Goal: Task Accomplishment & Management: Complete application form

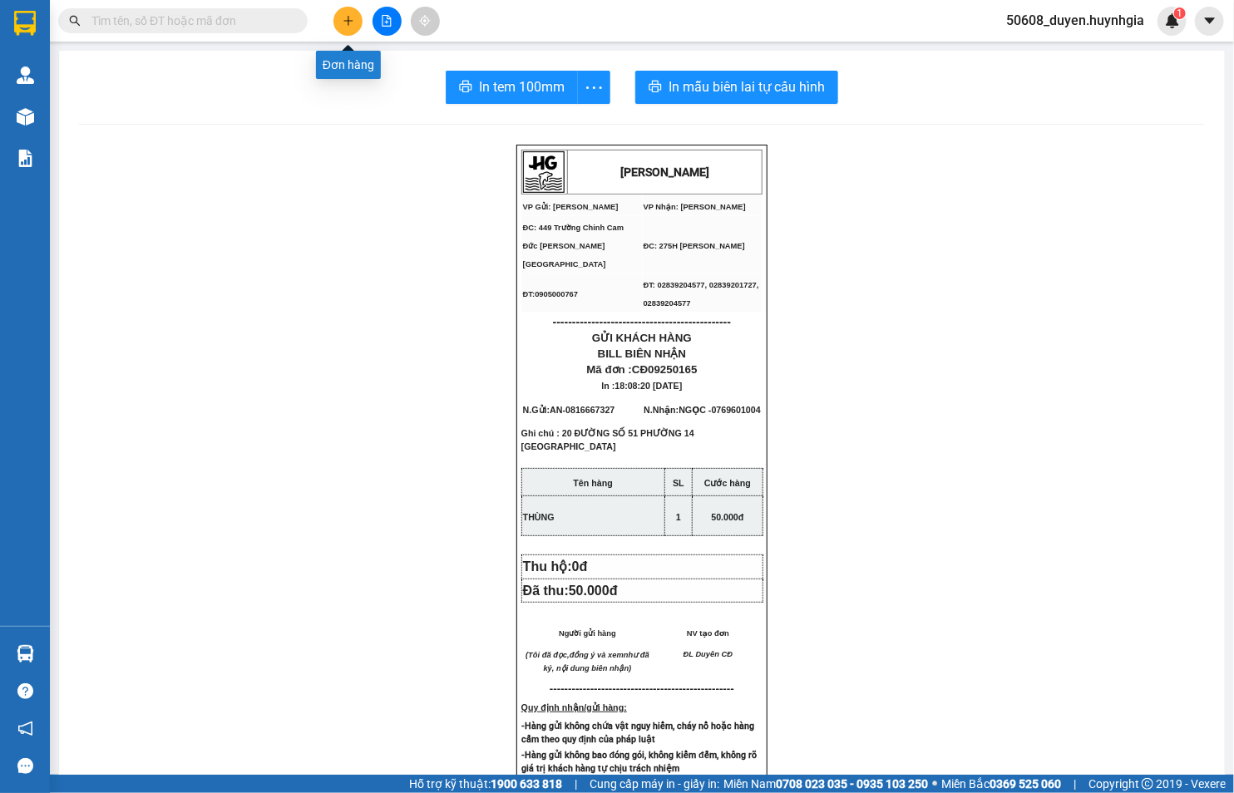
click at [343, 18] on icon "plus" at bounding box center [349, 21] width 12 height 12
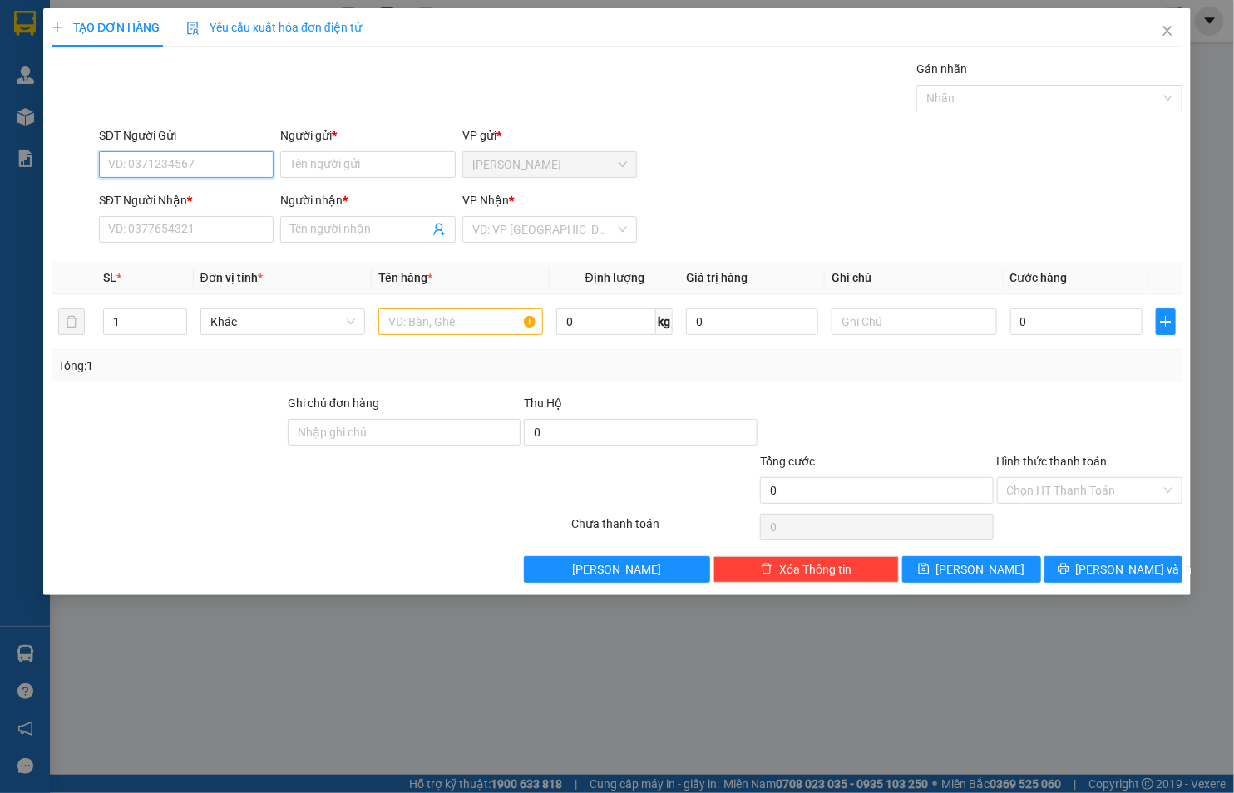
click at [259, 162] on input "SĐT Người Gửi" at bounding box center [186, 164] width 175 height 27
click at [431, 166] on input "Người gửi *" at bounding box center [367, 164] width 175 height 27
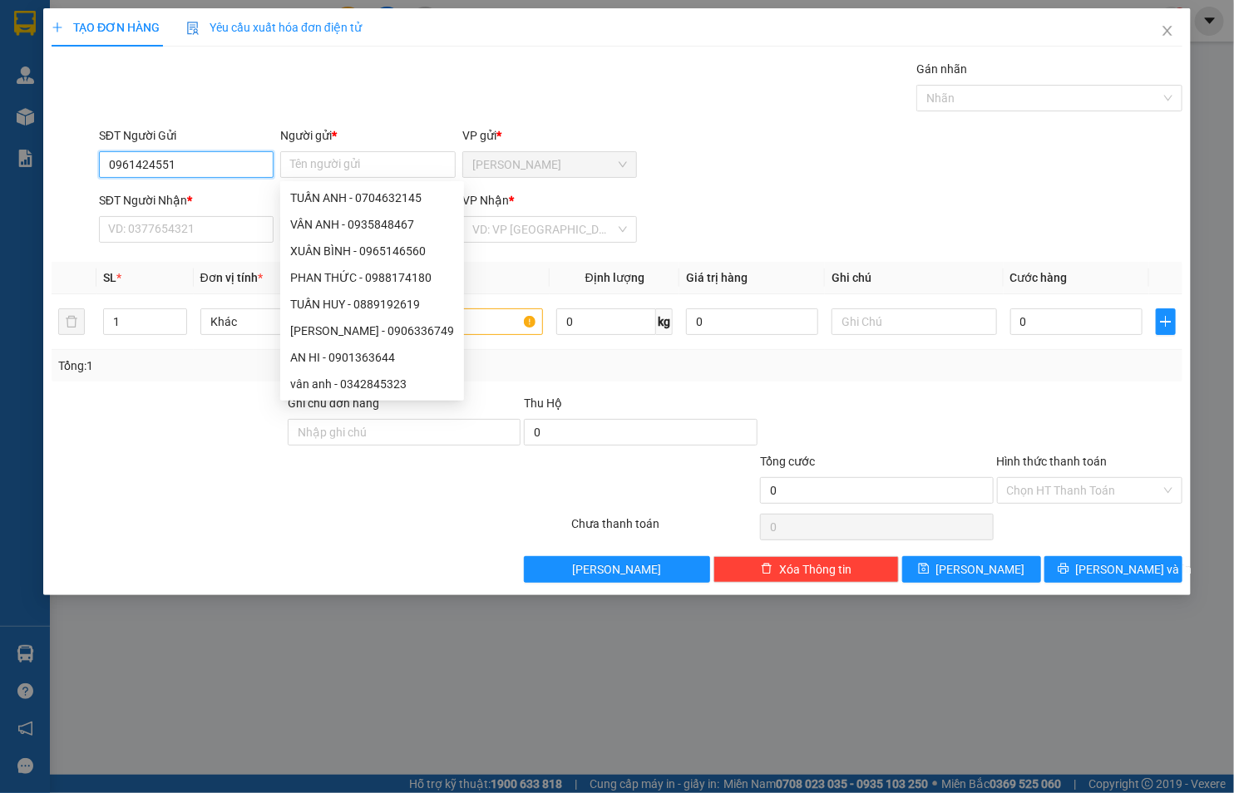
click at [161, 170] on input "0961424551" at bounding box center [186, 164] width 175 height 27
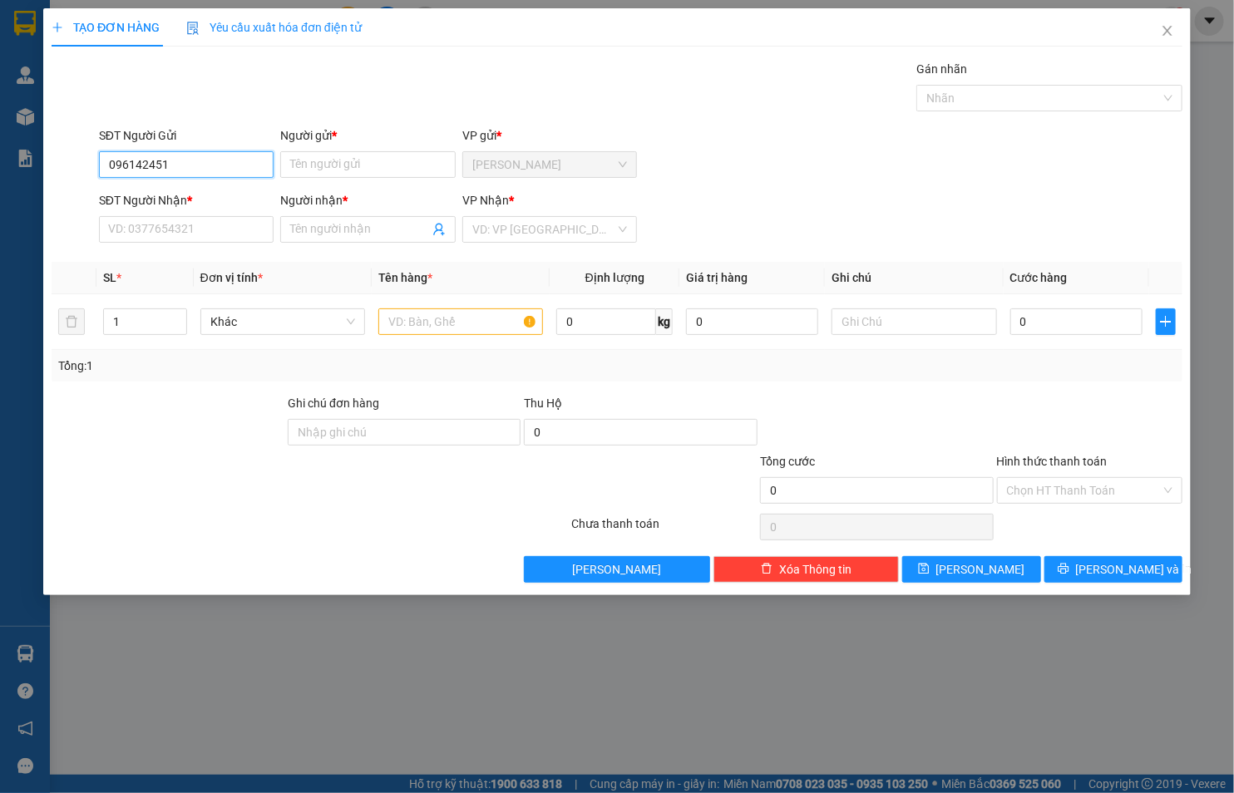
type input "0961424051"
click at [177, 187] on div "0961424051 - THÚY" at bounding box center [186, 198] width 175 height 27
type input "THÚY"
type input "0961424051"
type input "THÚY"
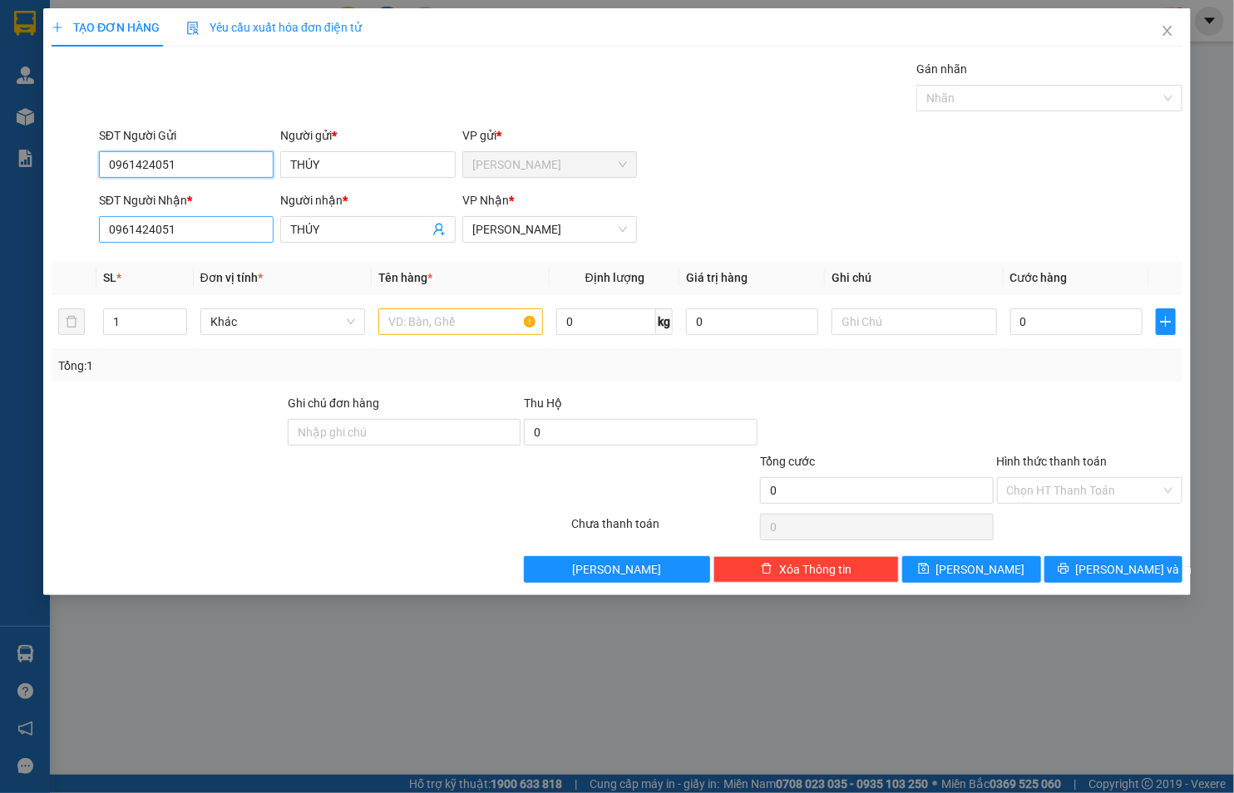
type input "0961424051"
drag, startPoint x: 200, startPoint y: 216, endPoint x: 21, endPoint y: 230, distance: 180.1
click at [21, 230] on div "TẠO ĐƠN HÀNG Yêu cầu xuất hóa đơn điện tử Transit Pickup Surcharge Ids Transit …" at bounding box center [617, 396] width 1234 height 793
click at [883, 325] on input "text" at bounding box center [914, 322] width 165 height 27
click at [493, 323] on input "text" at bounding box center [460, 322] width 165 height 27
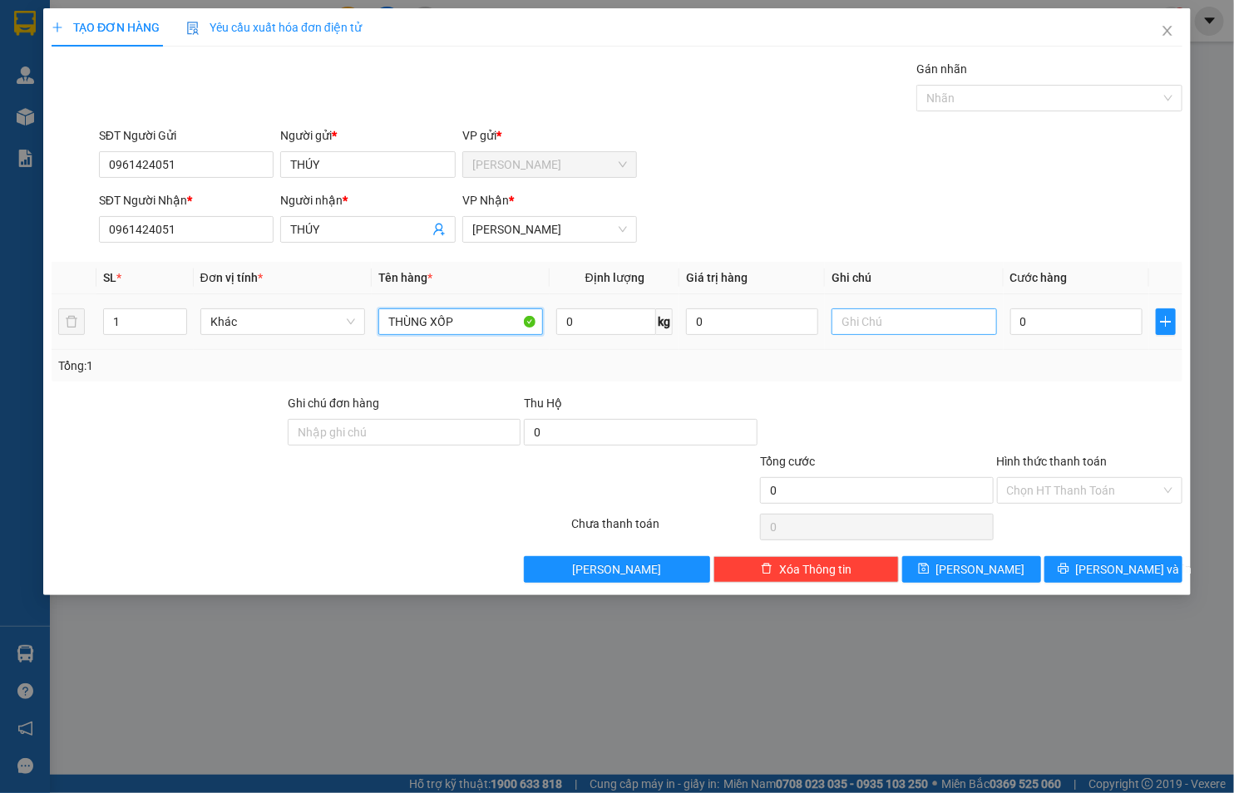
type input "THÙNG XỐP"
click at [843, 319] on input "text" at bounding box center [914, 322] width 165 height 27
type input "59 HOA HỒNG P2 PHÚ NHUẬN"
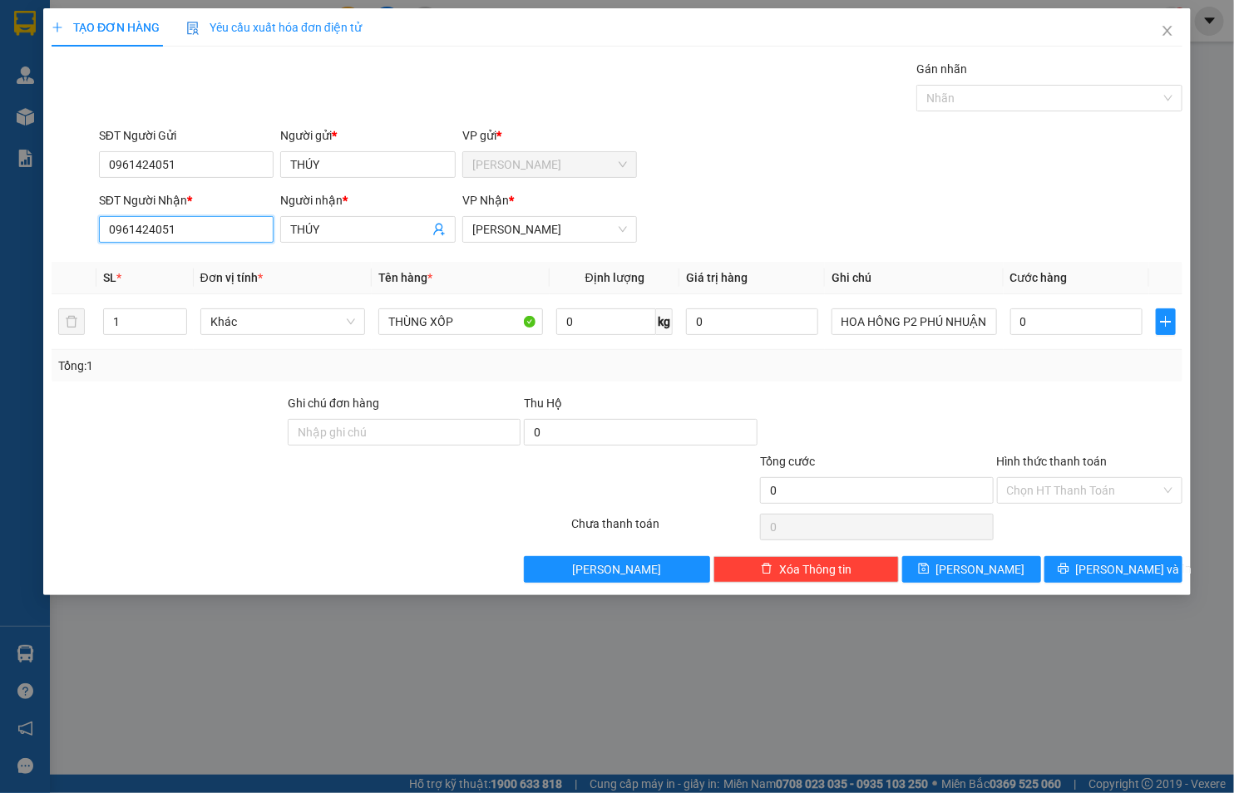
scroll to position [0, 0]
drag, startPoint x: 222, startPoint y: 234, endPoint x: 68, endPoint y: 237, distance: 153.9
click at [68, 237] on div "SĐT Người Nhận * 0961424051 Người nhận * THÚY VP Nhận * [PERSON_NAME]" at bounding box center [617, 220] width 1134 height 58
click at [129, 284] on div "0933660960 - DIỆU" at bounding box center [186, 289] width 155 height 18
type input "0933660960"
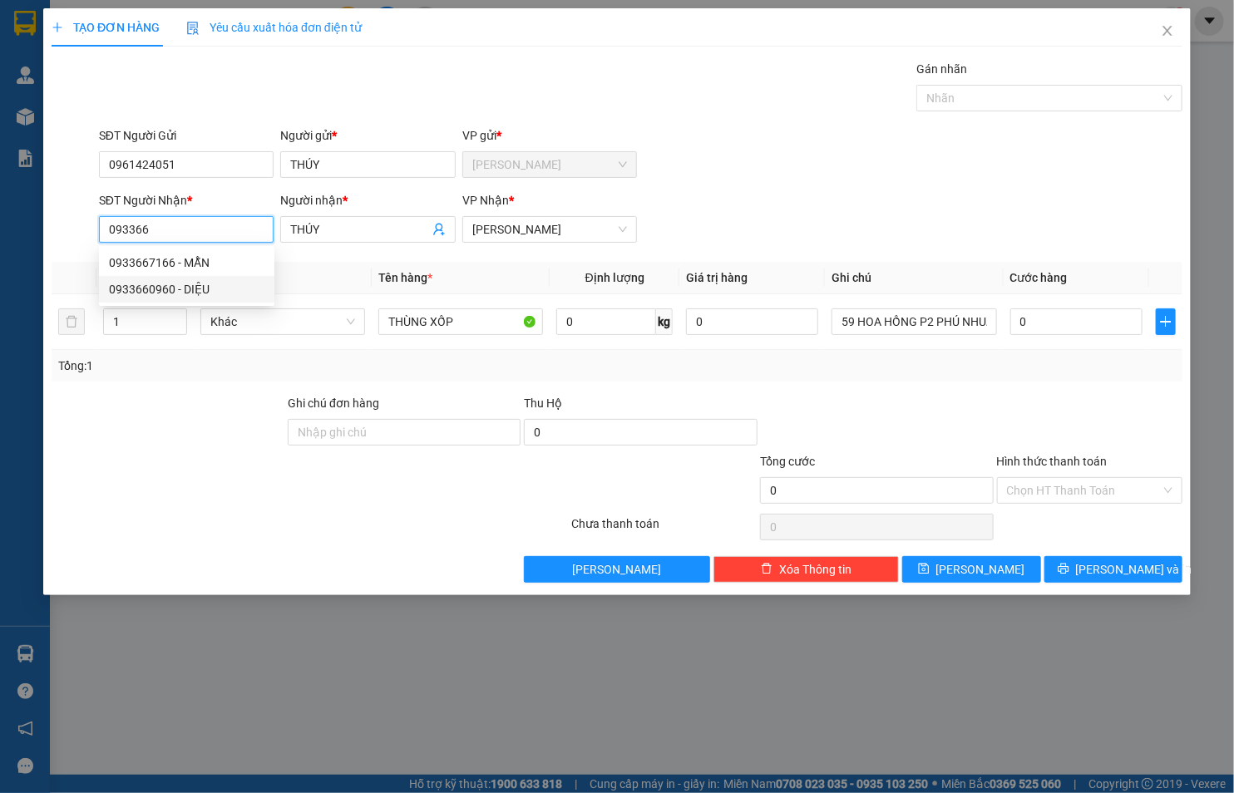
type input "DIỆU"
drag, startPoint x: 198, startPoint y: 228, endPoint x: 78, endPoint y: 234, distance: 119.9
click at [78, 234] on div "SĐT Người Nhận * 0933660960 Người nhận * DIỆU VP Nhận * [PERSON_NAME]" at bounding box center [617, 220] width 1134 height 58
type input "0933660960"
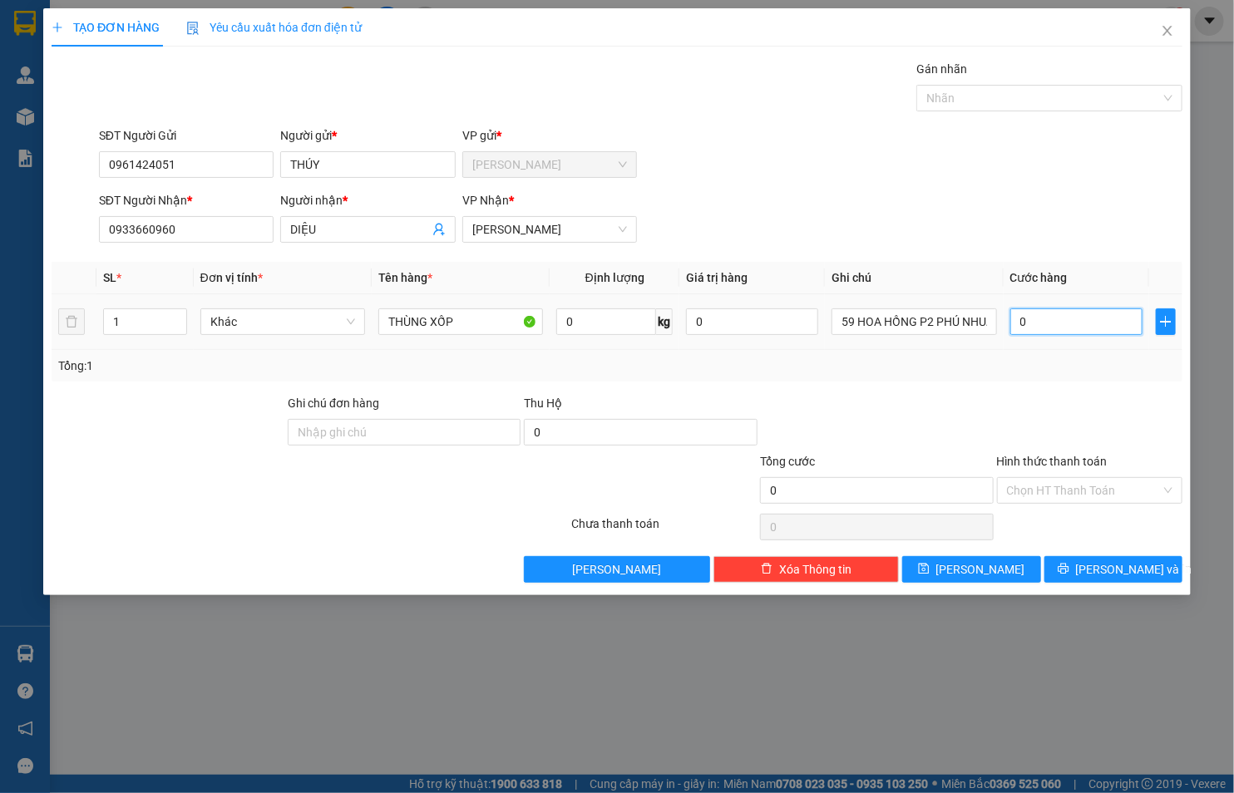
click at [1081, 316] on input "0" at bounding box center [1076, 322] width 132 height 27
type input "4"
type input "40"
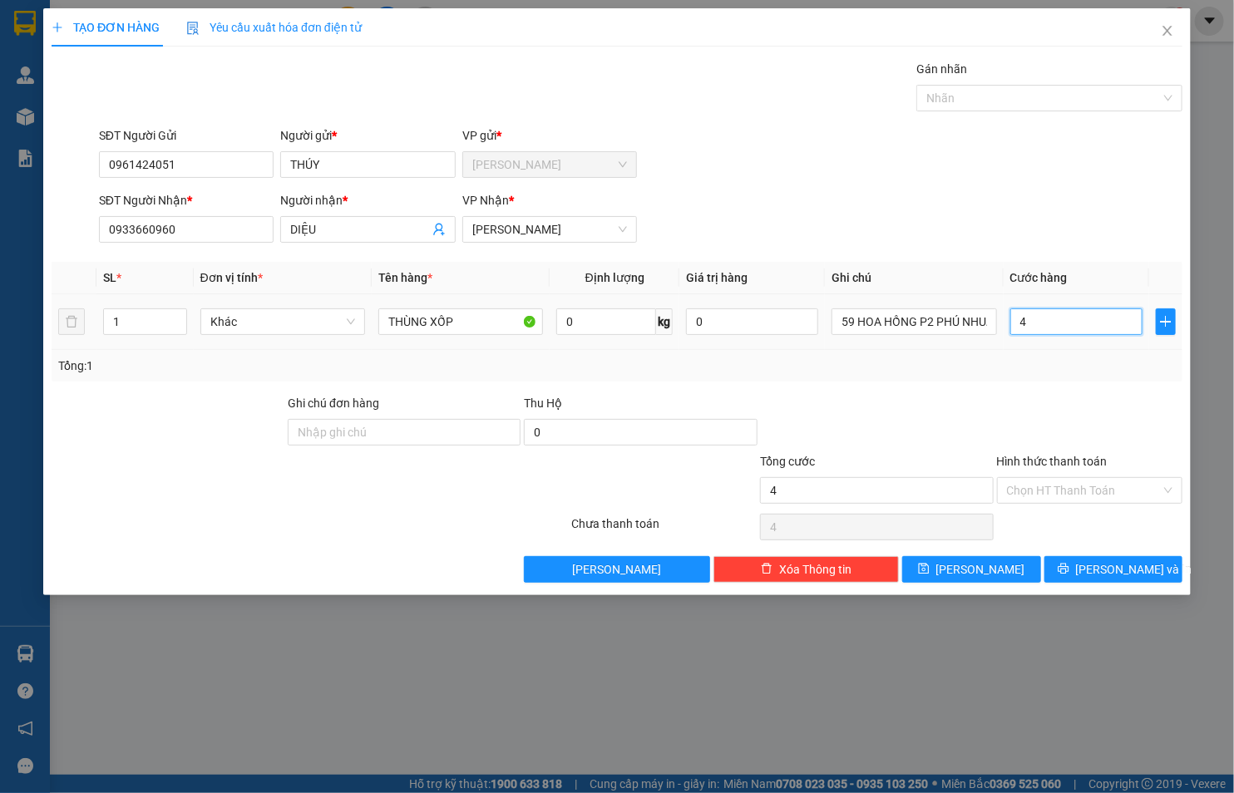
type input "40"
type input "40.000"
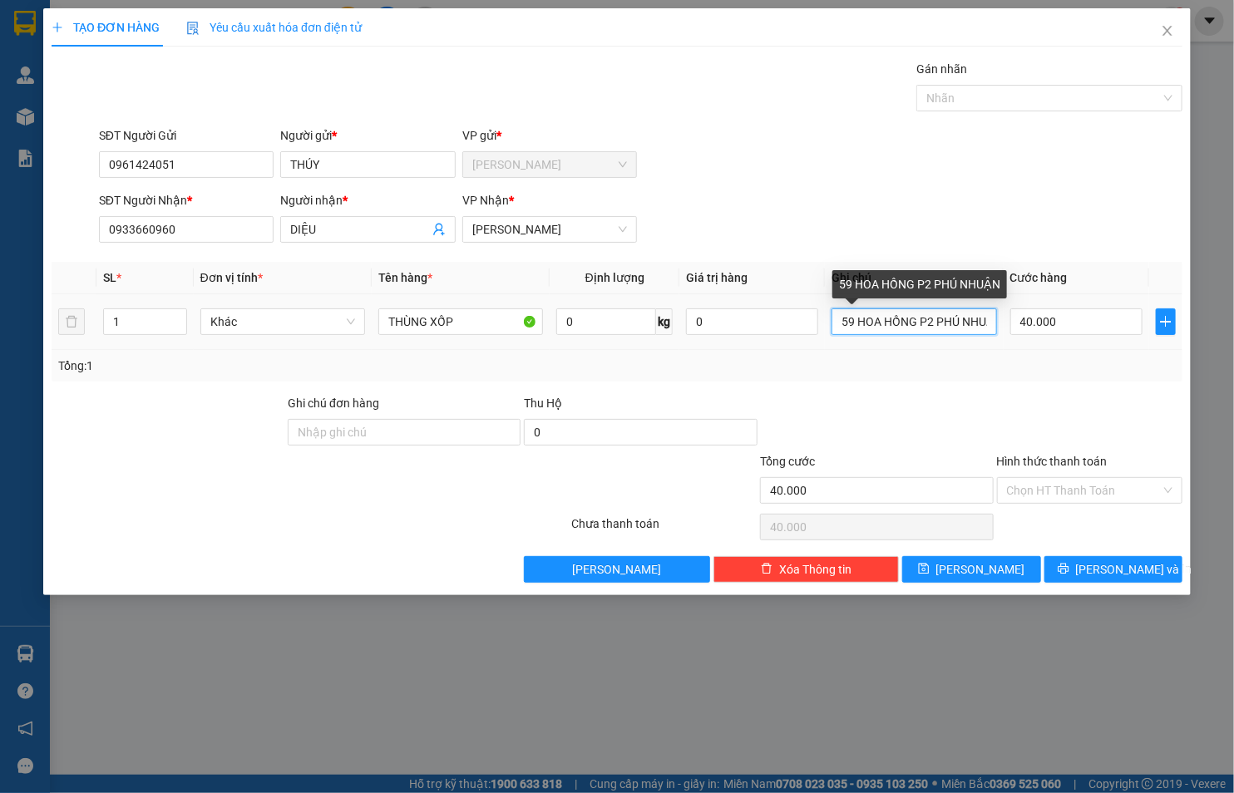
click at [887, 319] on input "59 HOA HỒNG P2 PHÚ NHUẬN" at bounding box center [914, 322] width 165 height 27
type input "59 HOA HỒNG P2 PHÚ NHUẬN"
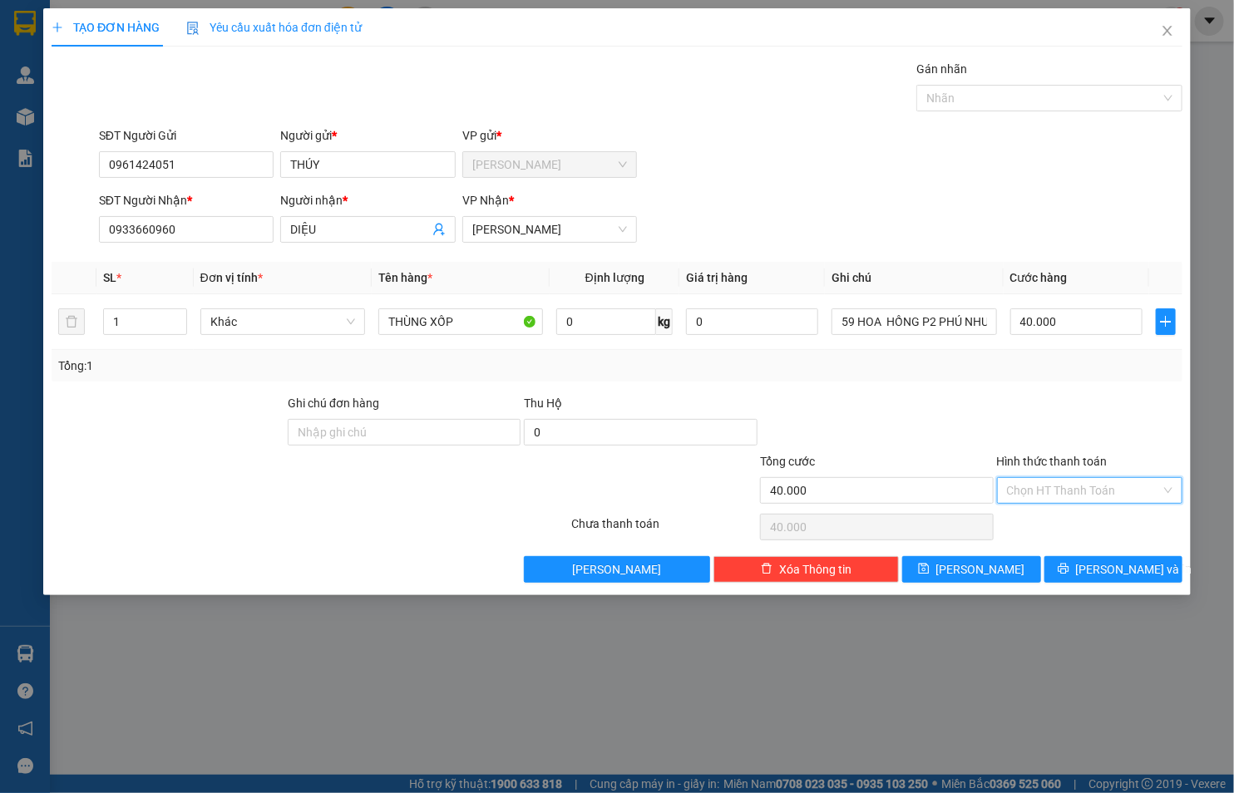
click at [1056, 486] on input "Hình thức thanh toán" at bounding box center [1084, 490] width 154 height 25
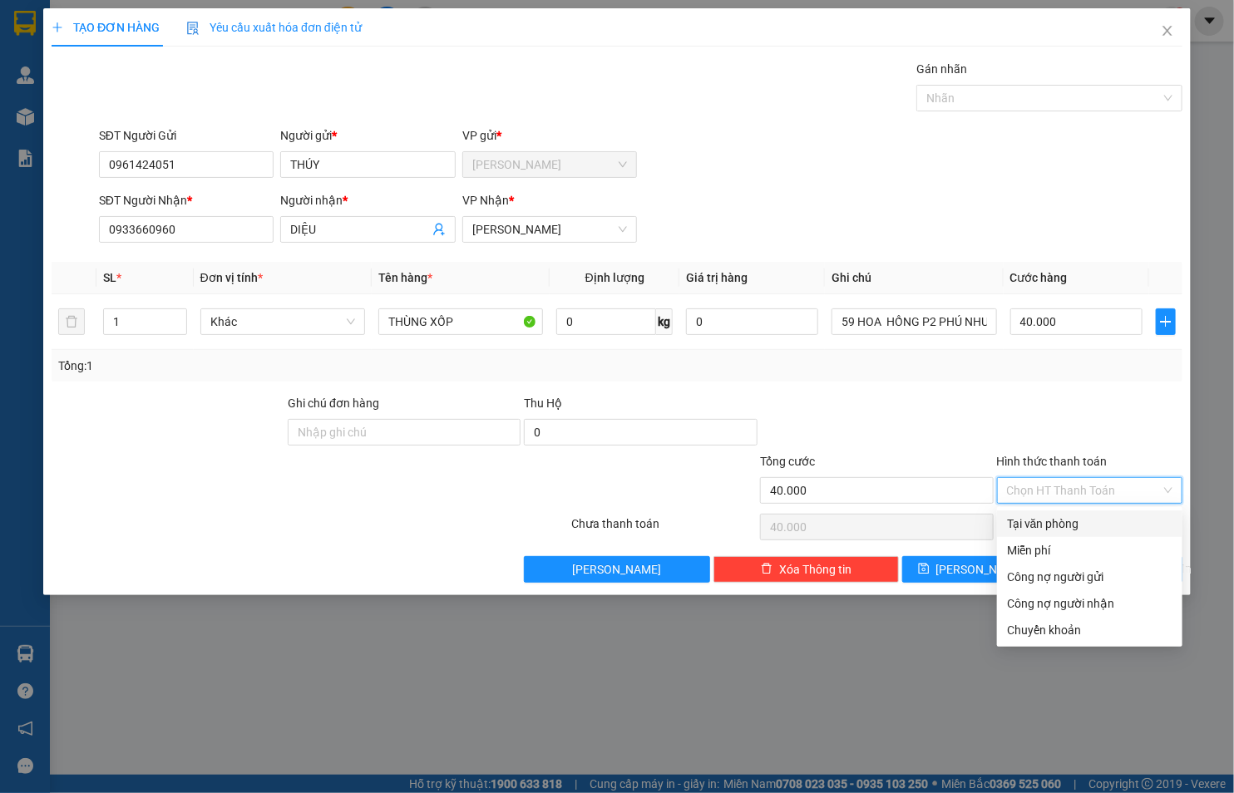
click at [1049, 520] on div "Tại văn phòng" at bounding box center [1089, 524] width 165 height 18
type input "0"
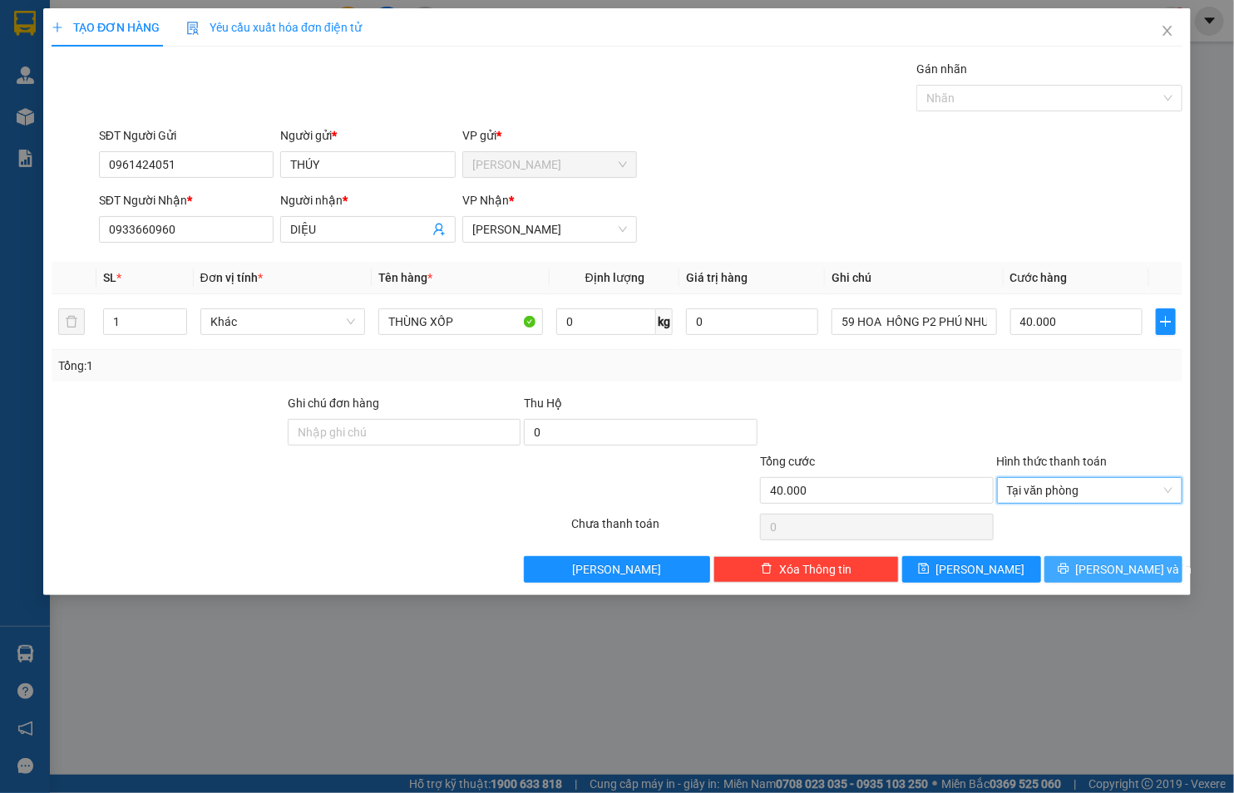
click at [1079, 575] on button "[PERSON_NAME] và In" at bounding box center [1113, 569] width 139 height 27
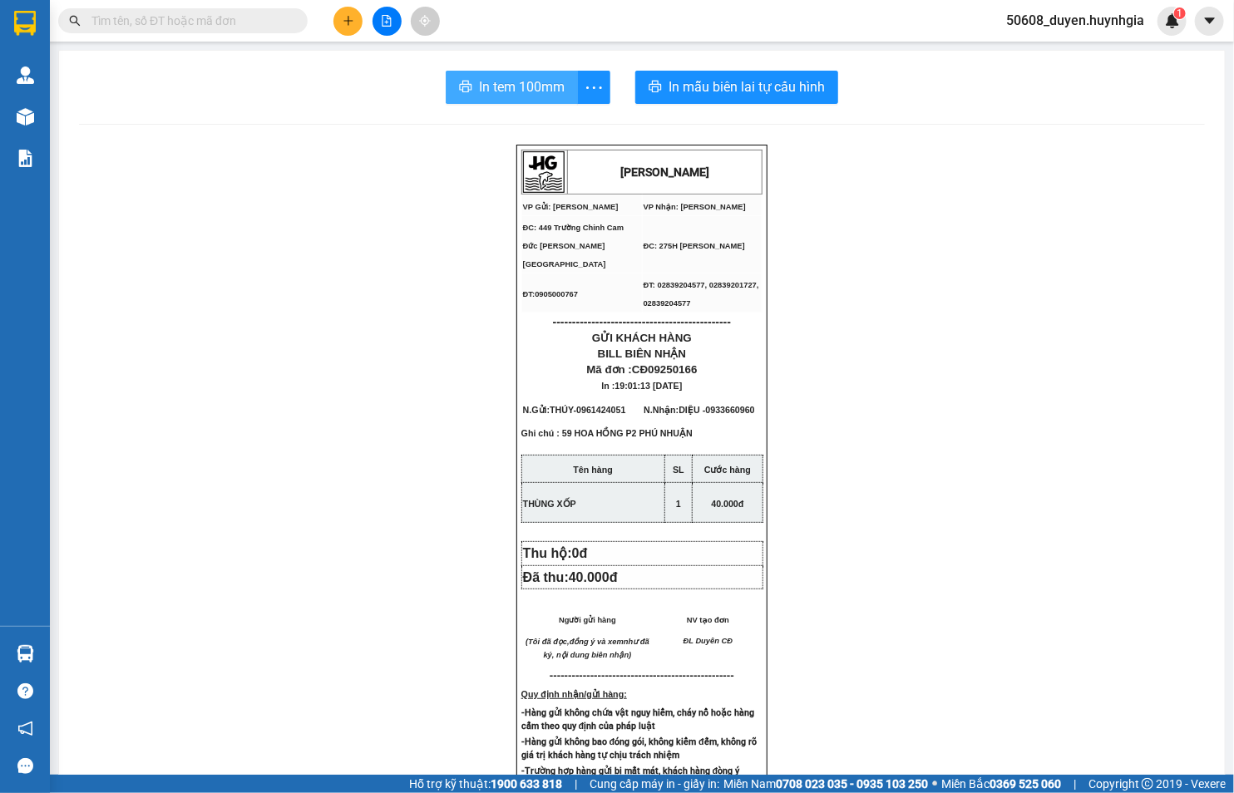
click at [479, 78] on span "In tem 100mm" at bounding box center [522, 87] width 86 height 21
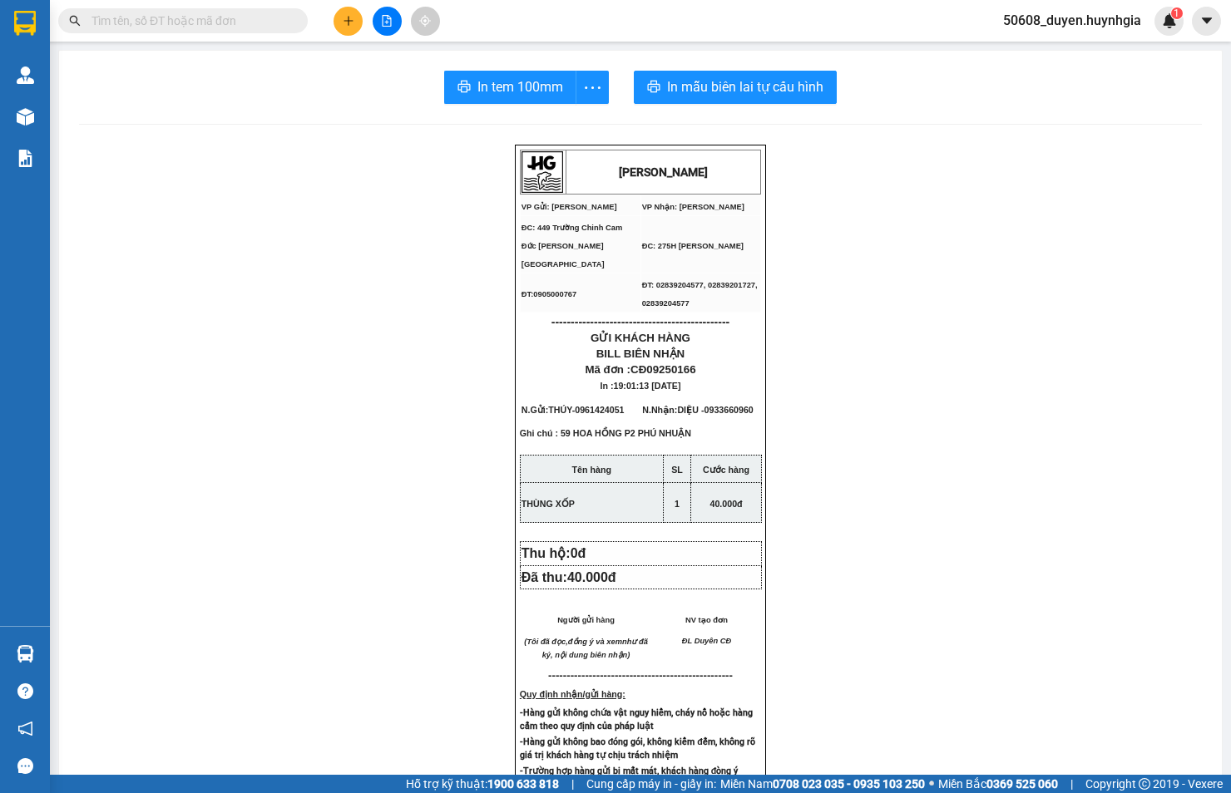
click at [300, 20] on span at bounding box center [296, 21] width 10 height 18
click at [358, 25] on button at bounding box center [347, 21] width 29 height 29
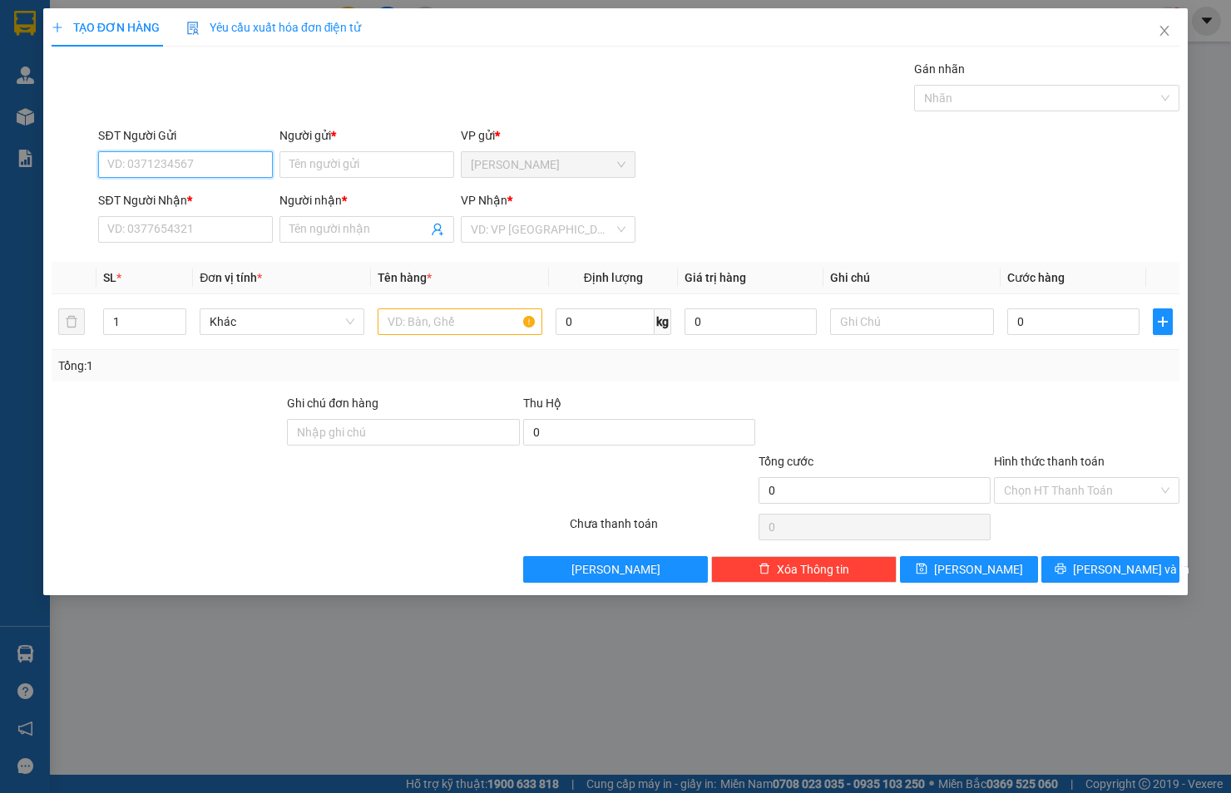
click at [247, 163] on input "SĐT Người Gửi" at bounding box center [185, 164] width 175 height 27
click at [220, 186] on div "0917623660 - HƯƠNG" at bounding box center [185, 198] width 175 height 27
type input "0917623660"
type input "HƯƠNG"
type input "0961961119"
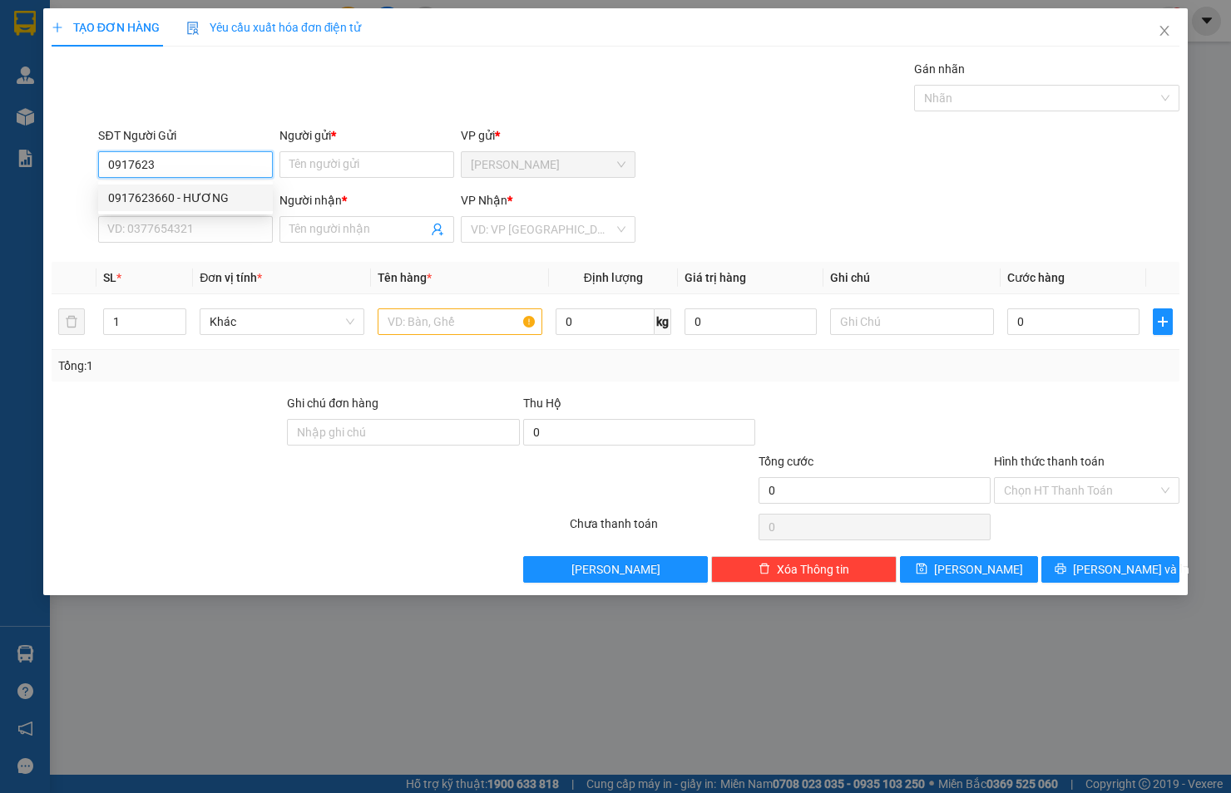
type input "ĐỨC"
type input "0917623660"
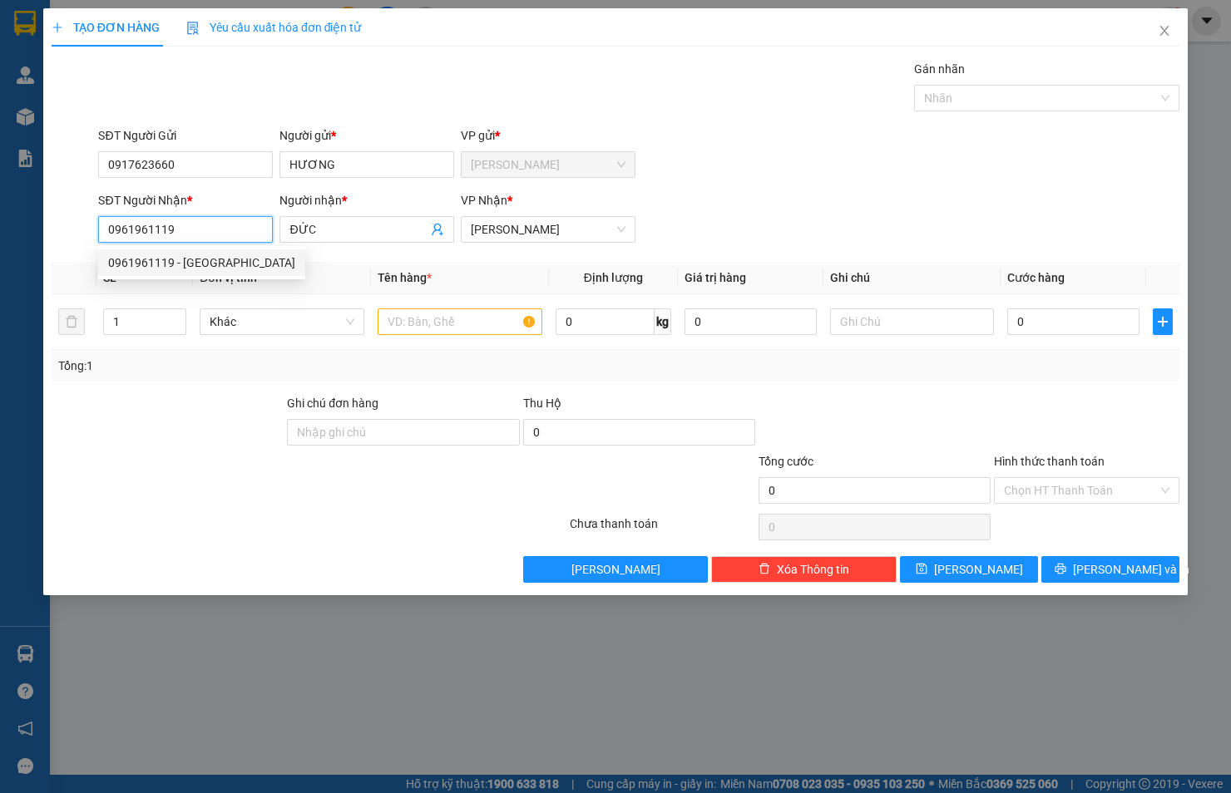
drag, startPoint x: 216, startPoint y: 234, endPoint x: 80, endPoint y: 239, distance: 136.4
click at [80, 239] on div "SĐT Người Nhận * 0961961119 Người nhận * ĐỨC VP Nhận * [PERSON_NAME]" at bounding box center [615, 220] width 1131 height 58
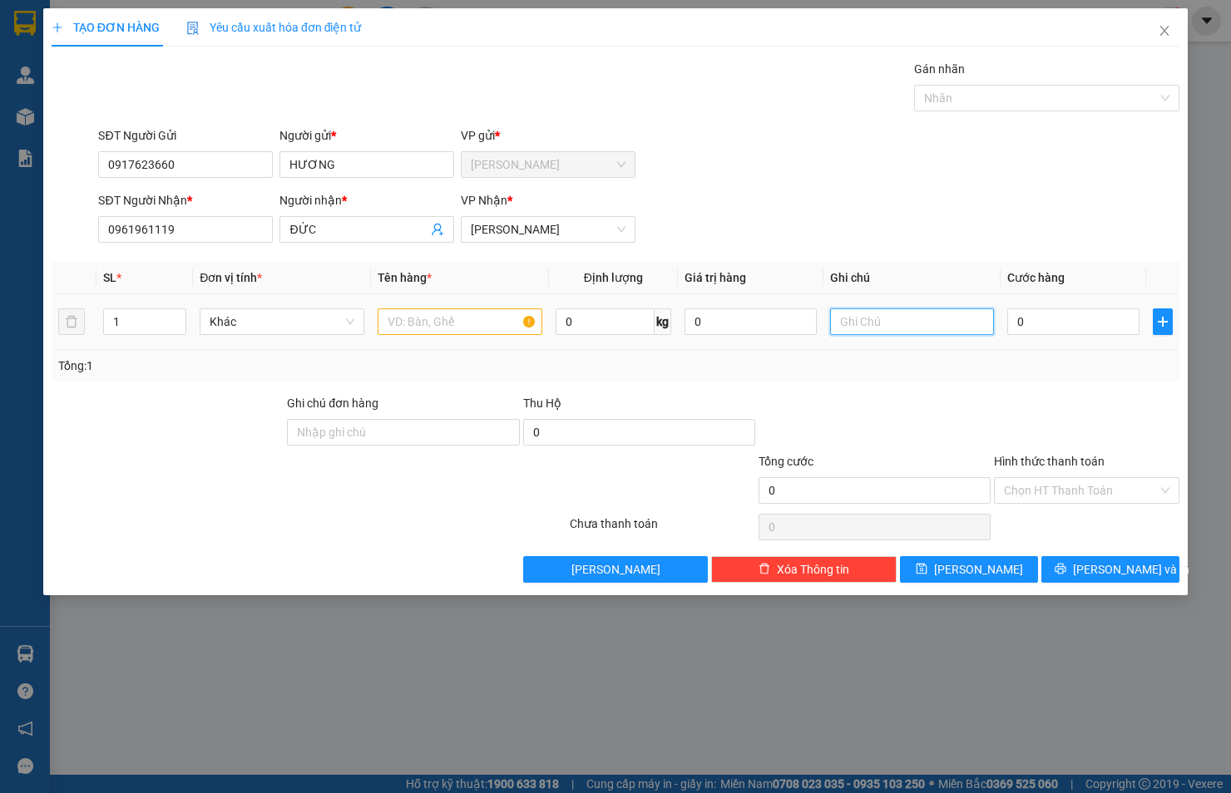
click at [862, 328] on input "text" at bounding box center [912, 322] width 165 height 27
paste input "384/33 NAM KÌ KHỞI NGHĨA P6 Q3"
type input "384/33 NAM KÌ KHỞI NGHĨA P6 Q3"
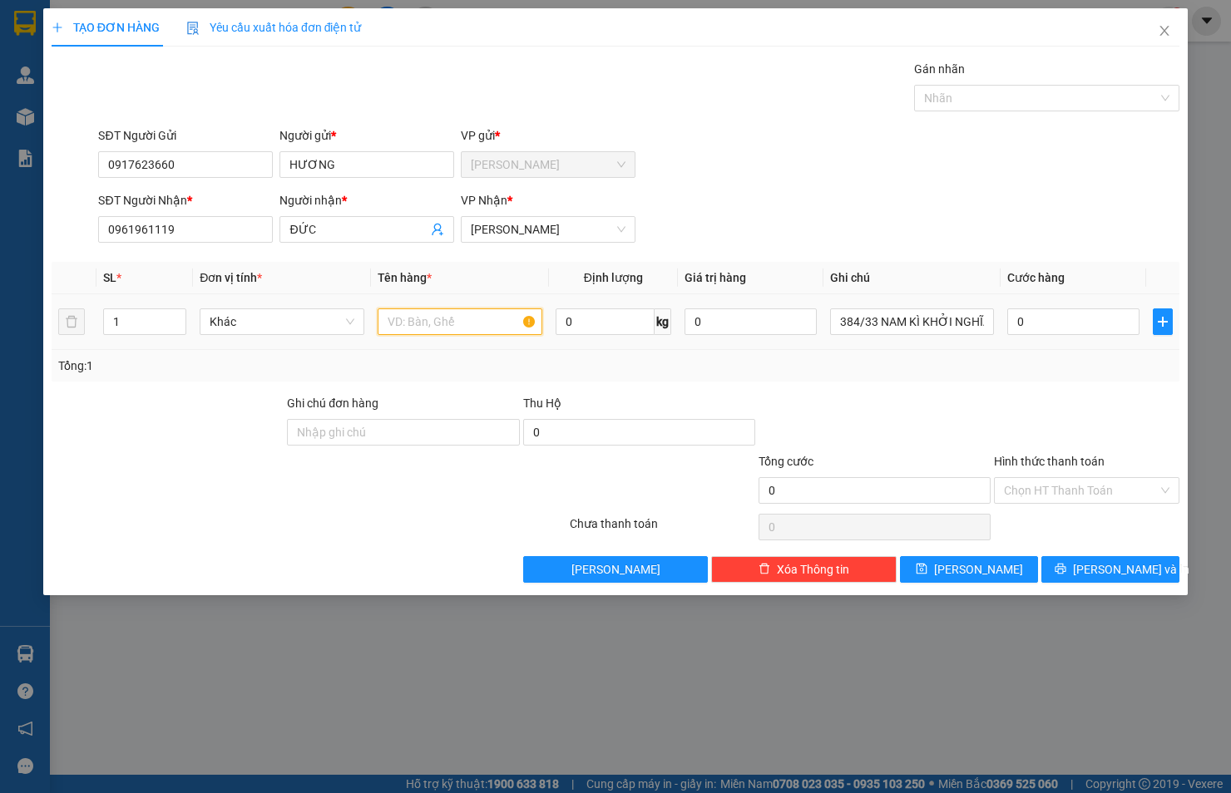
click at [474, 323] on input "text" at bounding box center [460, 322] width 165 height 27
type input "KIỆN"
click at [1029, 322] on input "0" at bounding box center [1073, 322] width 132 height 27
type input "5"
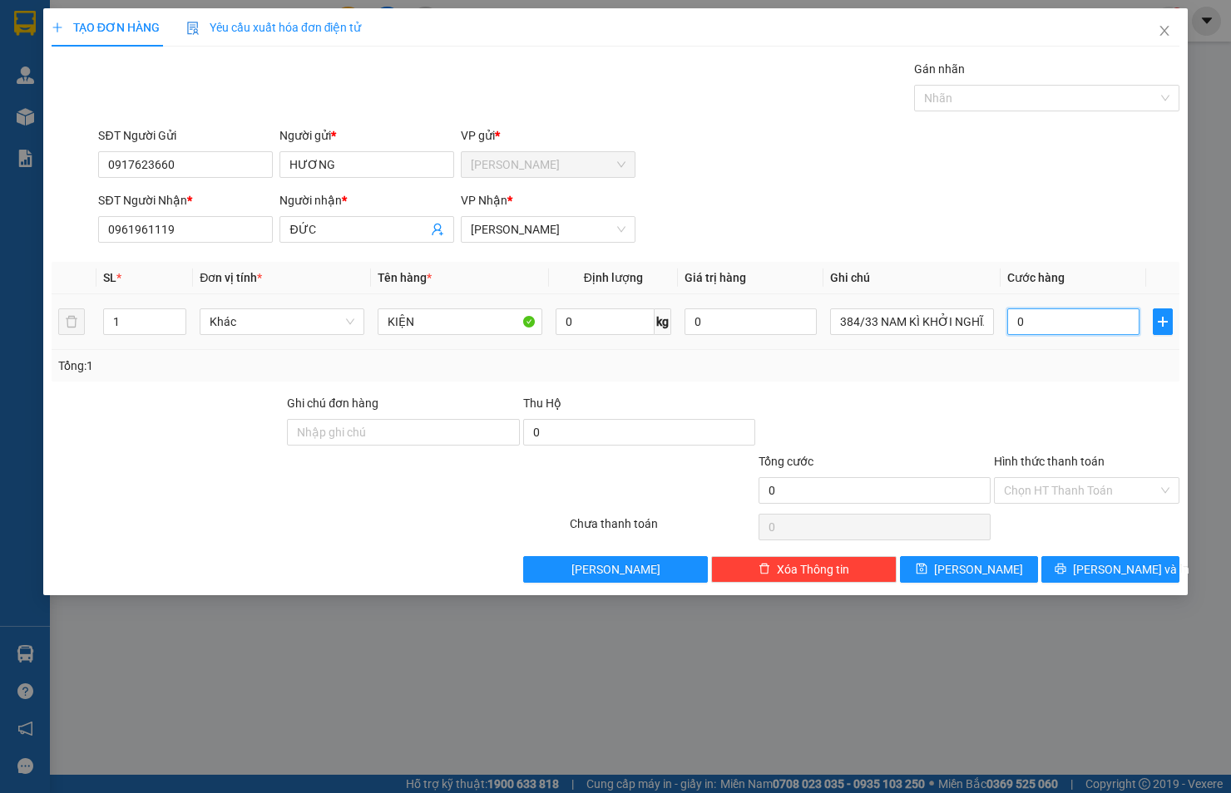
type input "5"
type input "50"
type input "50.000"
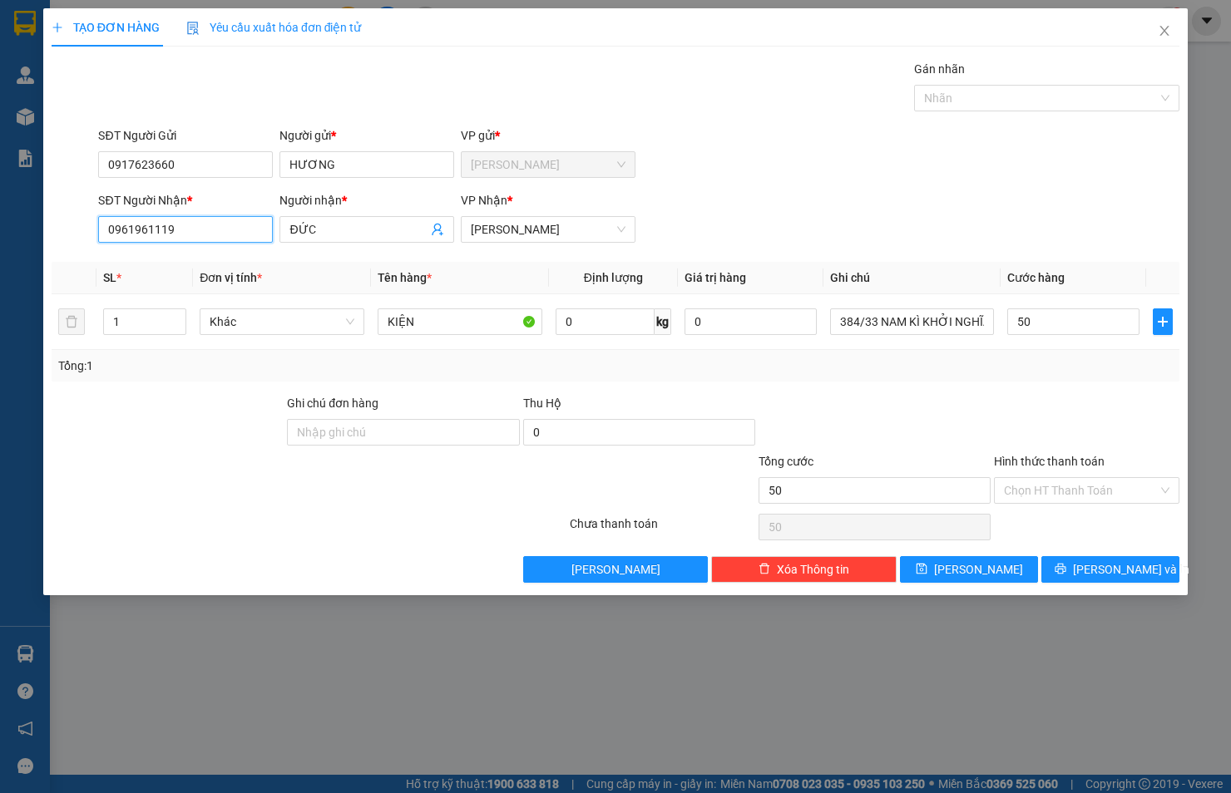
type input "50.000"
drag, startPoint x: 180, startPoint y: 229, endPoint x: 81, endPoint y: 238, distance: 99.4
click at [81, 238] on div "SĐT Người Nhận * 0961961119 Người nhận * ĐỨC VP Nhận * [PERSON_NAME]" at bounding box center [615, 220] width 1131 height 58
type input "0327953612"
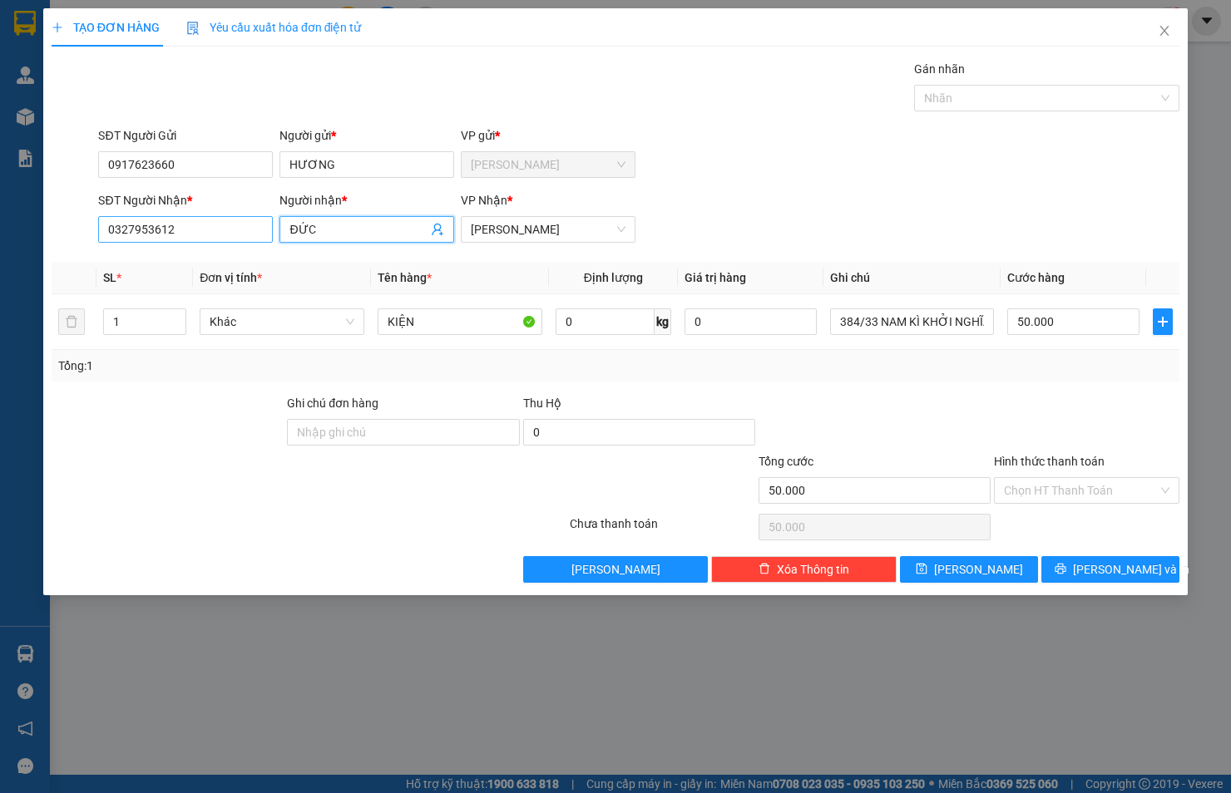
drag, startPoint x: 353, startPoint y: 233, endPoint x: 263, endPoint y: 237, distance: 89.9
click at [263, 237] on div "SĐT Người Nhận * 0327953612 Người nhận * ĐỨC VP Nhận * [PERSON_NAME]" at bounding box center [639, 220] width 1088 height 58
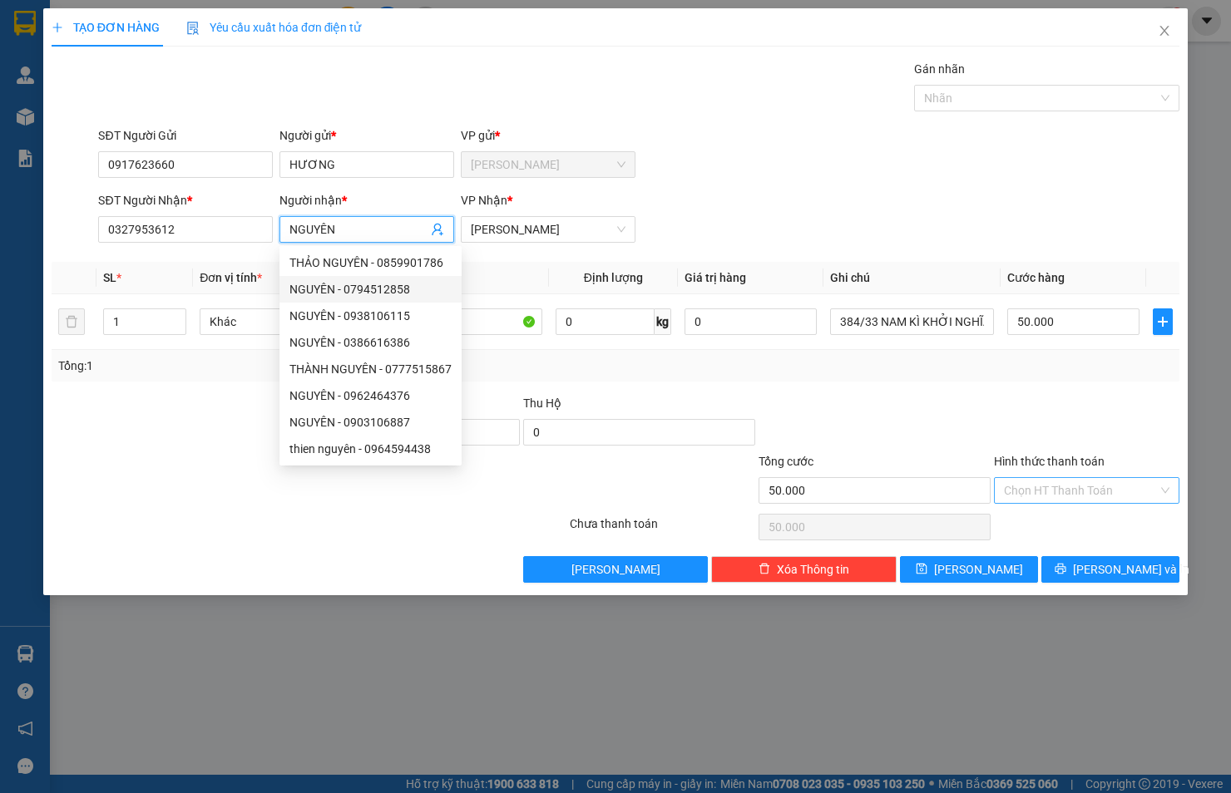
type input "NGUYÊN"
click at [1083, 495] on input "Hình thức thanh toán" at bounding box center [1081, 490] width 154 height 25
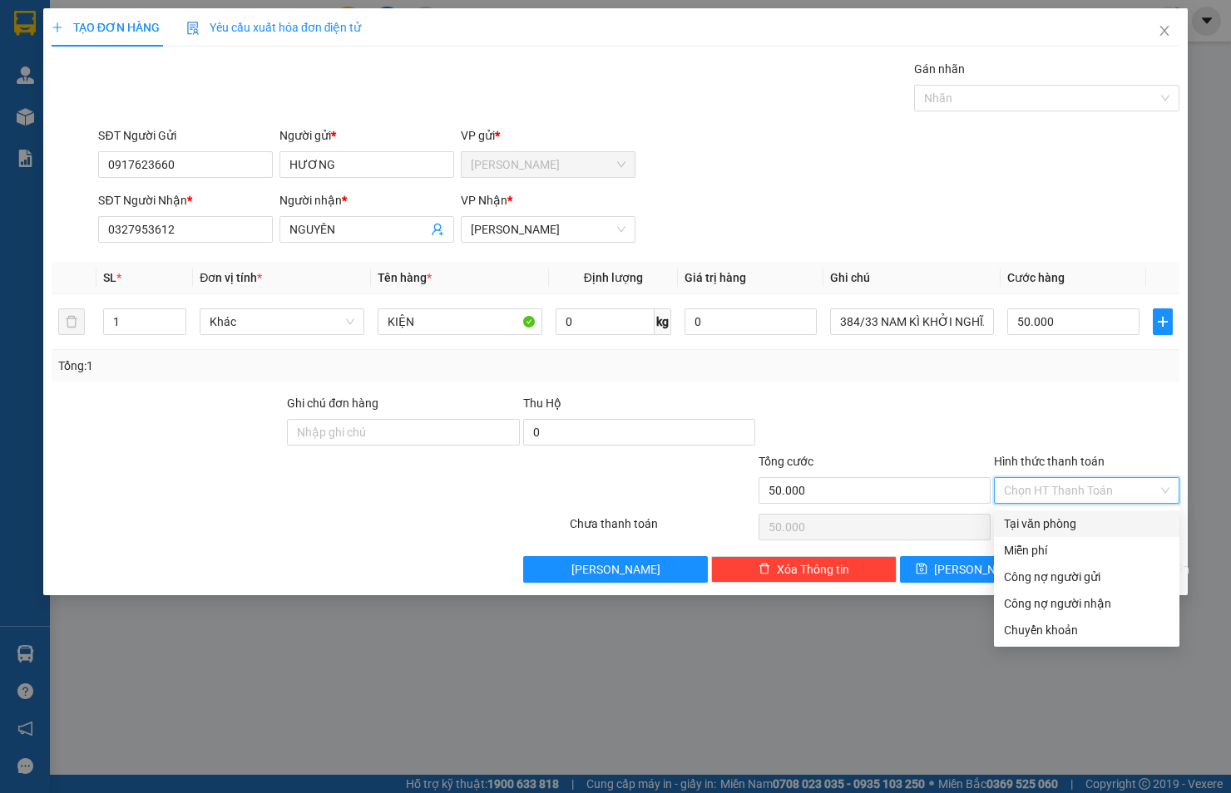
click at [1066, 519] on div "Tại văn phòng" at bounding box center [1086, 524] width 165 height 18
type input "0"
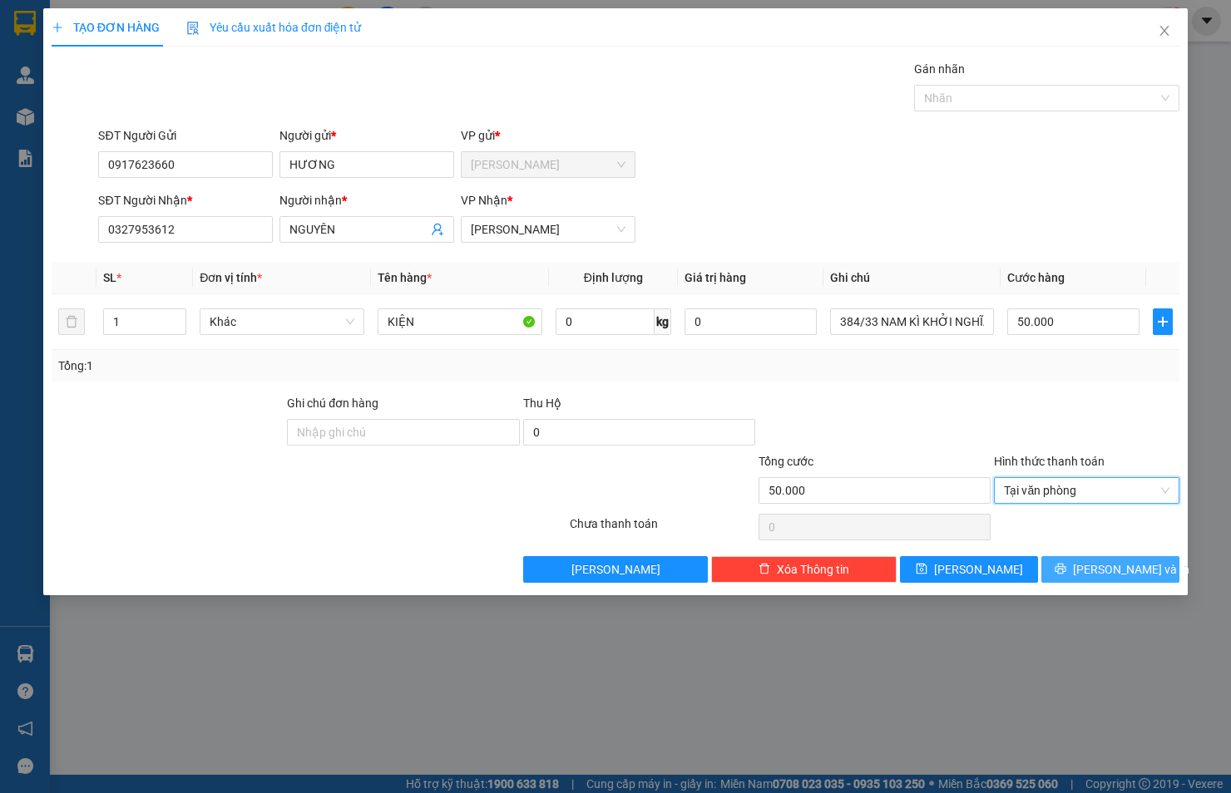
click at [1098, 566] on span "[PERSON_NAME] và In" at bounding box center [1131, 569] width 116 height 18
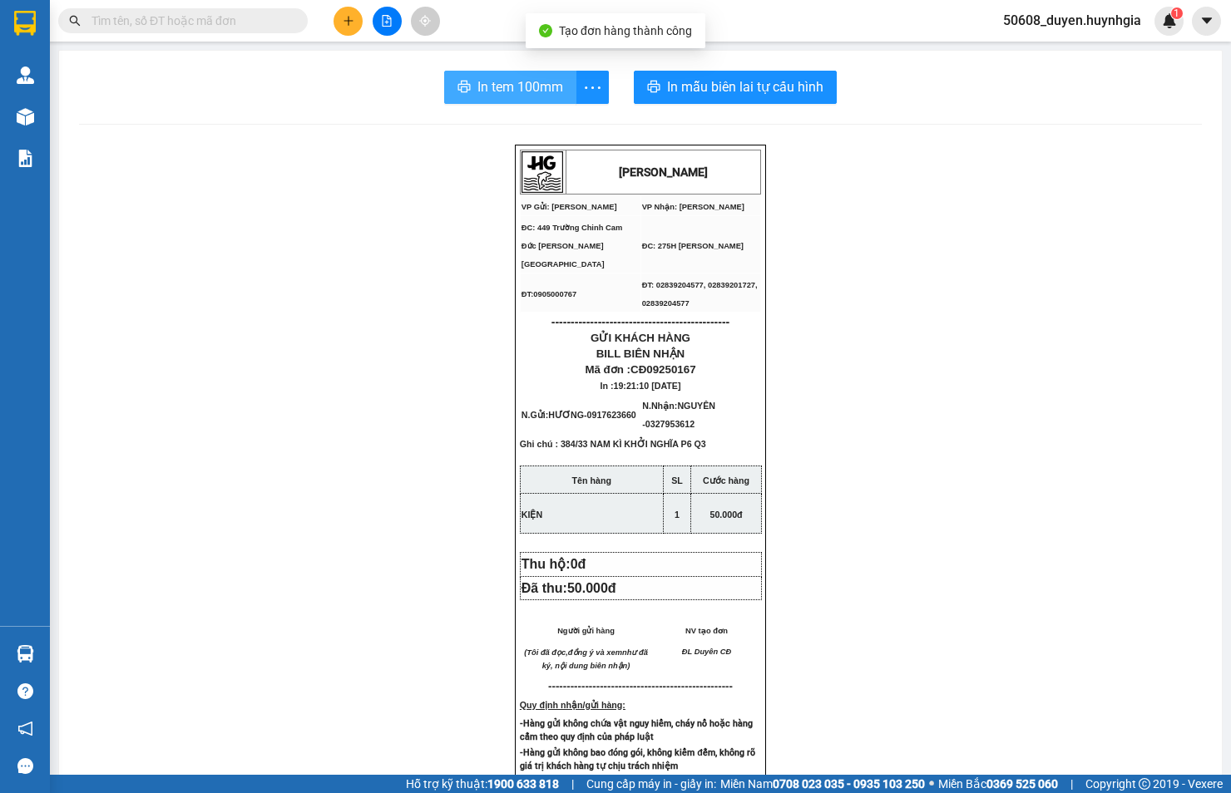
click at [546, 88] on span "In tem 100mm" at bounding box center [520, 87] width 86 height 21
click at [358, 21] on button at bounding box center [347, 21] width 29 height 29
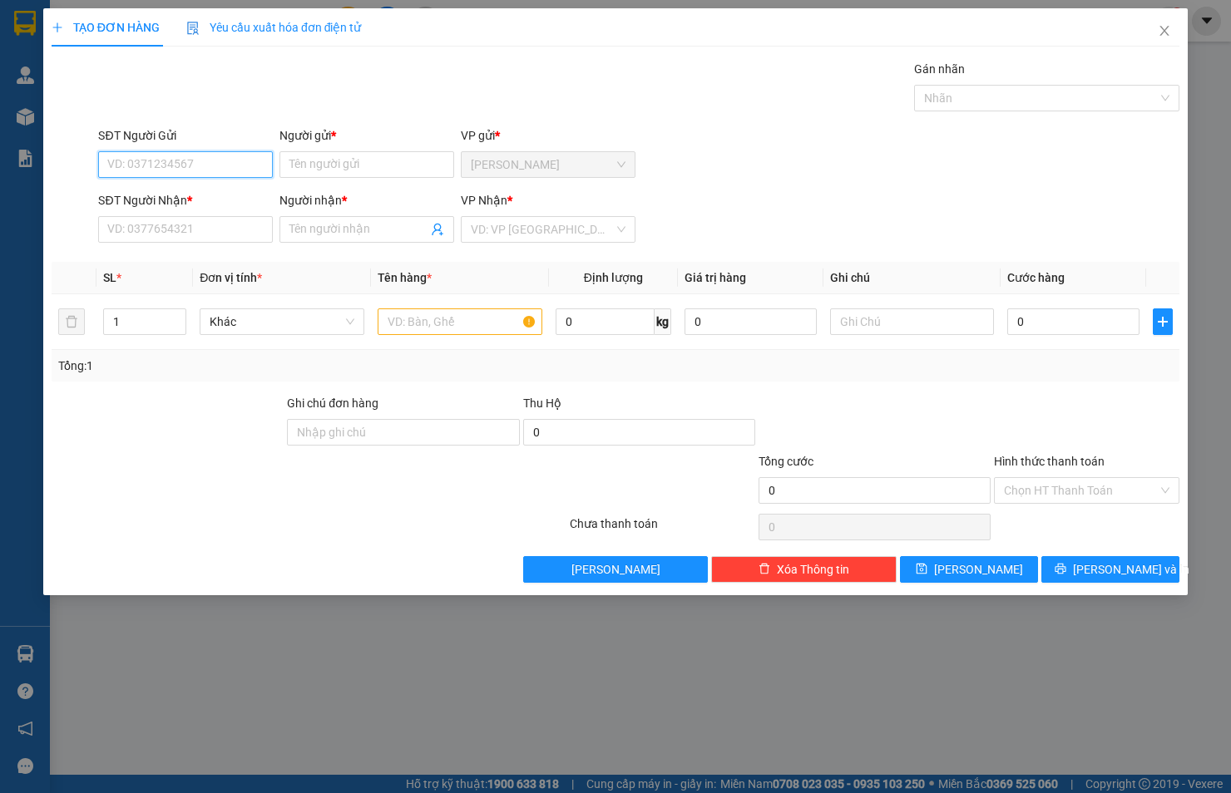
click at [225, 159] on input "SĐT Người Gửi" at bounding box center [185, 164] width 175 height 27
type input "0917969377"
click at [333, 158] on input "Người gửi *" at bounding box center [366, 164] width 175 height 27
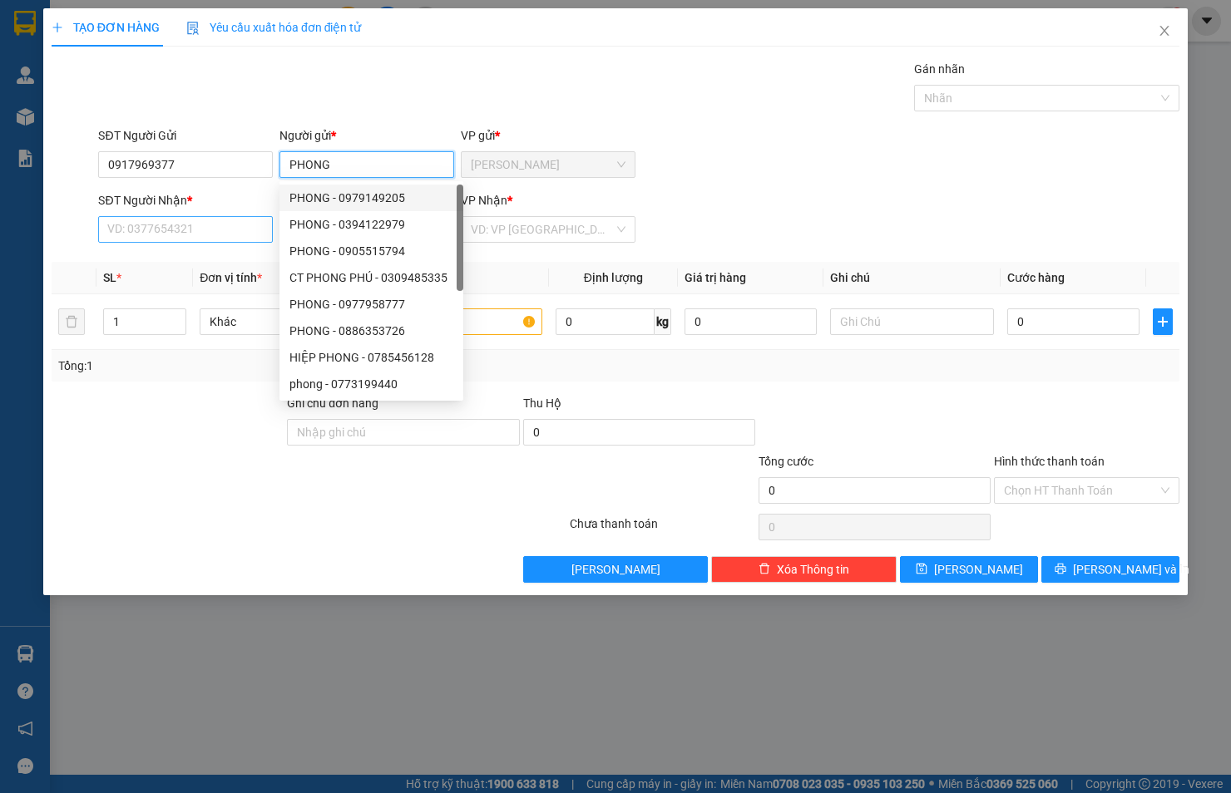
type input "PHONG"
click at [246, 230] on input "SĐT Người Nhận *" at bounding box center [185, 229] width 175 height 27
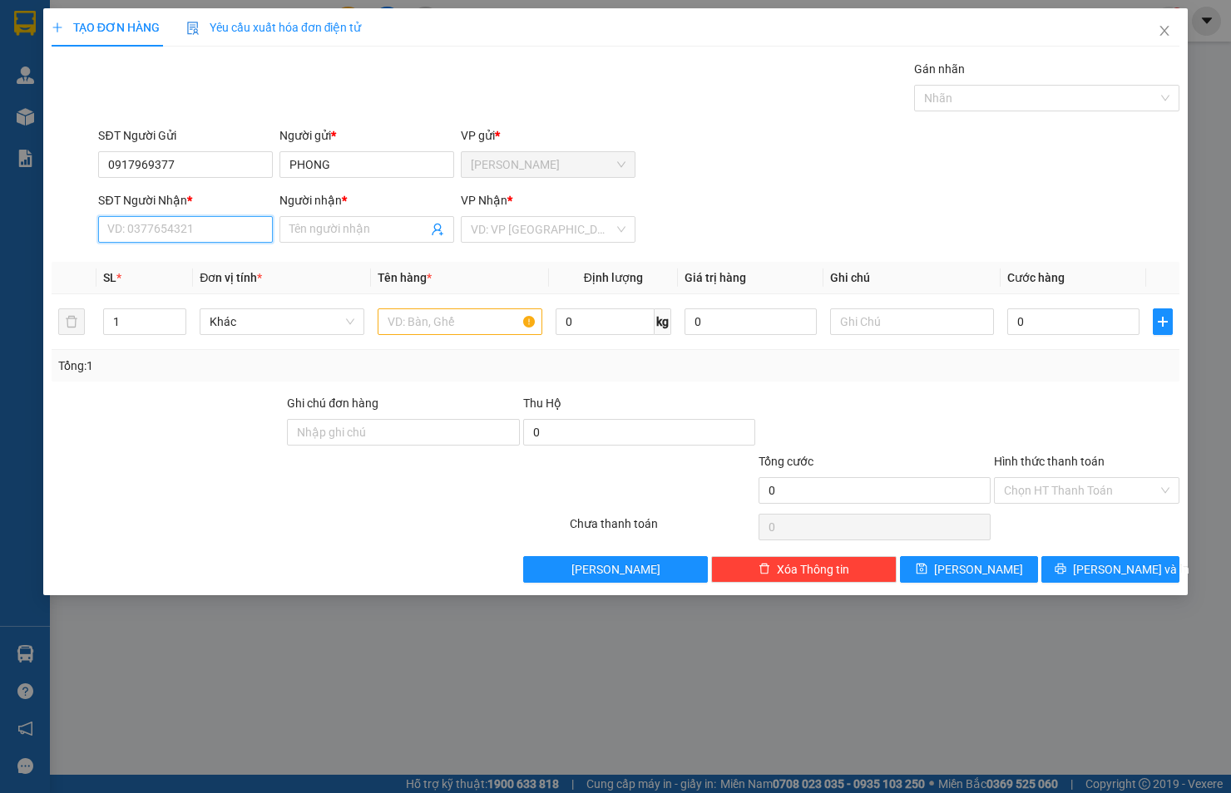
click at [220, 234] on input "SĐT Người Nhận *" at bounding box center [185, 229] width 175 height 27
paste input "090 8304416"
click at [135, 225] on input "090 8304416" at bounding box center [185, 229] width 175 height 27
click at [131, 228] on input "090 8304416" at bounding box center [185, 229] width 175 height 27
type input "0908304416"
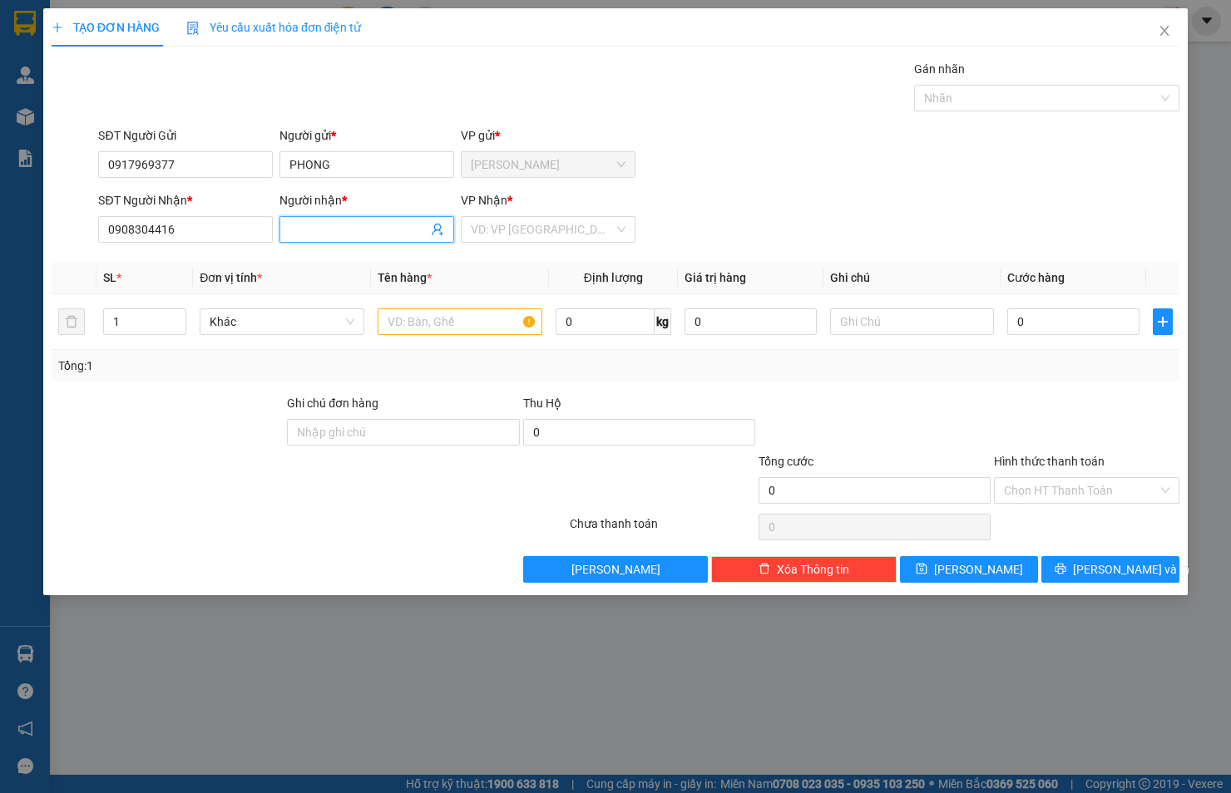
click at [322, 230] on input "Người nhận *" at bounding box center [358, 229] width 138 height 18
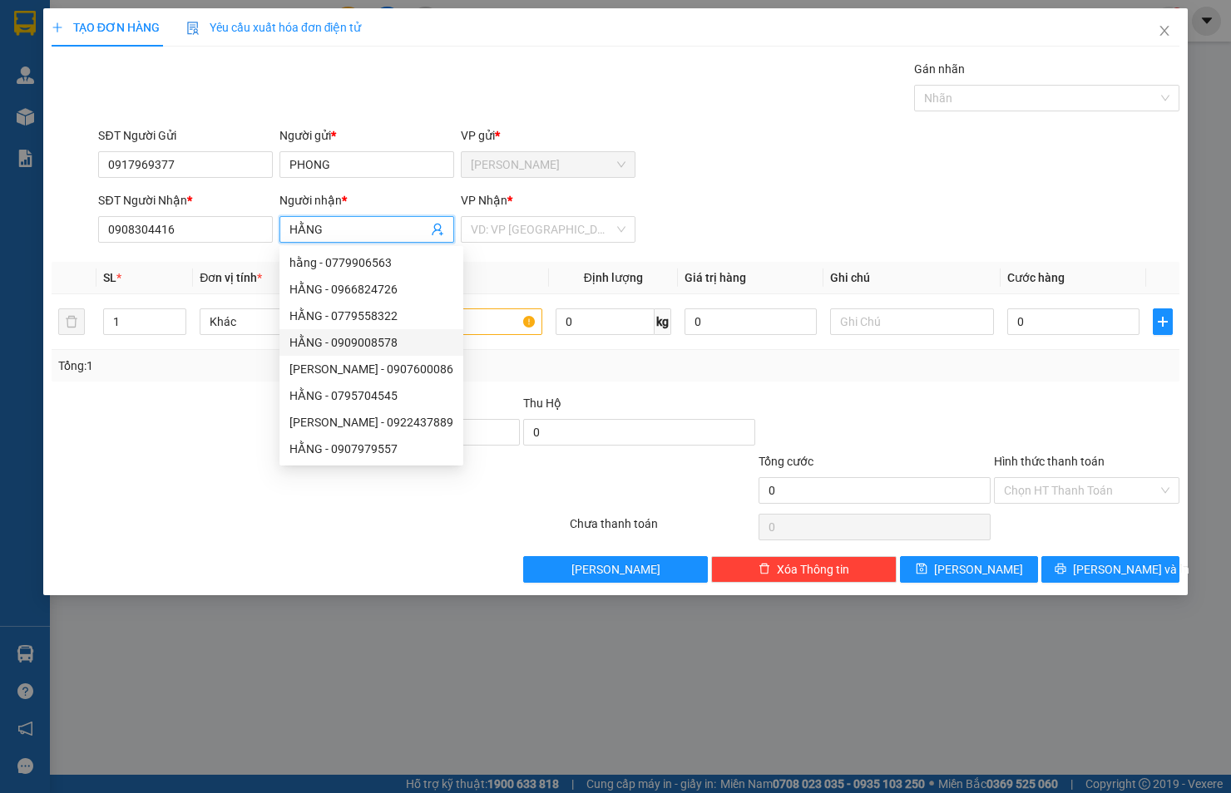
type input "HẰNG"
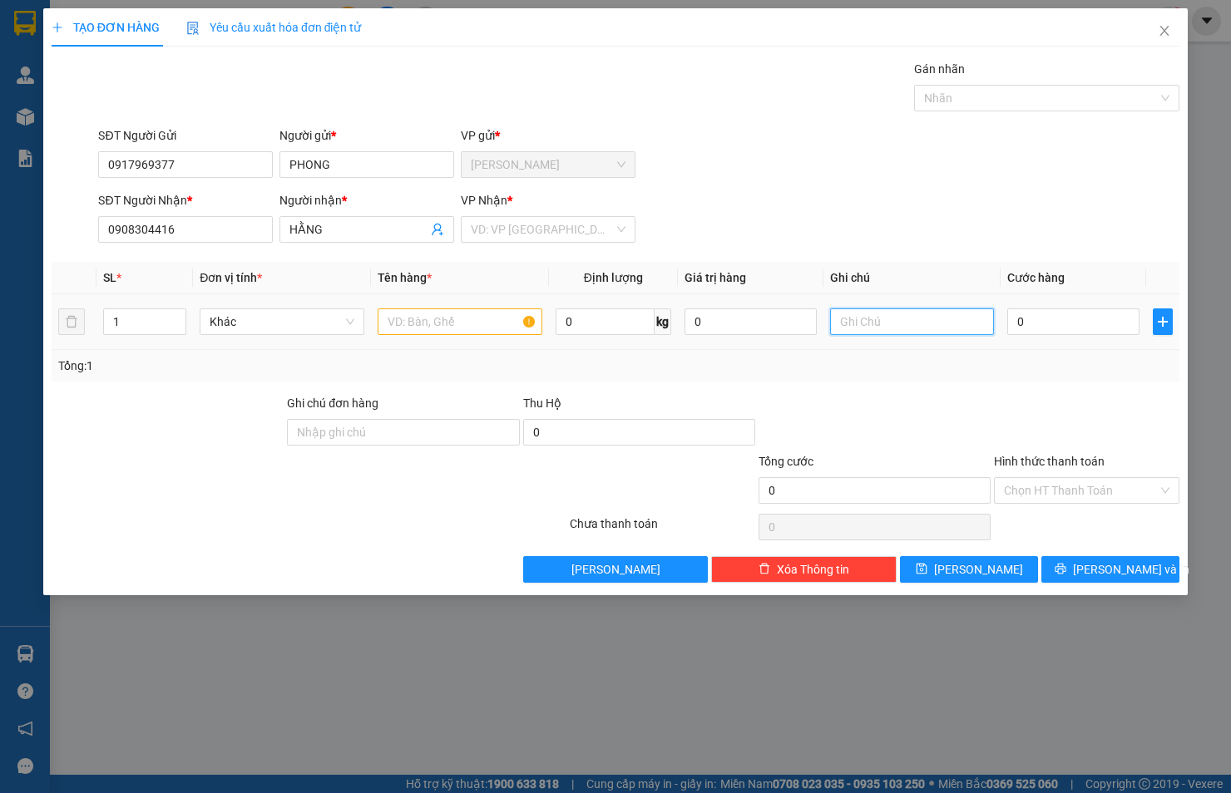
click at [850, 323] on input "text" at bounding box center [912, 322] width 165 height 27
paste input "27/25 [PERSON_NAME], [GEOGRAPHIC_DATA], TP.HCM"
type input "27/25 [PERSON_NAME], [GEOGRAPHIC_DATA], TP.HCM"
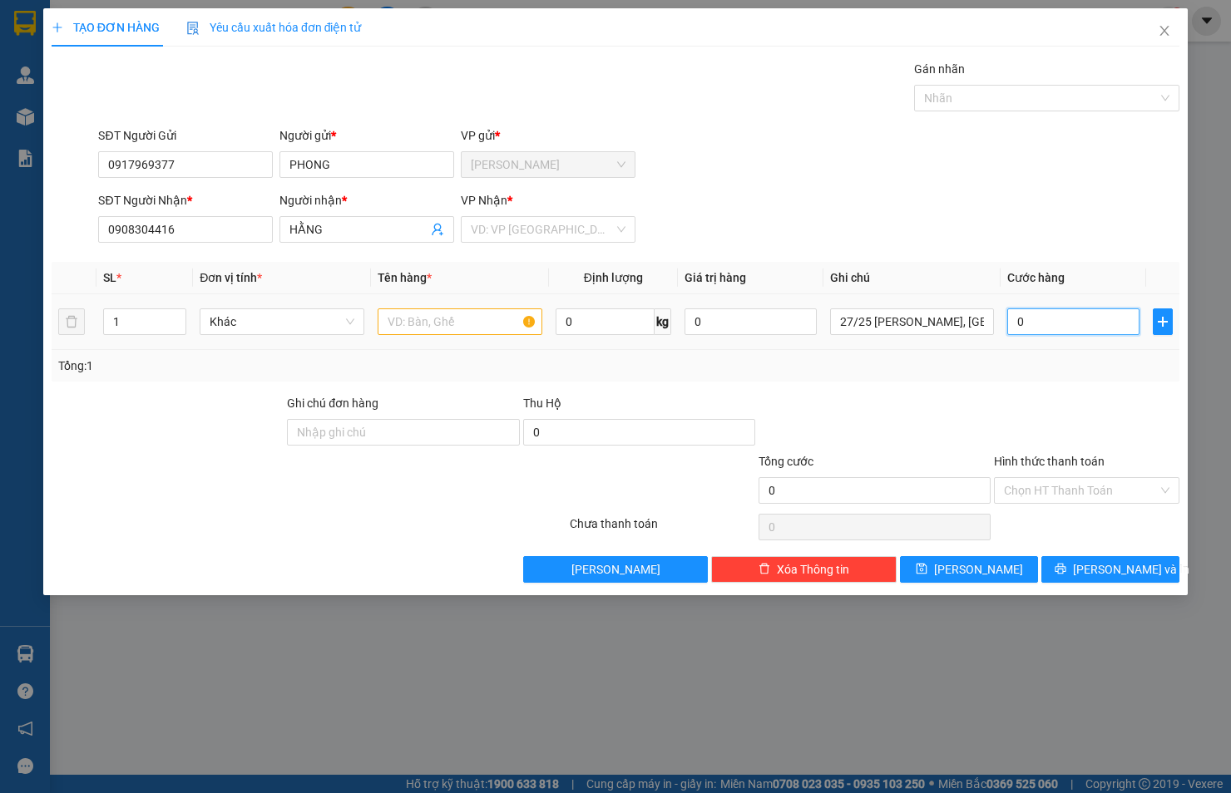
click at [1037, 333] on input "0" at bounding box center [1073, 322] width 132 height 27
type input "4"
type input "40"
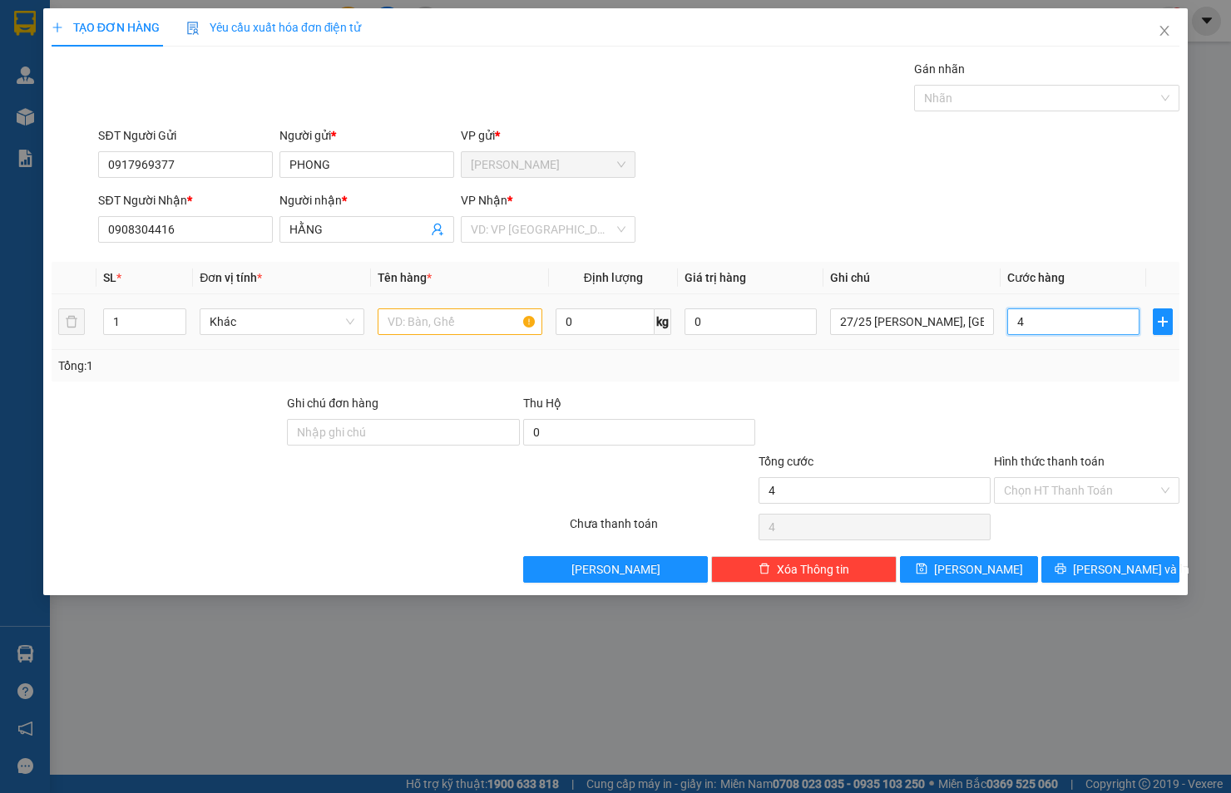
type input "40"
type input "40.000"
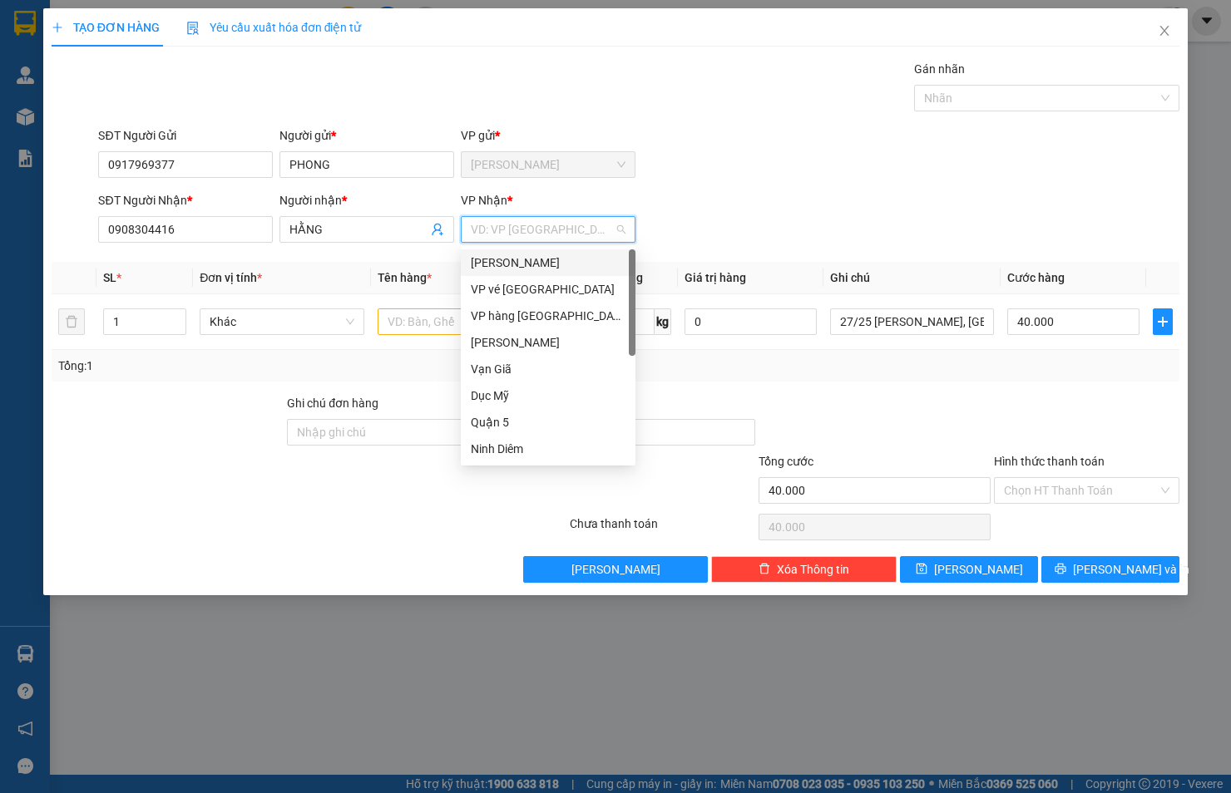
click at [522, 227] on input "search" at bounding box center [542, 229] width 143 height 25
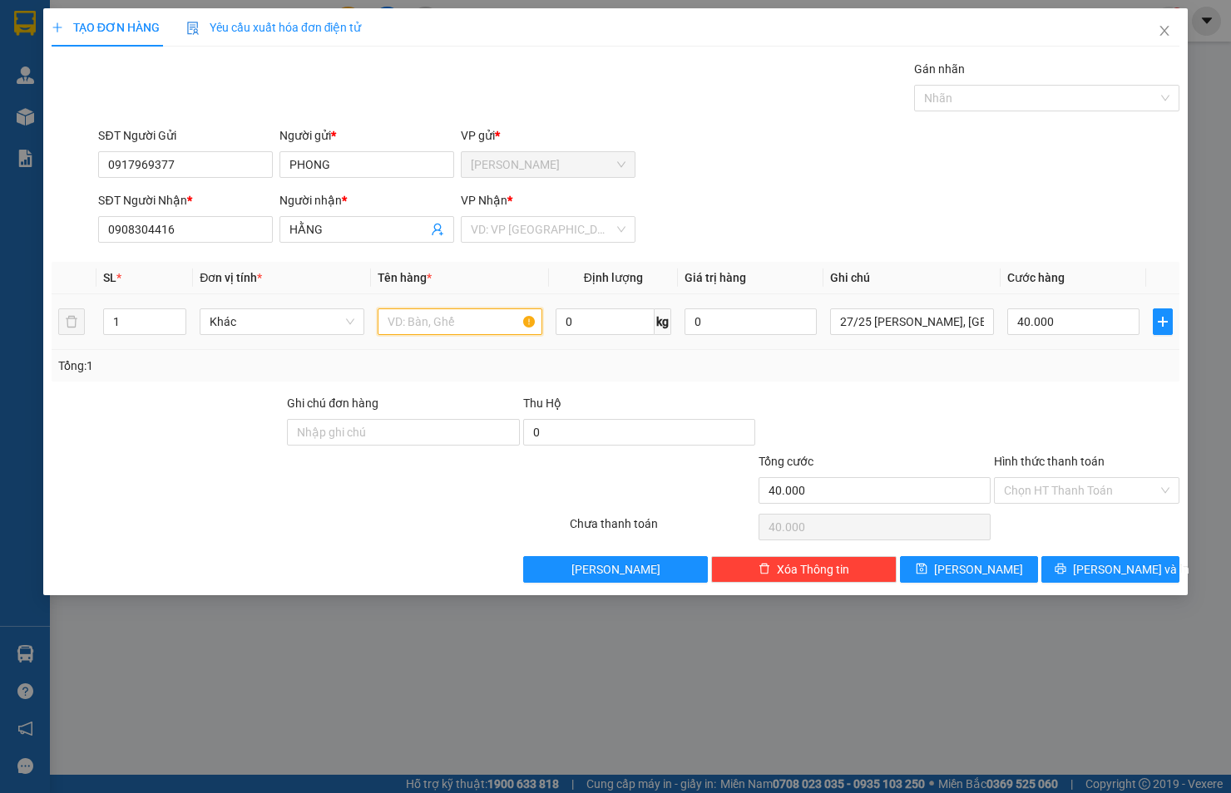
click at [445, 320] on input "text" at bounding box center [460, 322] width 165 height 27
type input "THÙNG XỐP"
click at [1098, 491] on input "Hình thức thanh toán" at bounding box center [1081, 490] width 154 height 25
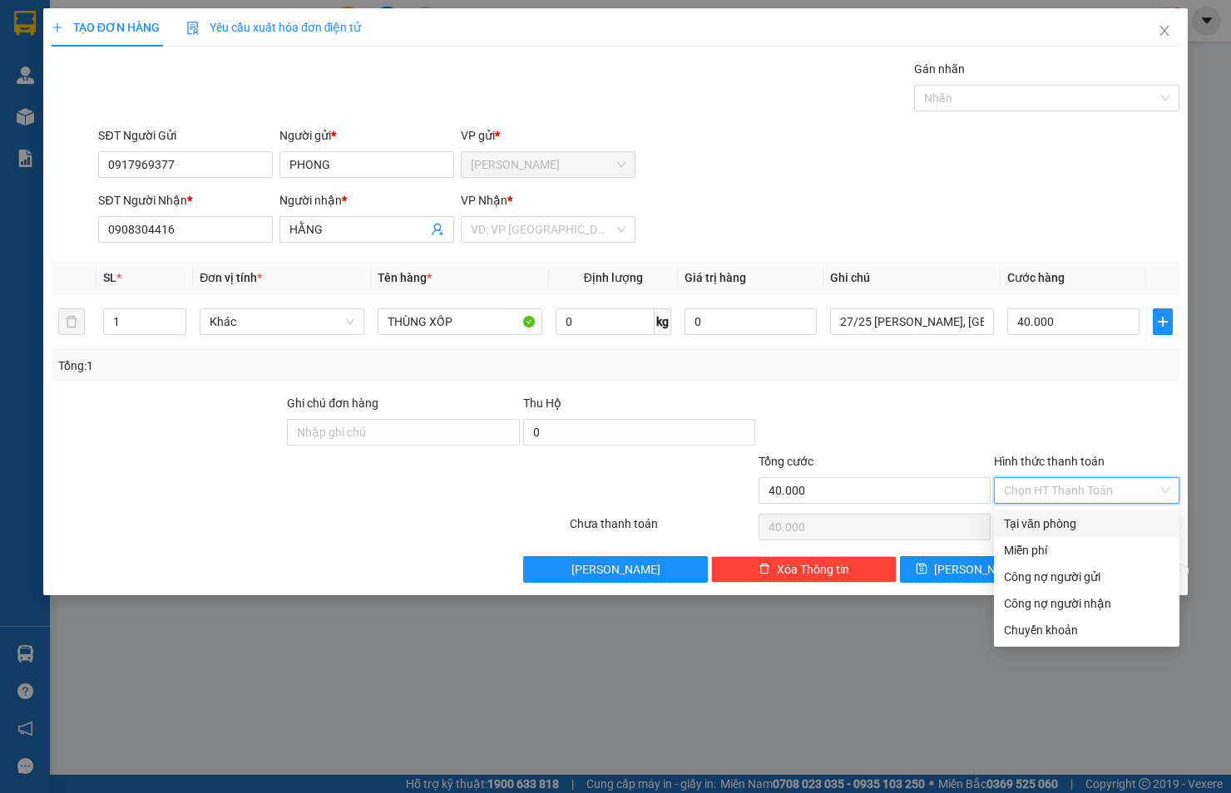
click at [1096, 516] on div "Tại văn phòng" at bounding box center [1086, 524] width 165 height 18
type input "0"
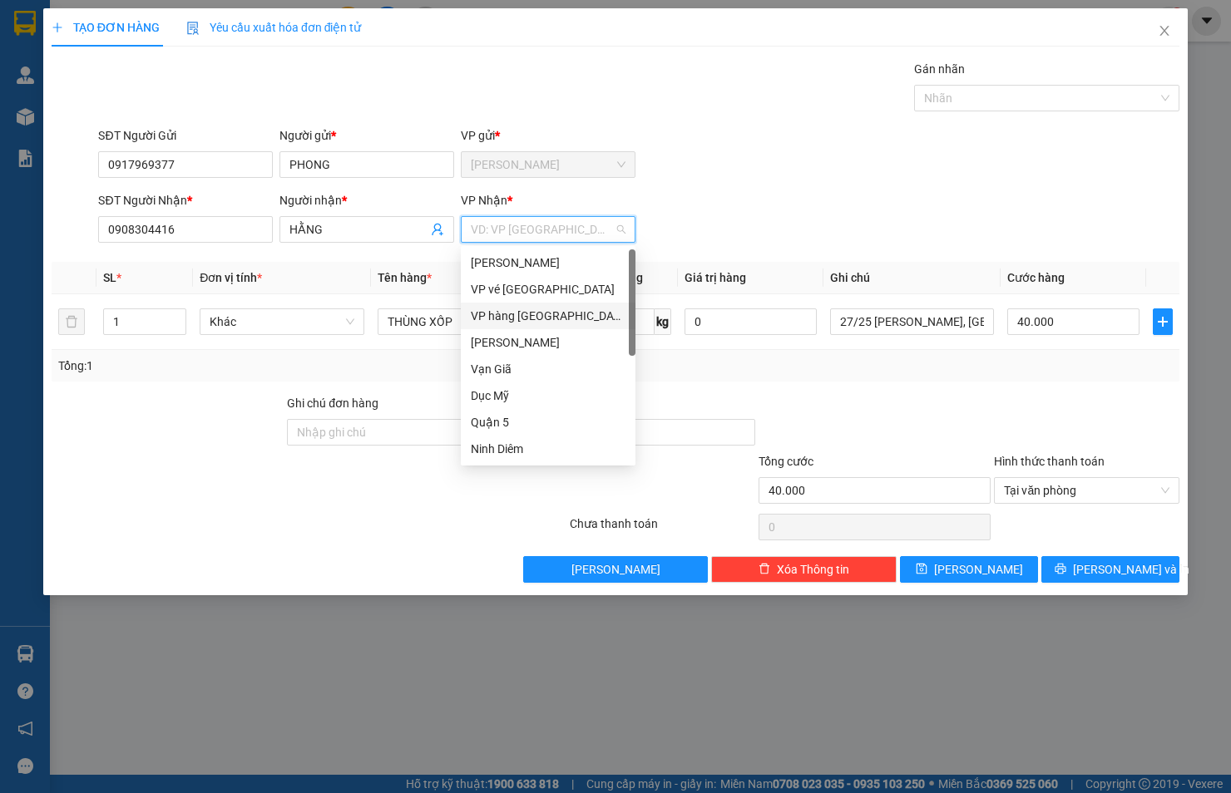
click at [501, 234] on input "search" at bounding box center [542, 229] width 143 height 25
click at [516, 421] on div "Quận 5" at bounding box center [548, 422] width 155 height 18
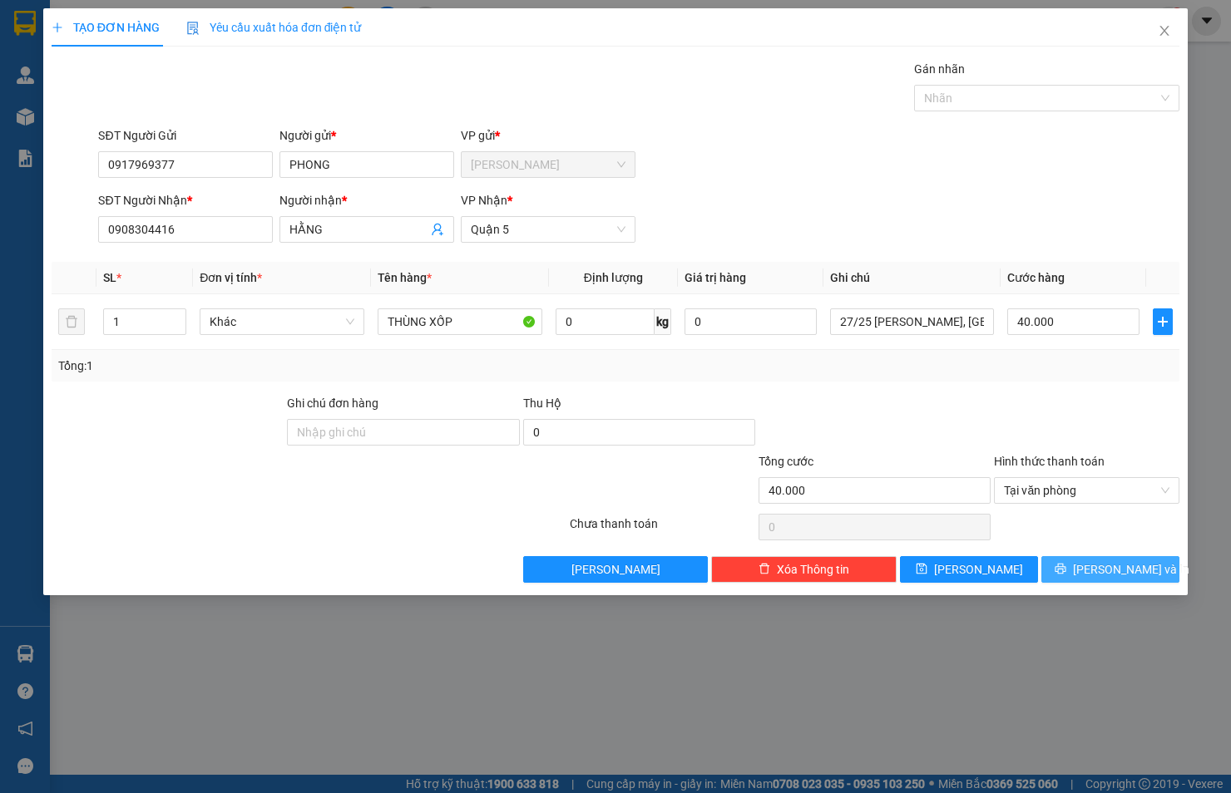
click at [1074, 565] on button "[PERSON_NAME] và In" at bounding box center [1110, 569] width 138 height 27
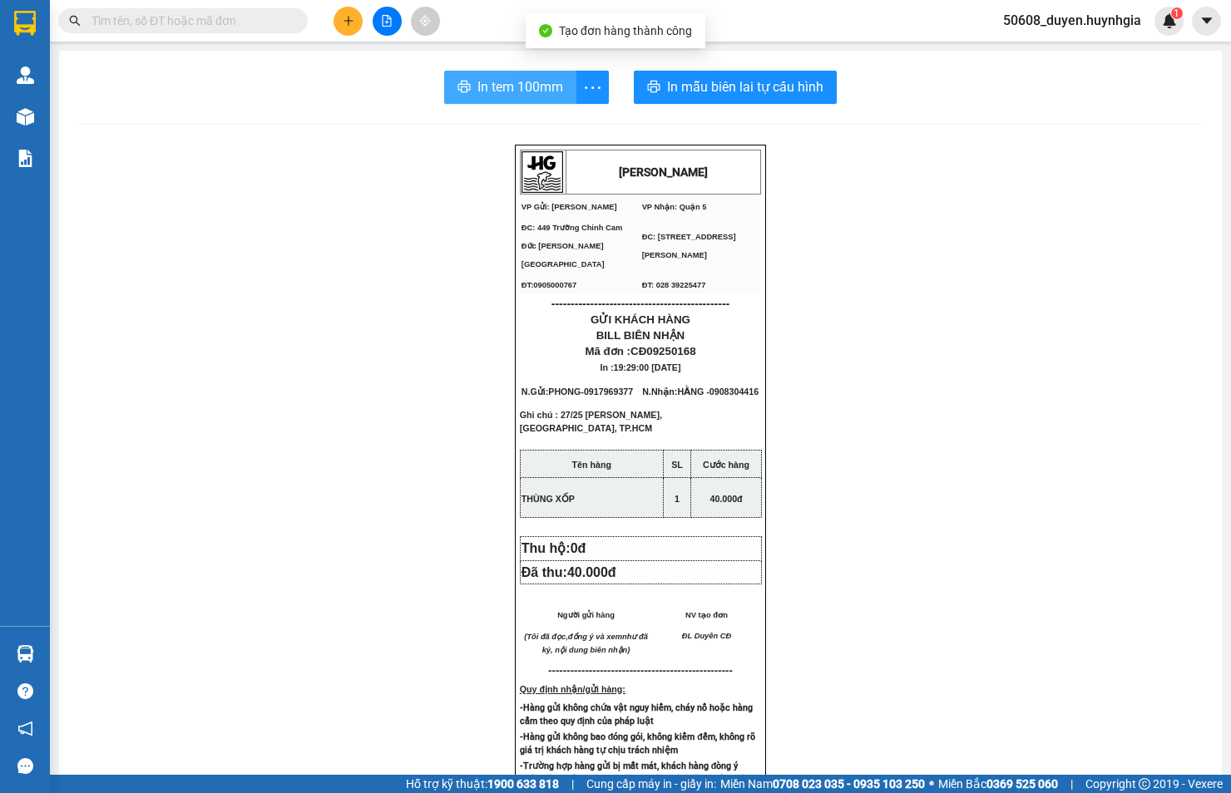
click at [479, 79] on span "In tem 100mm" at bounding box center [520, 87] width 86 height 21
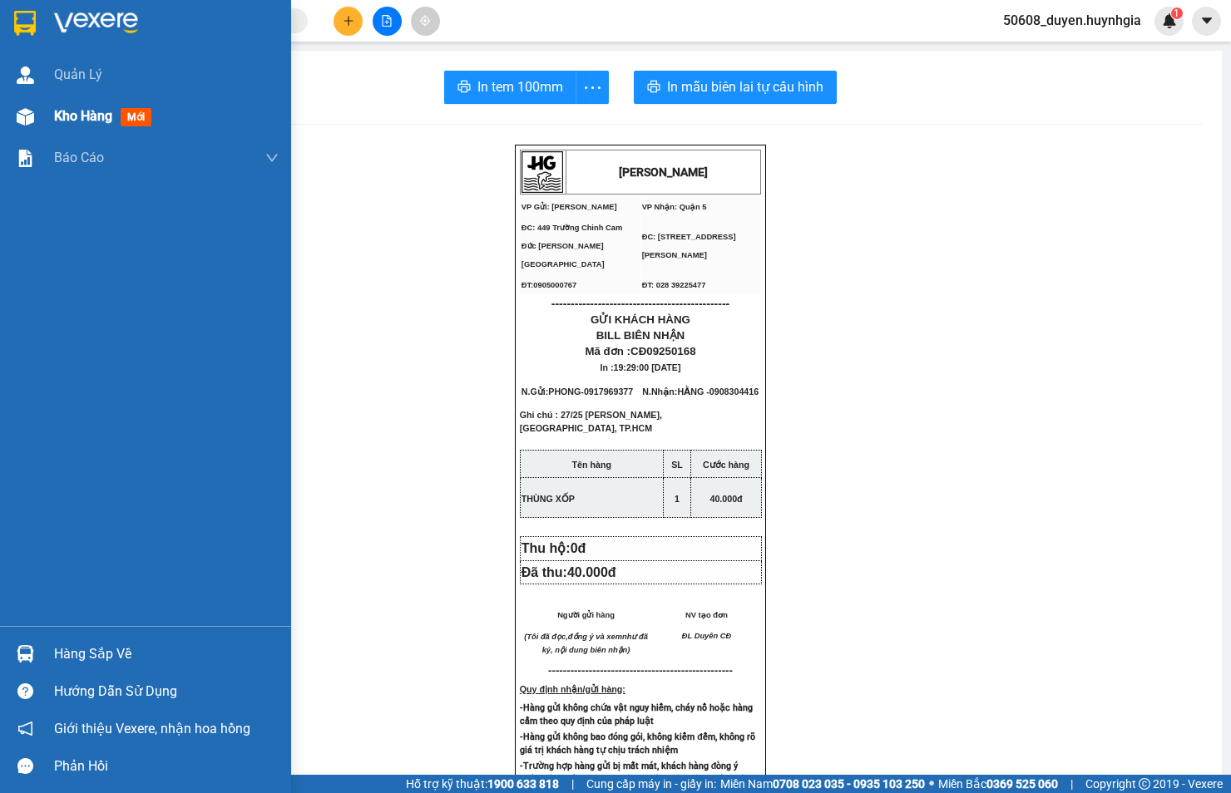
click at [40, 118] on div "Kho hàng mới" at bounding box center [145, 117] width 291 height 42
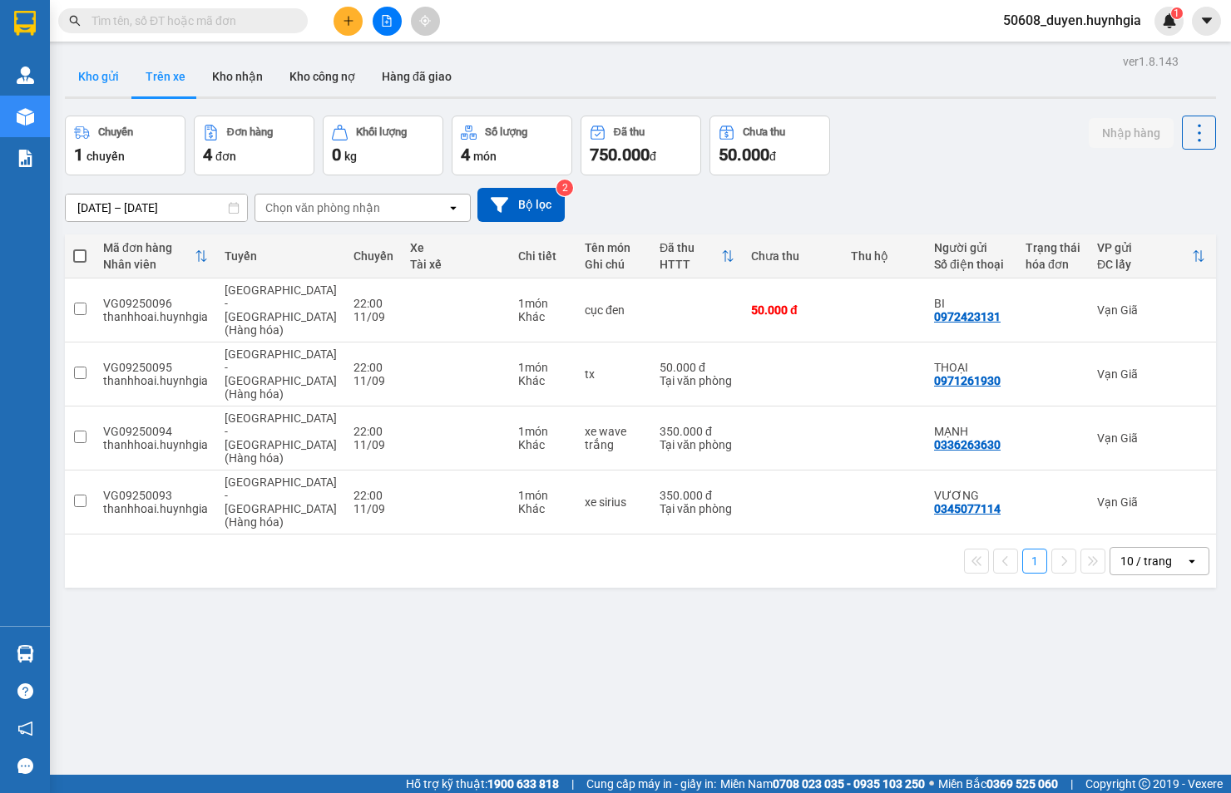
click at [106, 71] on button "Kho gửi" at bounding box center [98, 77] width 67 height 40
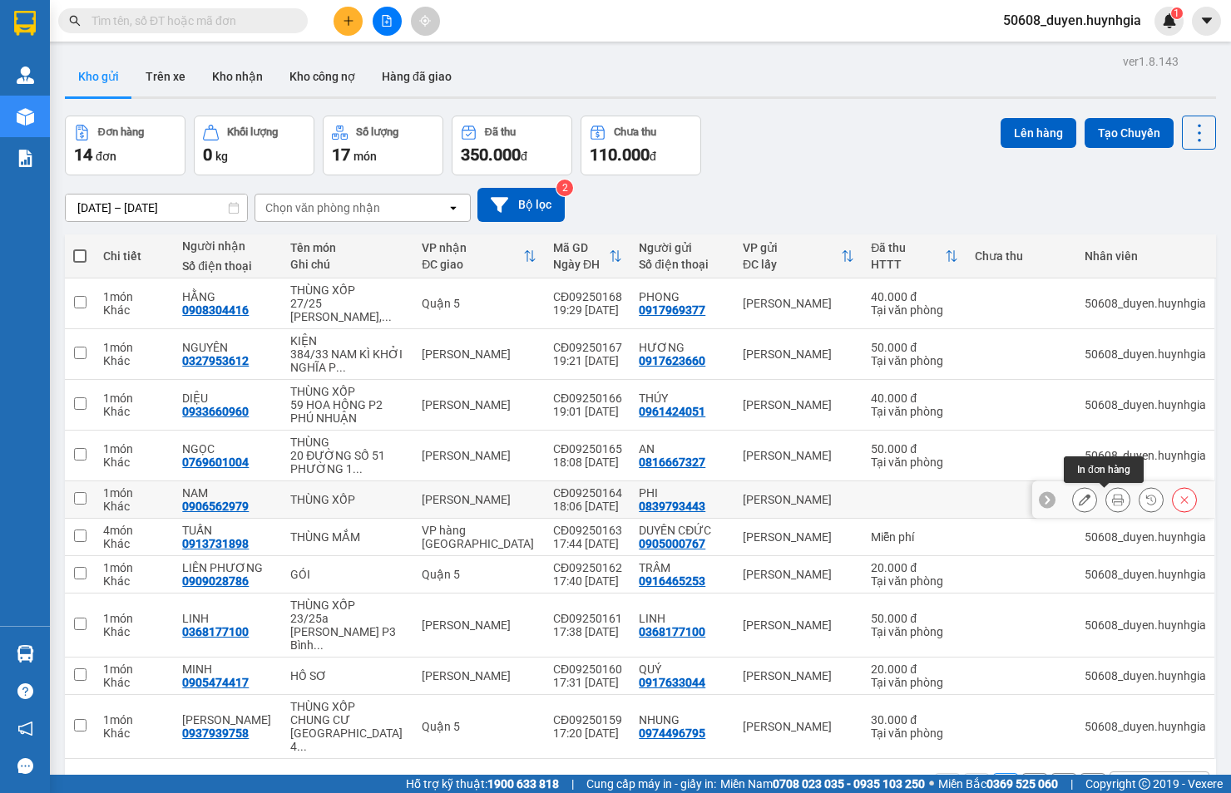
click at [1112, 501] on icon at bounding box center [1118, 500] width 12 height 12
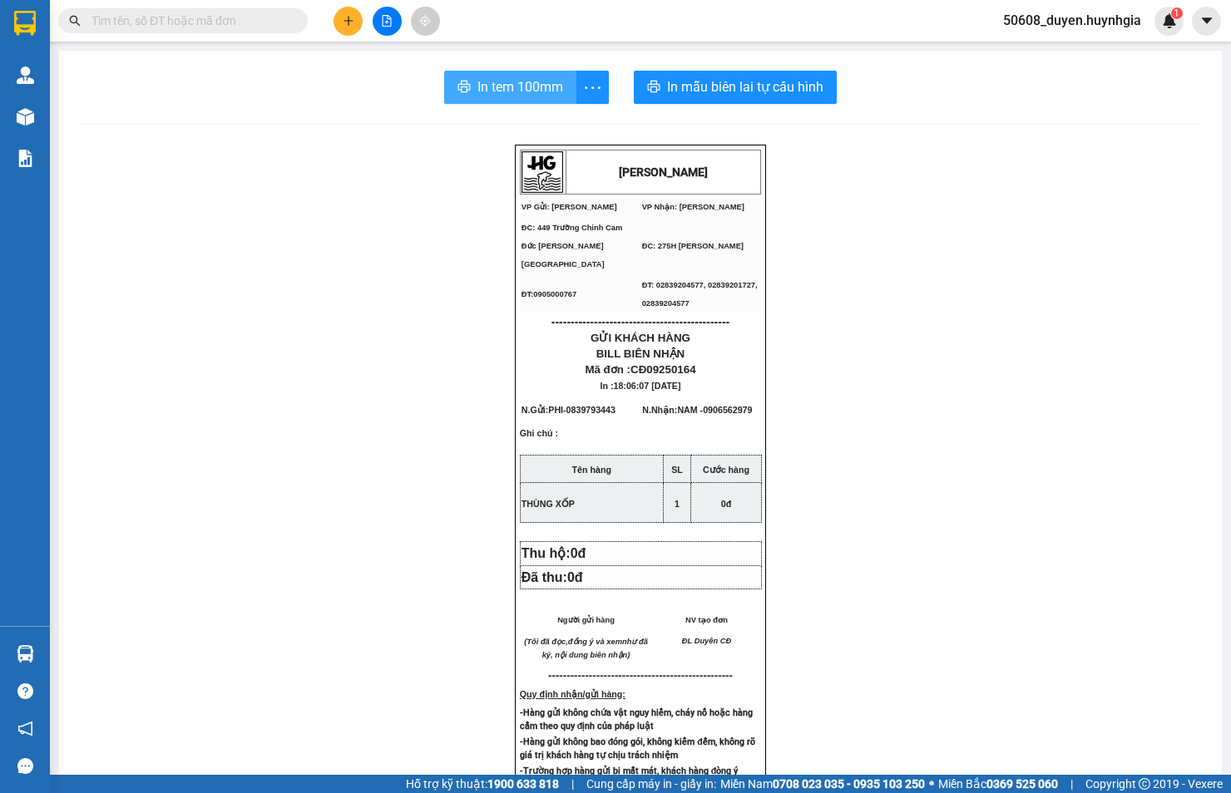
click at [533, 89] on span "In tem 100mm" at bounding box center [520, 87] width 86 height 21
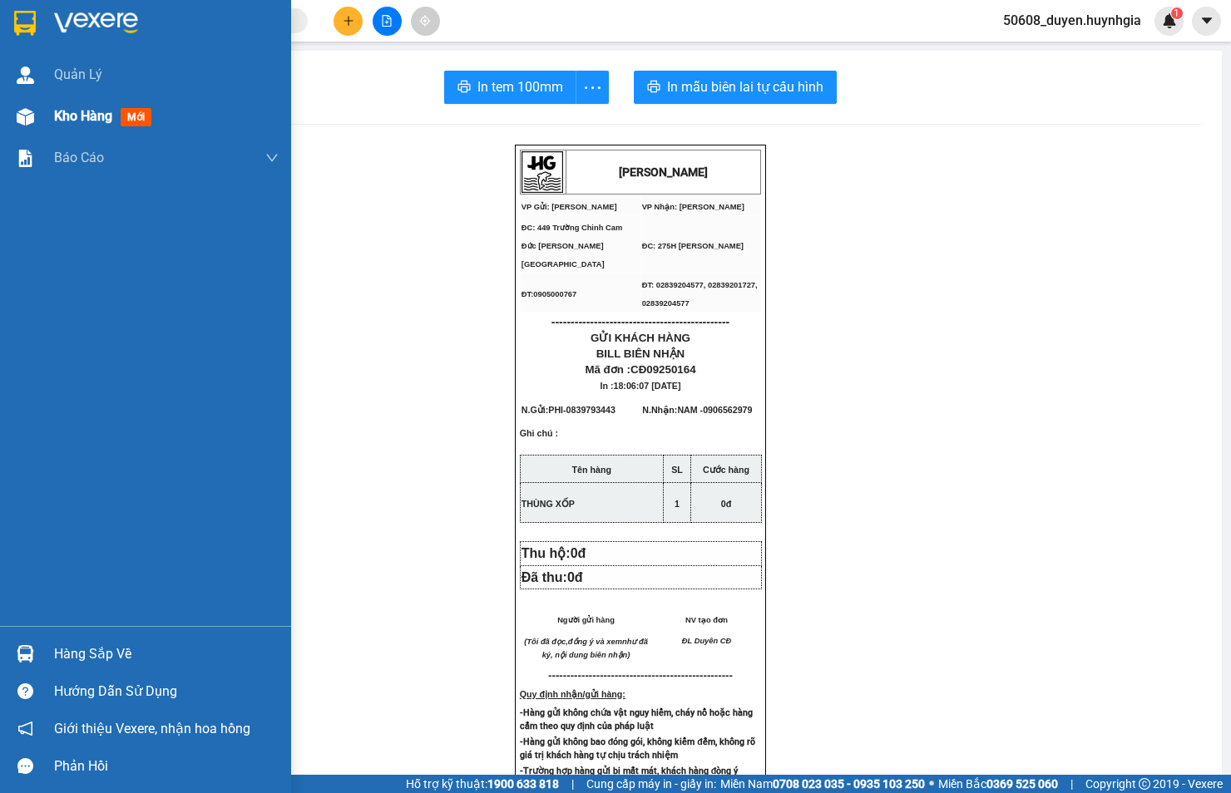
click at [33, 117] on img at bounding box center [25, 116] width 17 height 17
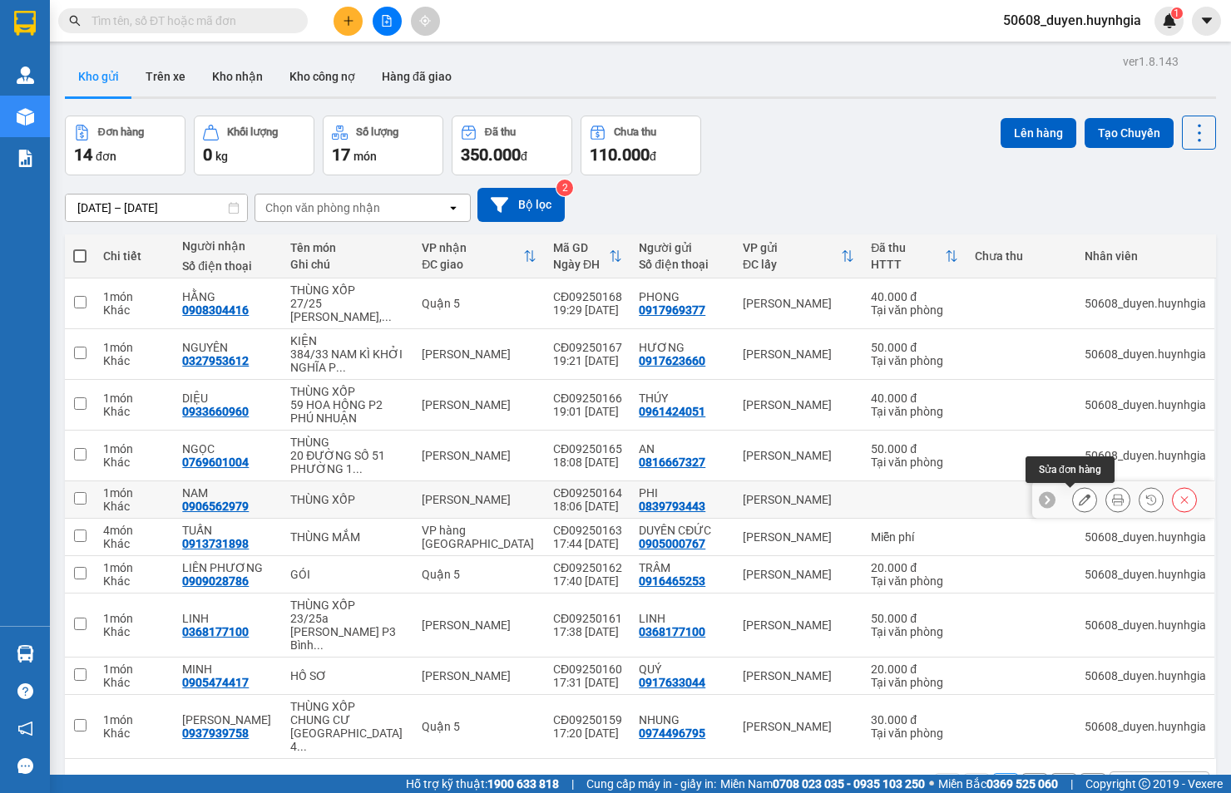
click at [1077, 496] on button at bounding box center [1084, 500] width 23 height 29
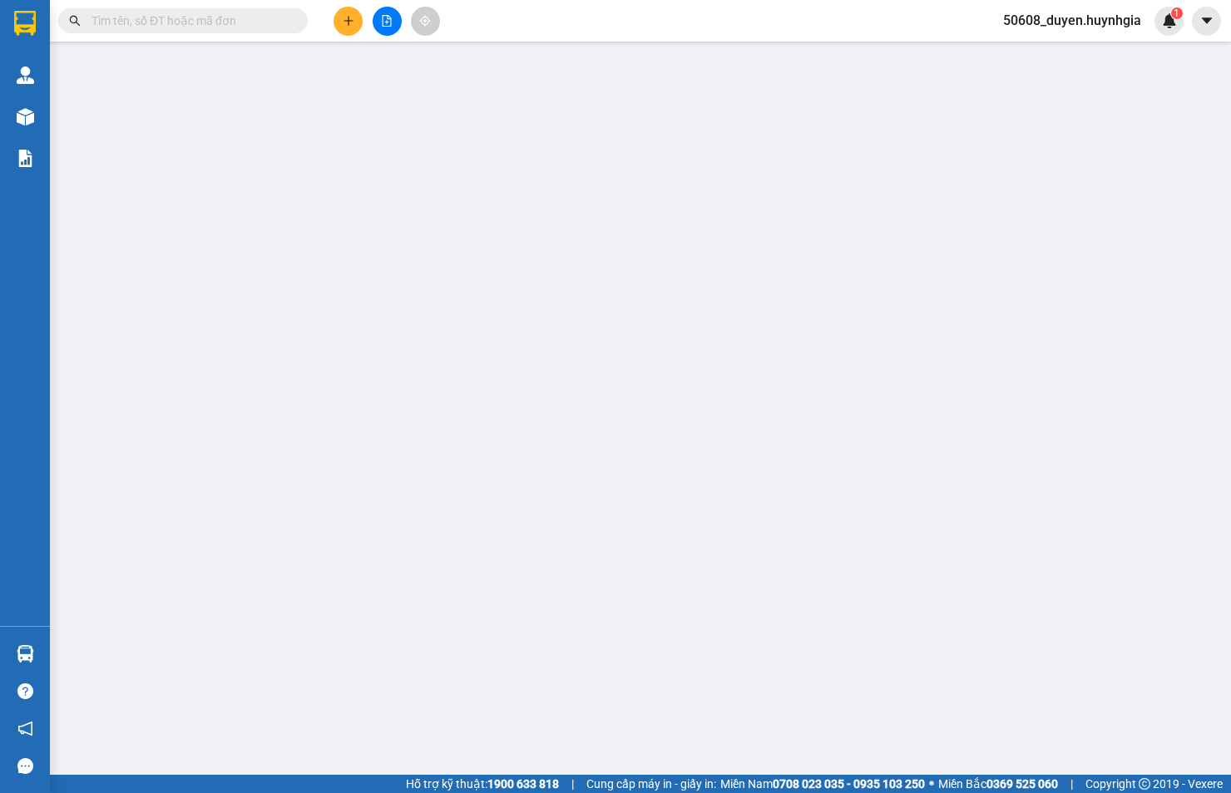
type input "0839793443"
type input "PHI"
type input "0906562979"
type input "NAM"
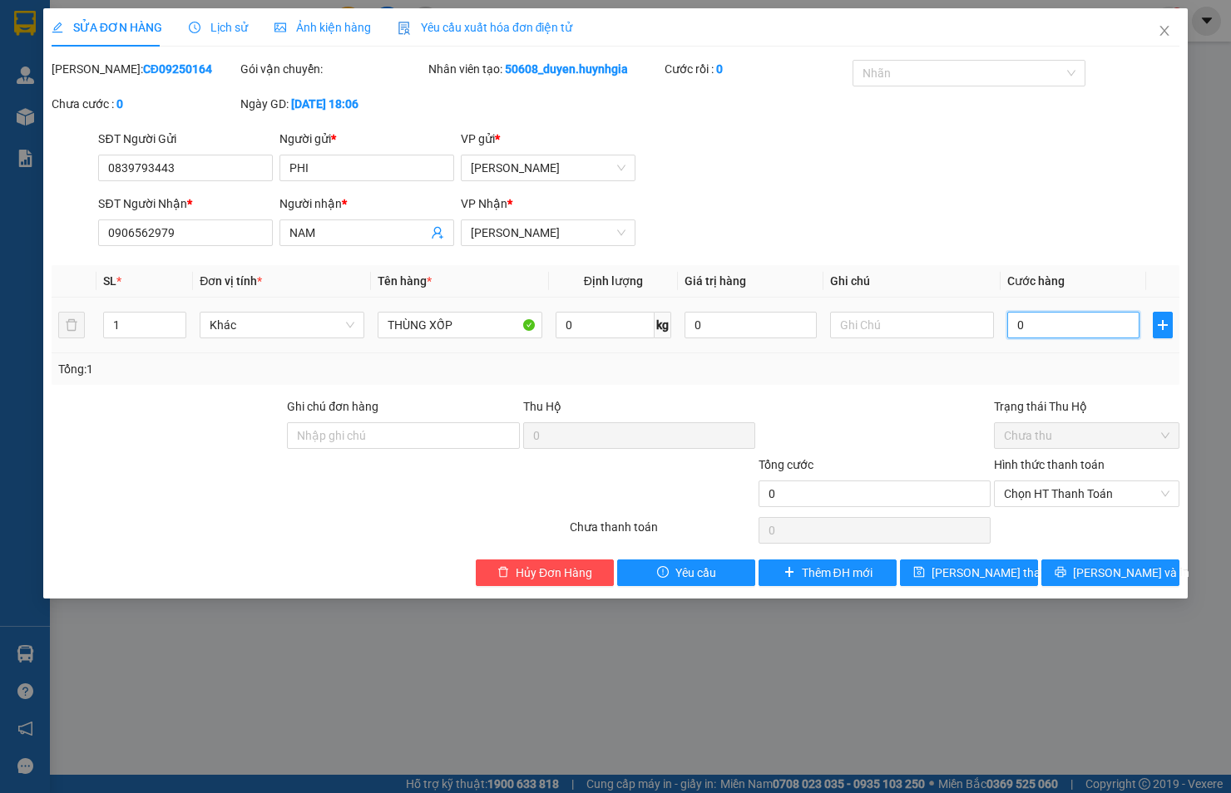
click at [1069, 317] on input "0" at bounding box center [1073, 325] width 132 height 27
type input "3"
type input "30"
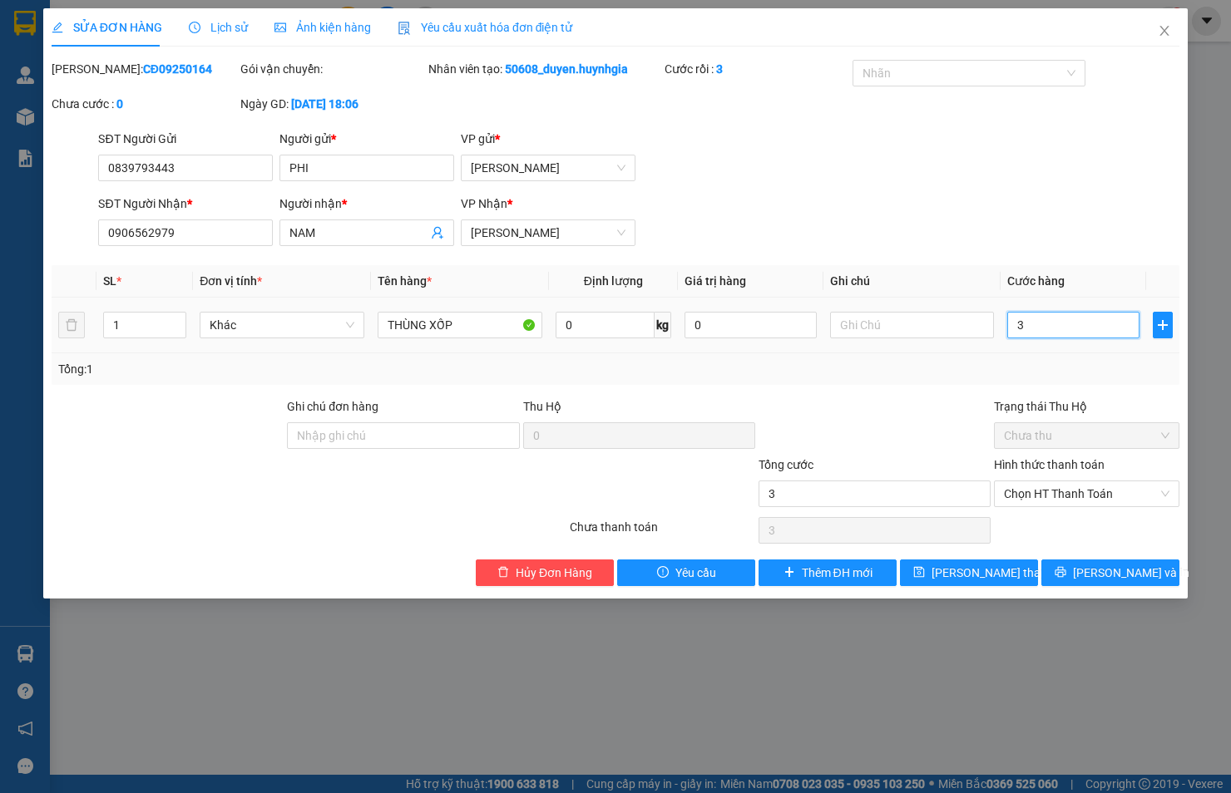
type input "30"
type input "3"
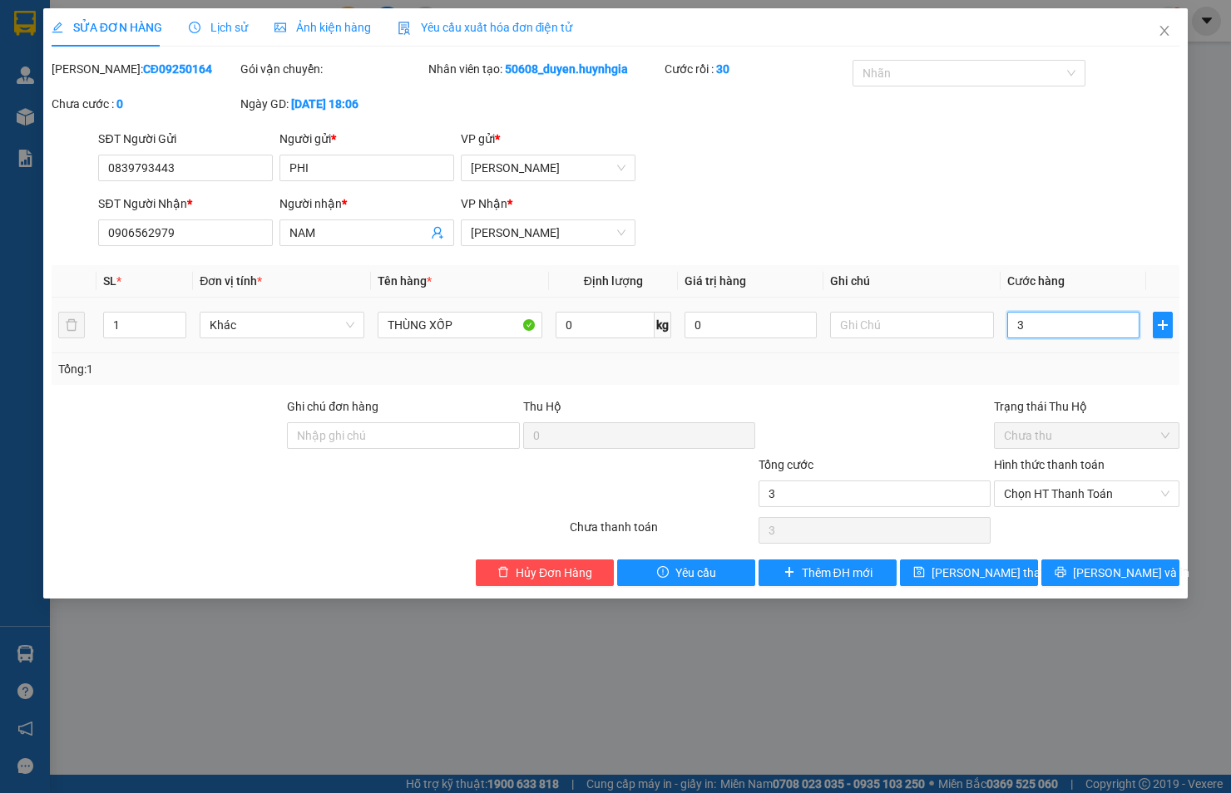
type input "0"
type input "2"
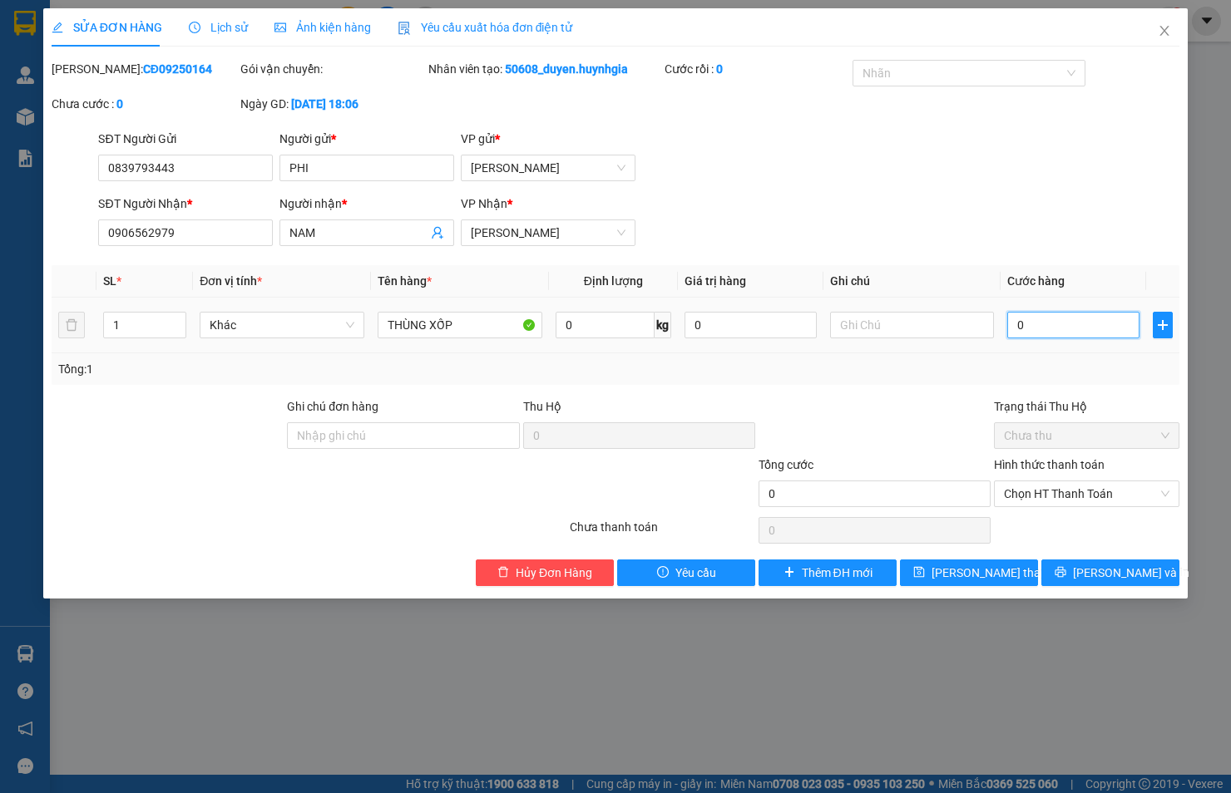
type input "02"
type input "20"
type input "020"
type input "20.000"
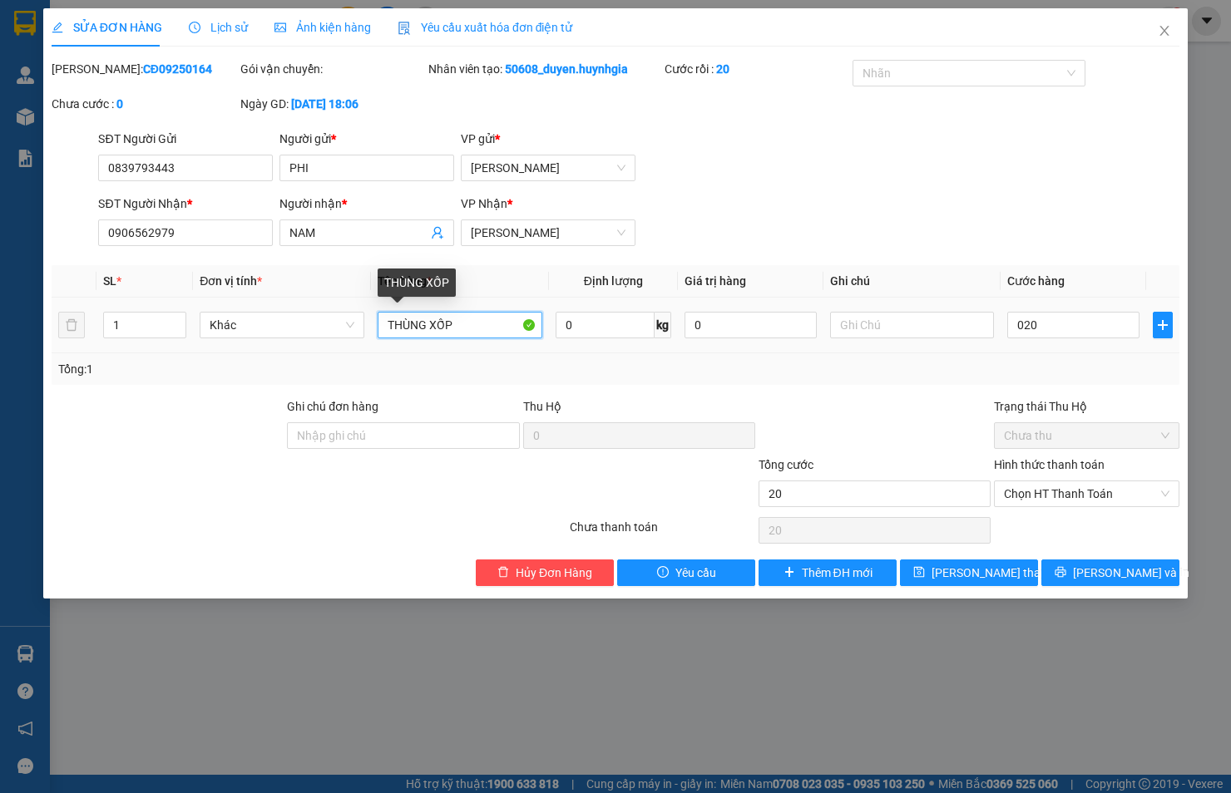
type input "20.000"
drag, startPoint x: 467, startPoint y: 330, endPoint x: 335, endPoint y: 338, distance: 132.4
click at [335, 338] on tr "1 Khác THÙNG XỐP 0 kg 0 20.000" at bounding box center [616, 326] width 1128 height 56
click at [1104, 493] on span "Chọn HT Thanh Toán" at bounding box center [1086, 493] width 165 height 25
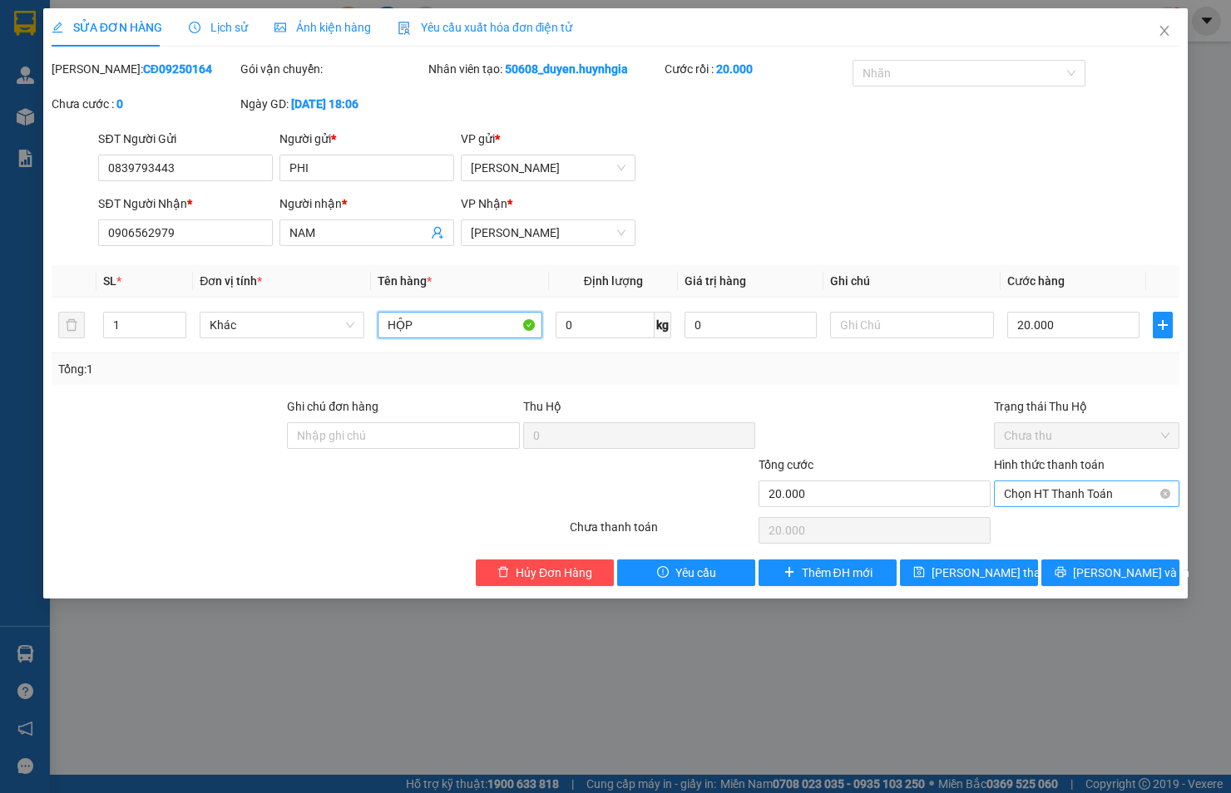
type input "HỘP"
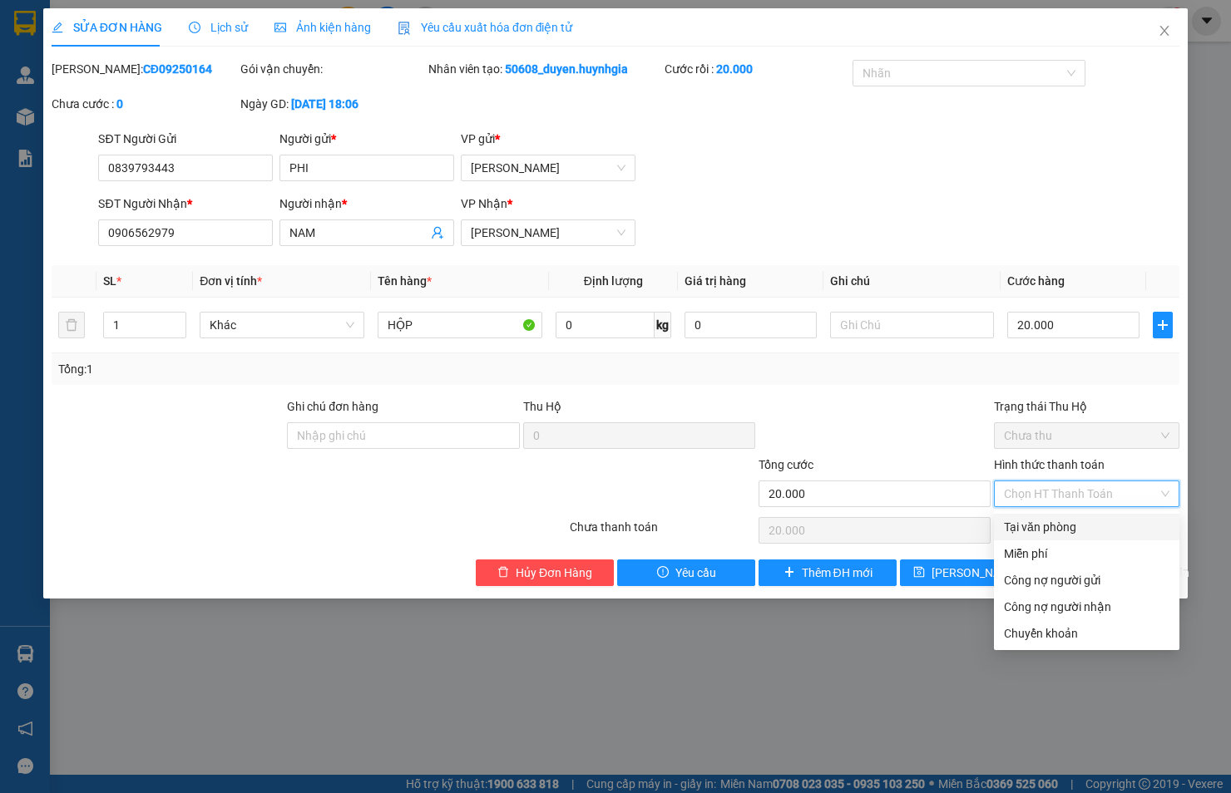
click at [1095, 525] on div "Tại văn phòng" at bounding box center [1086, 527] width 165 height 18
type input "0"
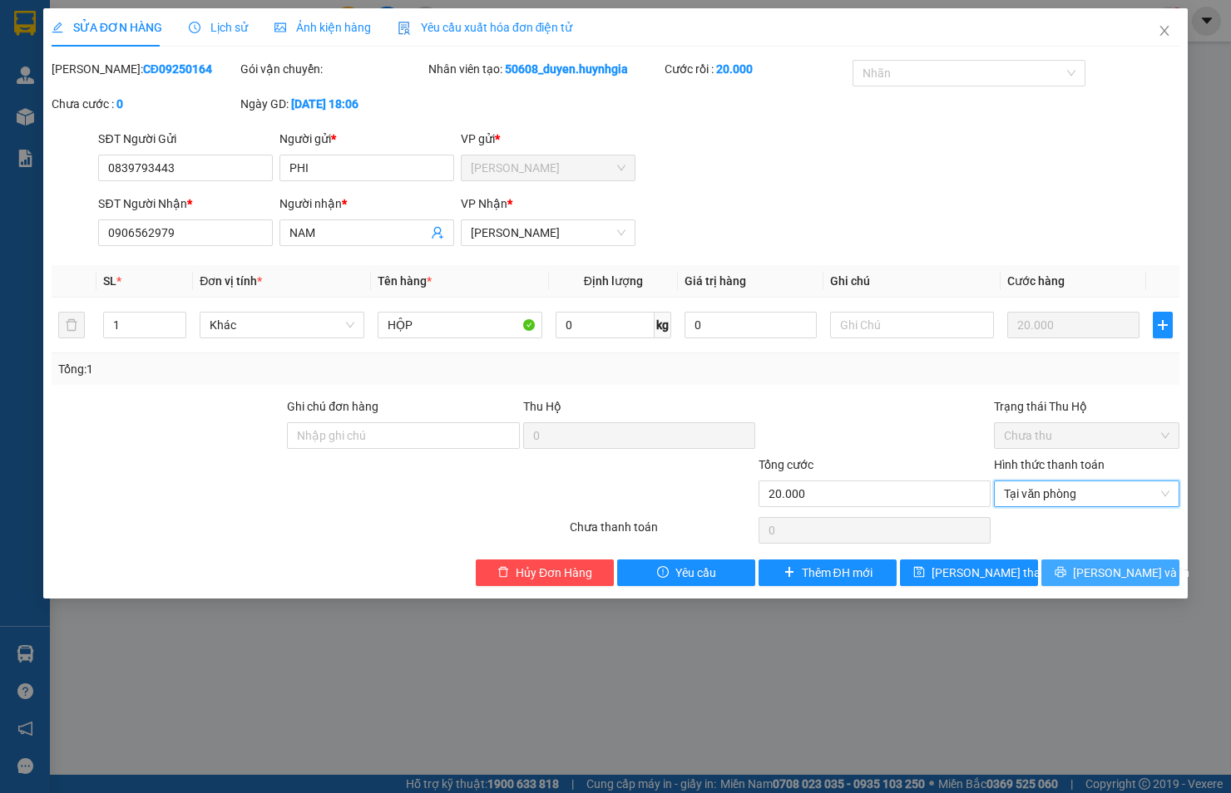
click at [1128, 571] on span "[PERSON_NAME] và In" at bounding box center [1131, 573] width 116 height 18
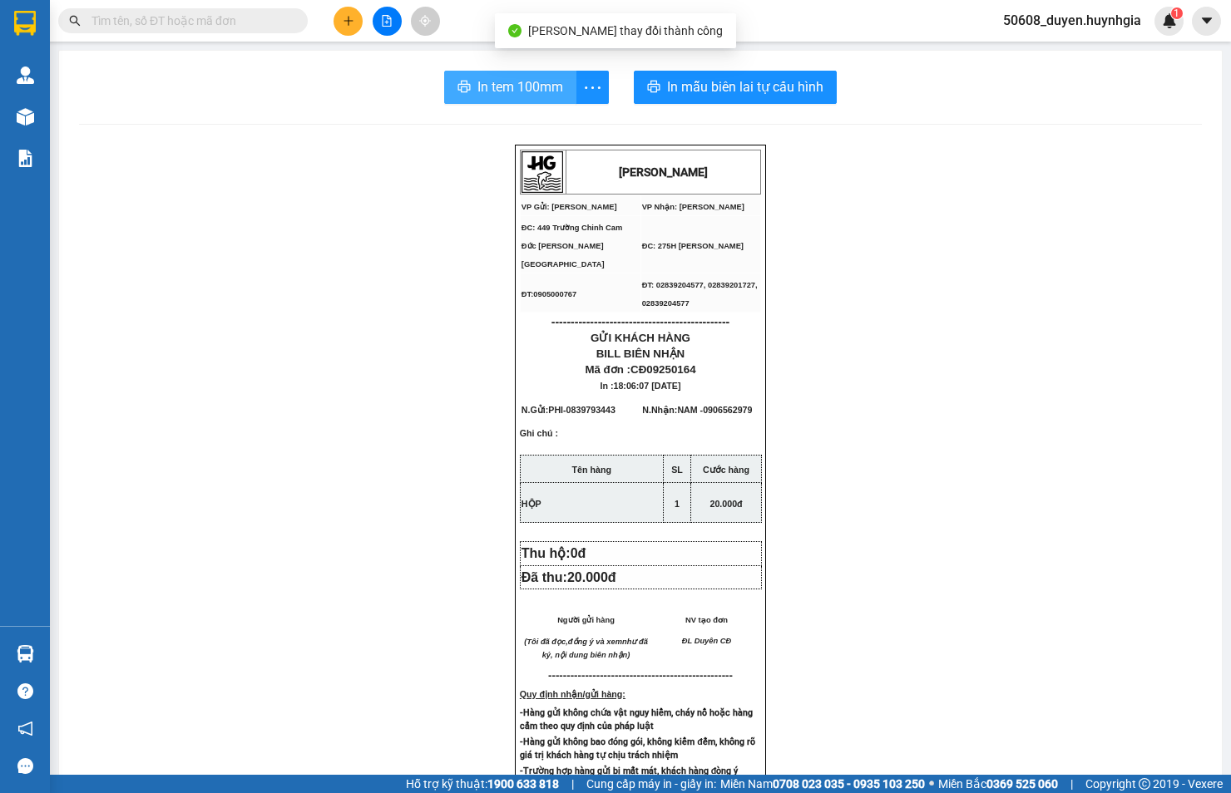
click at [555, 93] on button "In tem 100mm" at bounding box center [510, 87] width 132 height 33
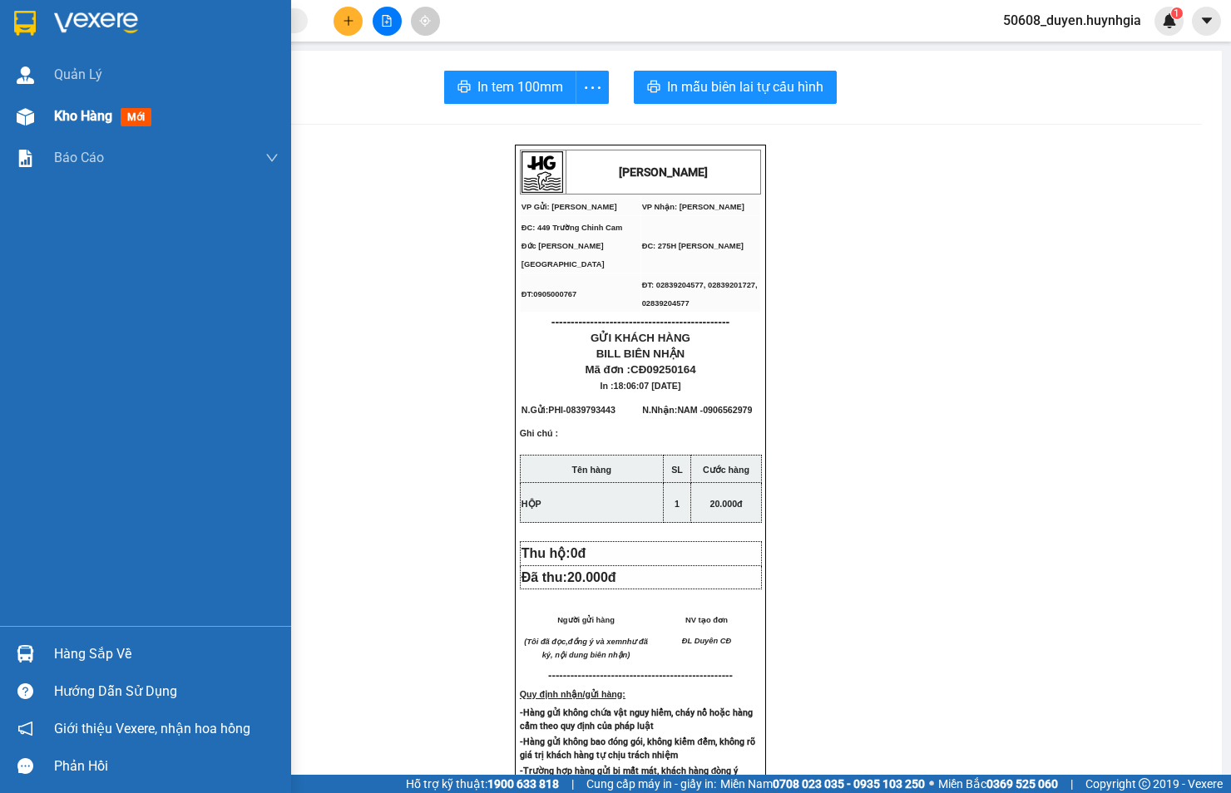
click at [25, 113] on img at bounding box center [25, 116] width 17 height 17
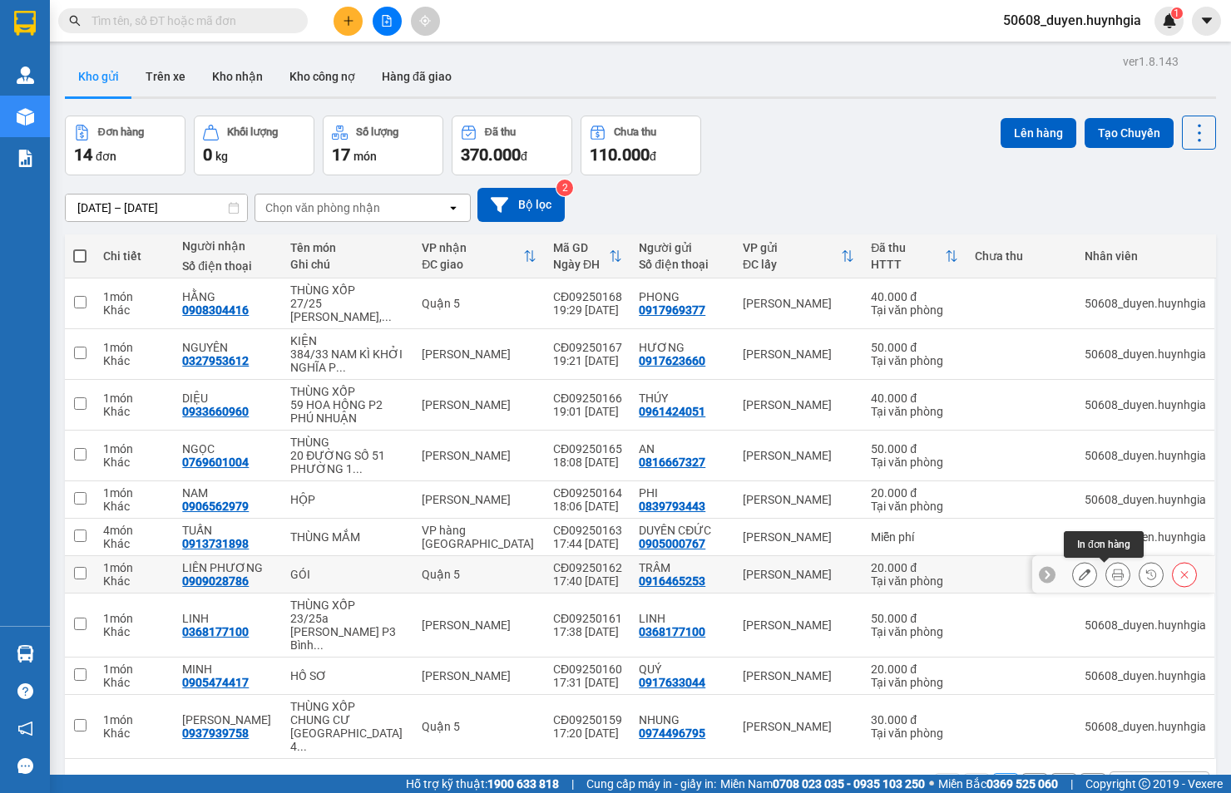
click at [1112, 575] on icon at bounding box center [1118, 575] width 12 height 12
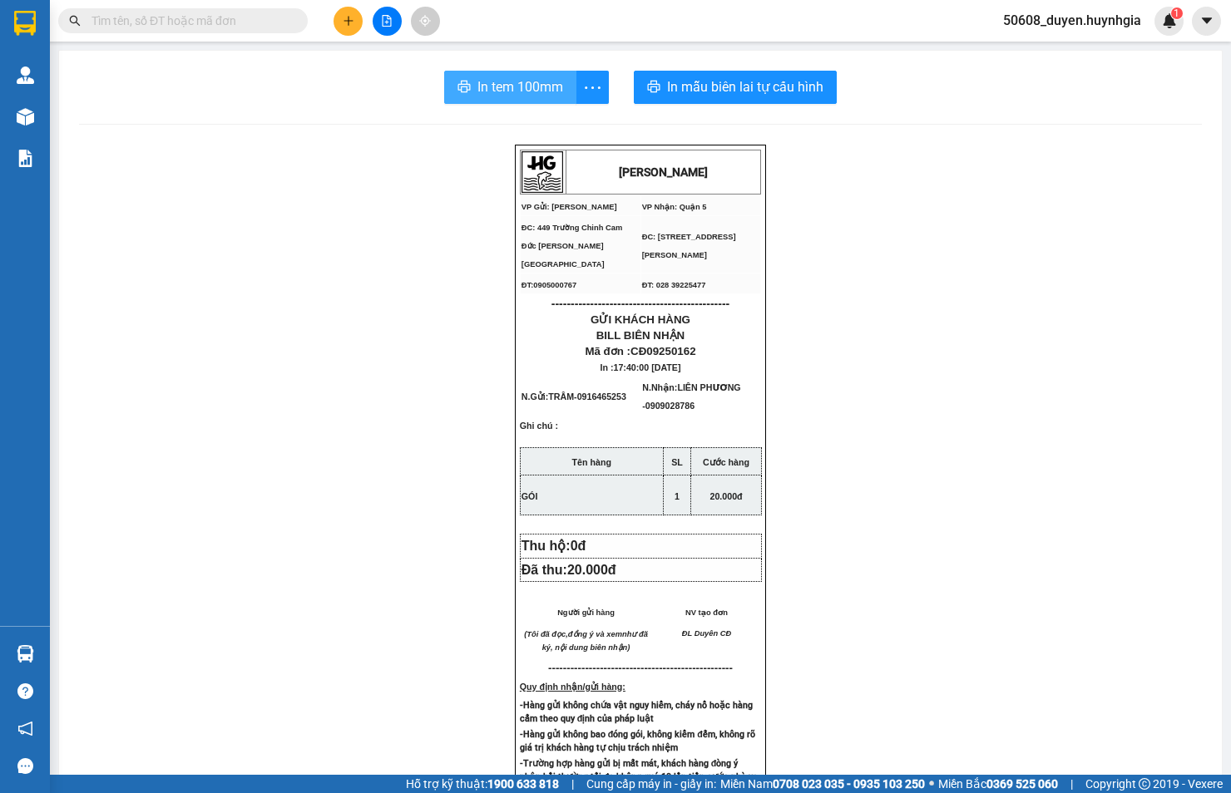
click at [516, 91] on span "In tem 100mm" at bounding box center [520, 87] width 86 height 21
click at [346, 22] on icon "plus" at bounding box center [349, 21] width 12 height 12
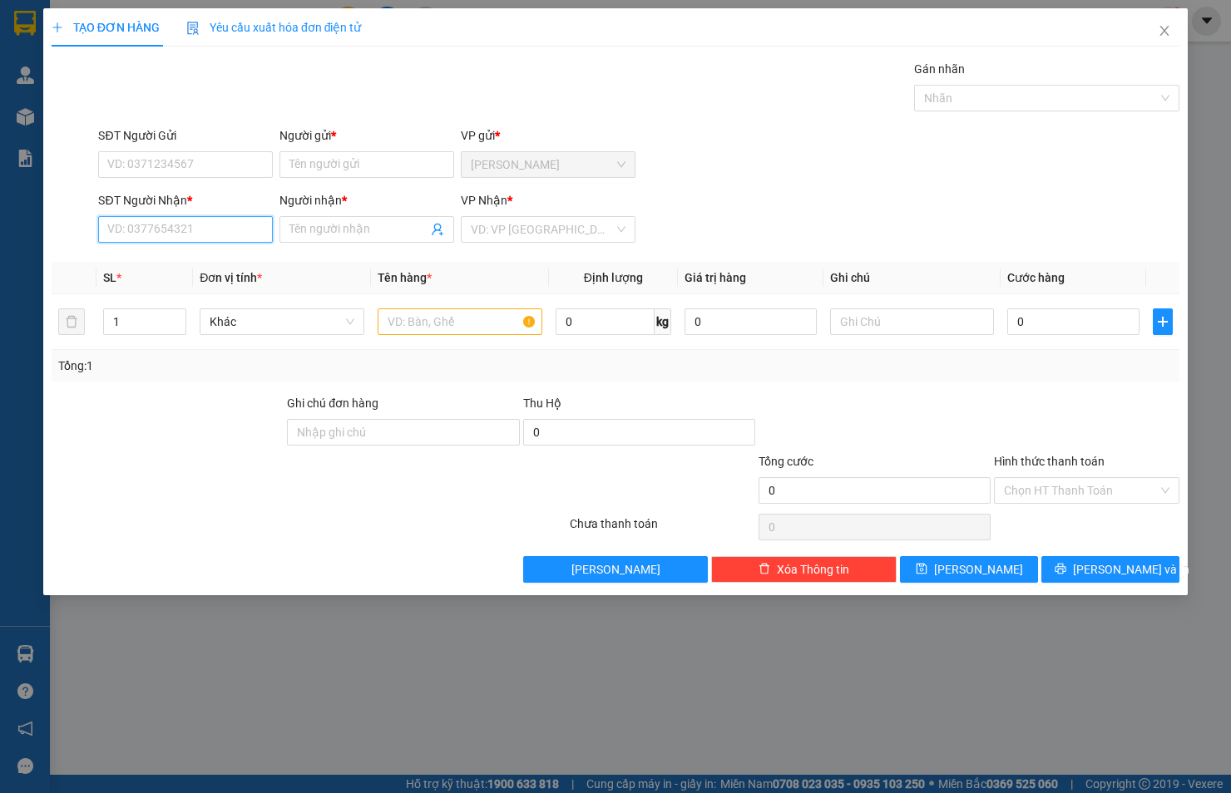
click at [217, 230] on input "SĐT Người Nhận *" at bounding box center [185, 229] width 175 height 27
type input "0933665655"
click at [334, 228] on input "Người nhận *" at bounding box center [358, 229] width 138 height 18
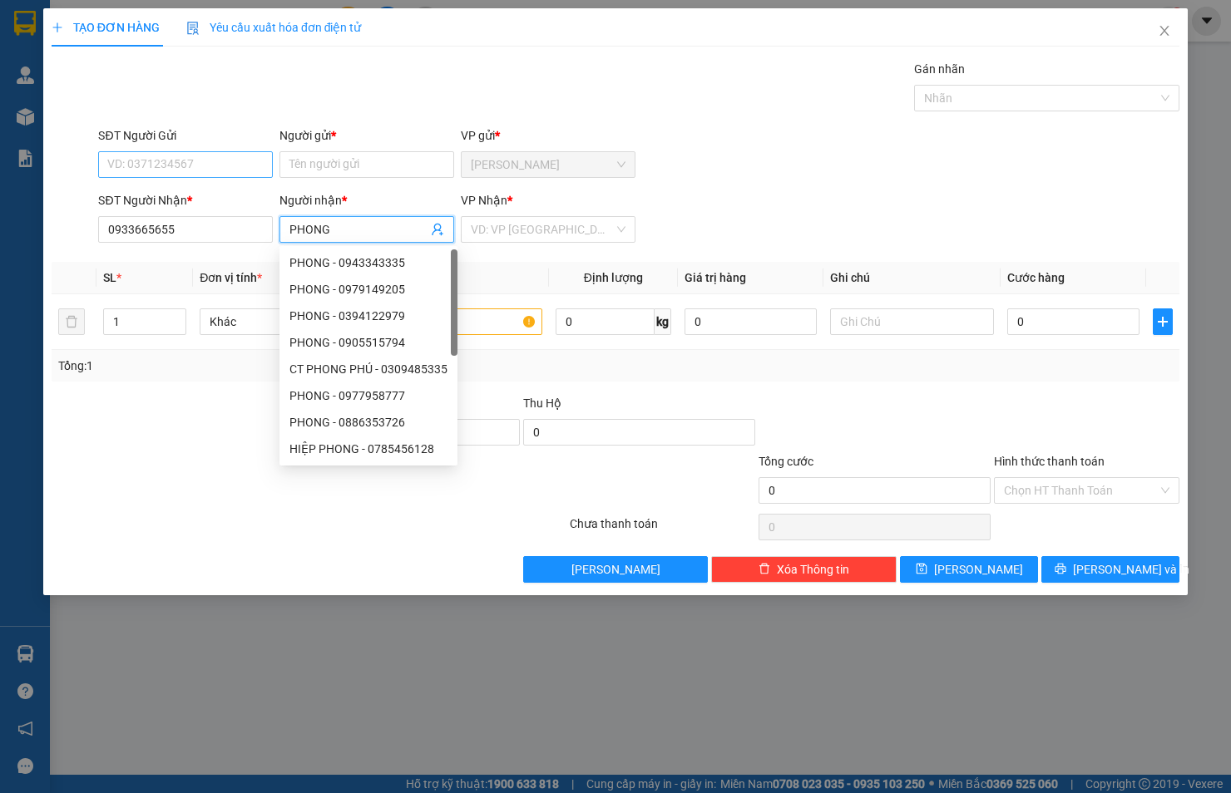
type input "PHONG"
click at [203, 162] on input "SĐT Người Gửi" at bounding box center [185, 164] width 175 height 27
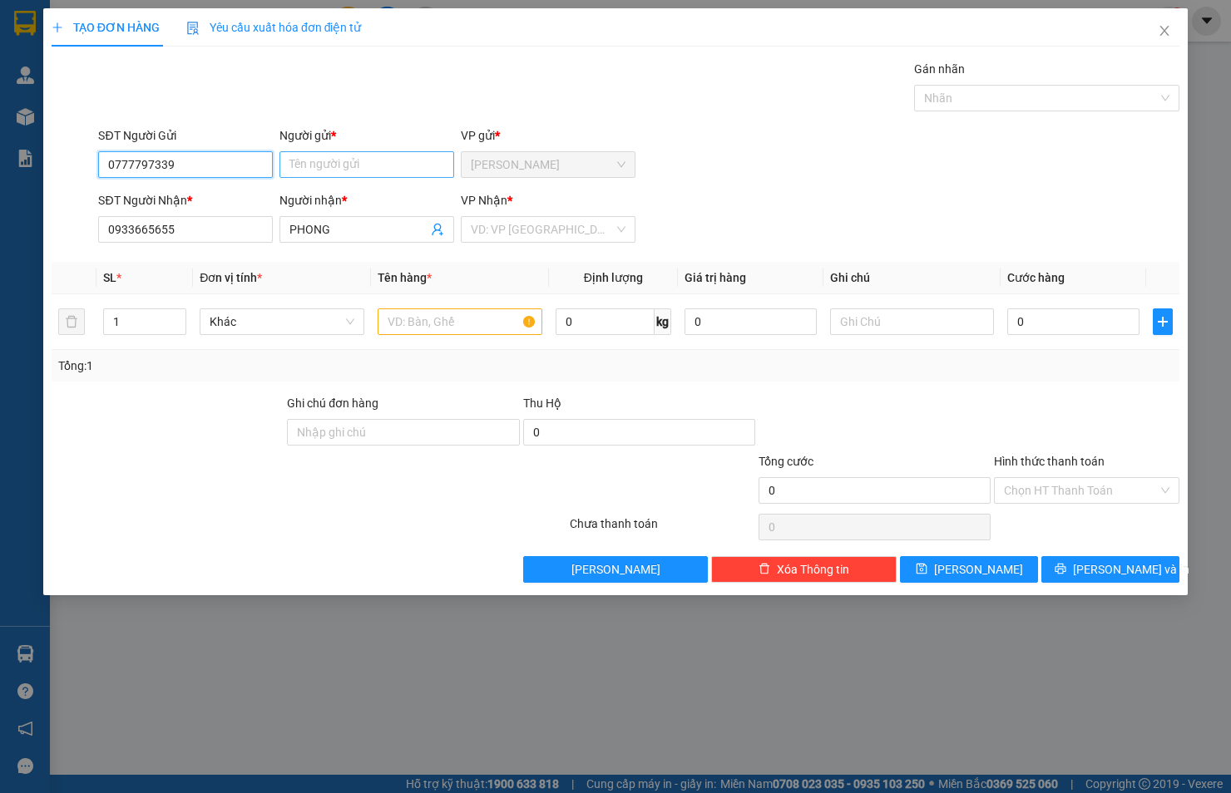
type input "0777797339"
click at [351, 160] on input "Người gửi *" at bounding box center [366, 164] width 175 height 27
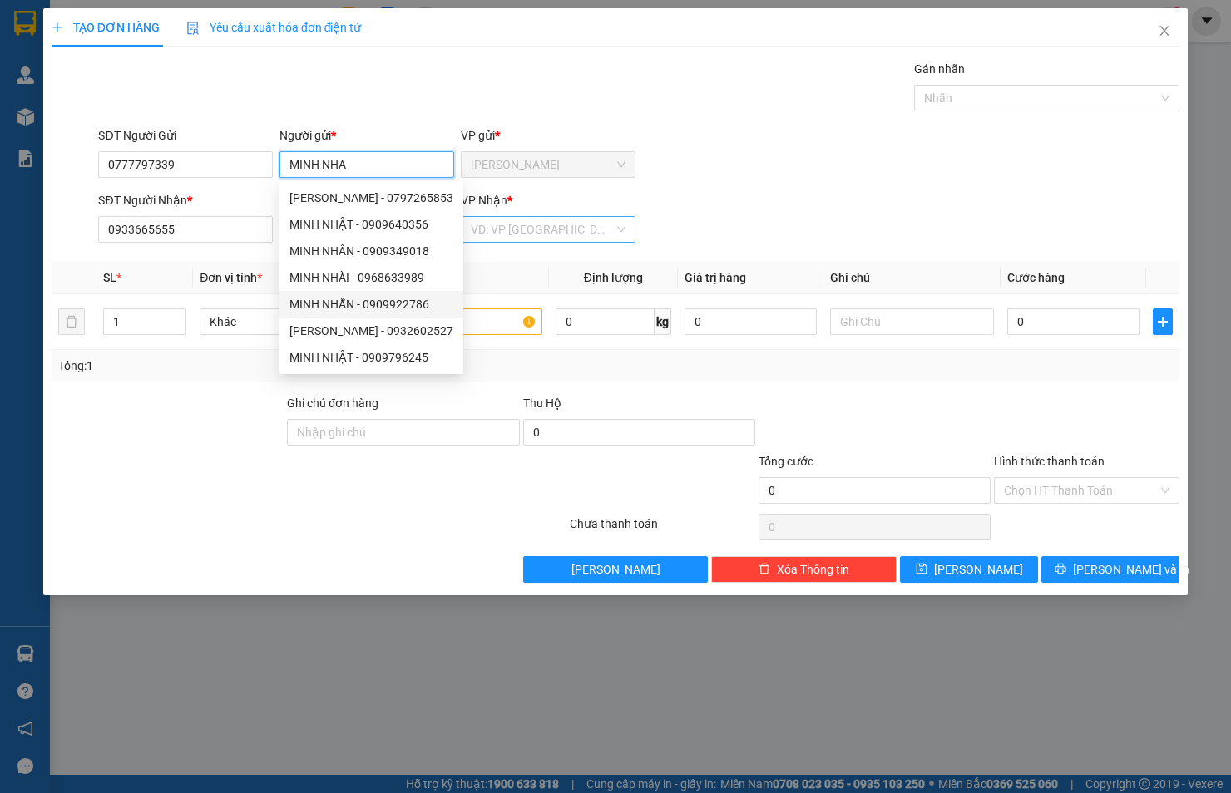
type input "MINH NHA"
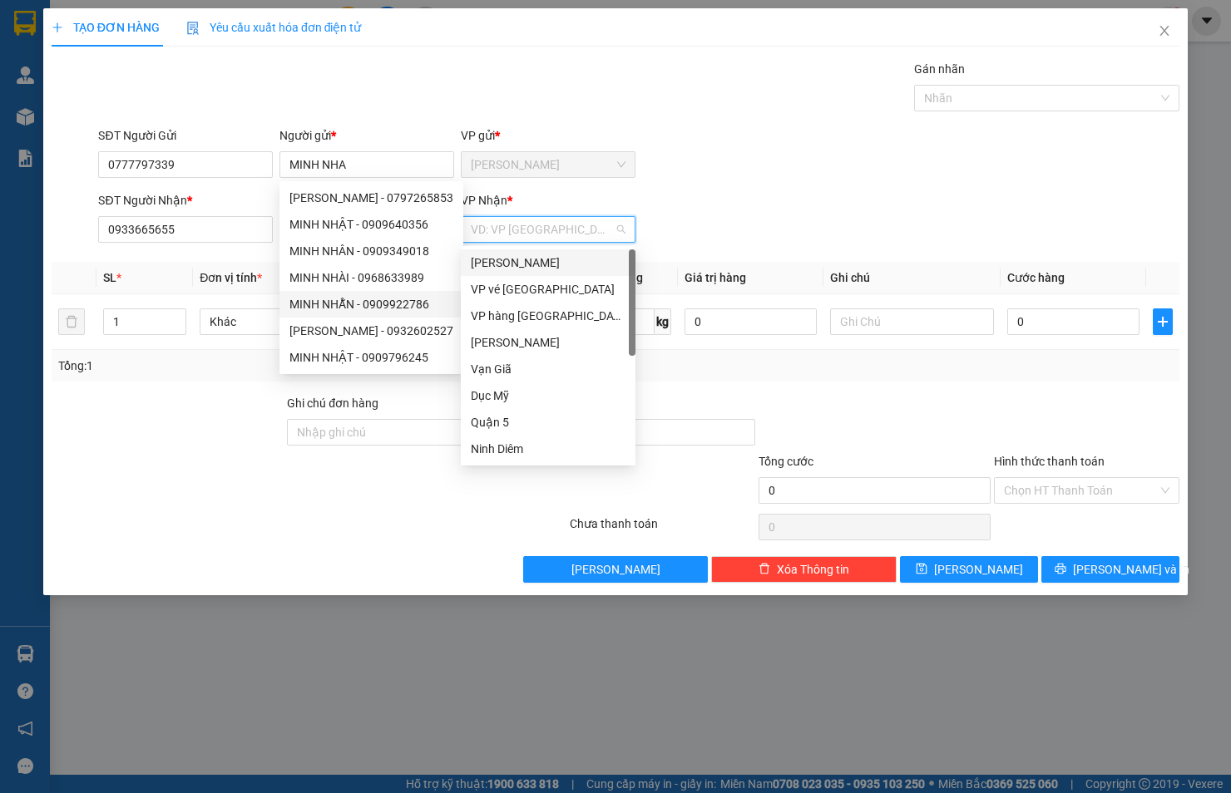
click at [600, 231] on input "search" at bounding box center [542, 229] width 143 height 25
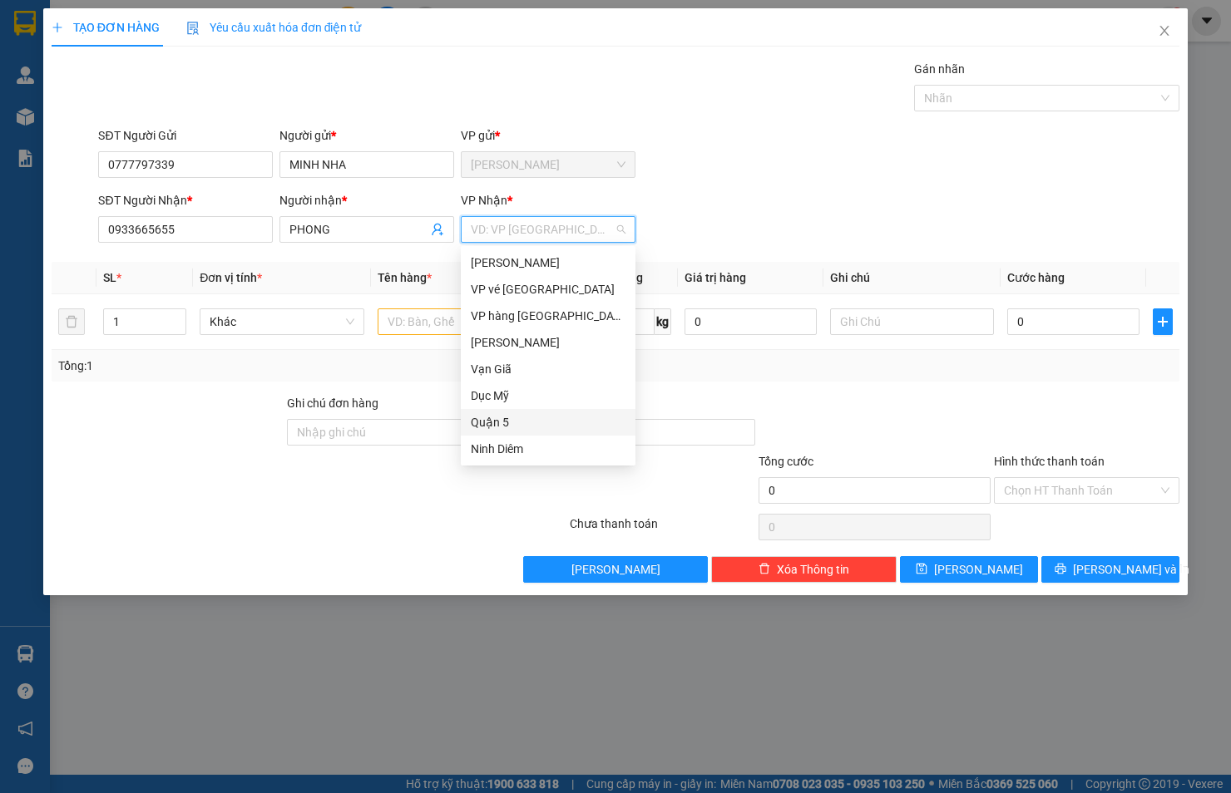
click at [530, 409] on div "Quận 5" at bounding box center [548, 422] width 175 height 27
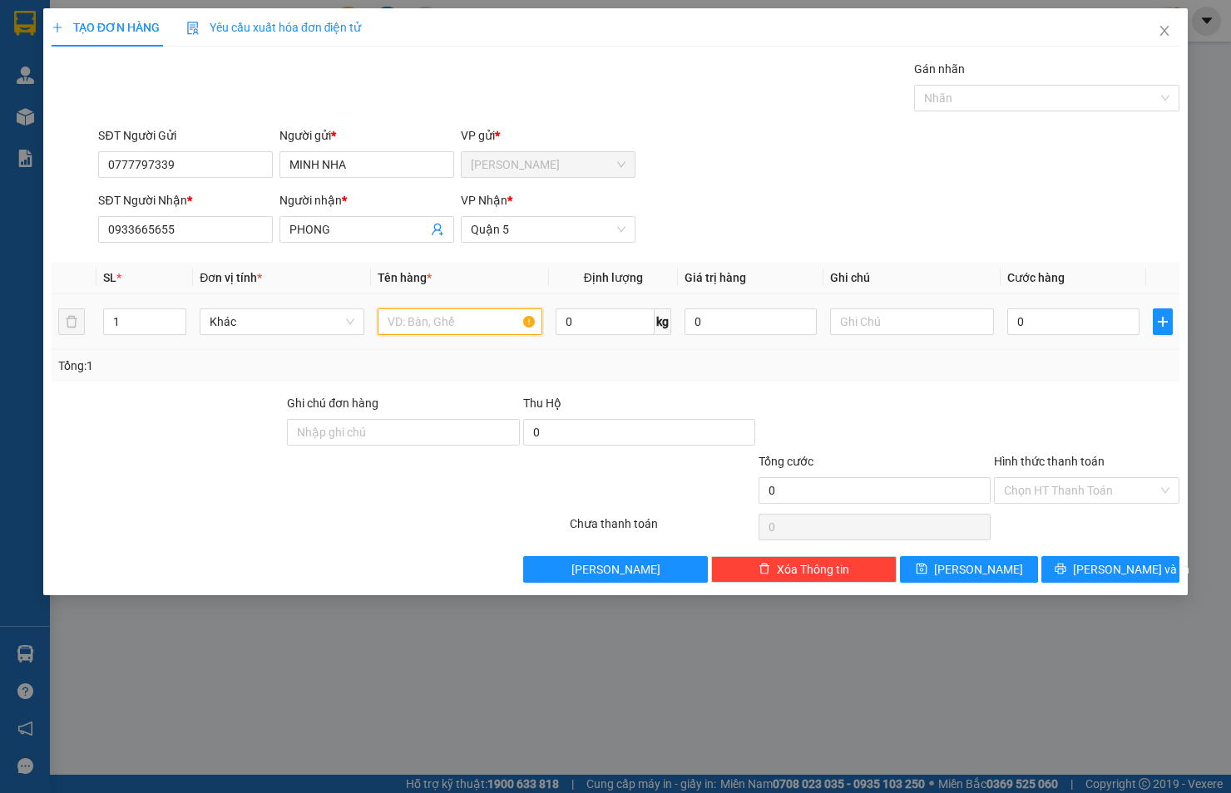
click at [472, 323] on input "text" at bounding box center [460, 322] width 165 height 27
type input "HỘP"
click at [1074, 309] on input "0" at bounding box center [1073, 322] width 132 height 27
type input "2"
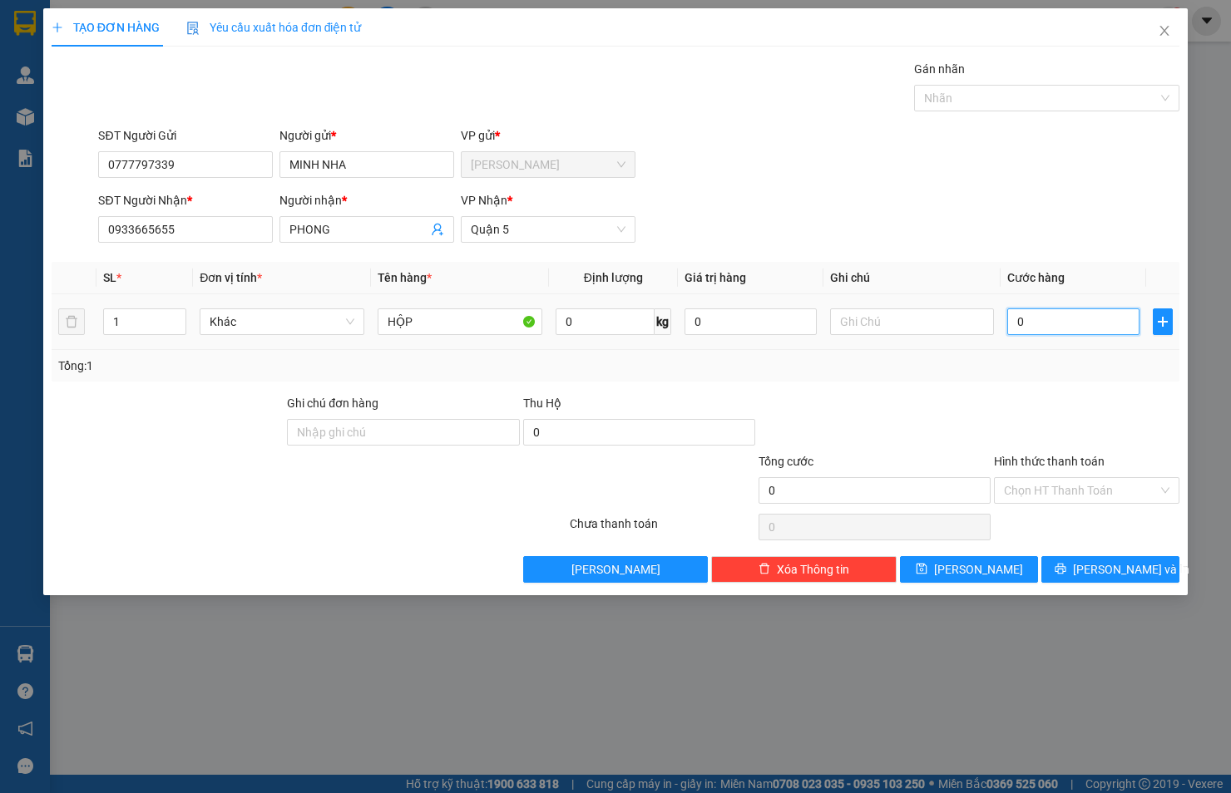
type input "2"
type input "20"
type input "20.000"
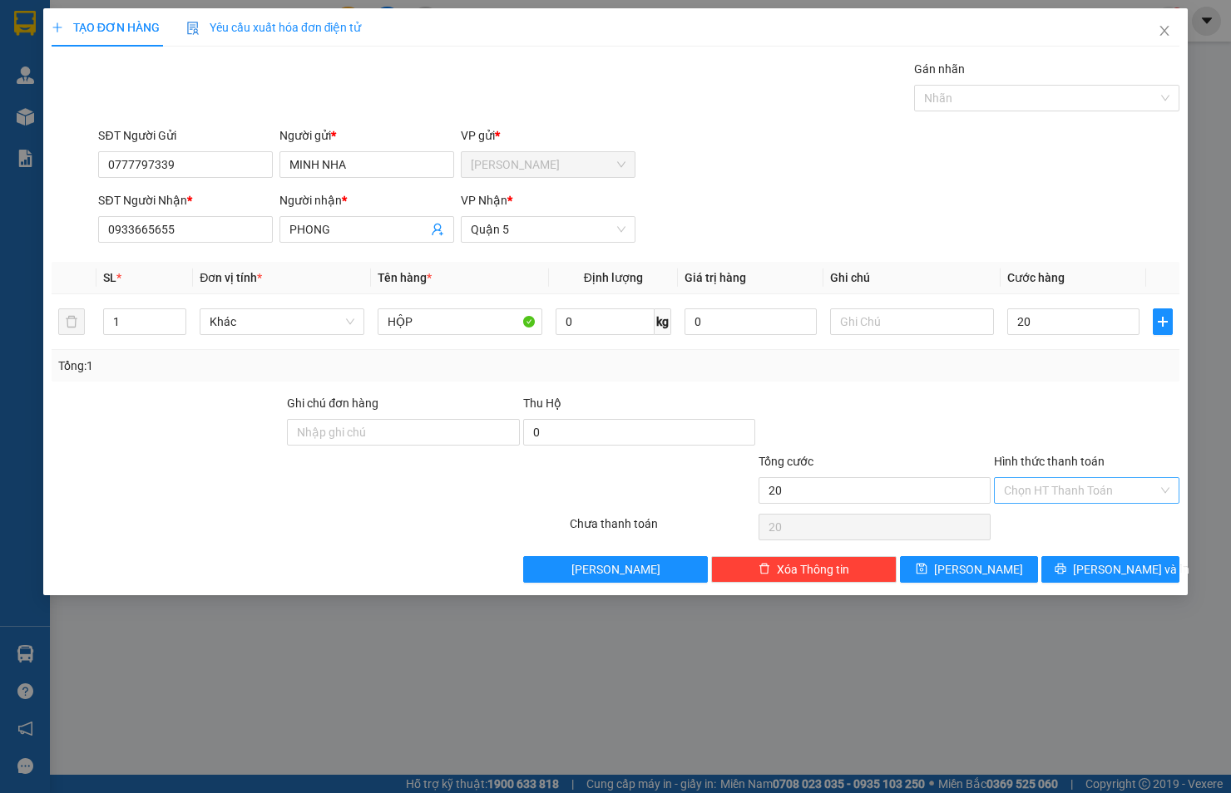
type input "20.000"
click at [1079, 488] on input "Hình thức thanh toán" at bounding box center [1081, 490] width 154 height 25
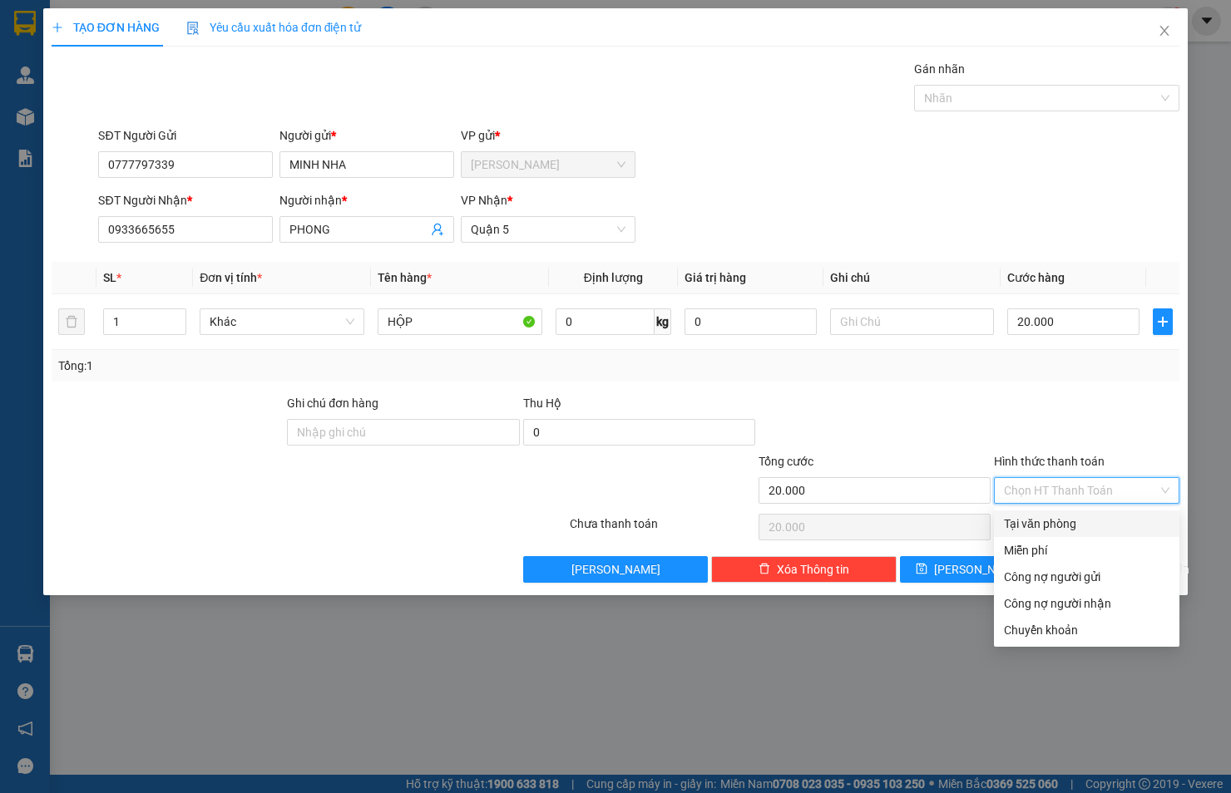
click at [1079, 518] on div "Tại văn phòng" at bounding box center [1086, 524] width 165 height 18
type input "0"
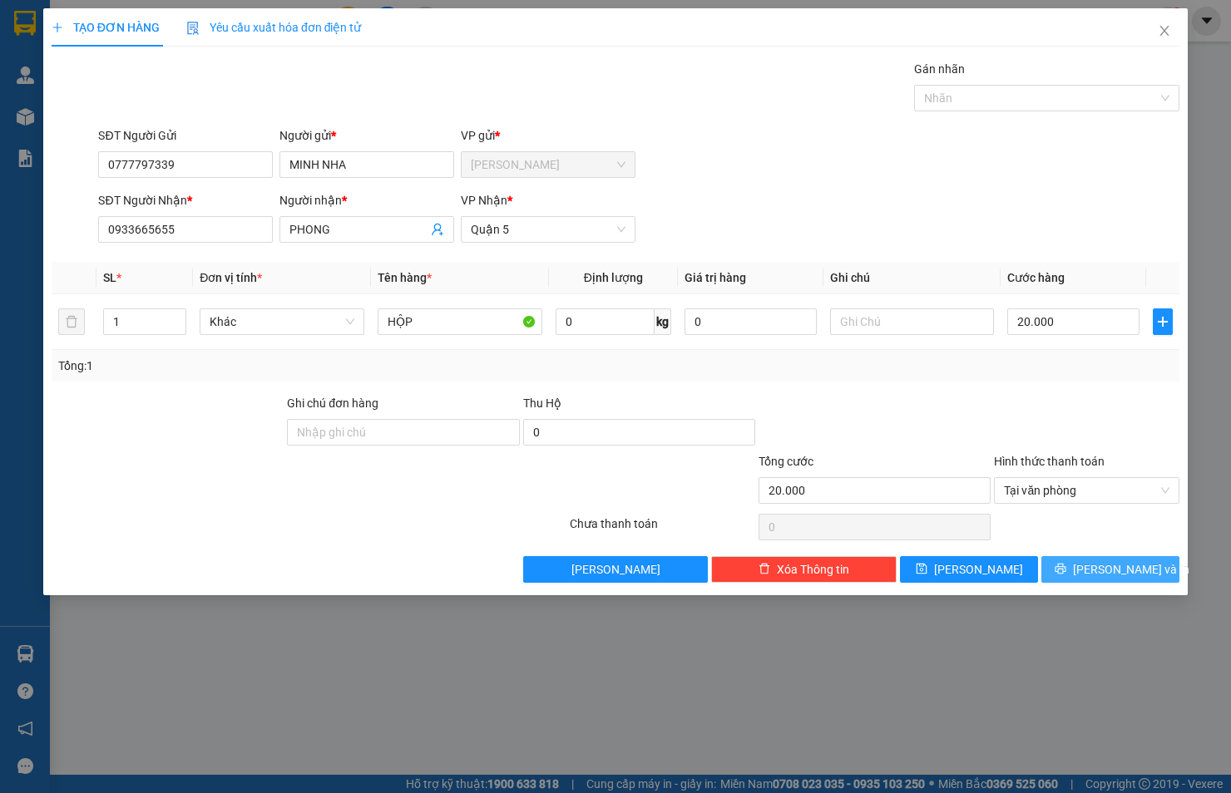
click at [1106, 575] on span "[PERSON_NAME] và In" at bounding box center [1131, 569] width 116 height 18
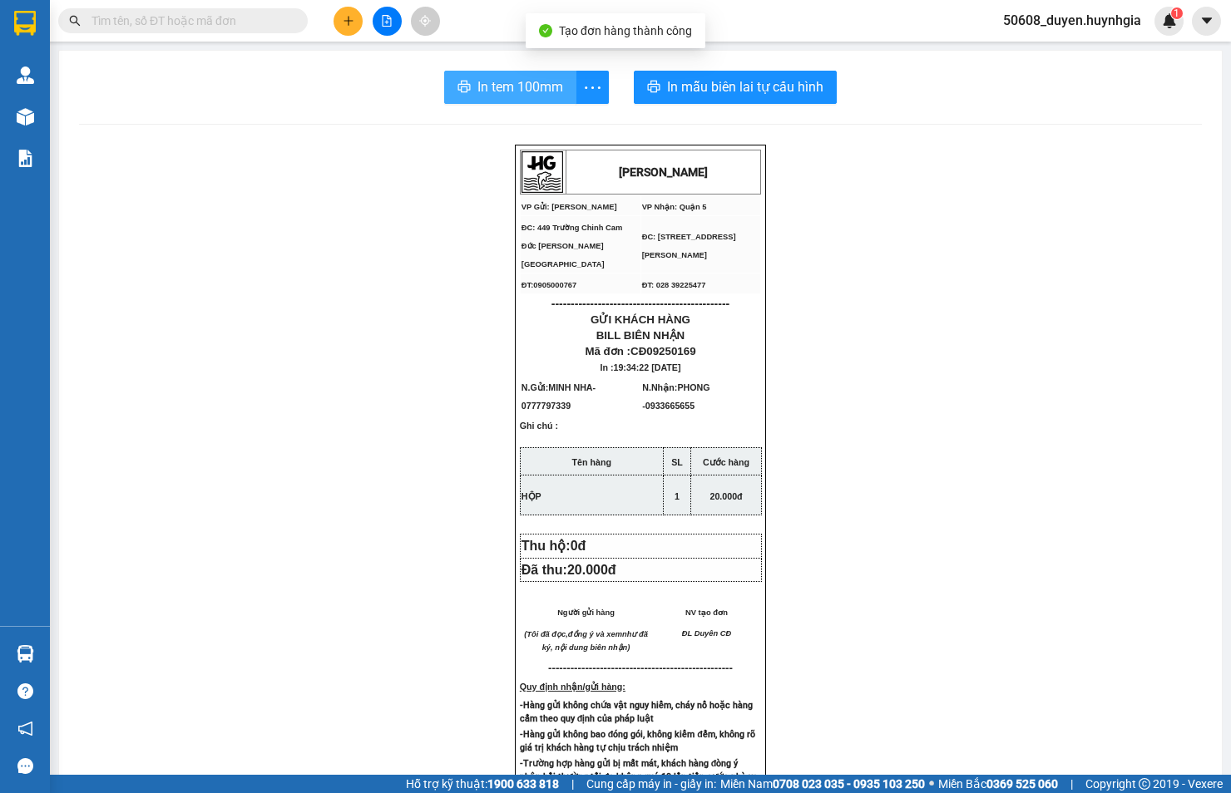
click at [553, 86] on span "In tem 100mm" at bounding box center [520, 87] width 86 height 21
click at [350, 22] on icon "plus" at bounding box center [349, 21] width 12 height 12
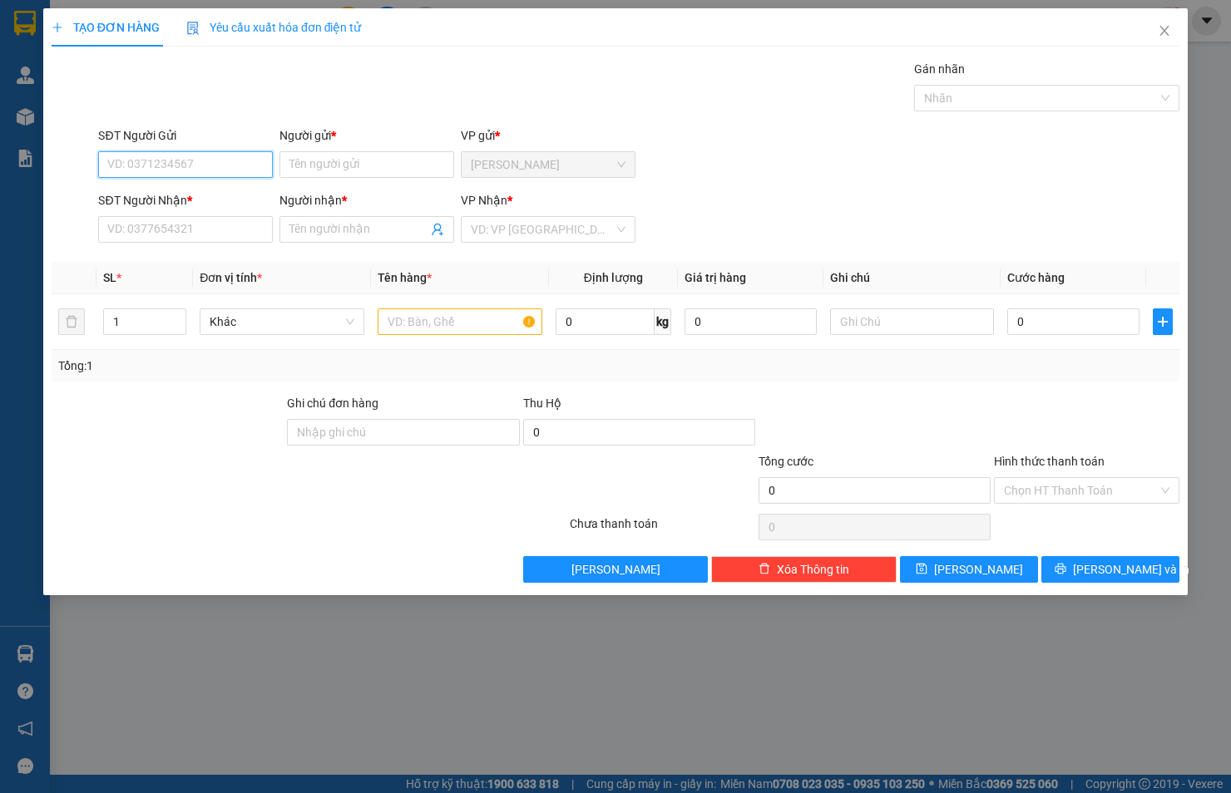
click at [222, 164] on input "SĐT Người Gửi" at bounding box center [185, 164] width 175 height 27
click at [189, 190] on div "0975876124 - OANH" at bounding box center [185, 198] width 155 height 18
type input "0975876124"
type input "OANH"
type input "0908171916"
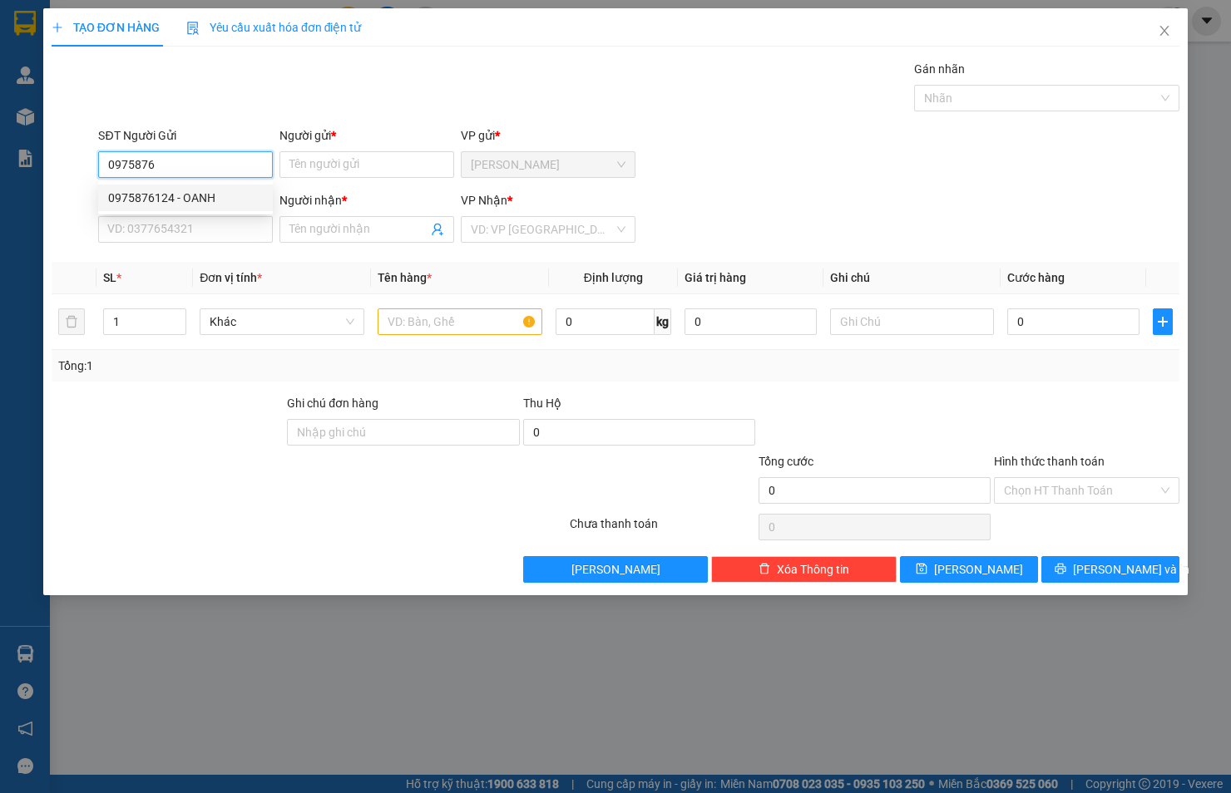
type input "MAI"
type input "0975876124"
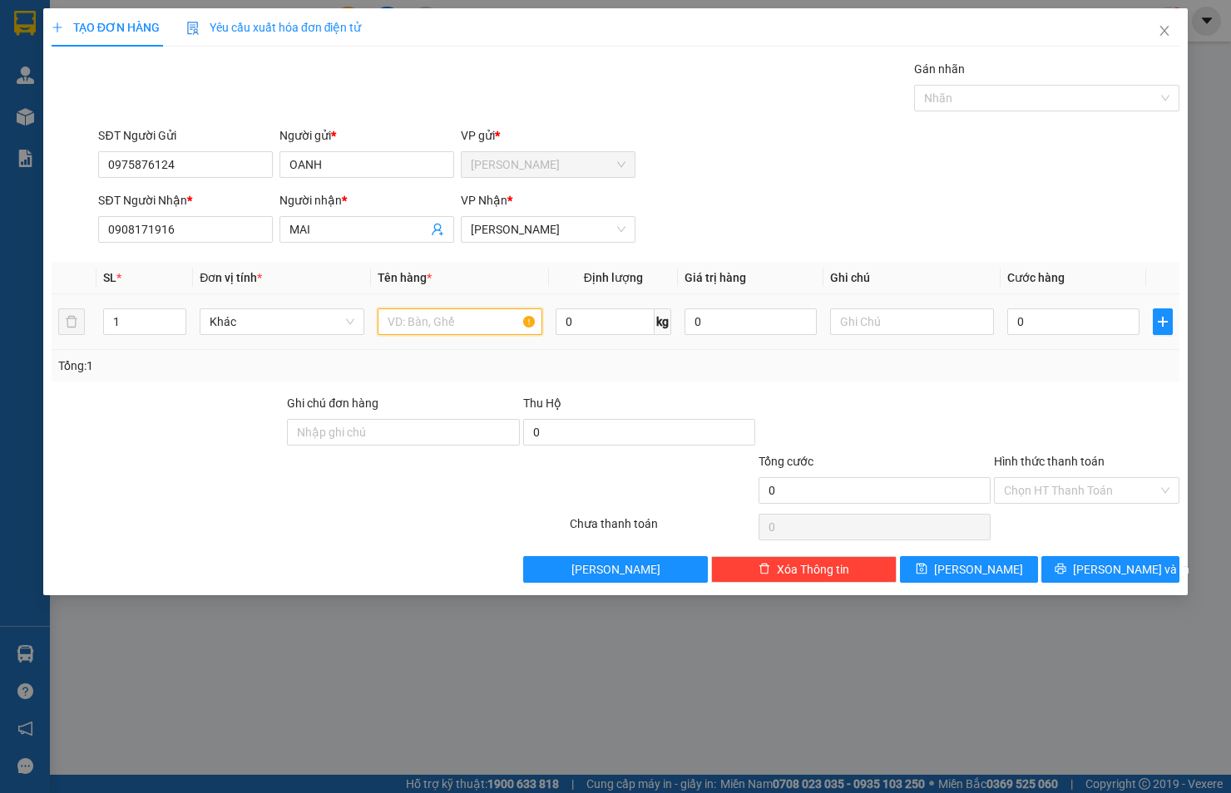
click at [441, 321] on input "text" at bounding box center [460, 322] width 165 height 27
drag, startPoint x: 160, startPoint y: 225, endPoint x: 52, endPoint y: 230, distance: 108.2
click at [52, 230] on div "SĐT Người Nhận * 0908171916 Người nhận * MAI VP Nhận * [PERSON_NAME]" at bounding box center [615, 220] width 1131 height 58
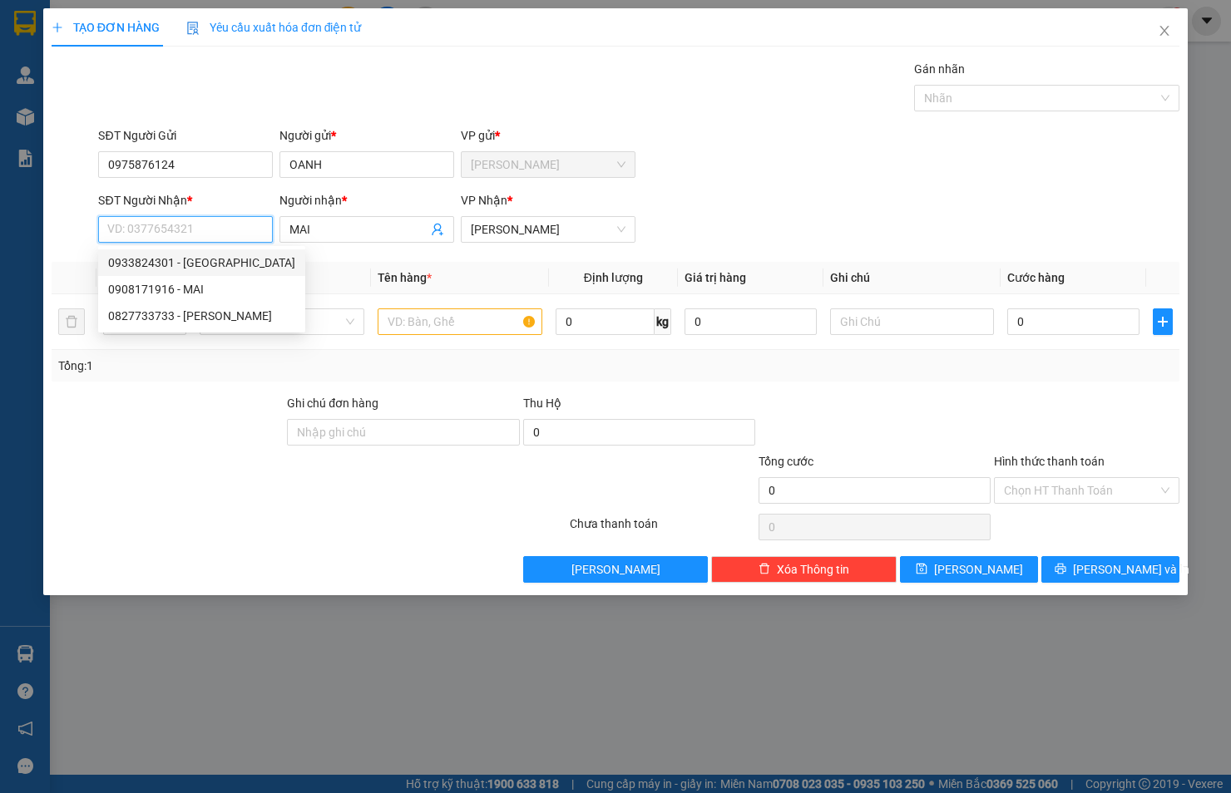
click at [125, 259] on div "0933824301 - [GEOGRAPHIC_DATA]" at bounding box center [201, 263] width 187 height 18
type input "0933824301"
type input "[GEOGRAPHIC_DATA]"
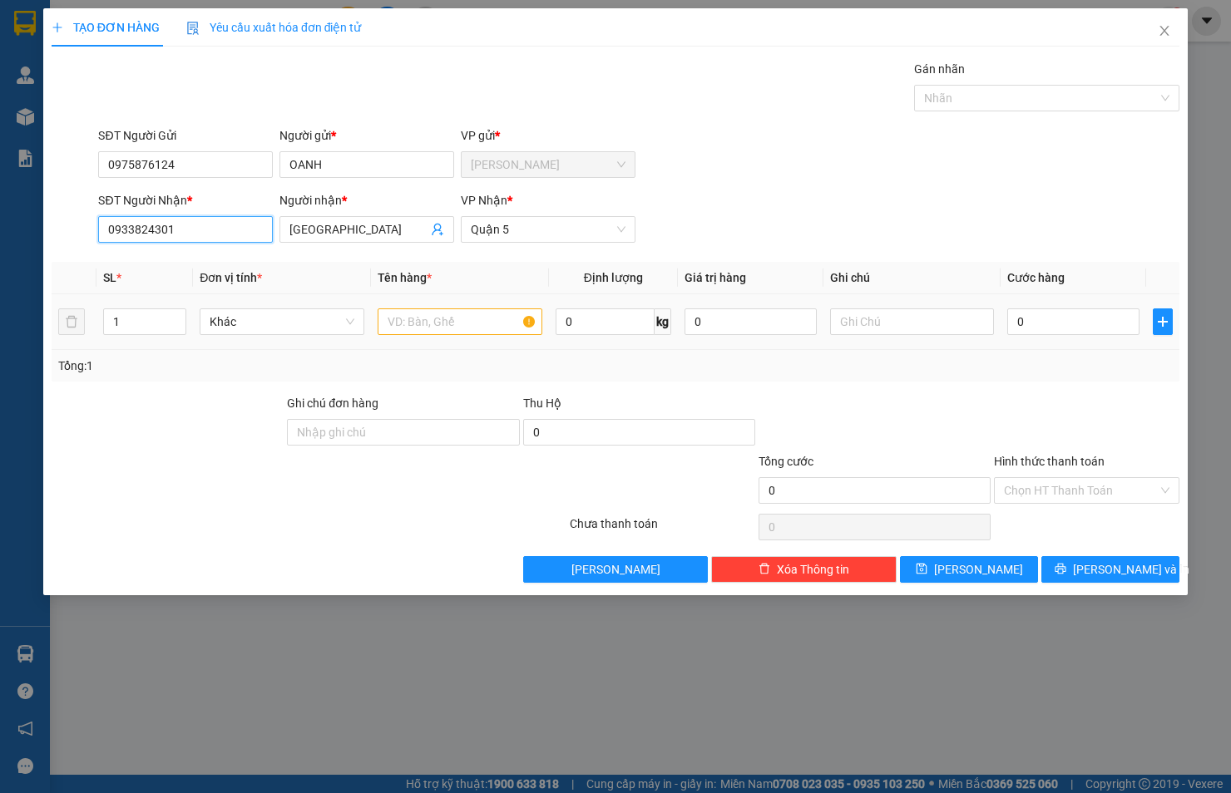
type input "0933824301"
click at [452, 320] on input "text" at bounding box center [460, 322] width 165 height 27
type input "GÓI ĐEN"
type input "2"
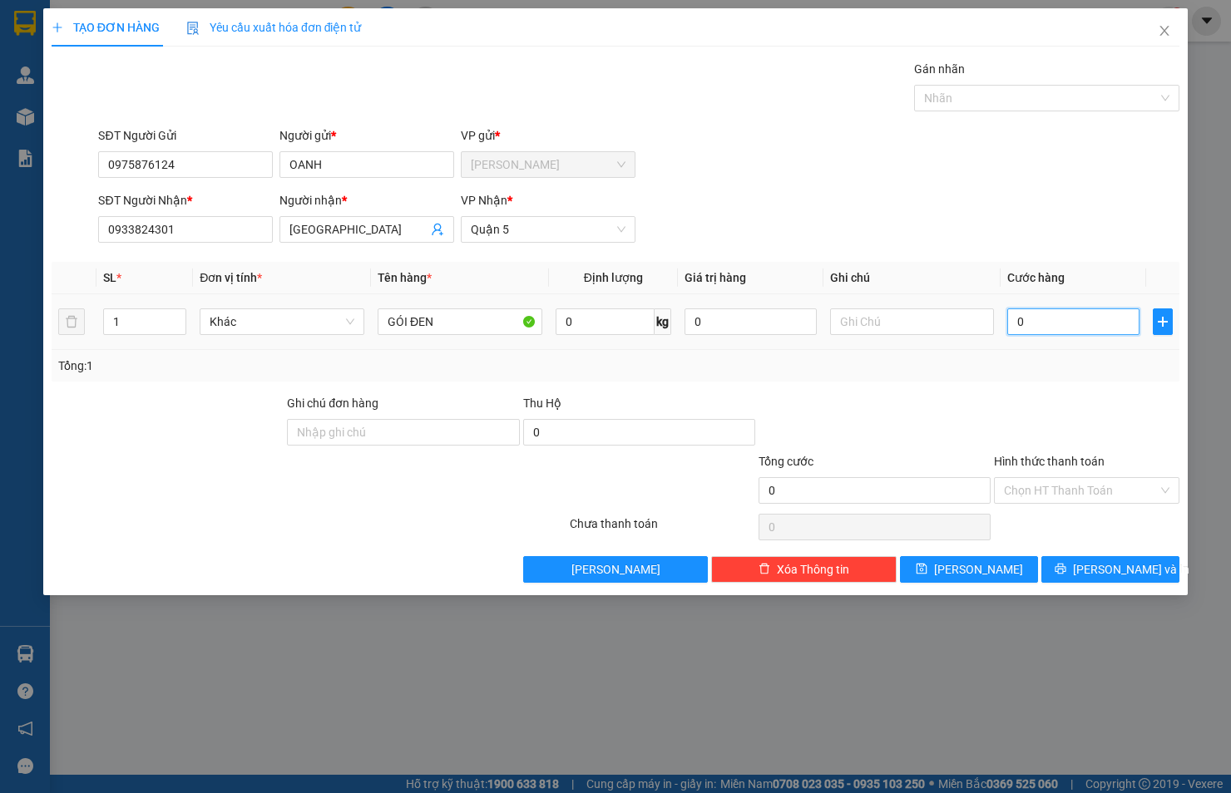
type input "2"
type input "20"
type input "20.000"
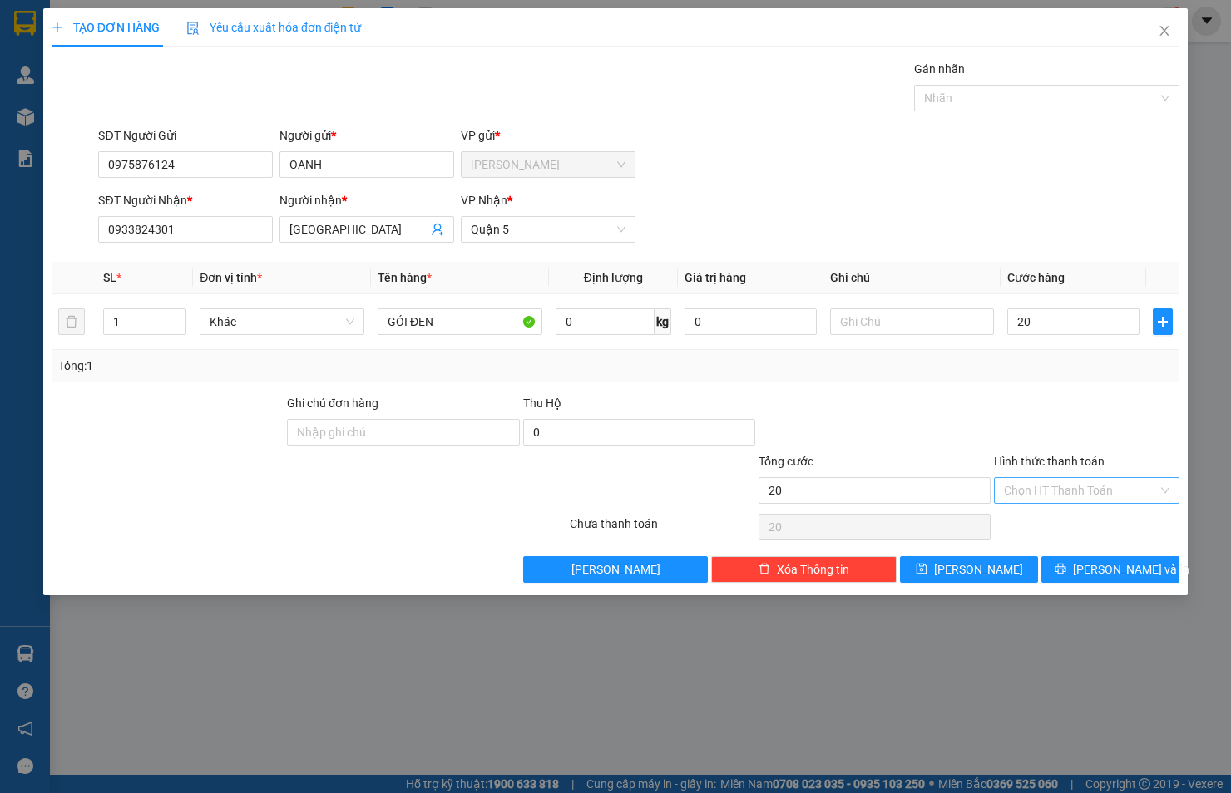
type input "20.000"
click at [1064, 486] on input "Hình thức thanh toán" at bounding box center [1081, 490] width 154 height 25
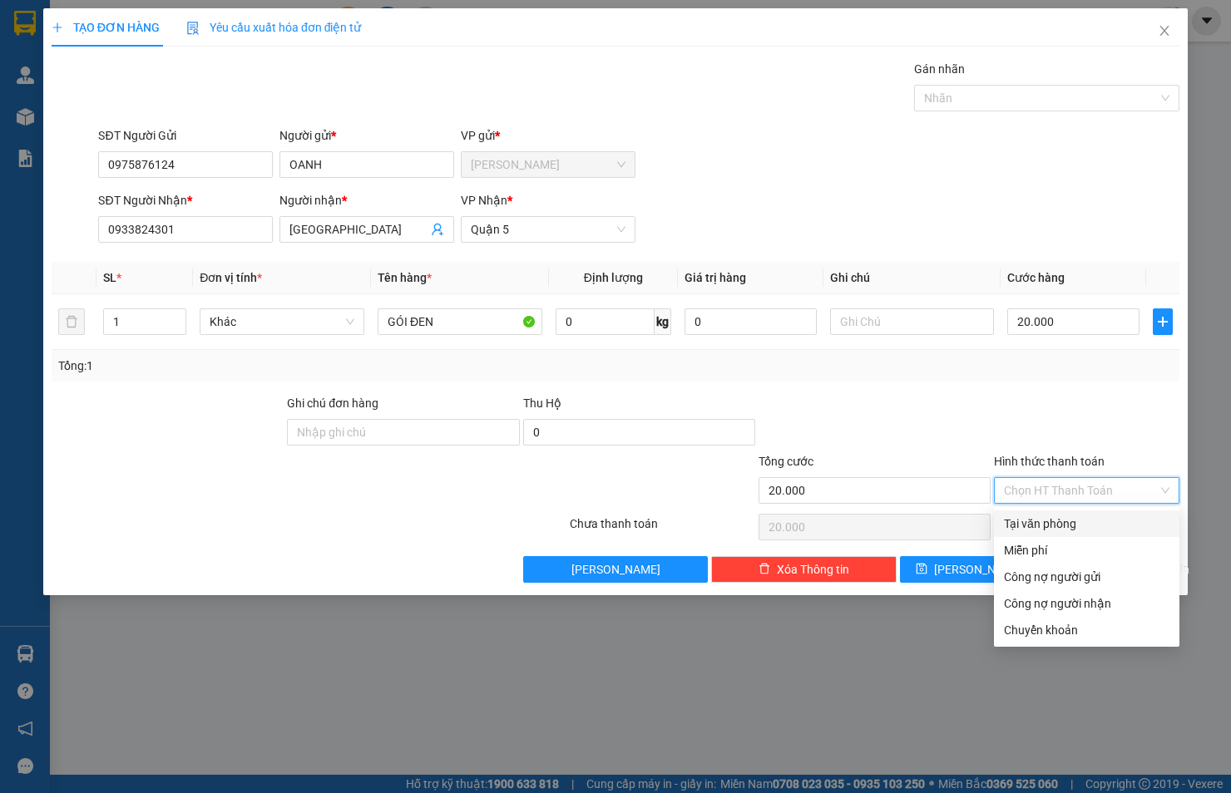
click at [1060, 521] on div "Tại văn phòng" at bounding box center [1086, 524] width 165 height 18
type input "0"
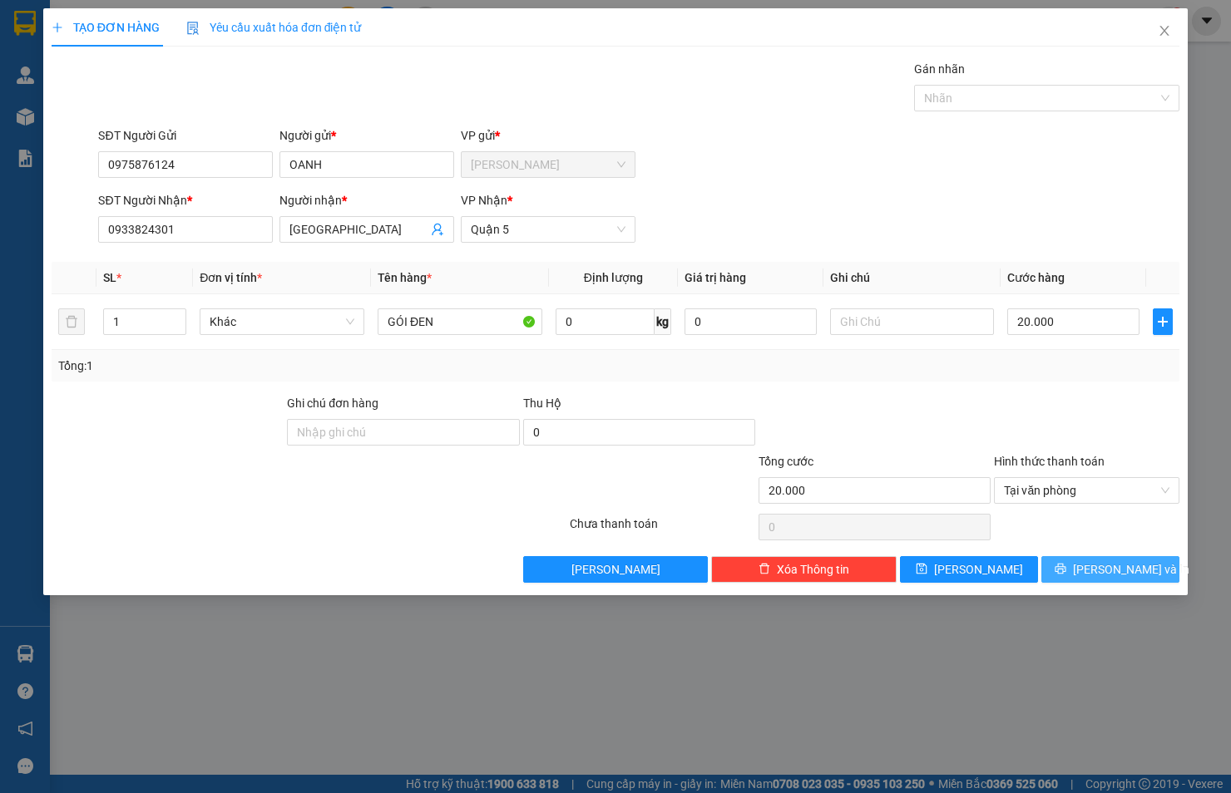
click at [1100, 563] on span "[PERSON_NAME] và In" at bounding box center [1131, 569] width 116 height 18
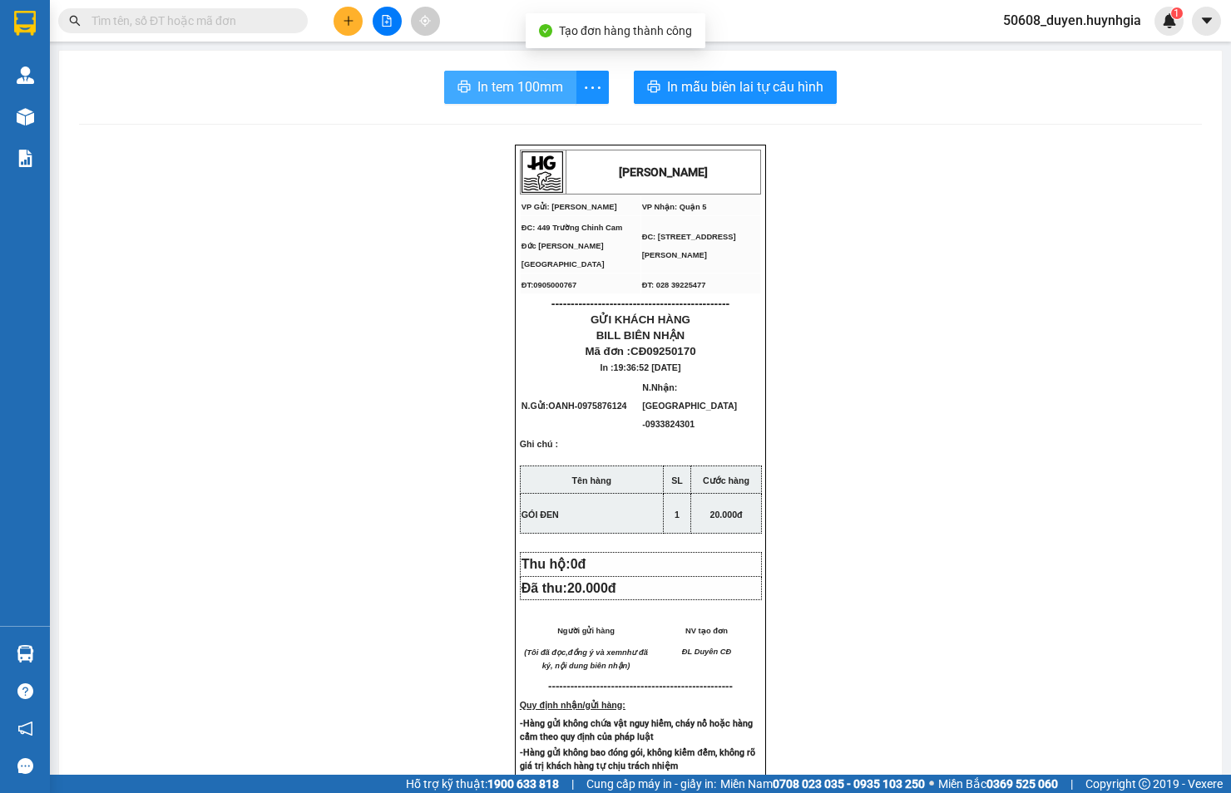
click at [513, 86] on span "In tem 100mm" at bounding box center [520, 87] width 86 height 21
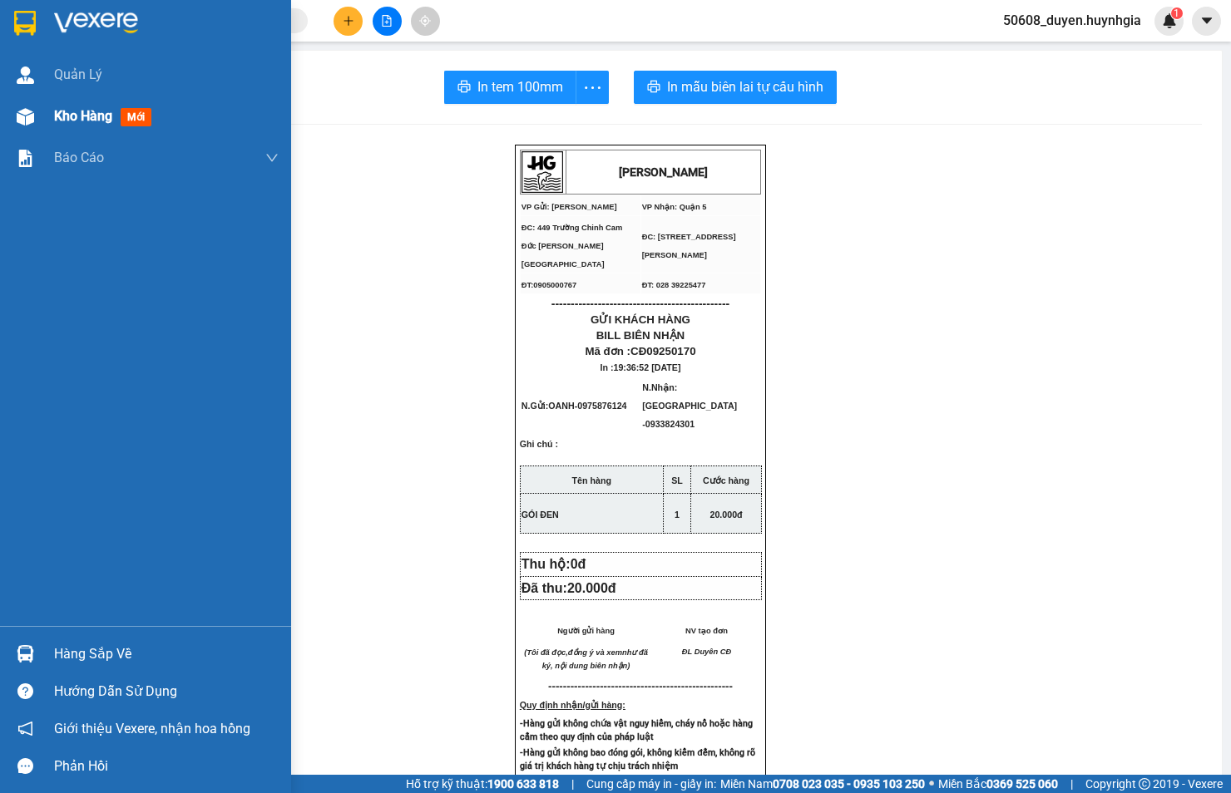
click at [37, 115] on div at bounding box center [25, 116] width 29 height 29
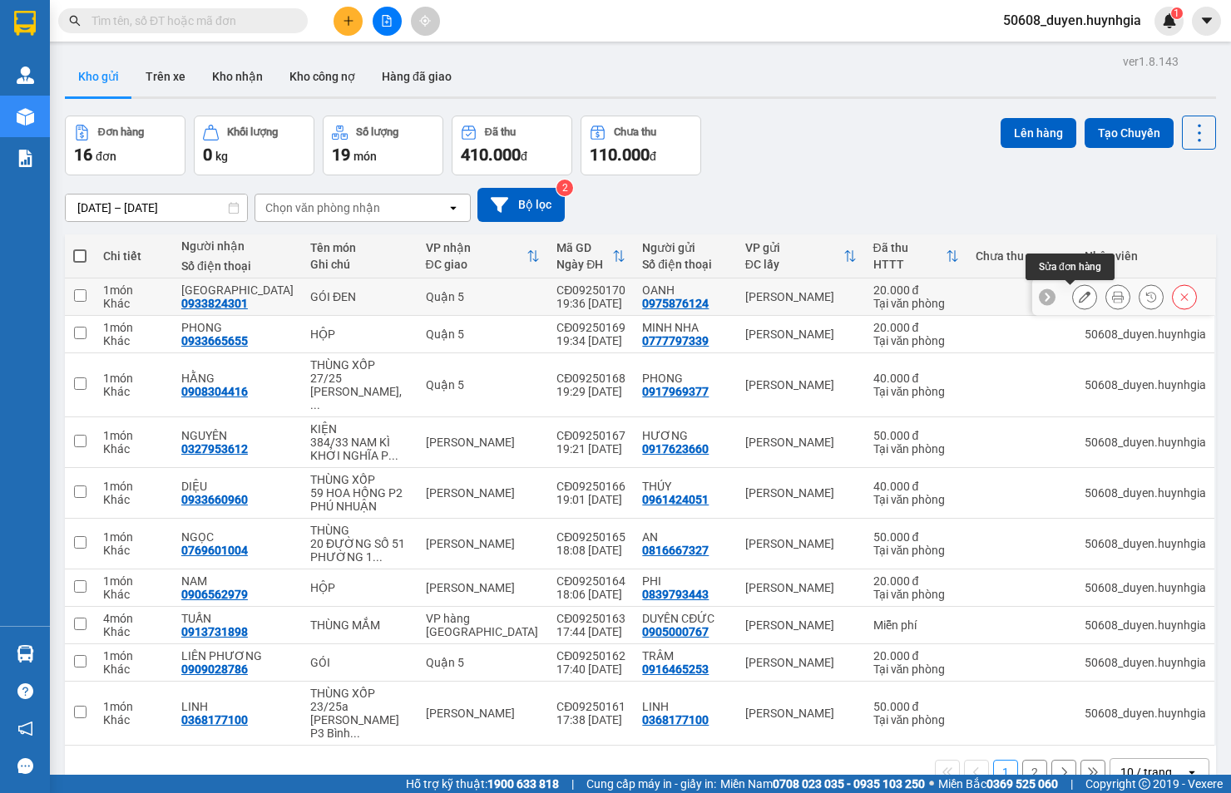
click at [1079, 298] on icon at bounding box center [1085, 297] width 12 height 12
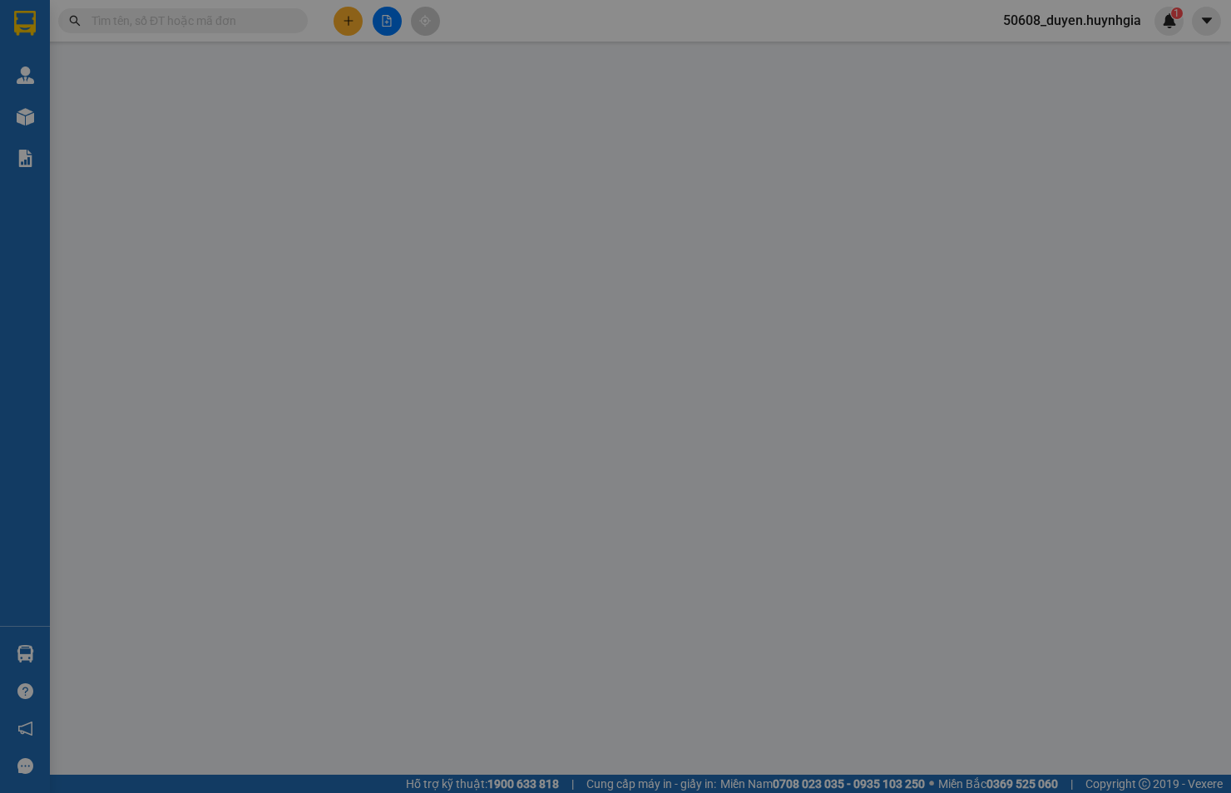
type input "0975876124"
type input "OANH"
type input "0933824301"
type input "[GEOGRAPHIC_DATA]"
type input "20.000"
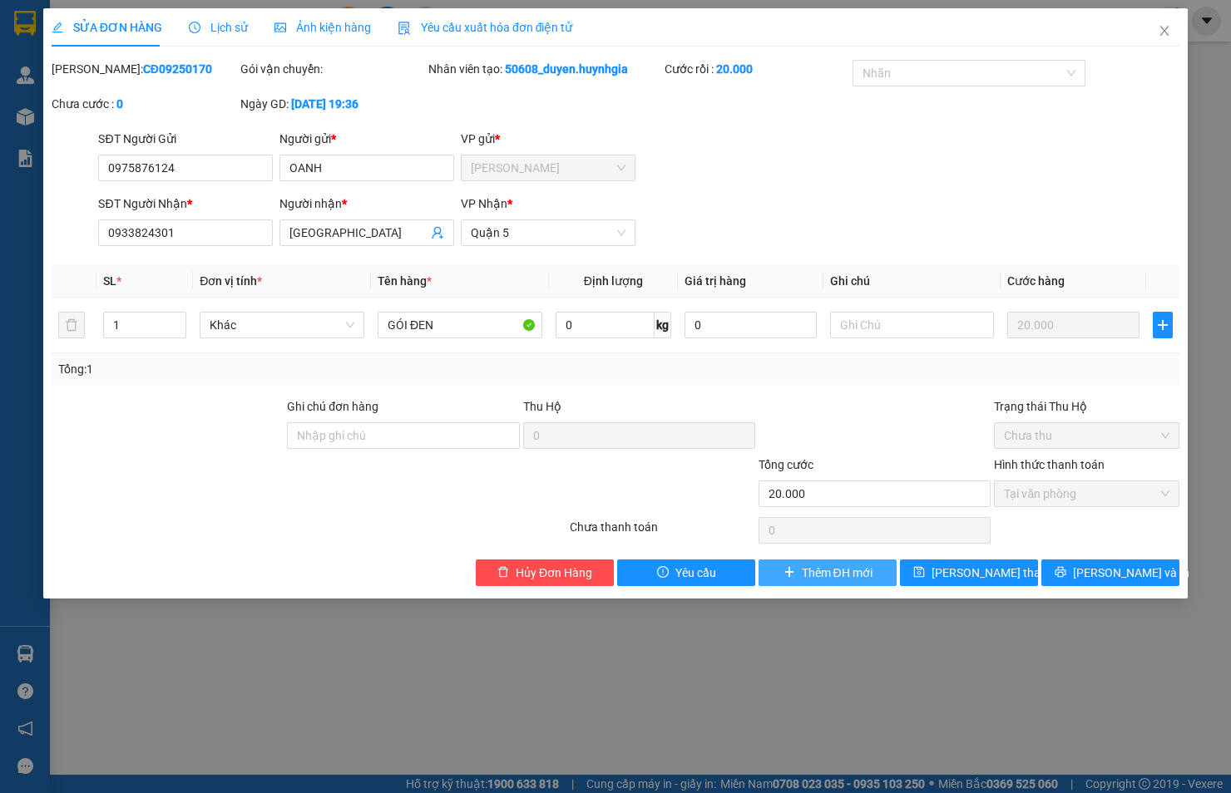
click at [817, 572] on span "Thêm ĐH mới" at bounding box center [837, 573] width 71 height 18
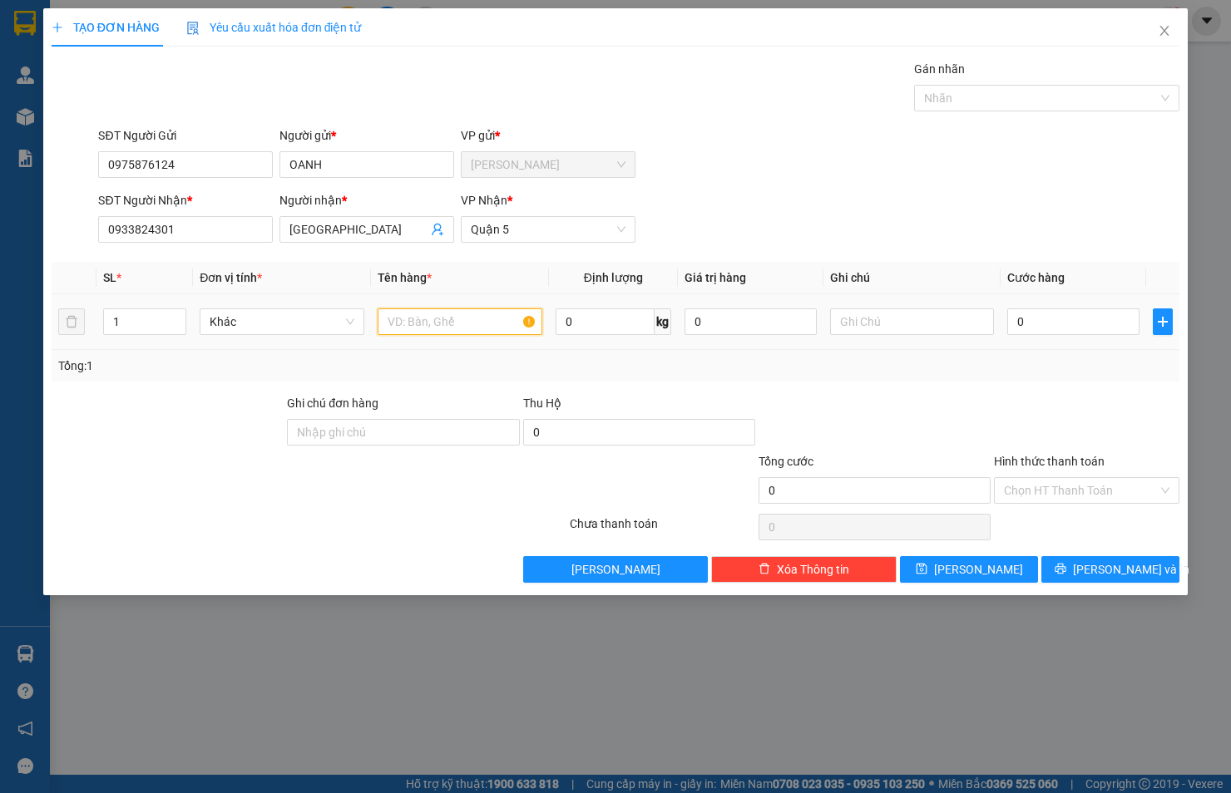
click at [500, 326] on input "text" at bounding box center [460, 322] width 165 height 27
type input "GÓI ĐEN"
click at [1067, 318] on input "0" at bounding box center [1073, 322] width 132 height 27
type input "2"
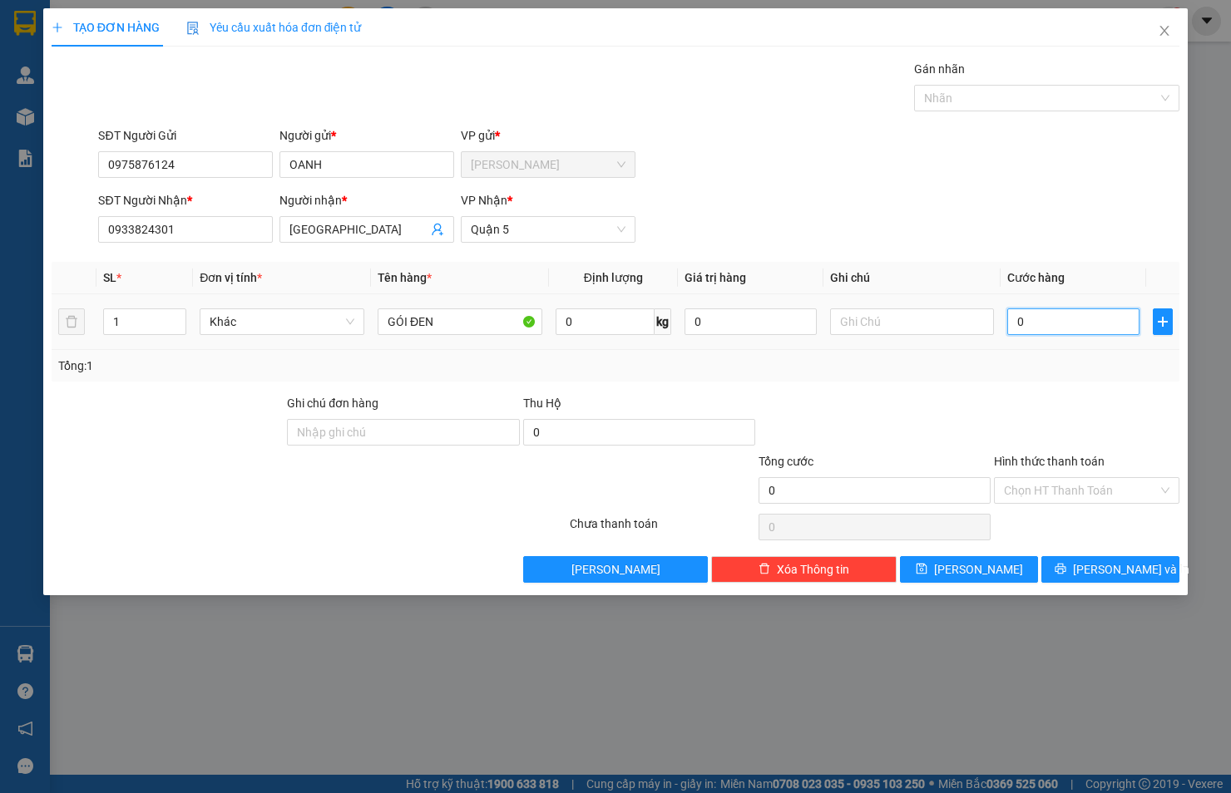
type input "2"
type input "20"
type input "20.000"
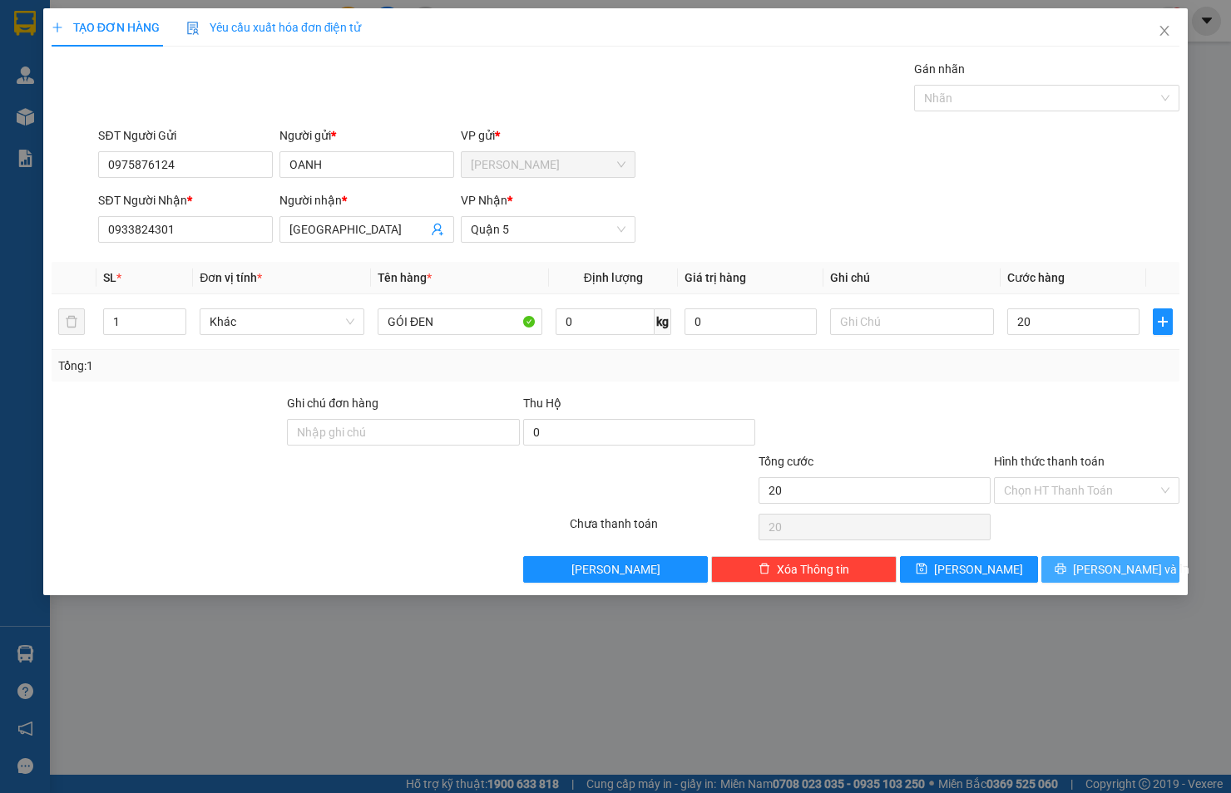
type input "20.000"
click at [1066, 566] on icon "printer" at bounding box center [1060, 569] width 12 height 12
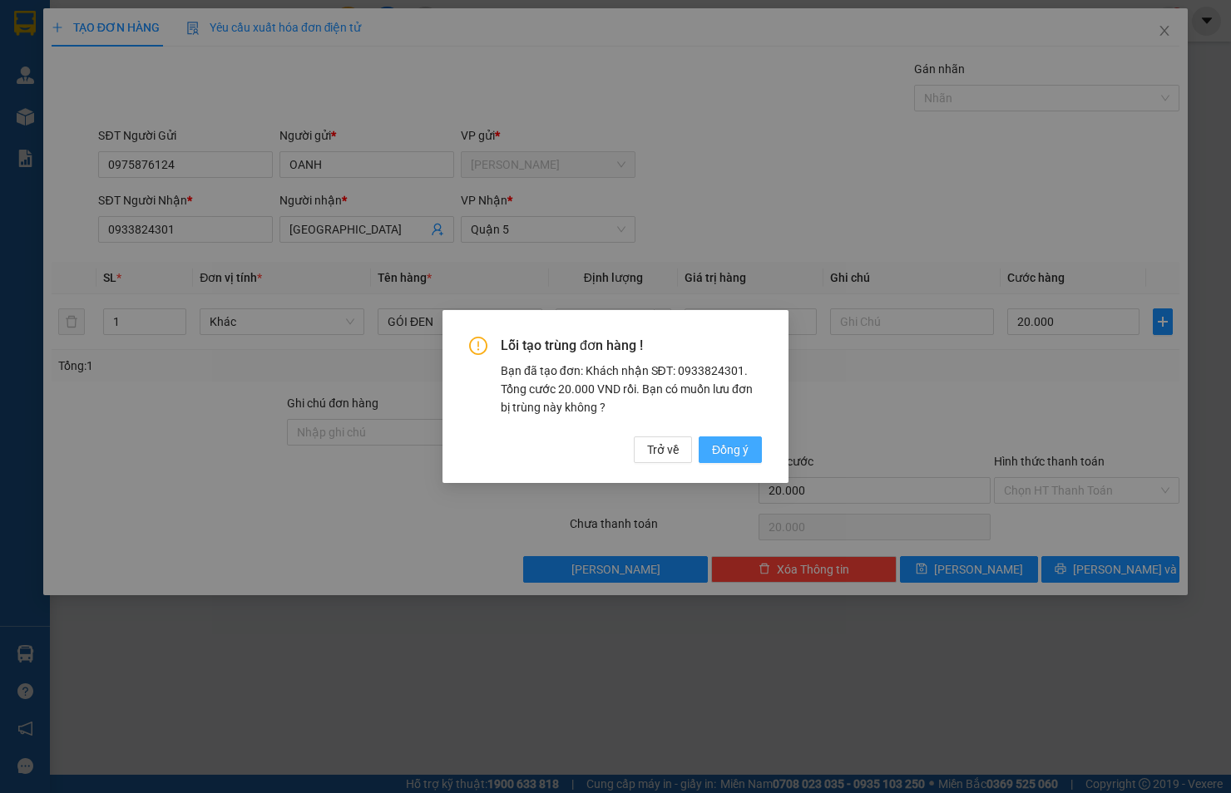
click at [751, 452] on button "Đồng ý" at bounding box center [729, 450] width 63 height 27
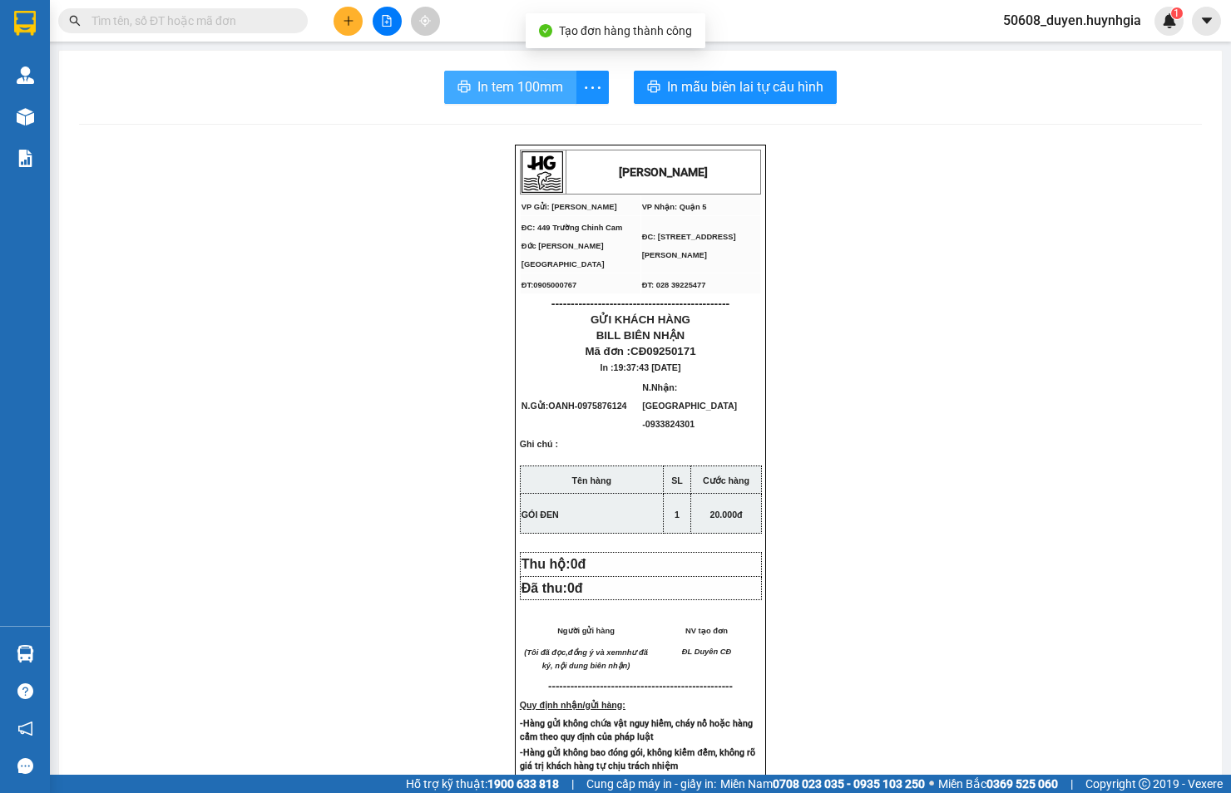
drag, startPoint x: 526, startPoint y: 86, endPoint x: 304, endPoint y: 81, distance: 222.1
click at [521, 86] on span "In tem 100mm" at bounding box center [520, 87] width 86 height 21
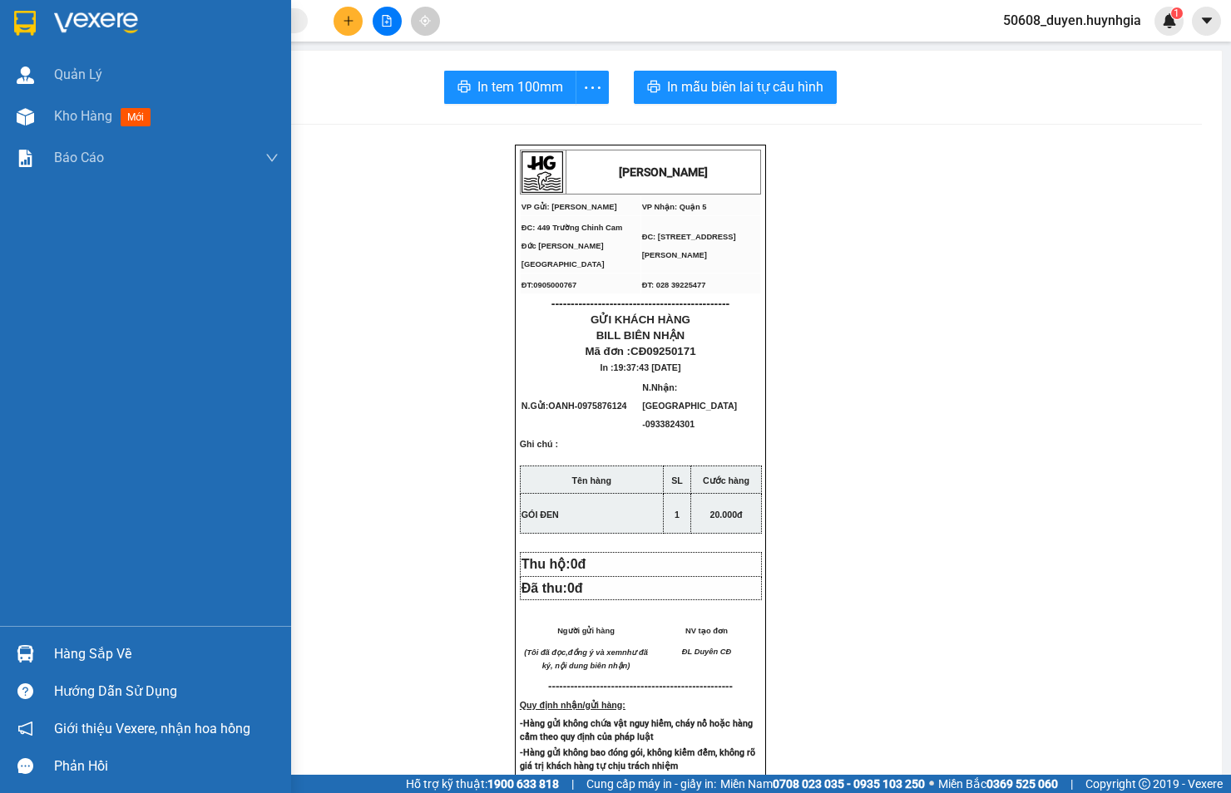
drag, startPoint x: 30, startPoint y: 116, endPoint x: 1, endPoint y: 649, distance: 533.8
click at [30, 116] on img at bounding box center [25, 116] width 17 height 17
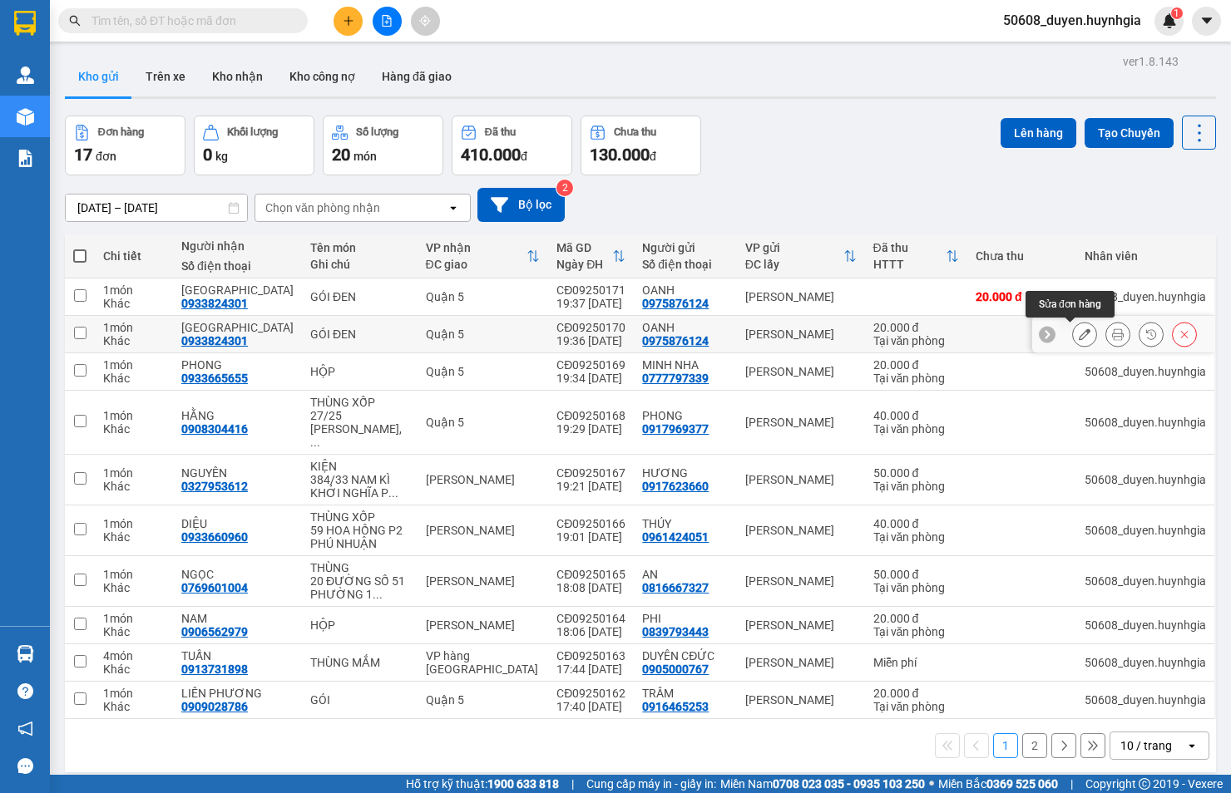
click at [1079, 333] on icon at bounding box center [1085, 334] width 12 height 12
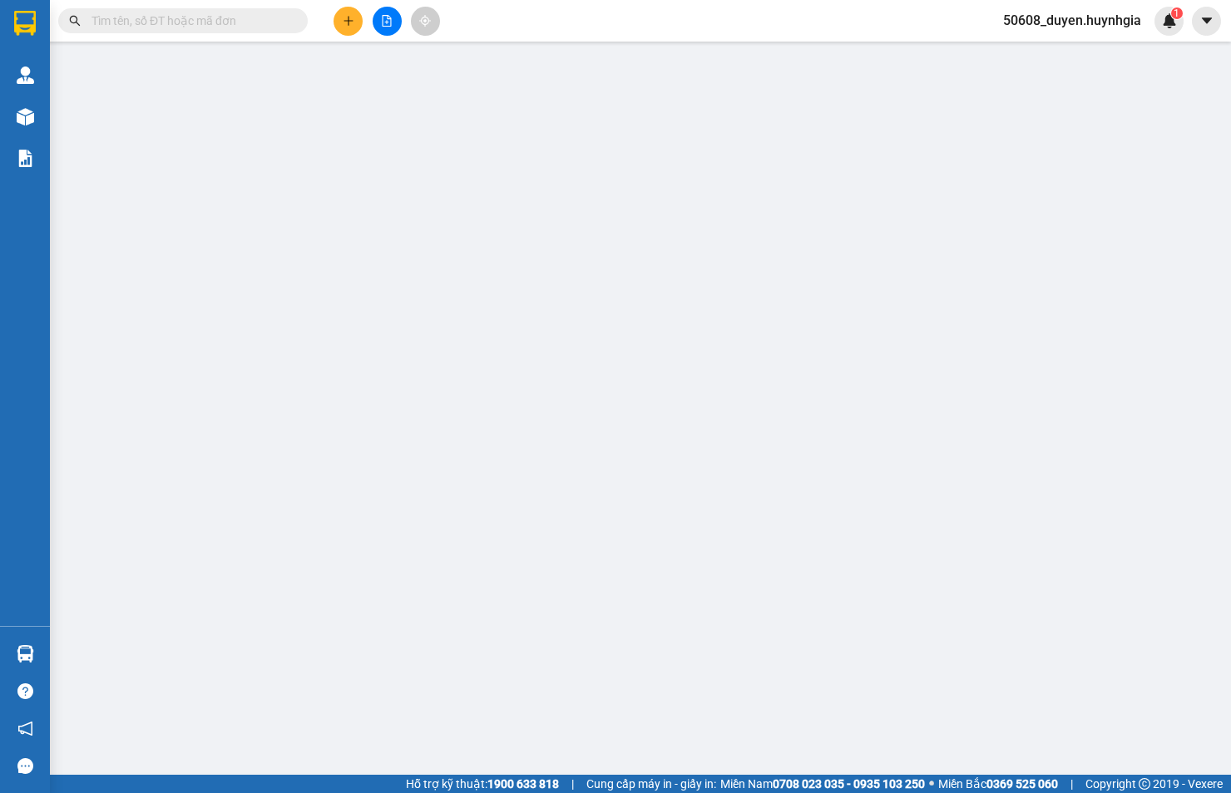
type input "0975876124"
type input "OANH"
type input "0933824301"
type input "[GEOGRAPHIC_DATA]"
type input "20.000"
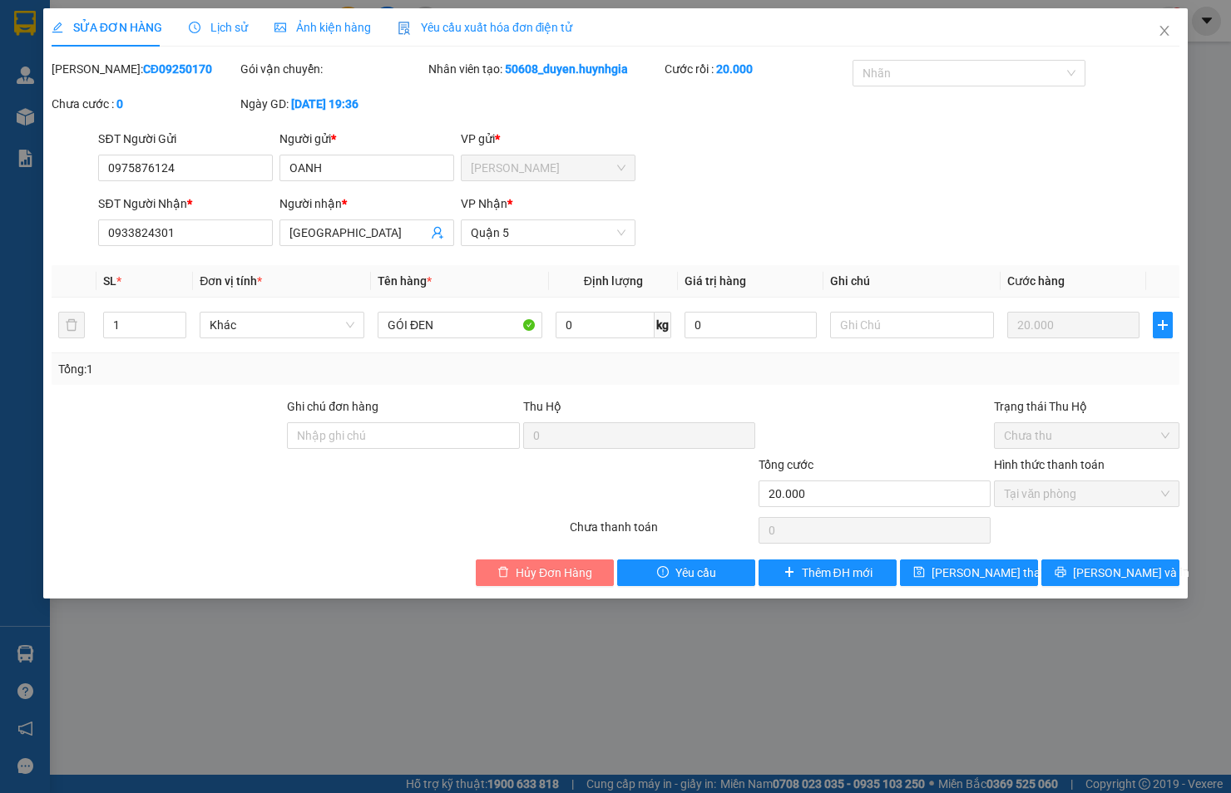
click at [585, 564] on span "Hủy Đơn Hàng" at bounding box center [554, 573] width 77 height 18
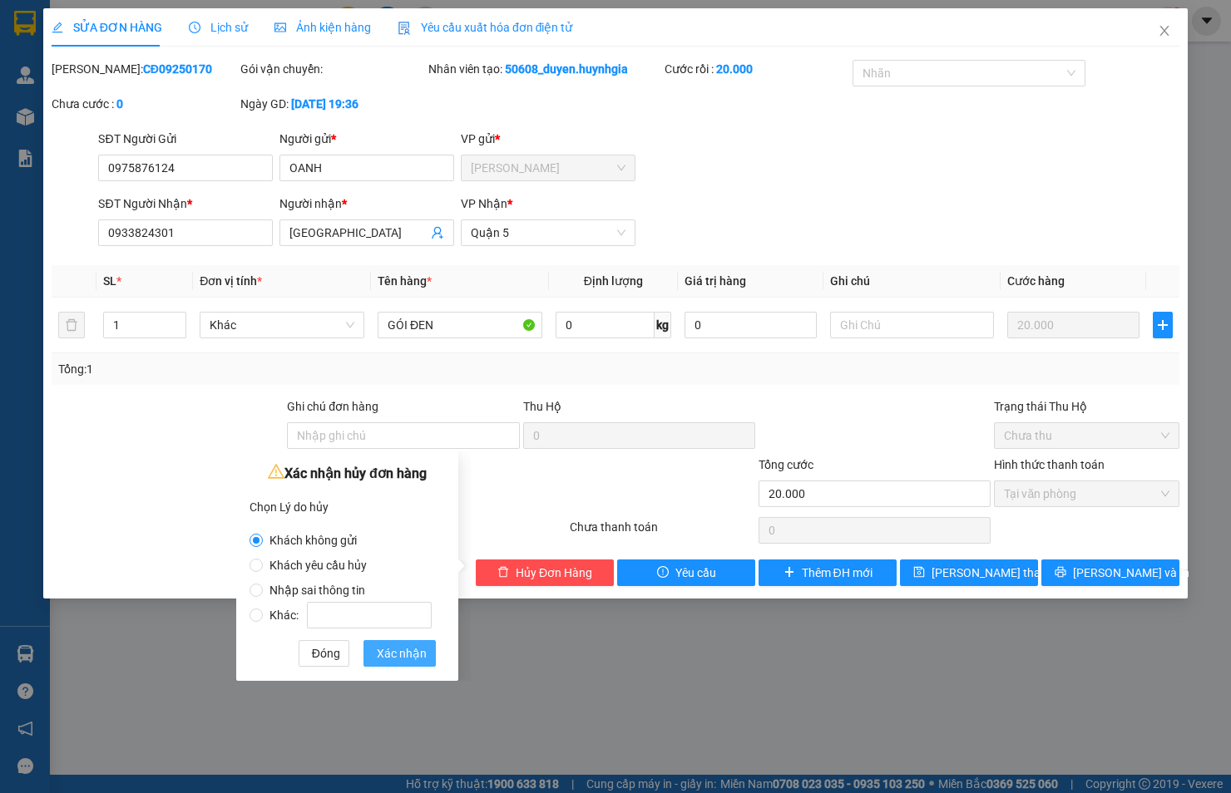
click at [404, 650] on span "Xác nhận" at bounding box center [402, 653] width 50 height 18
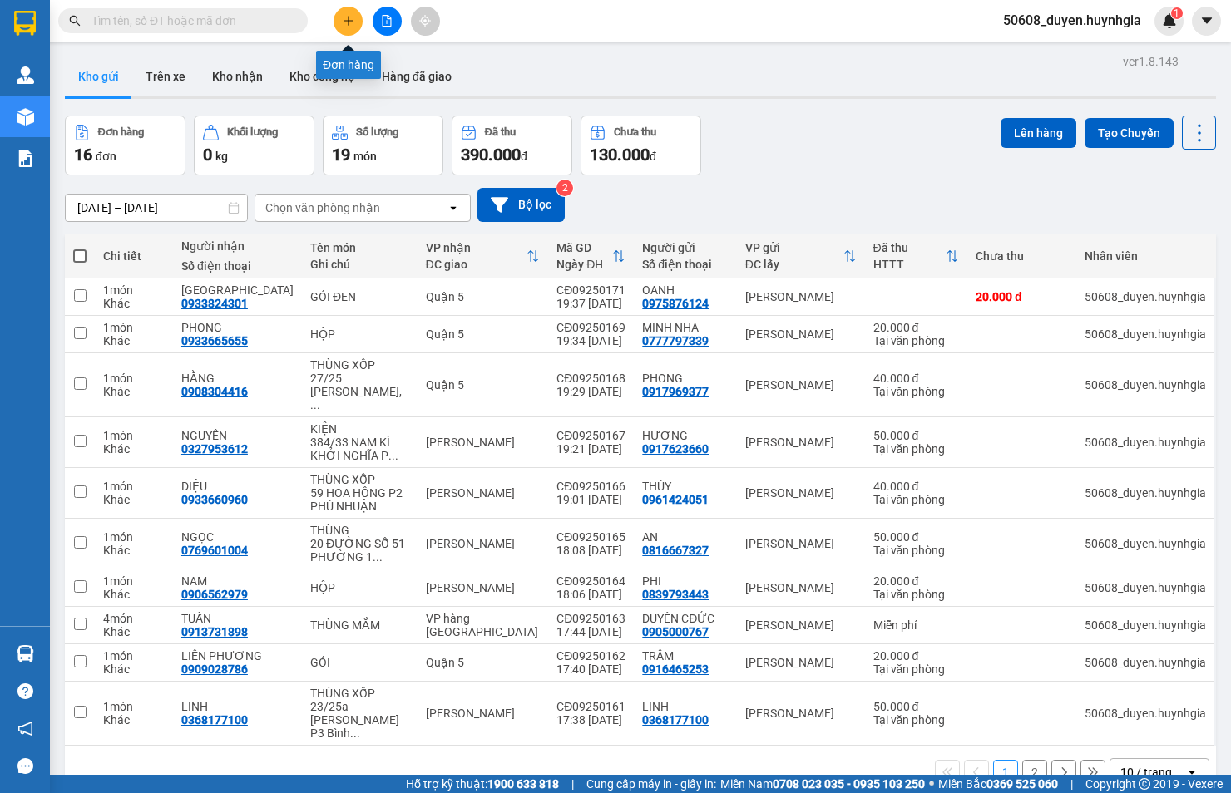
click at [338, 19] on button at bounding box center [347, 21] width 29 height 29
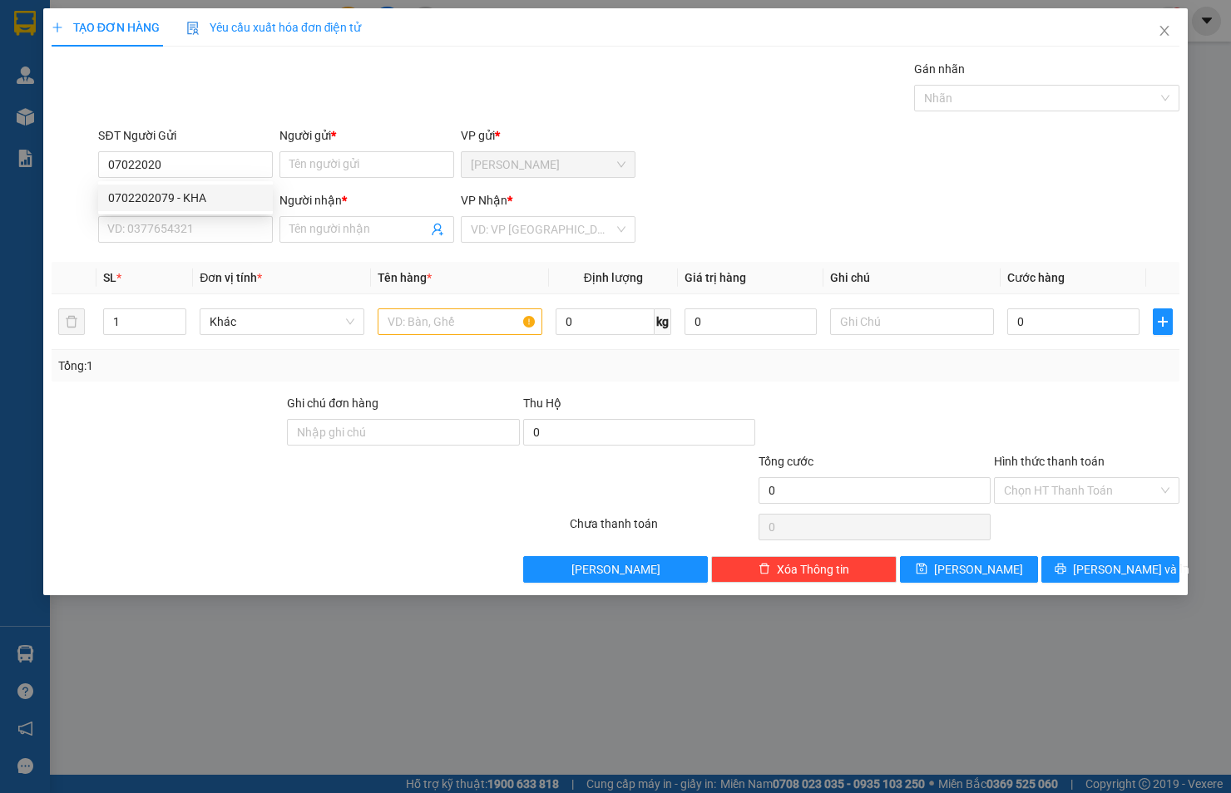
click at [216, 184] on div "0702202079 0702202079 - KHA" at bounding box center [185, 197] width 175 height 33
click at [210, 195] on div "SĐT Người Nhận *" at bounding box center [185, 200] width 175 height 18
click at [210, 216] on input "SĐT Người Nhận *" at bounding box center [185, 229] width 175 height 27
click at [209, 169] on input "07022020" at bounding box center [185, 164] width 175 height 27
click at [192, 195] on div "0702202079 - KHA" at bounding box center [185, 198] width 155 height 18
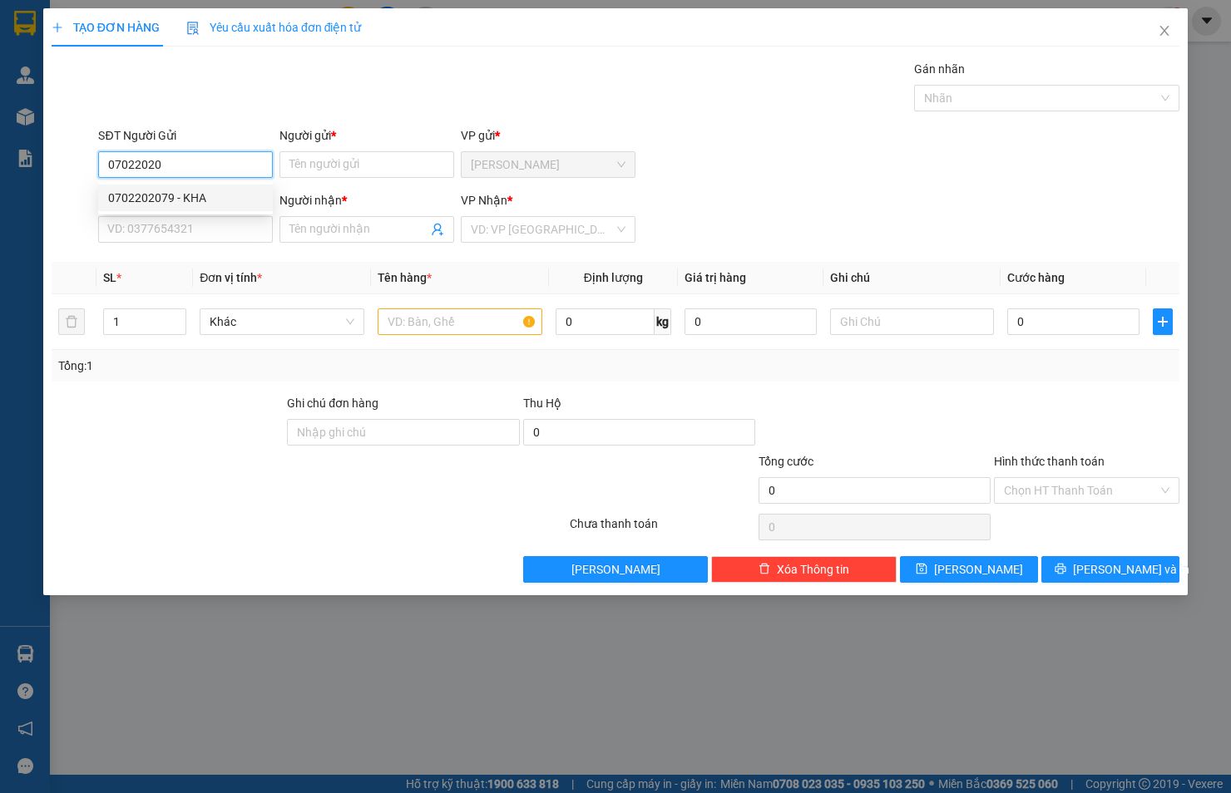
type input "0702202079"
type input "KHA"
type input "0702202079"
type input "KHA"
click at [405, 325] on input "text" at bounding box center [460, 322] width 165 height 27
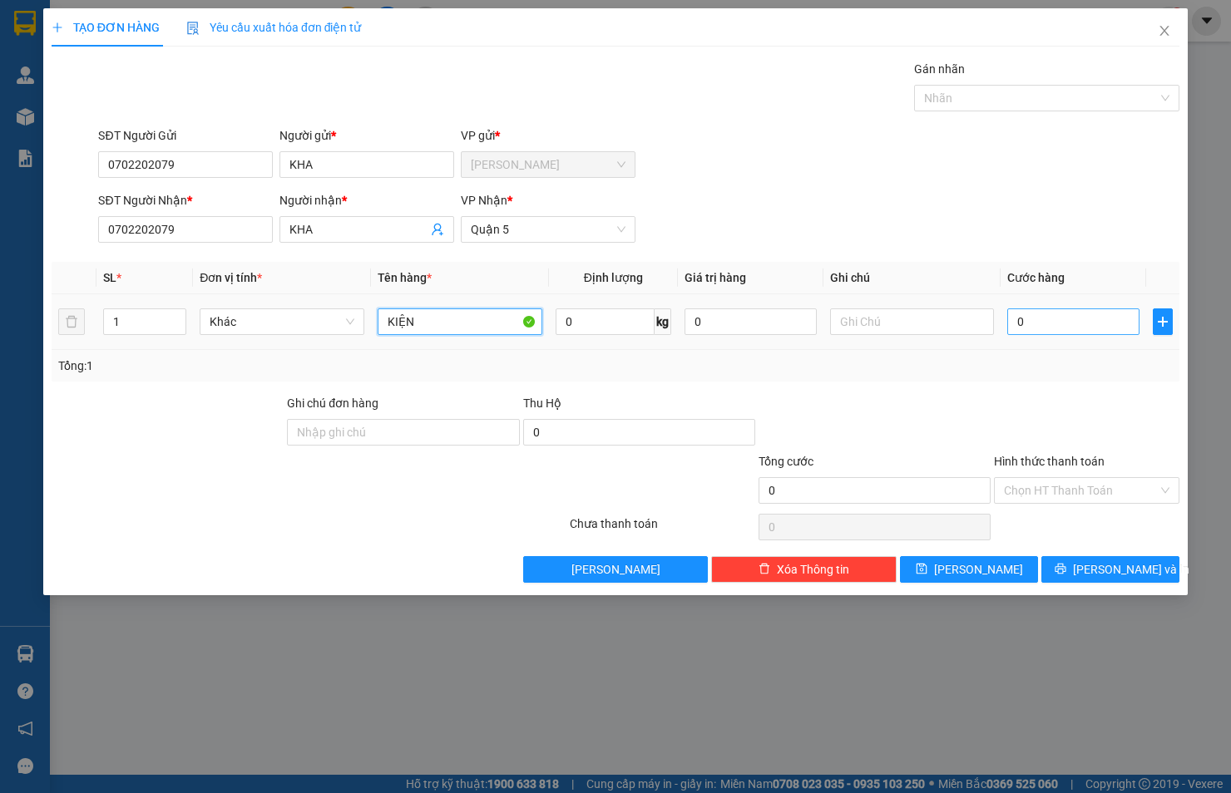
type input "KIỆN"
click at [1026, 326] on input "0" at bounding box center [1073, 322] width 132 height 27
type input "3"
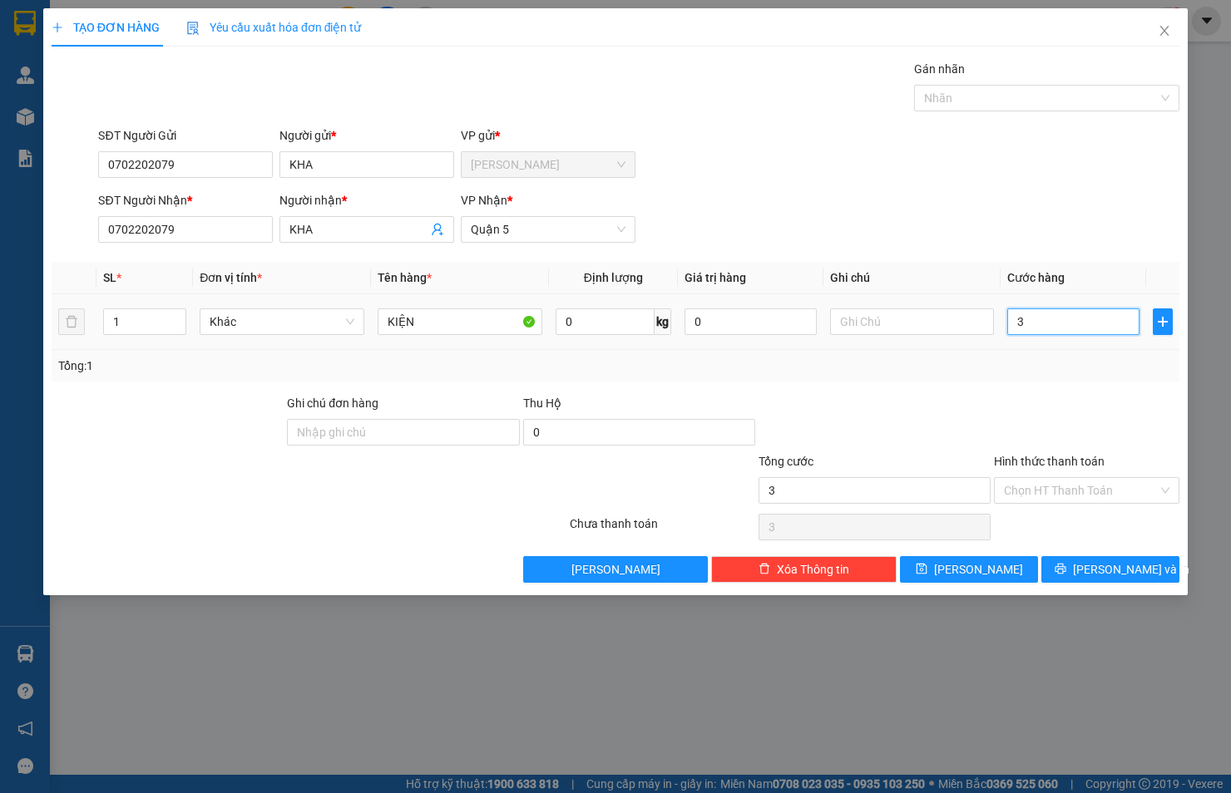
type input "30"
type input "30.000"
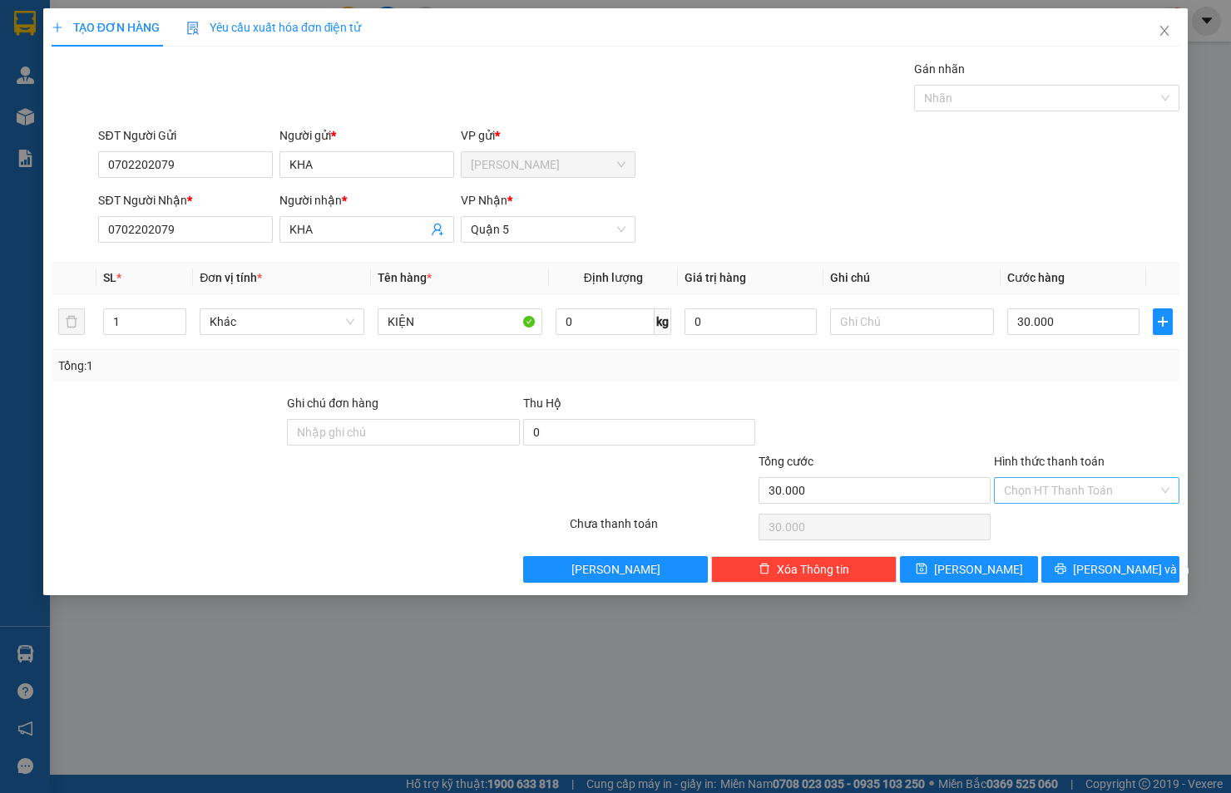
click at [1034, 492] on input "Hình thức thanh toán" at bounding box center [1081, 490] width 154 height 25
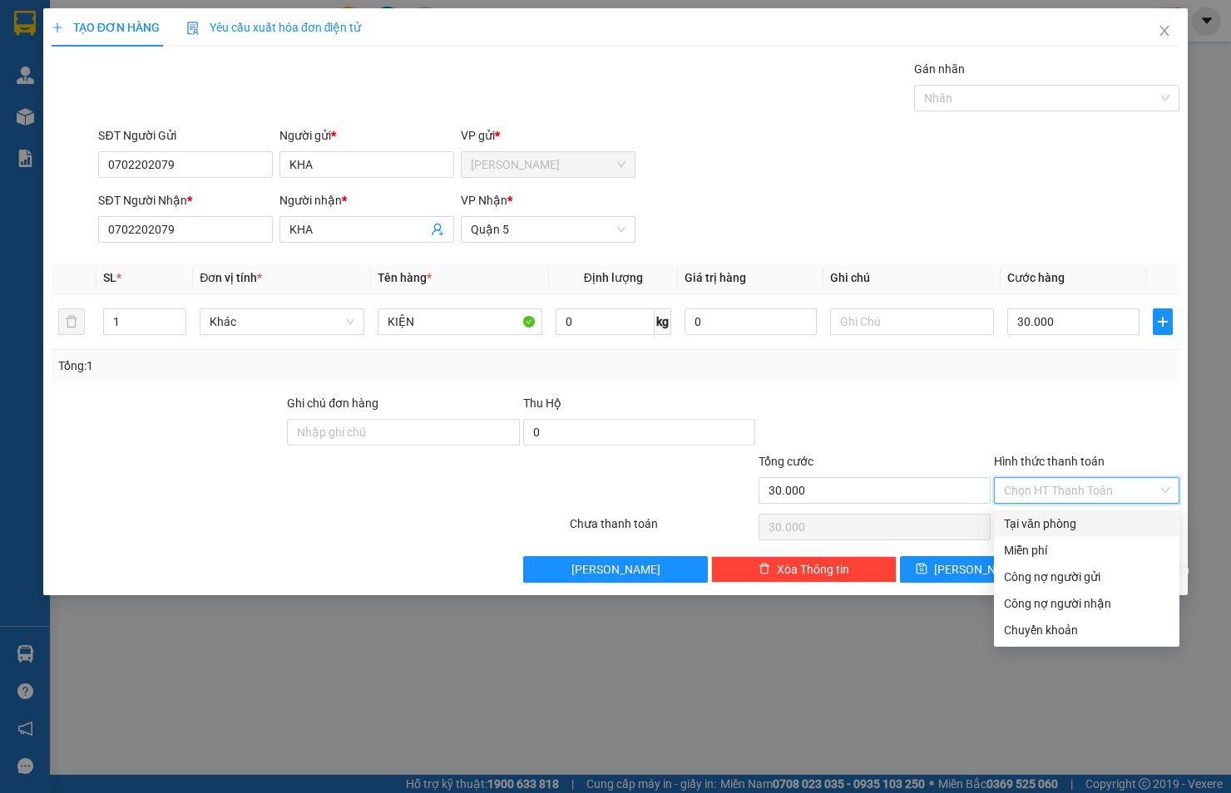
click at [1034, 518] on div "Tại văn phòng" at bounding box center [1086, 524] width 165 height 18
type input "0"
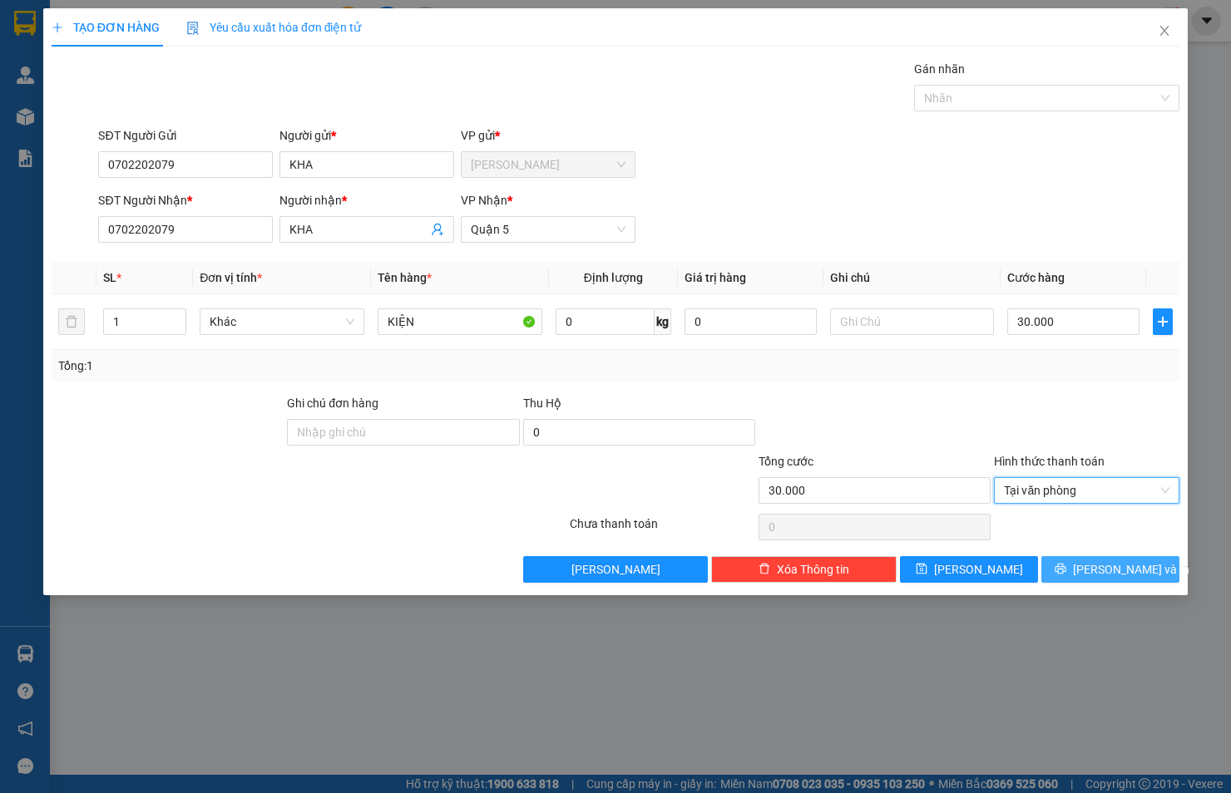
click at [1066, 569] on button "[PERSON_NAME] và In" at bounding box center [1110, 569] width 138 height 27
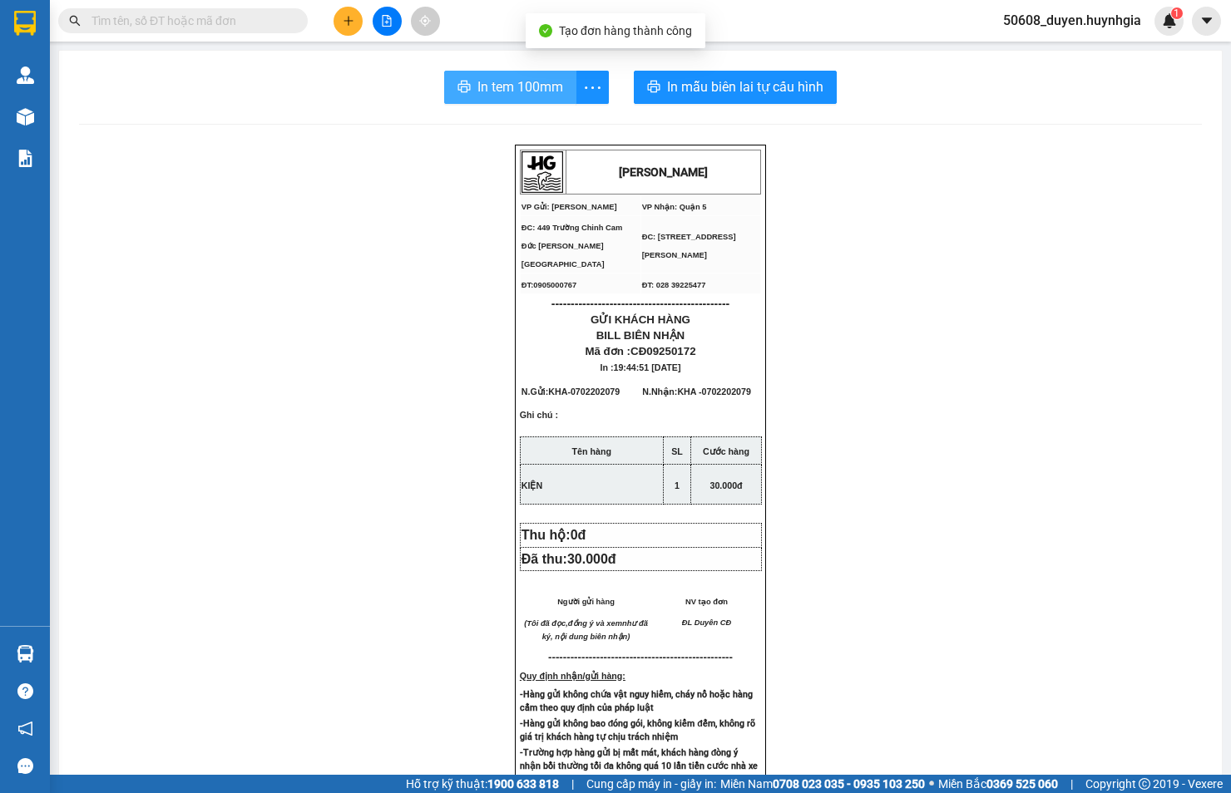
click at [521, 90] on span "In tem 100mm" at bounding box center [520, 87] width 86 height 21
click at [339, 18] on button at bounding box center [347, 21] width 29 height 29
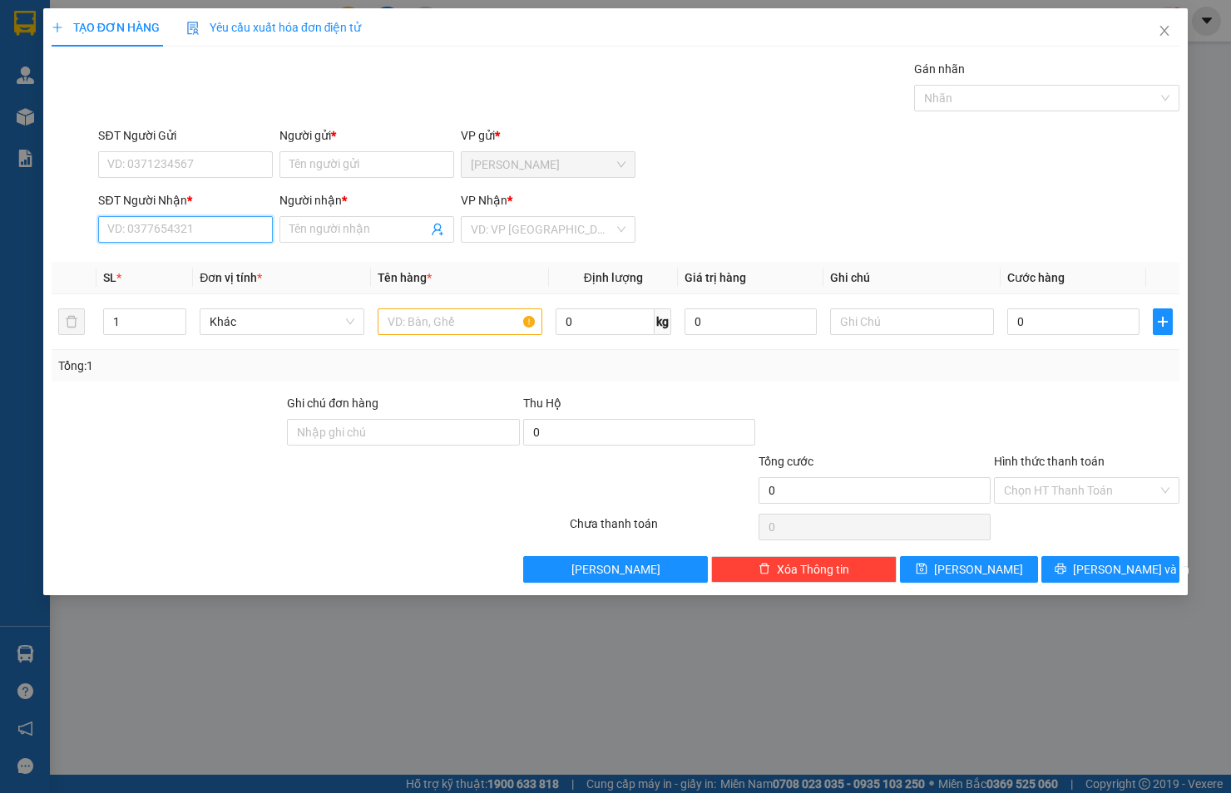
click at [172, 217] on input "SĐT Người Nhận *" at bounding box center [185, 229] width 175 height 27
drag, startPoint x: 173, startPoint y: 220, endPoint x: 83, endPoint y: 228, distance: 90.2
click at [83, 228] on div "SĐT Người Nhận * 0939706 0939706 Người nhận * Tên người nhận VP Nhận * VD: VP […" at bounding box center [615, 220] width 1131 height 58
type input "0939706"
click at [134, 169] on input "SĐT Người Gửi" at bounding box center [185, 164] width 175 height 27
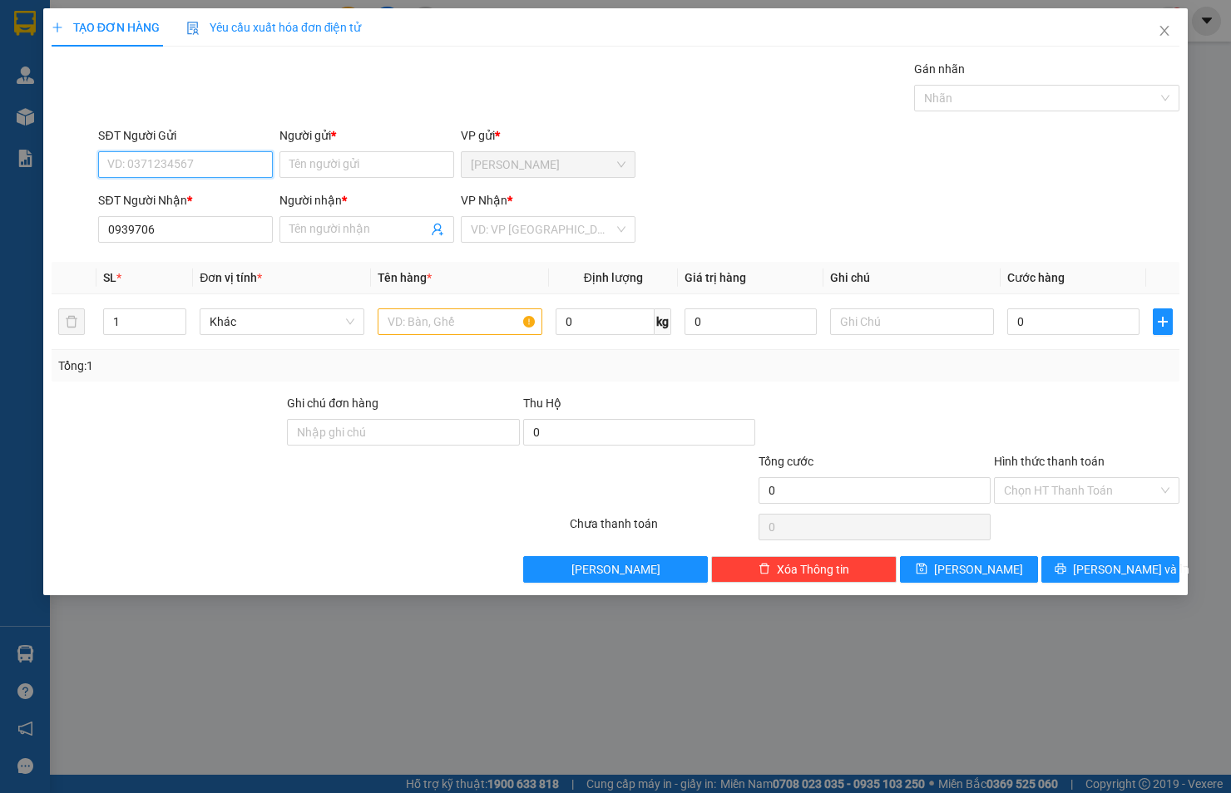
paste input "0939706"
click at [178, 189] on div "0939706041 - KHẢI" at bounding box center [185, 198] width 155 height 18
type input "0939706041"
type input "KHẢI"
type input "0939706041"
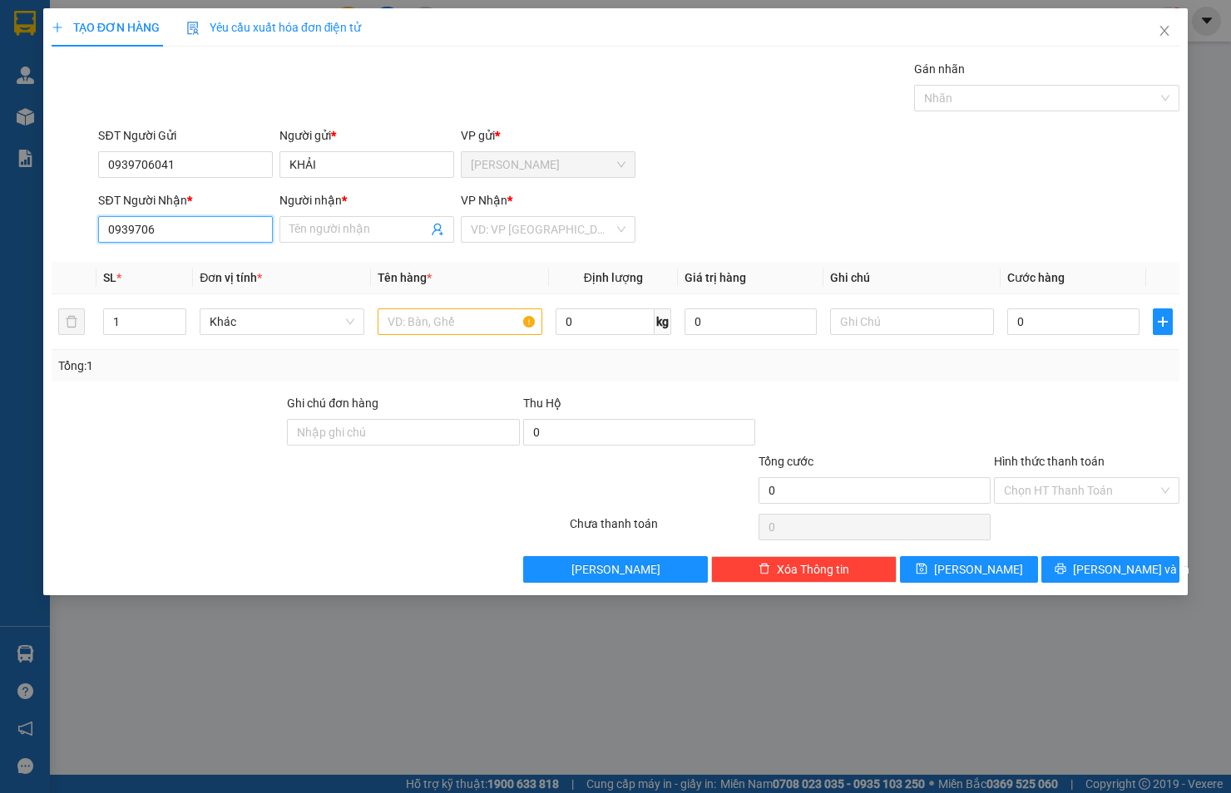
drag, startPoint x: 178, startPoint y: 227, endPoint x: 102, endPoint y: 235, distance: 76.1
click at [102, 235] on input "0939706" at bounding box center [185, 229] width 175 height 27
click at [195, 254] on div "0947901168 - [PERSON_NAME]" at bounding box center [190, 263] width 164 height 18
type input "0947901168"
type input "[PERSON_NAME]"
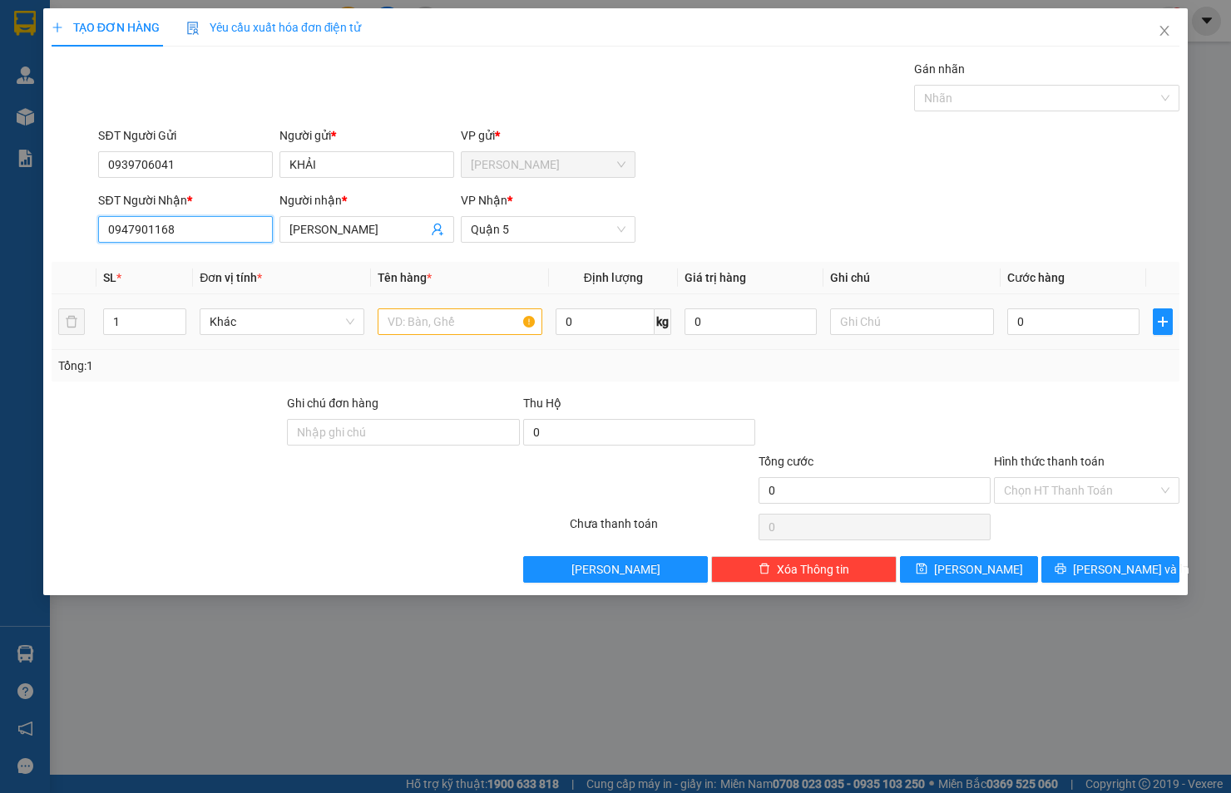
type input "0947901168"
click at [397, 333] on input "text" at bounding box center [460, 322] width 165 height 27
type input "HỘP"
click at [1069, 321] on input "0" at bounding box center [1073, 322] width 132 height 27
type input "2"
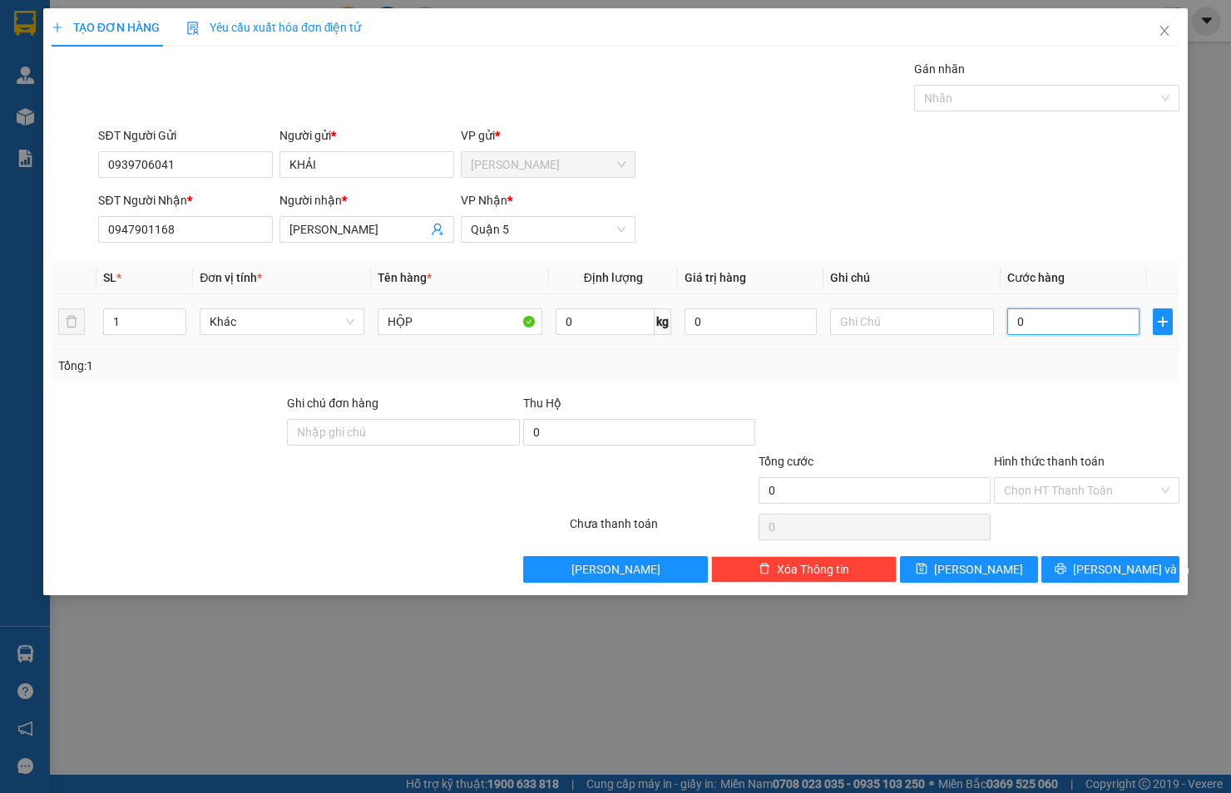
type input "2"
type input "20"
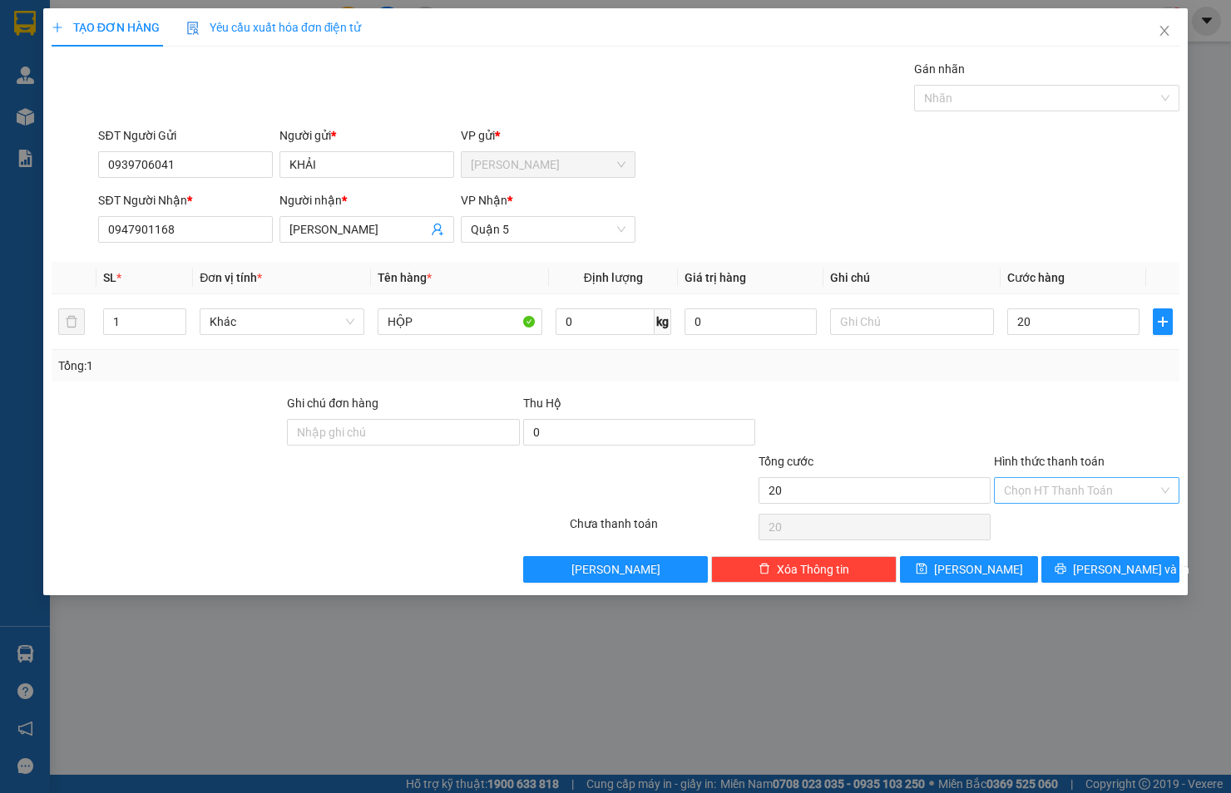
type input "20.000"
click at [1026, 488] on input "Hình thức thanh toán" at bounding box center [1081, 490] width 154 height 25
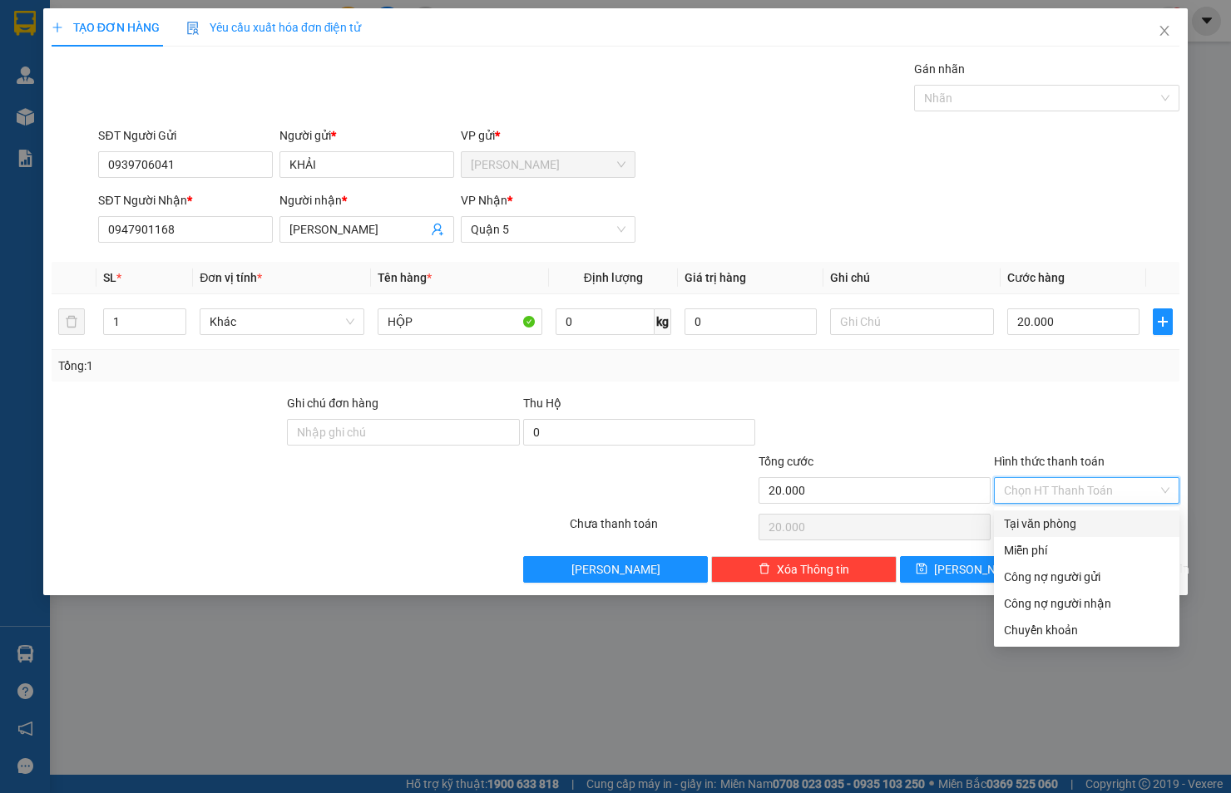
click at [1044, 521] on div "Tại văn phòng" at bounding box center [1086, 524] width 165 height 18
type input "0"
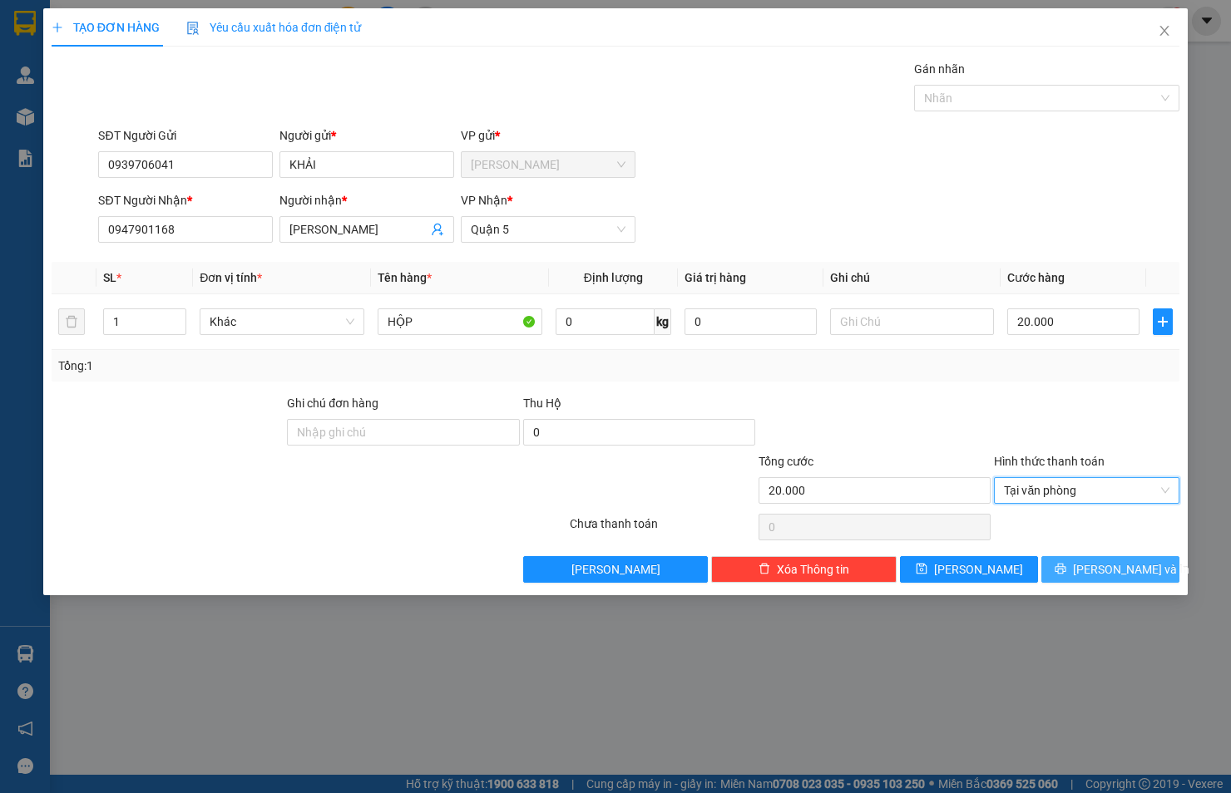
click at [1066, 570] on icon "printer" at bounding box center [1060, 569] width 12 height 12
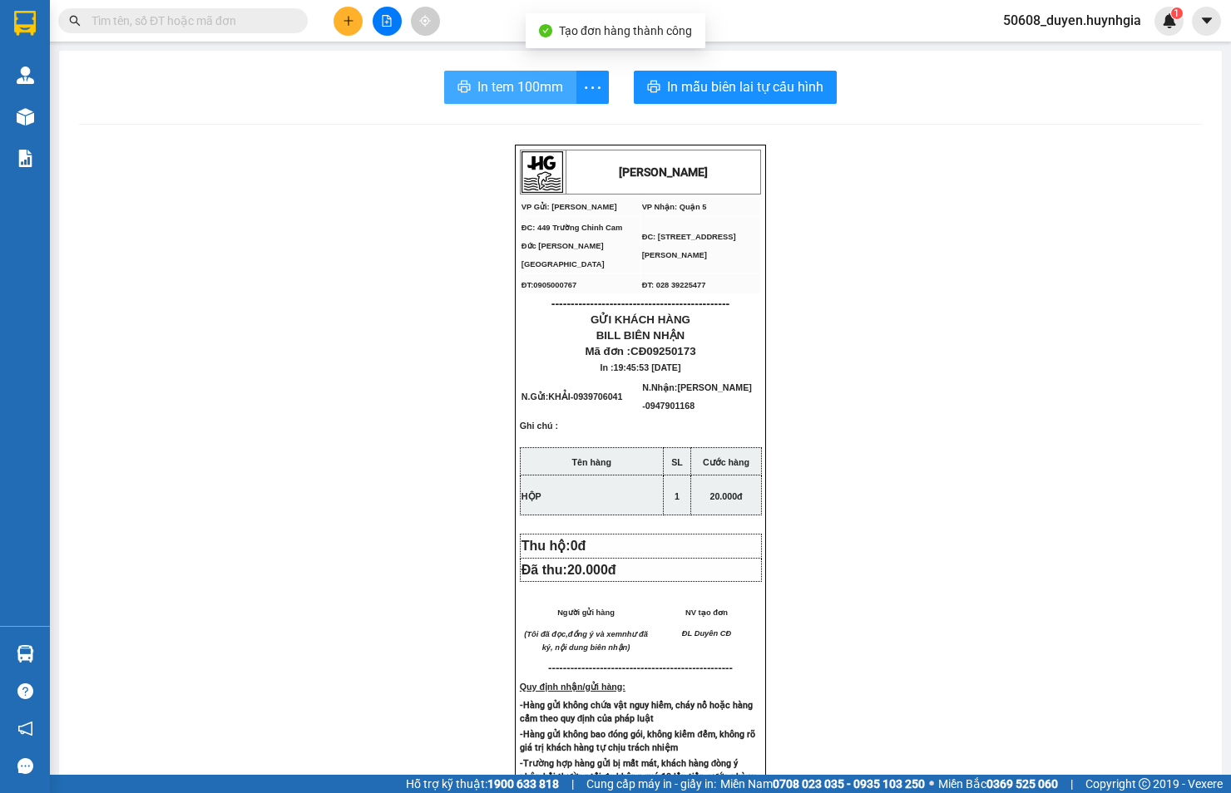
click at [485, 86] on span "In tem 100mm" at bounding box center [520, 87] width 86 height 21
click at [462, 80] on icon "printer" at bounding box center [463, 86] width 13 height 13
click at [350, 23] on icon "plus" at bounding box center [349, 21] width 12 height 12
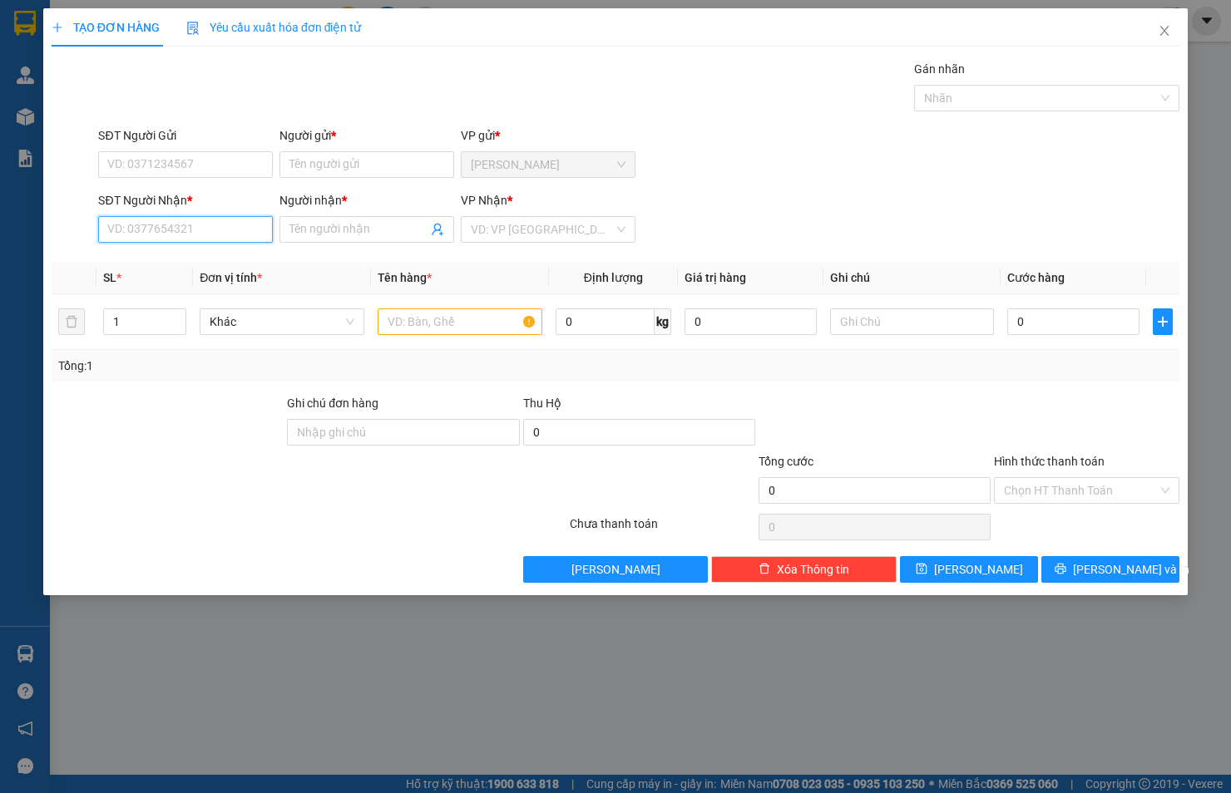
click at [213, 231] on input "SĐT Người Nhận *" at bounding box center [185, 229] width 175 height 27
paste input "0965888881"
type input "0965888881"
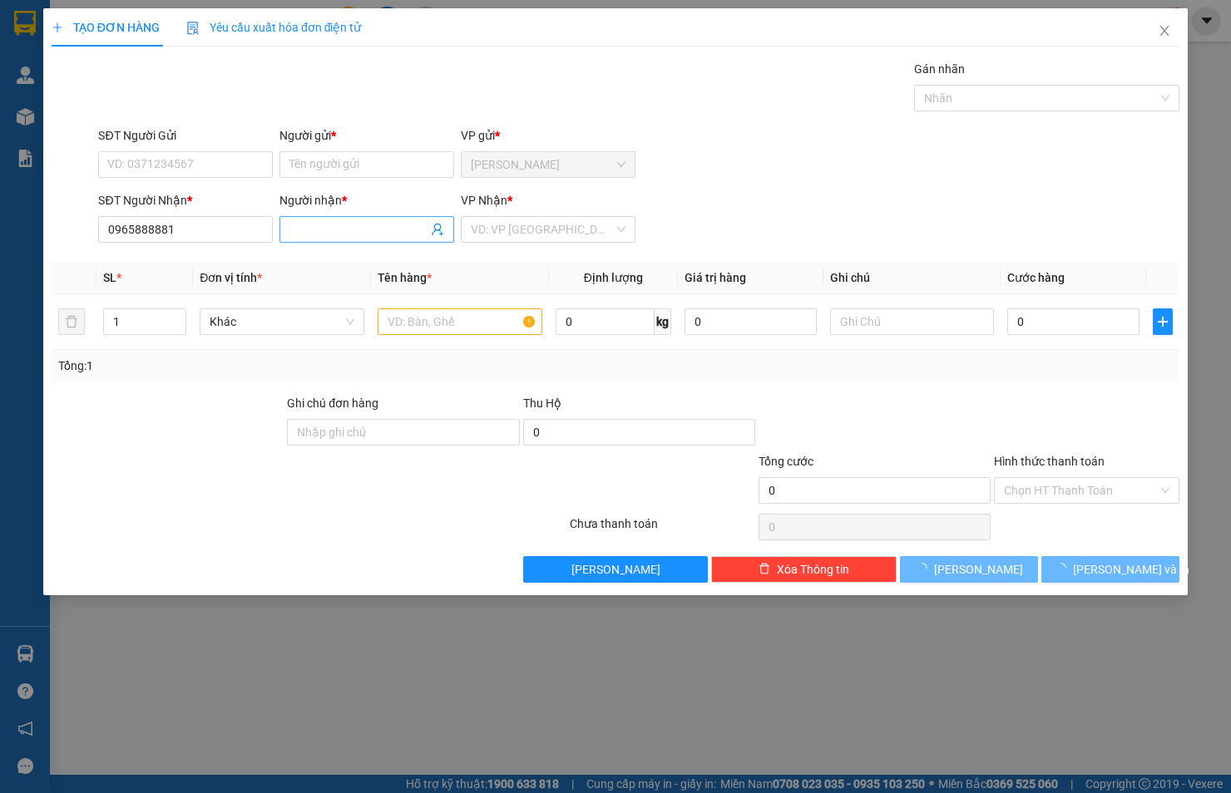
click at [302, 219] on span at bounding box center [366, 229] width 175 height 27
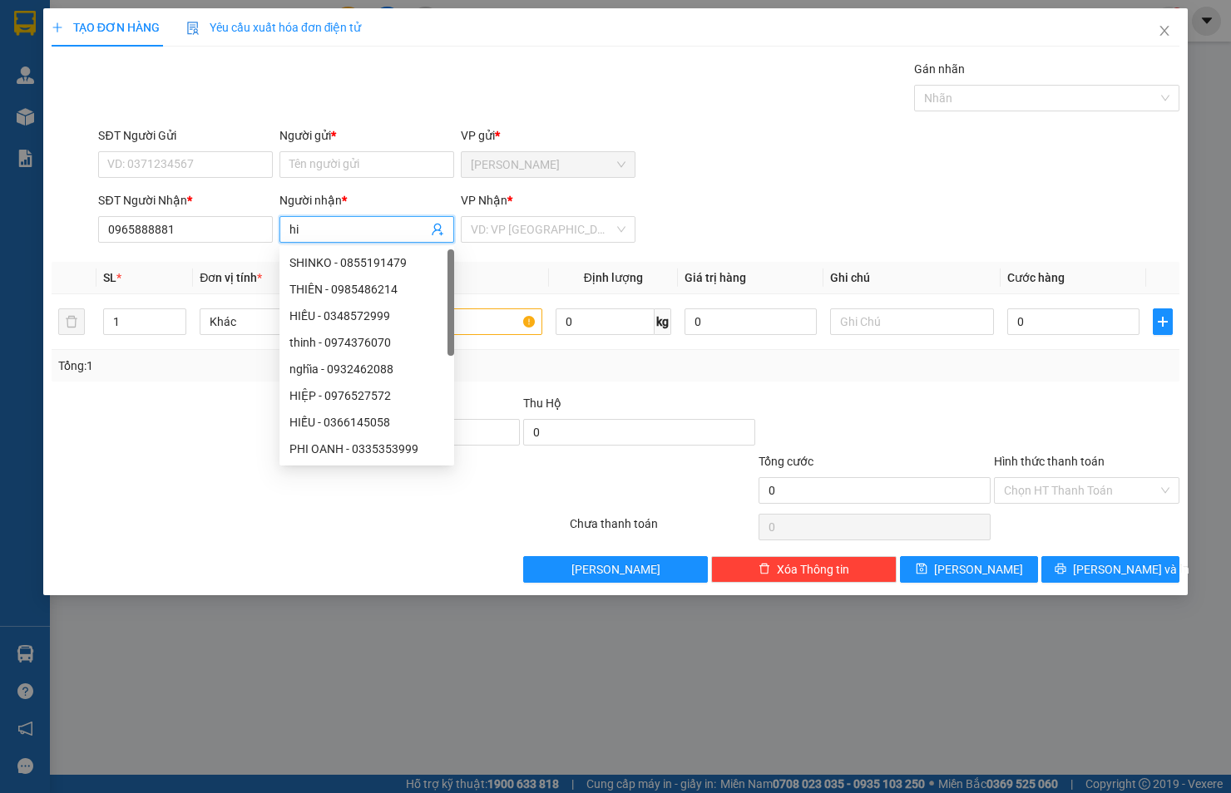
type input "h"
type input "HIỆP"
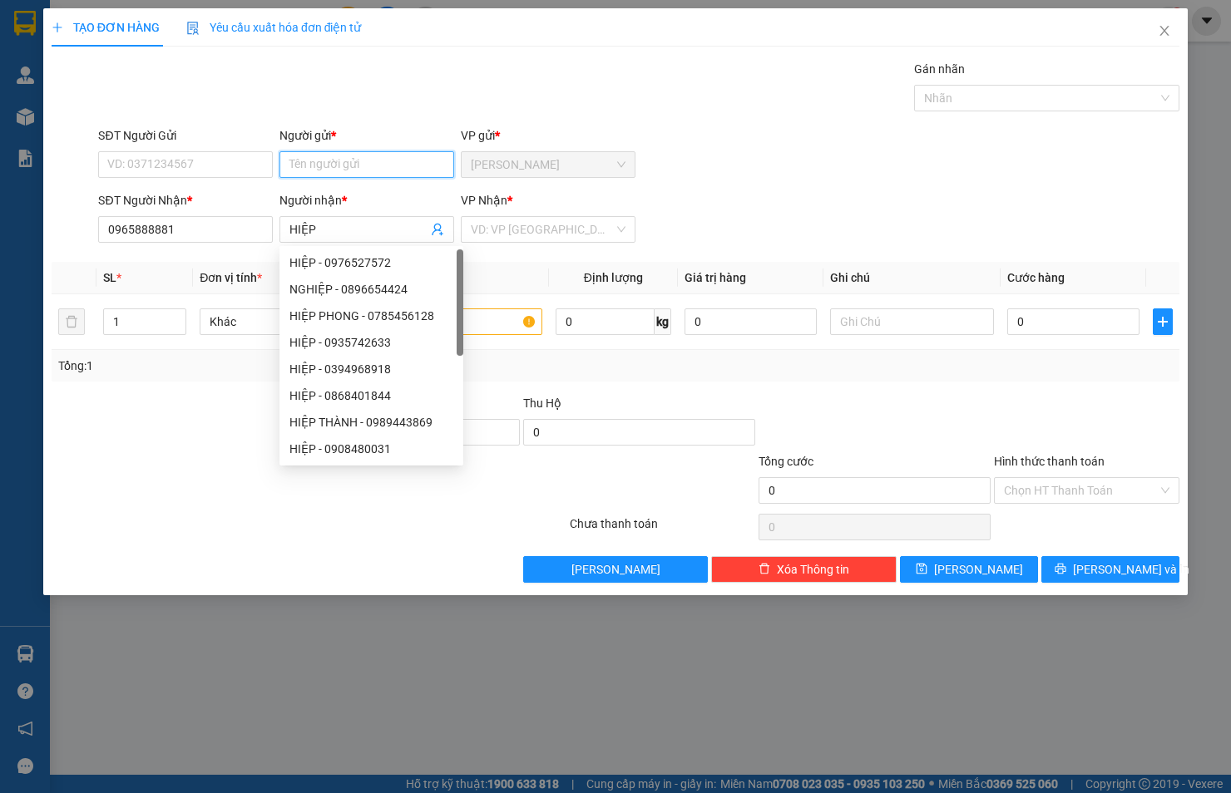
click at [292, 158] on input "Người gửi *" at bounding box center [366, 164] width 175 height 27
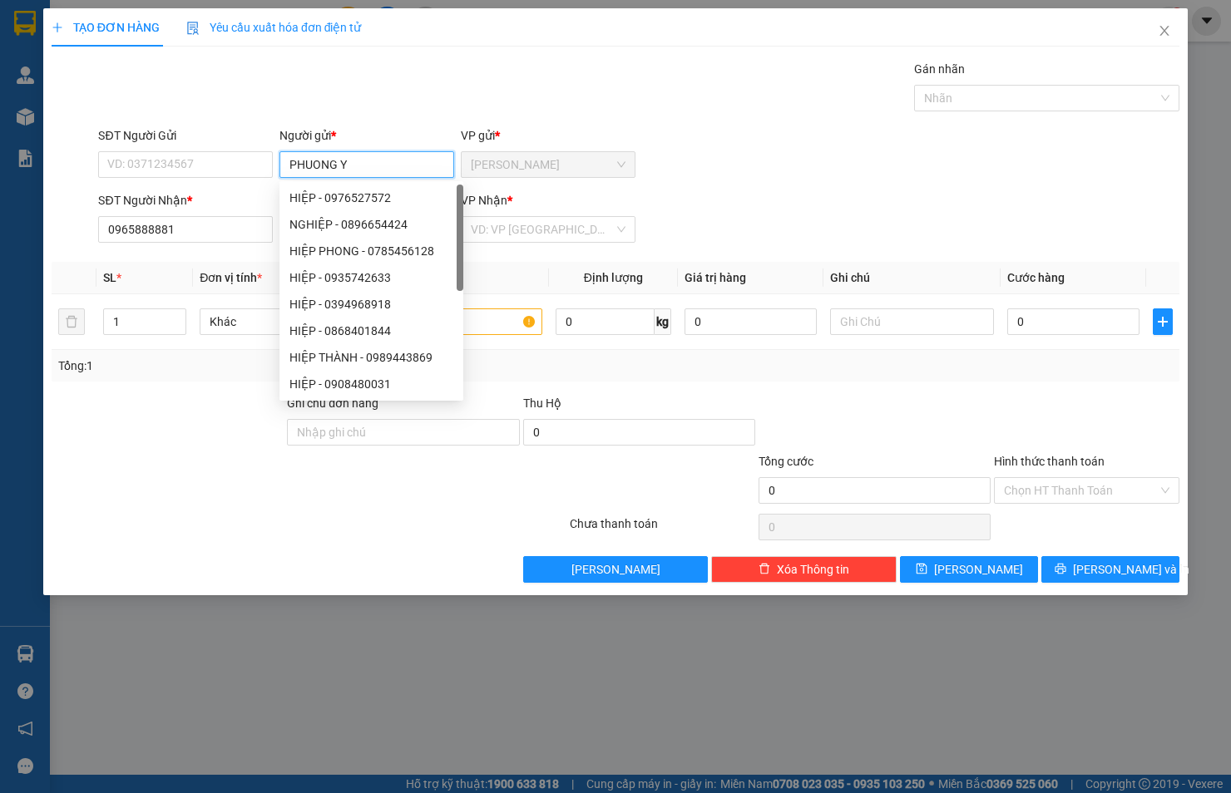
type input "PHUONG YE"
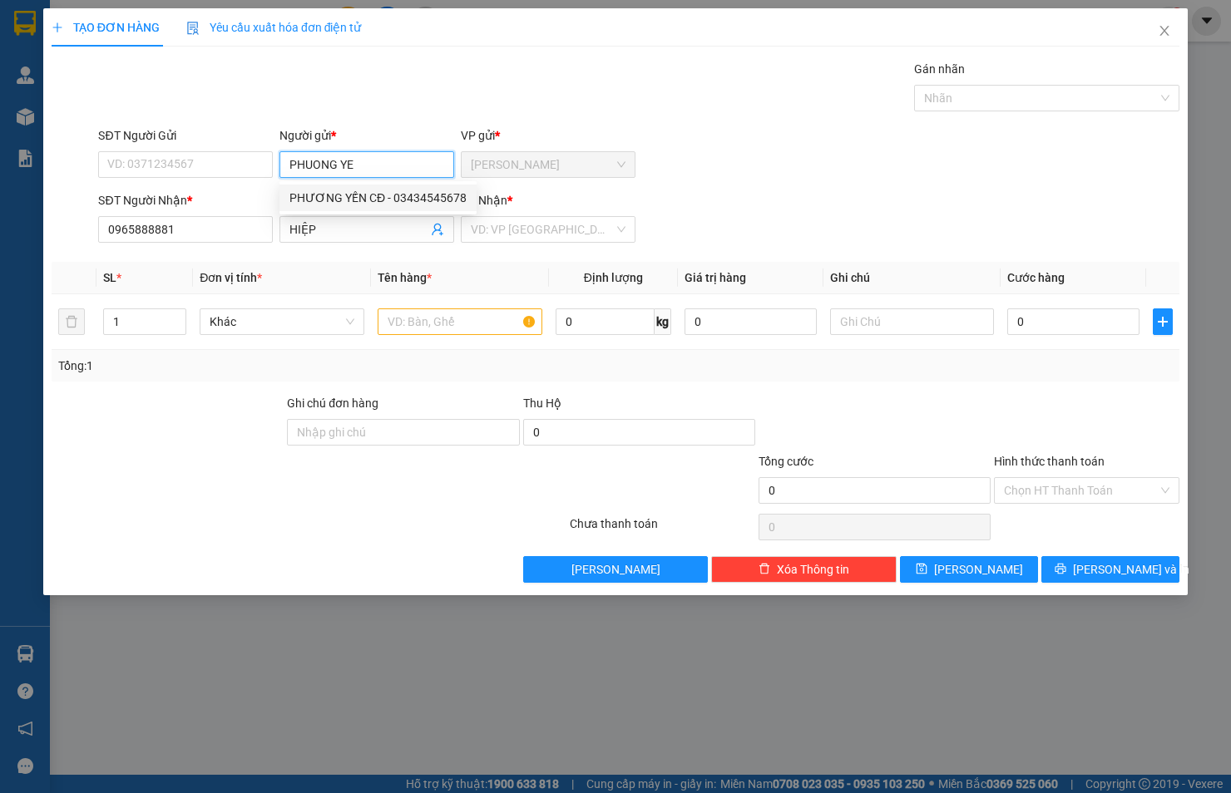
click at [360, 187] on div "PHƯƠNG YẾN CĐ - 03434545678" at bounding box center [377, 198] width 197 height 27
type input "03434545678"
type input "PHƯƠNG YẾN CĐ"
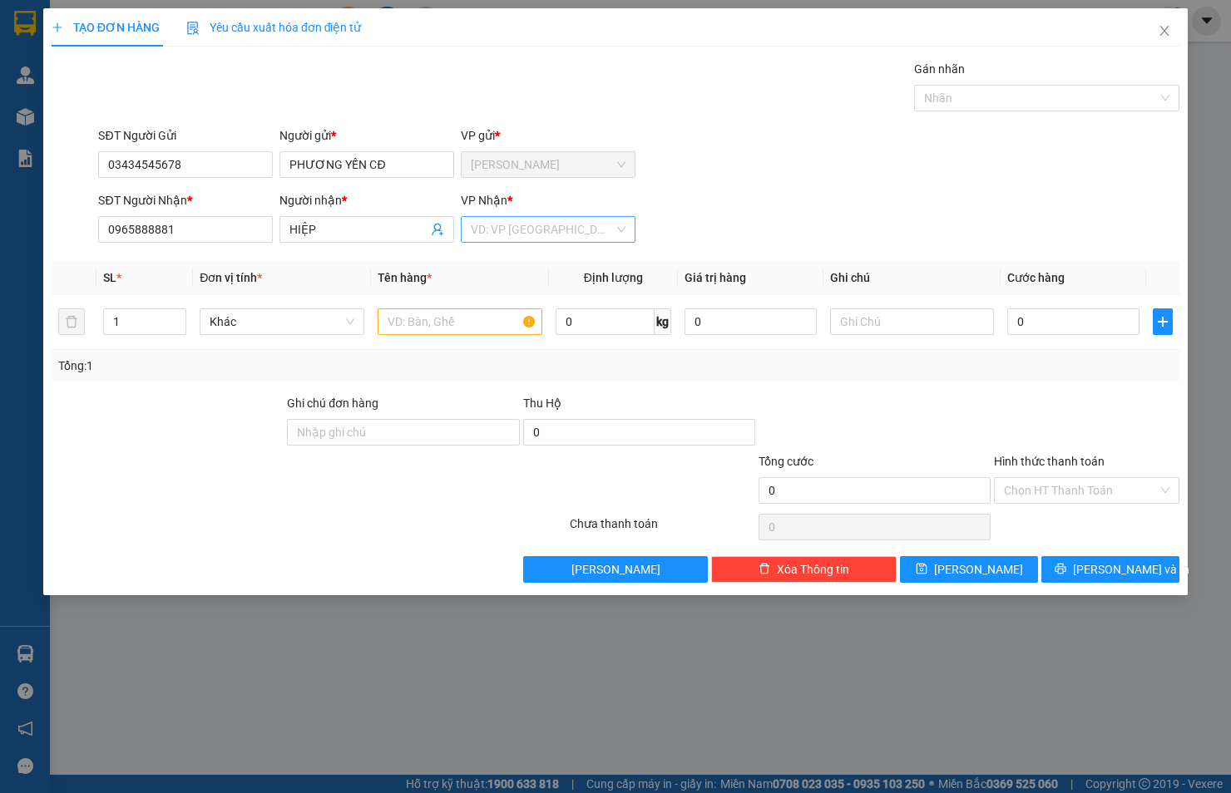
click at [555, 239] on input "search" at bounding box center [542, 229] width 143 height 25
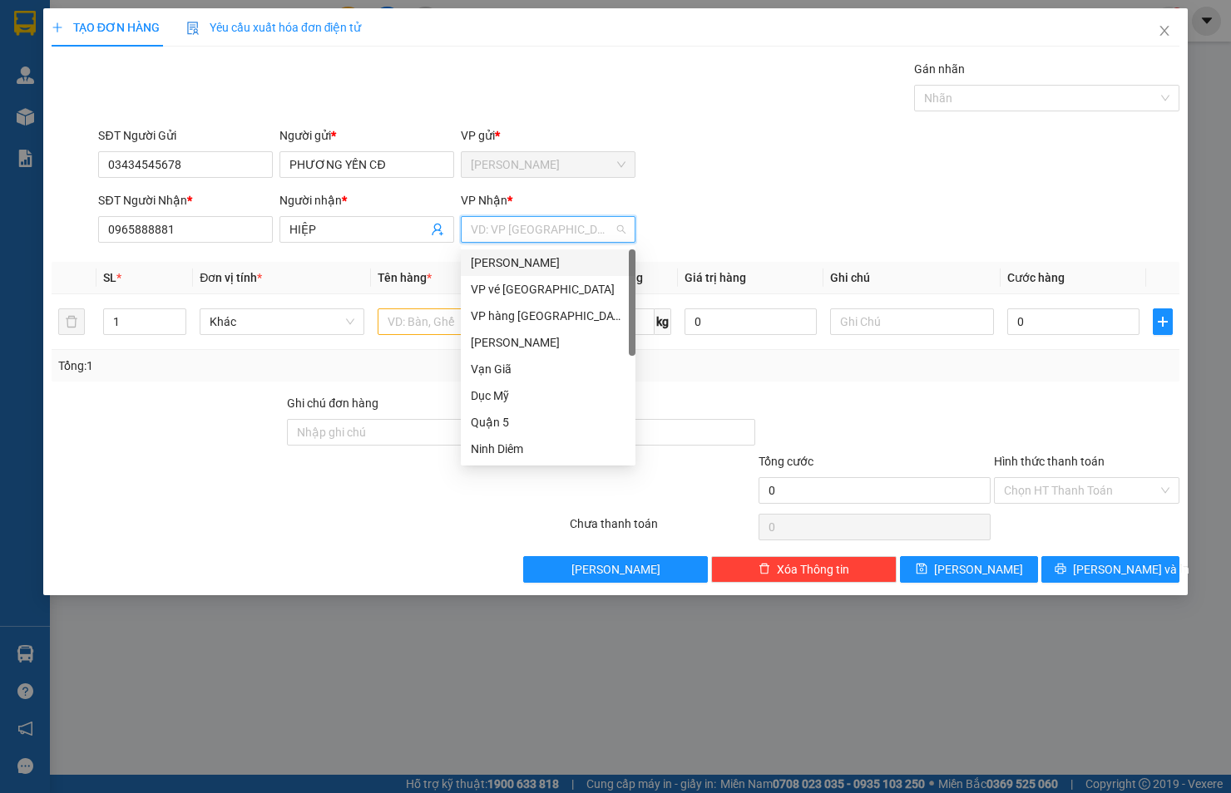
click at [541, 263] on div "[PERSON_NAME]" at bounding box center [548, 263] width 155 height 18
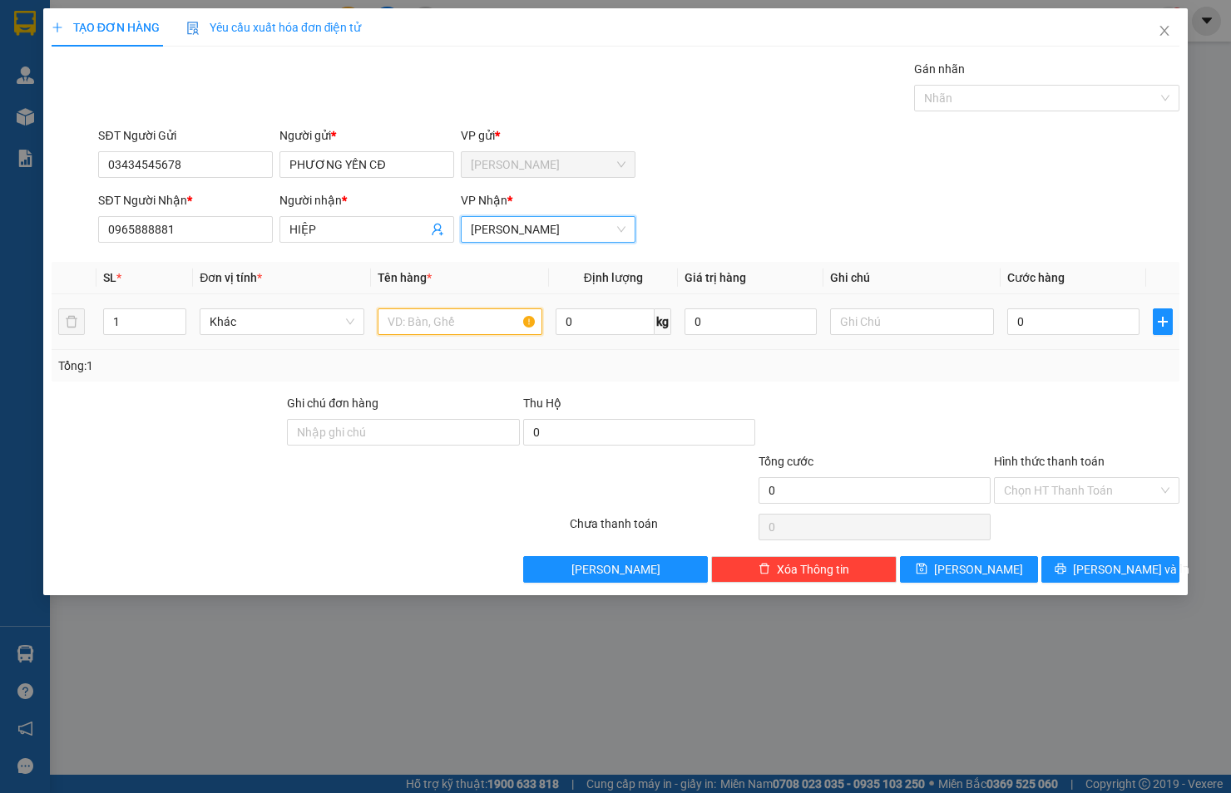
click at [429, 328] on input "text" at bounding box center [460, 322] width 165 height 27
type input "THÙNG"
click at [1049, 329] on input "0" at bounding box center [1073, 322] width 132 height 27
type input "4"
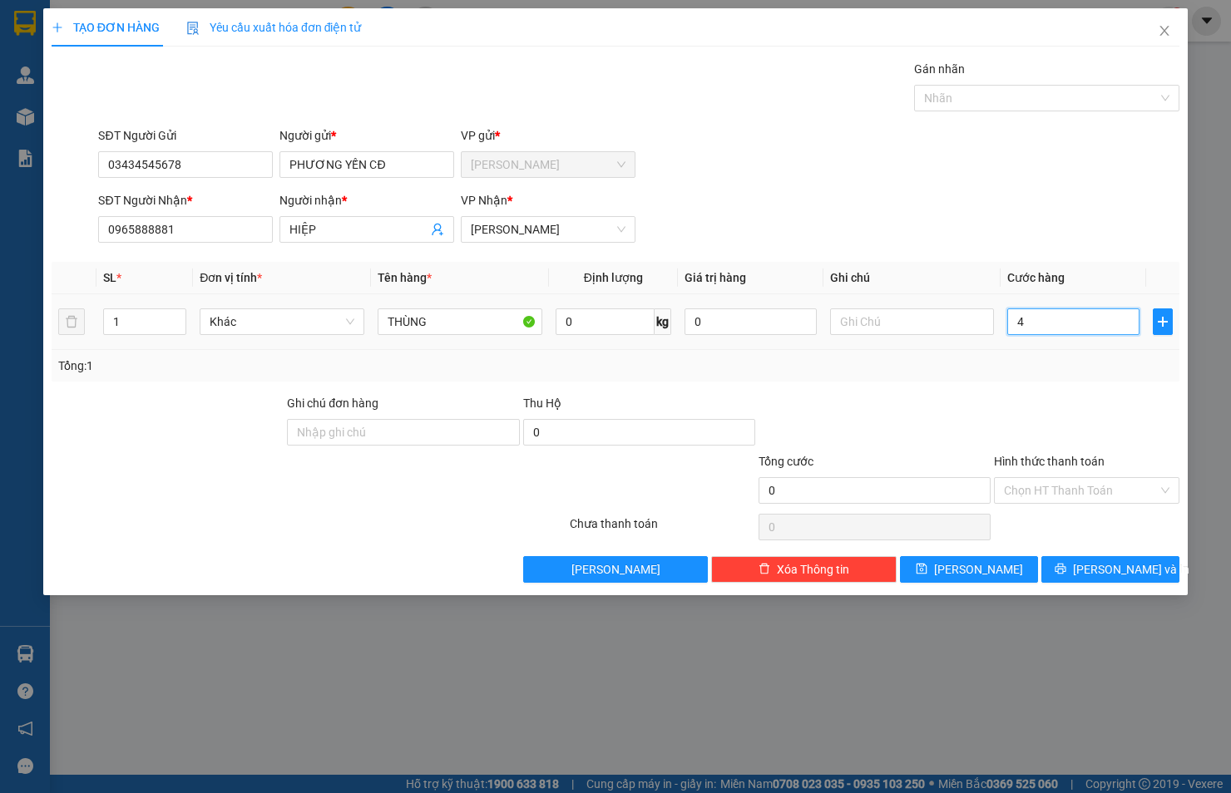
type input "4"
type input "40"
type input "40.000"
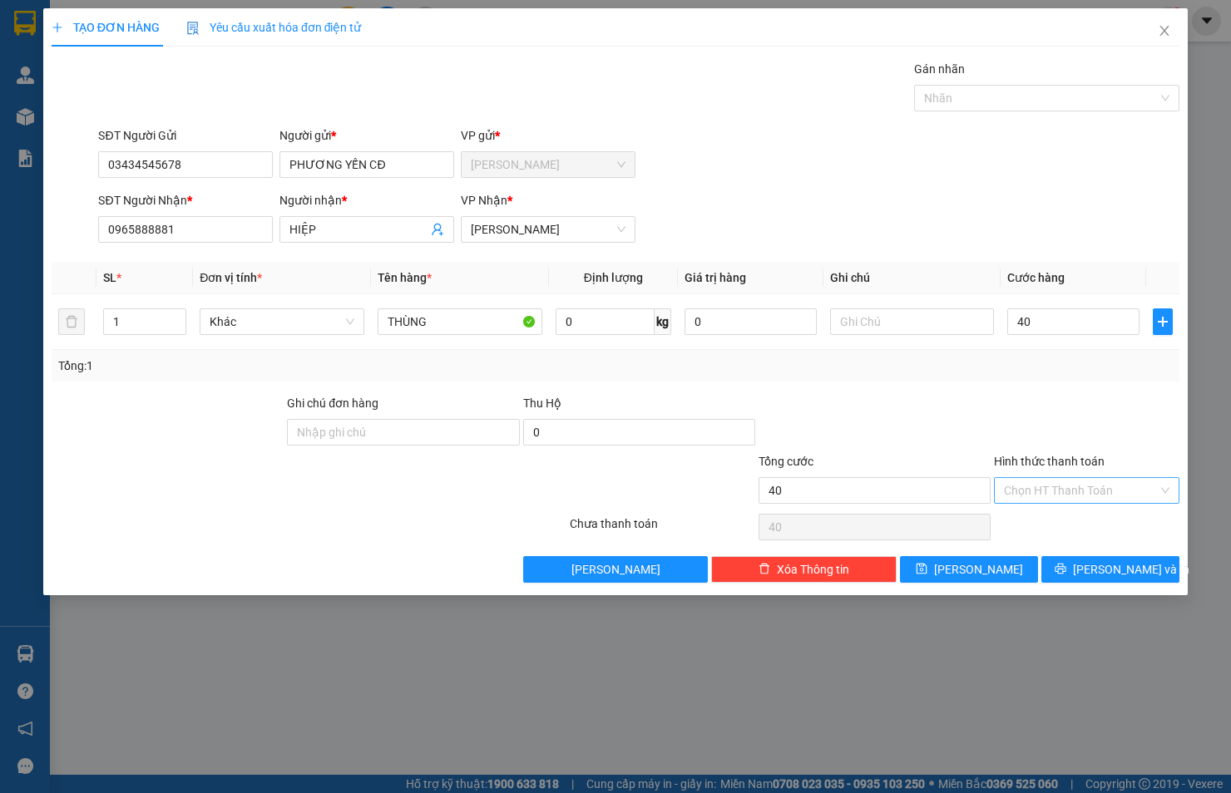
type input "40.000"
click at [1073, 487] on input "Hình thức thanh toán" at bounding box center [1081, 490] width 154 height 25
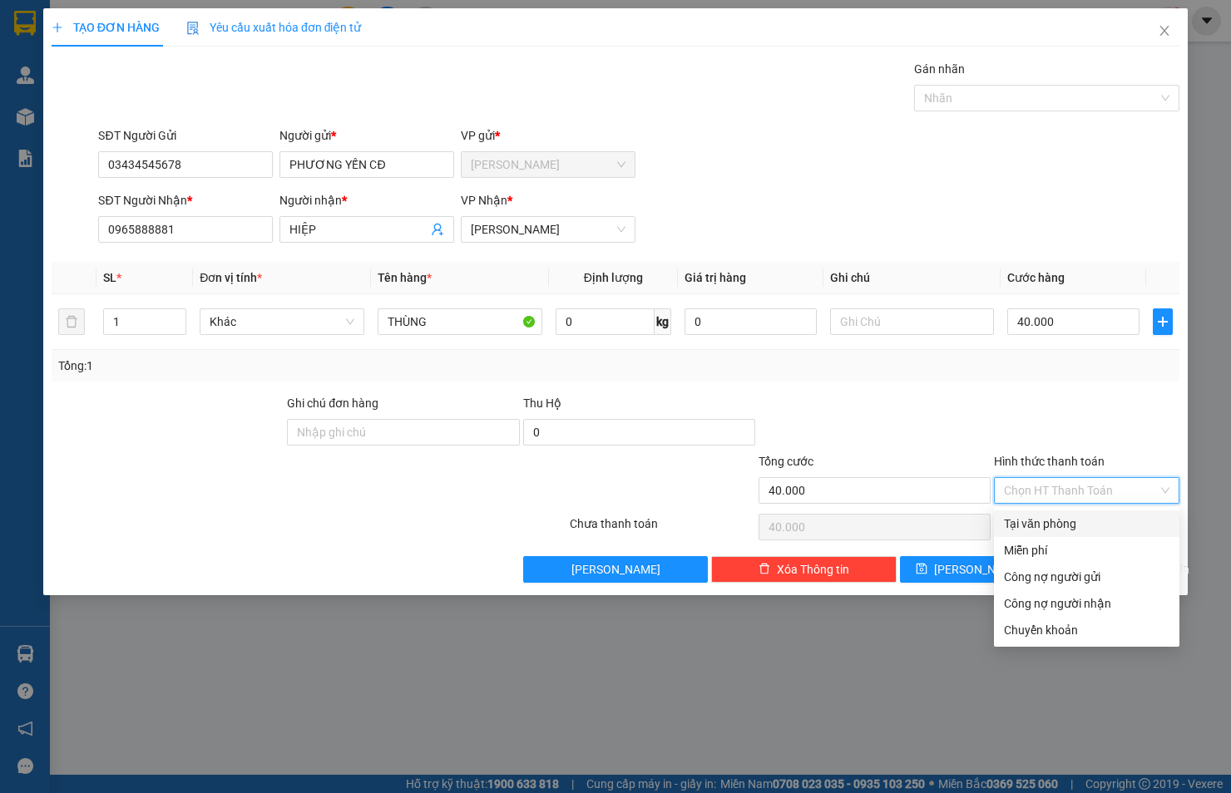
click at [1071, 526] on div "Tại văn phòng" at bounding box center [1086, 524] width 165 height 18
type input "0"
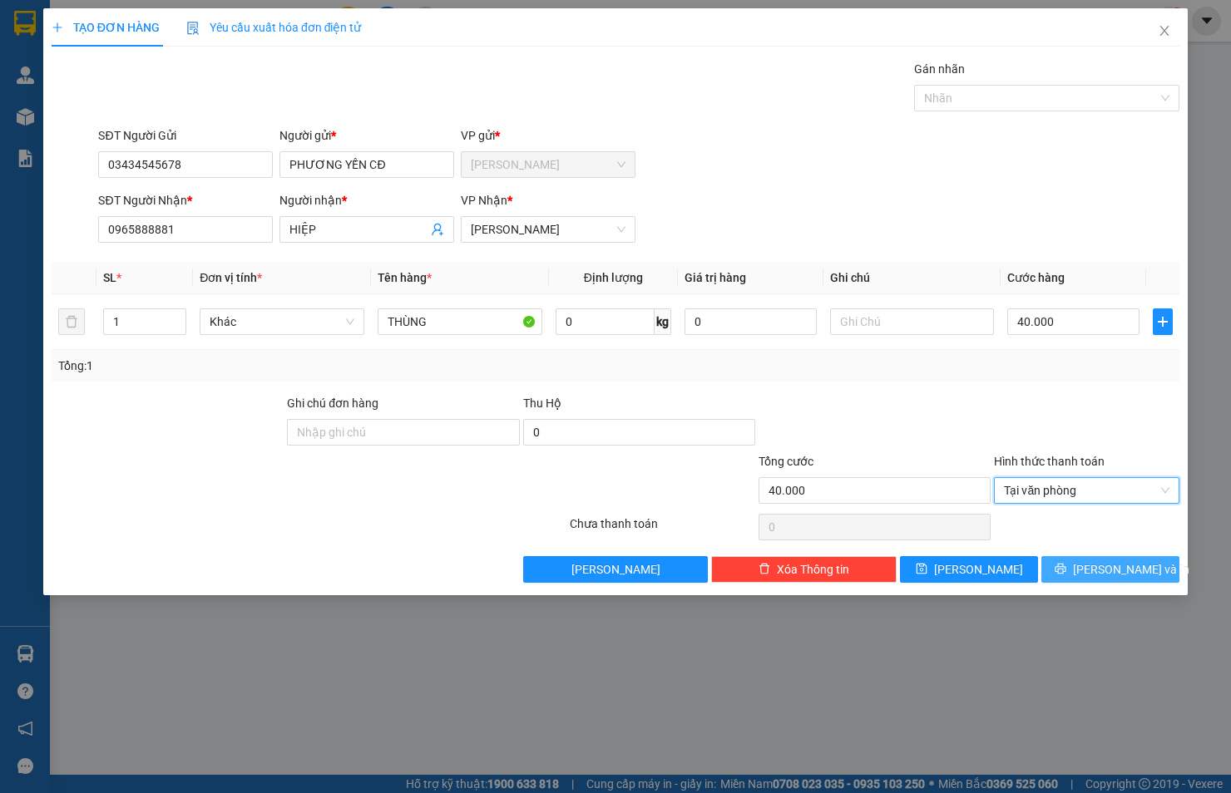
click at [1094, 562] on button "[PERSON_NAME] và In" at bounding box center [1110, 569] width 138 height 27
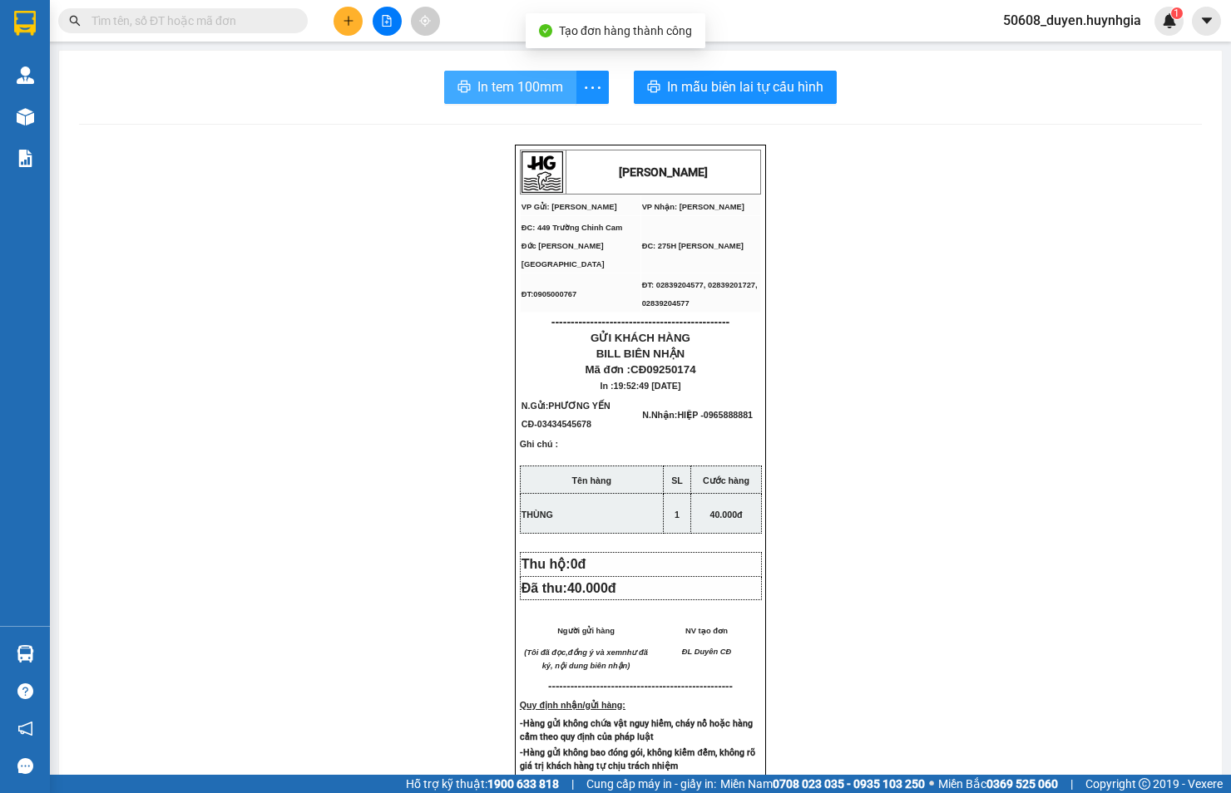
click at [519, 94] on span "In tem 100mm" at bounding box center [520, 87] width 86 height 21
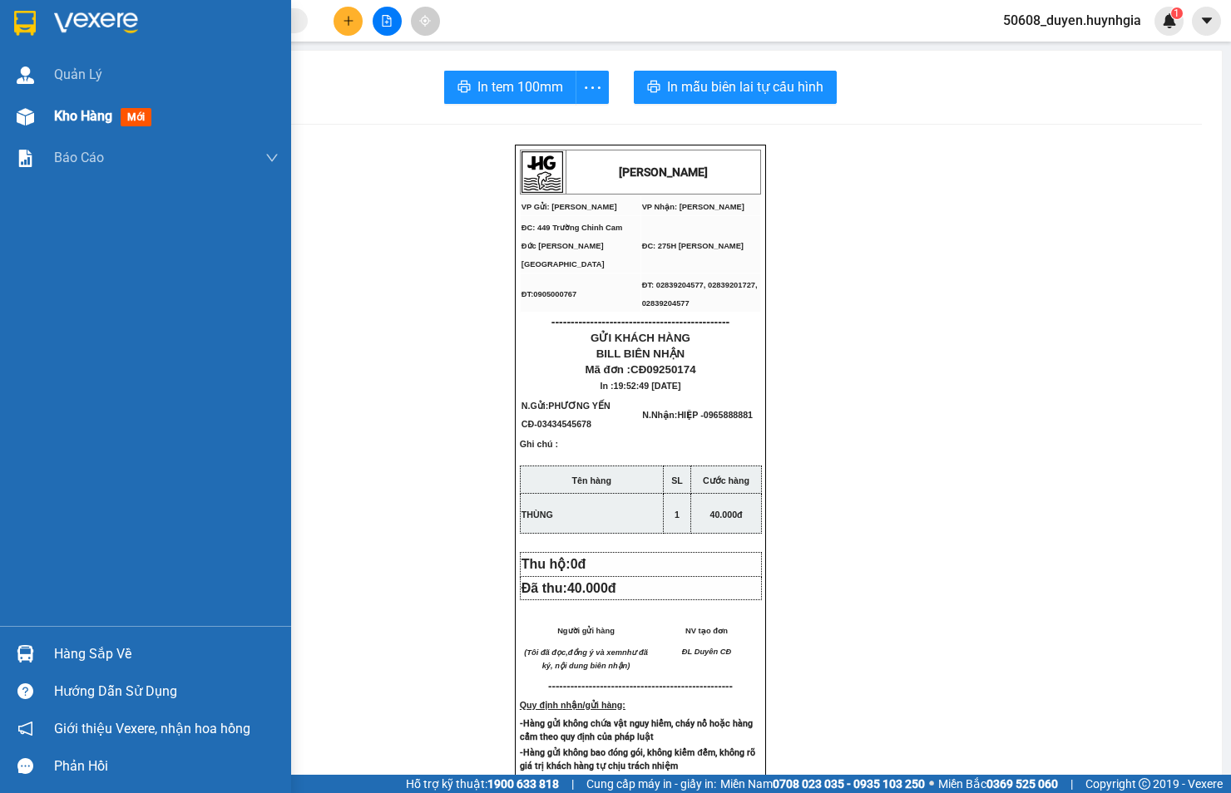
click at [47, 111] on div "Kho hàng mới" at bounding box center [145, 117] width 291 height 42
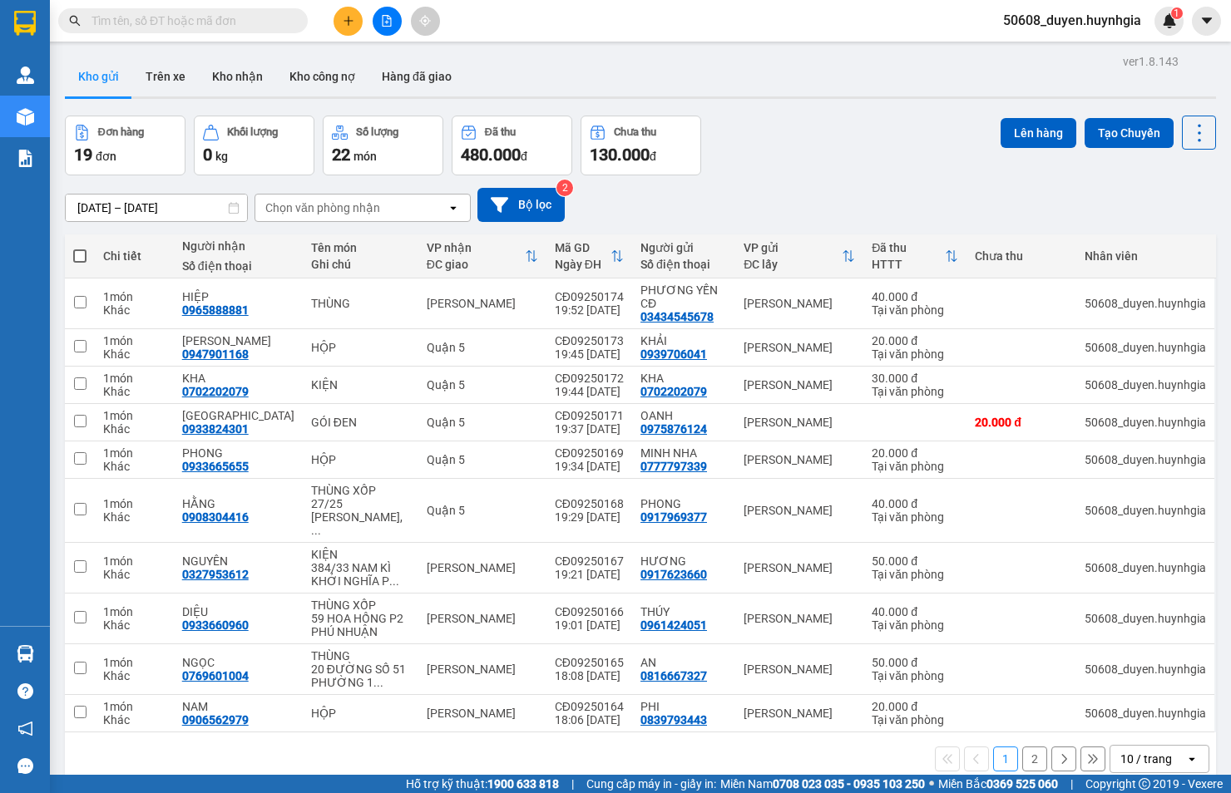
click at [83, 256] on span at bounding box center [79, 255] width 13 height 13
click at [80, 248] on input "checkbox" at bounding box center [80, 248] width 0 height 0
checkbox input "true"
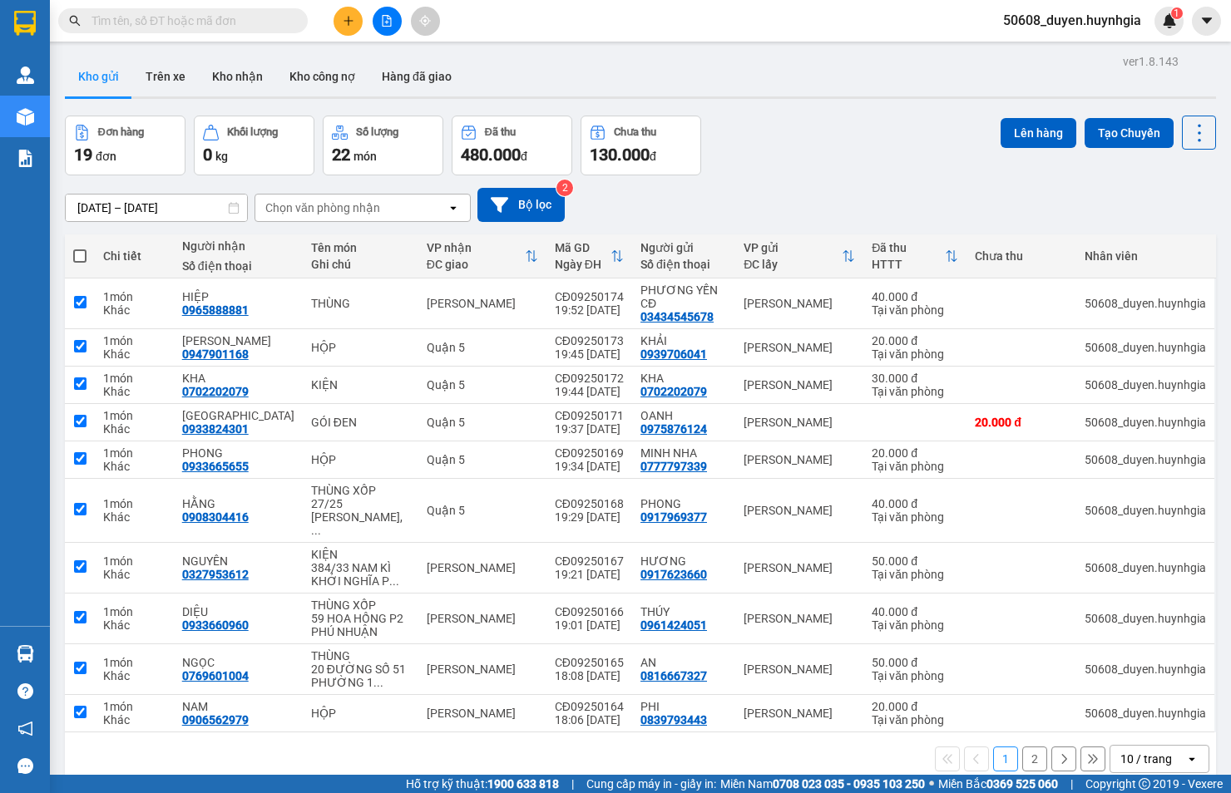
checkbox input "true"
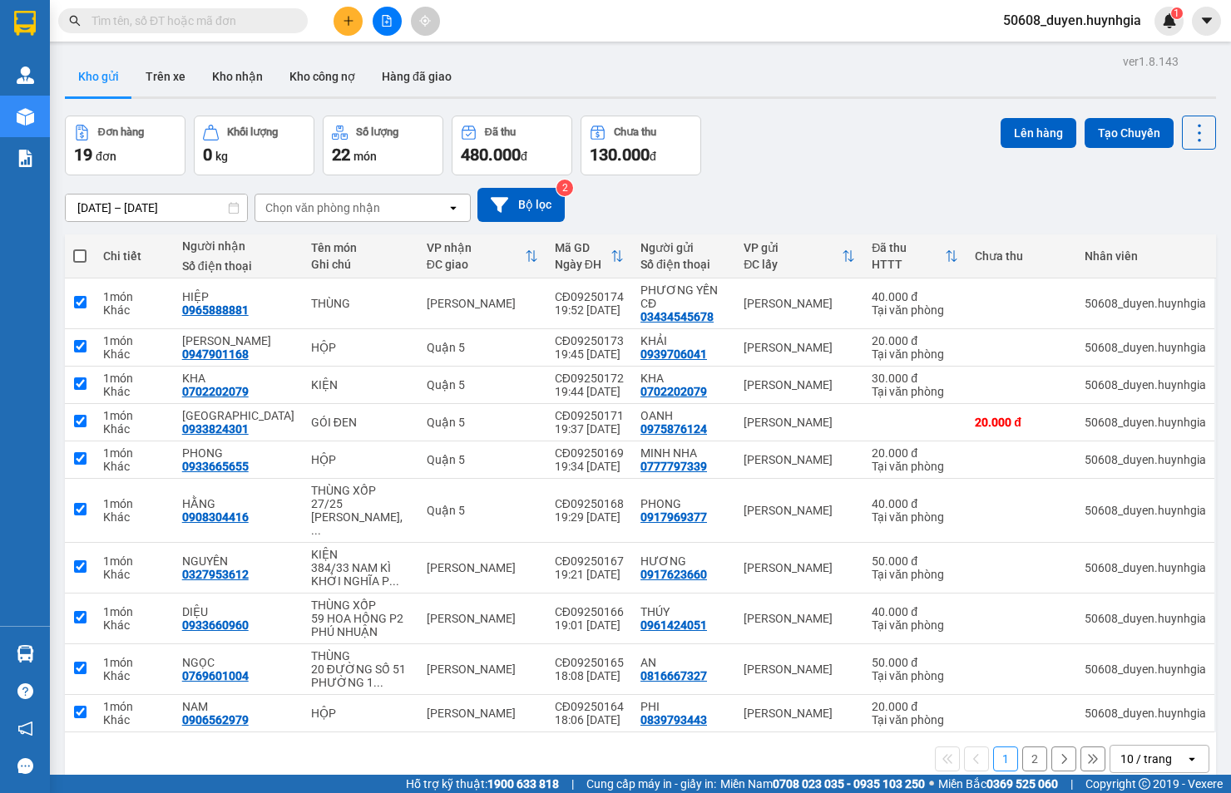
checkbox input "true"
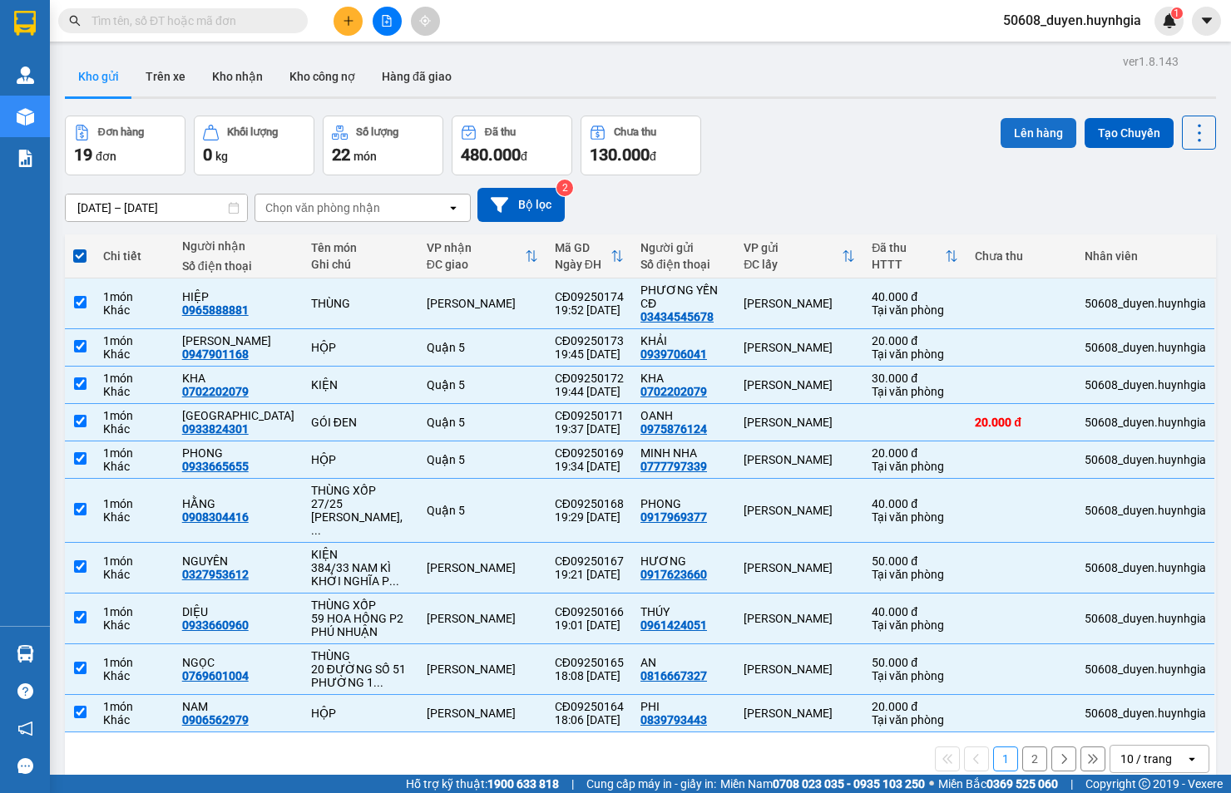
click at [1020, 134] on button "Lên hàng" at bounding box center [1038, 133] width 76 height 30
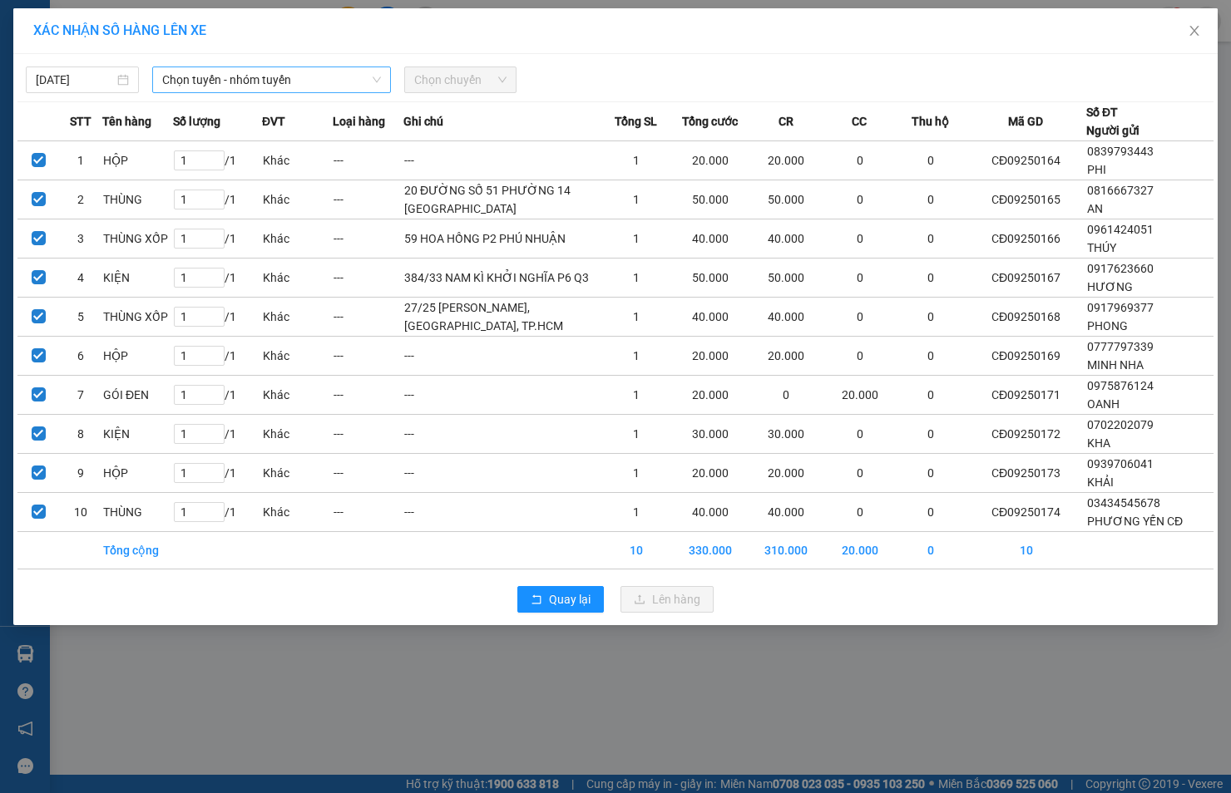
click at [249, 76] on span "Chọn tuyến - nhóm tuyến" at bounding box center [271, 79] width 219 height 25
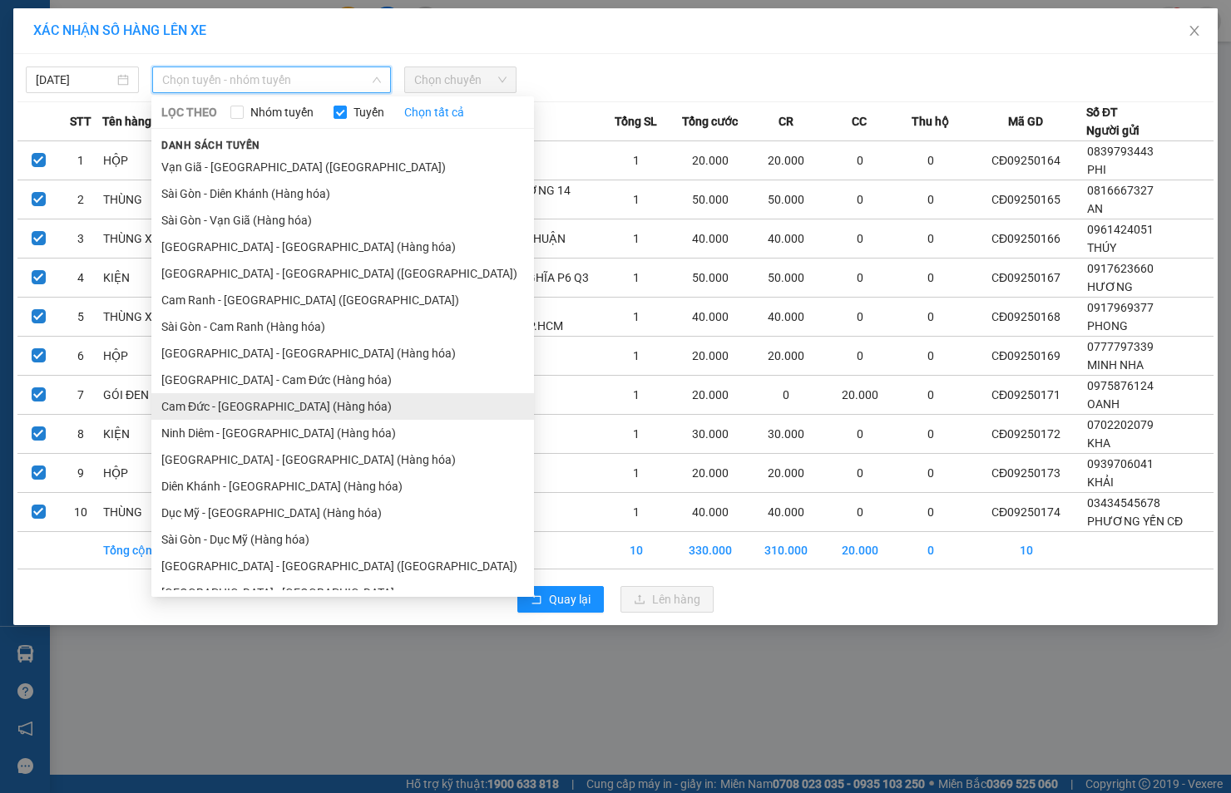
click at [245, 394] on li "Cam Đức - [GEOGRAPHIC_DATA] (Hàng hóa)" at bounding box center [342, 406] width 383 height 27
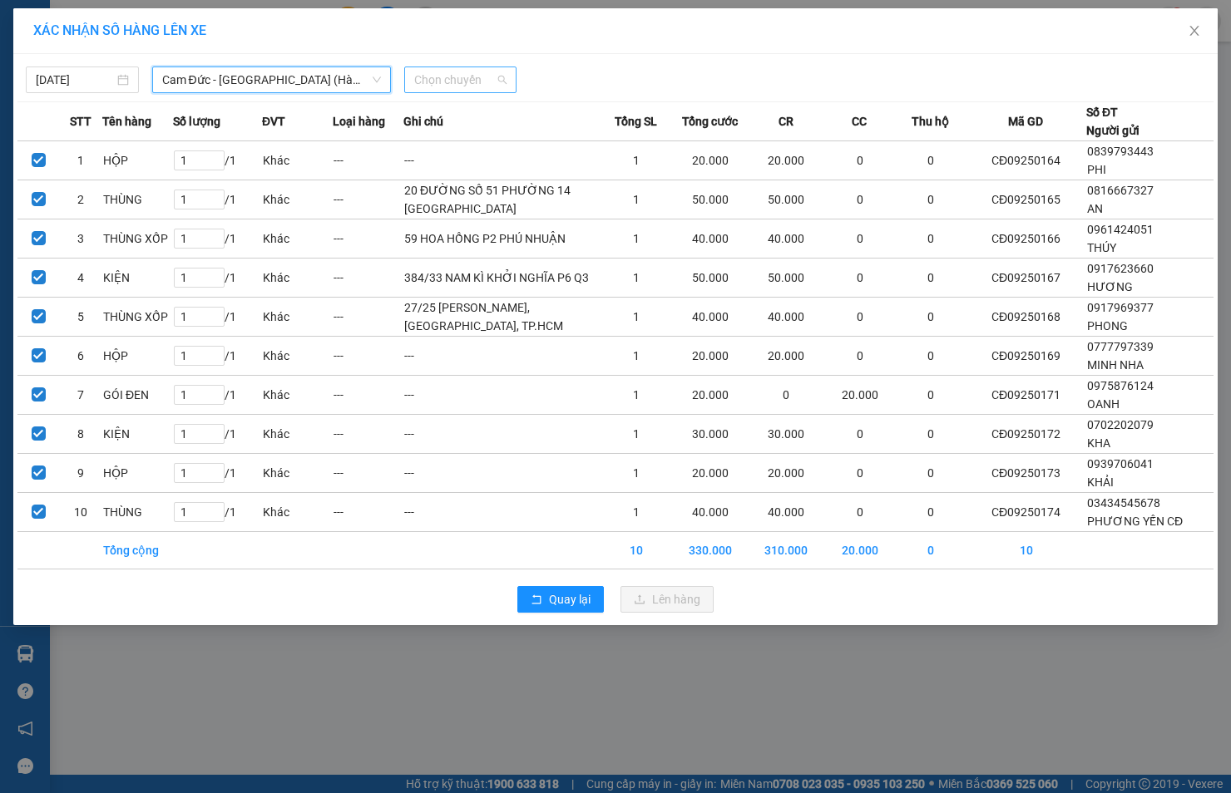
click at [447, 86] on span "Chọn chuyến" at bounding box center [460, 79] width 93 height 25
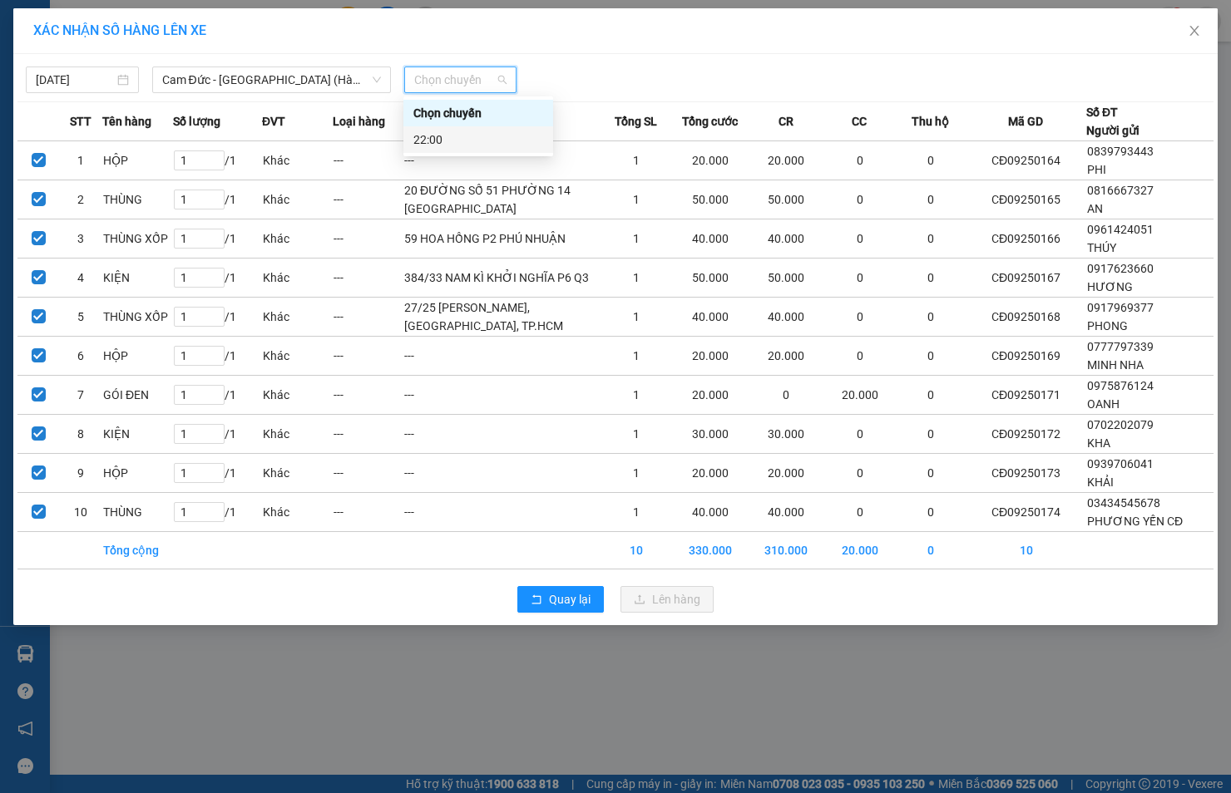
click at [428, 134] on div "22:00" at bounding box center [478, 140] width 130 height 18
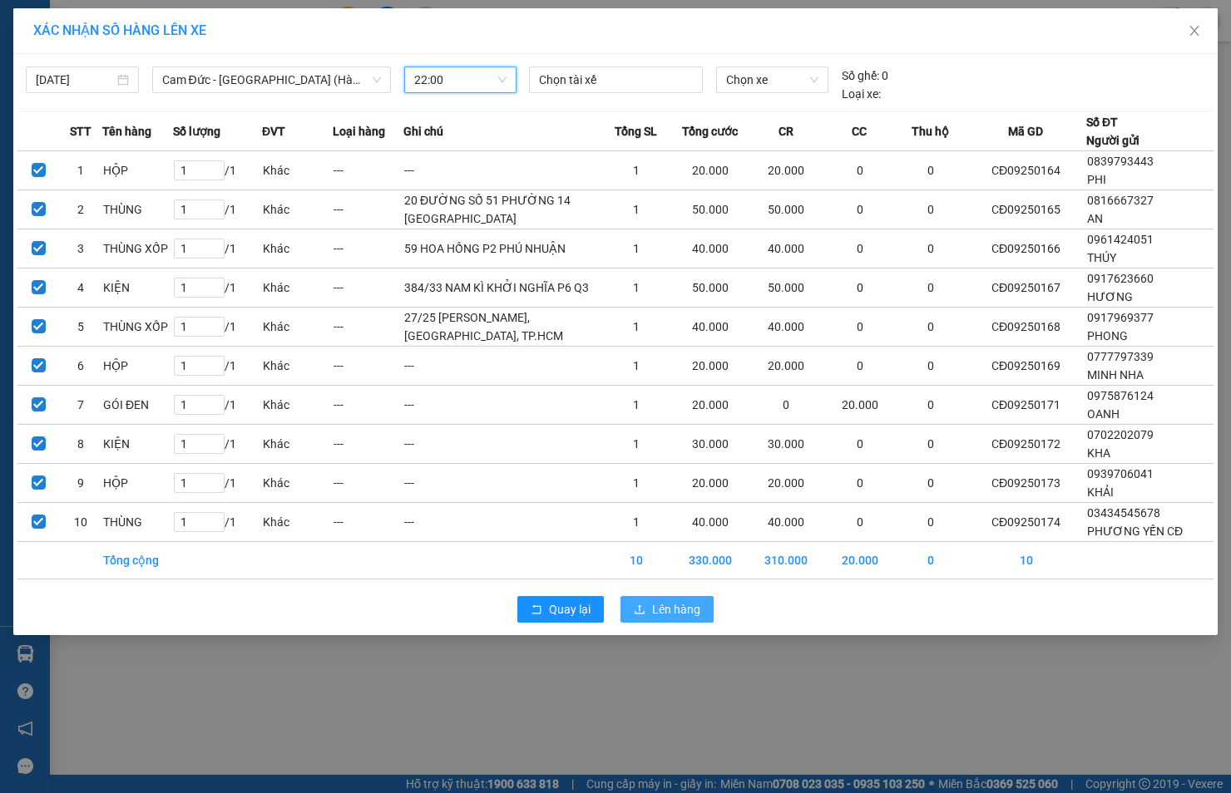
click at [637, 615] on icon "upload" at bounding box center [640, 610] width 12 height 12
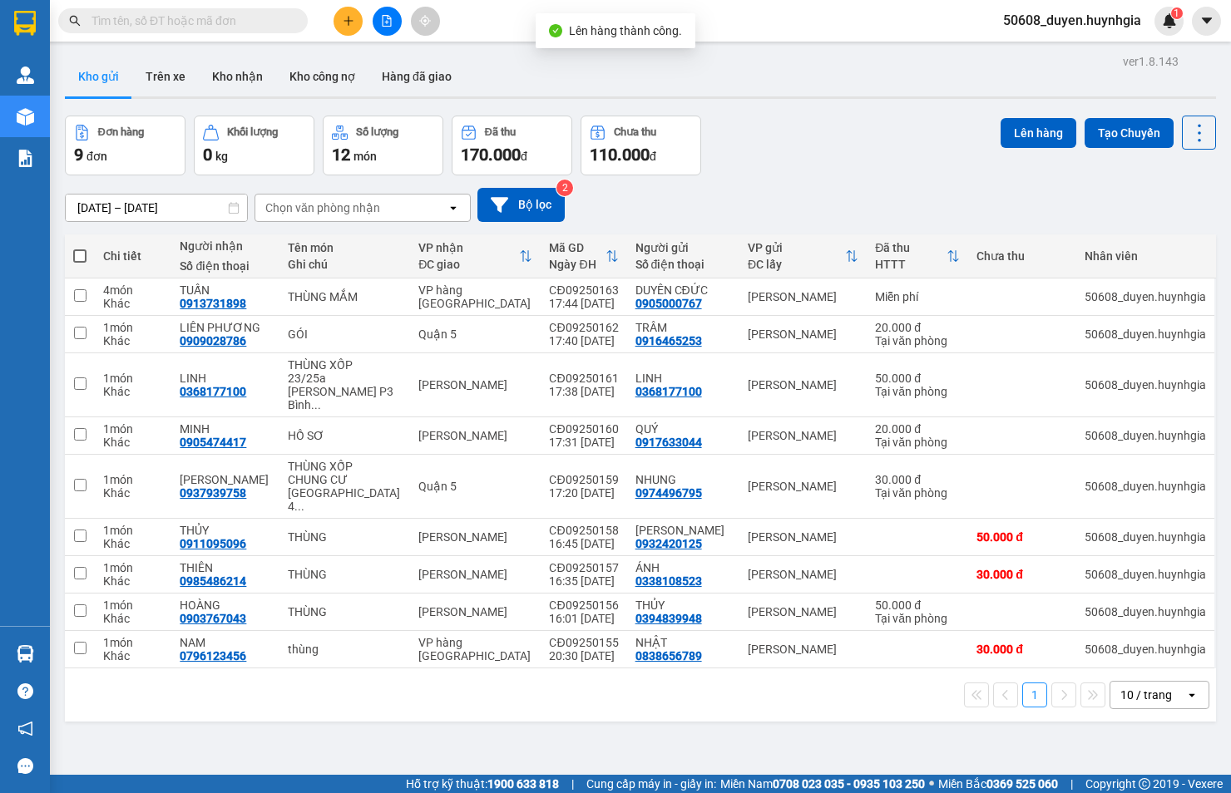
click at [81, 251] on span at bounding box center [79, 255] width 13 height 13
click at [80, 248] on input "checkbox" at bounding box center [80, 248] width 0 height 0
checkbox input "true"
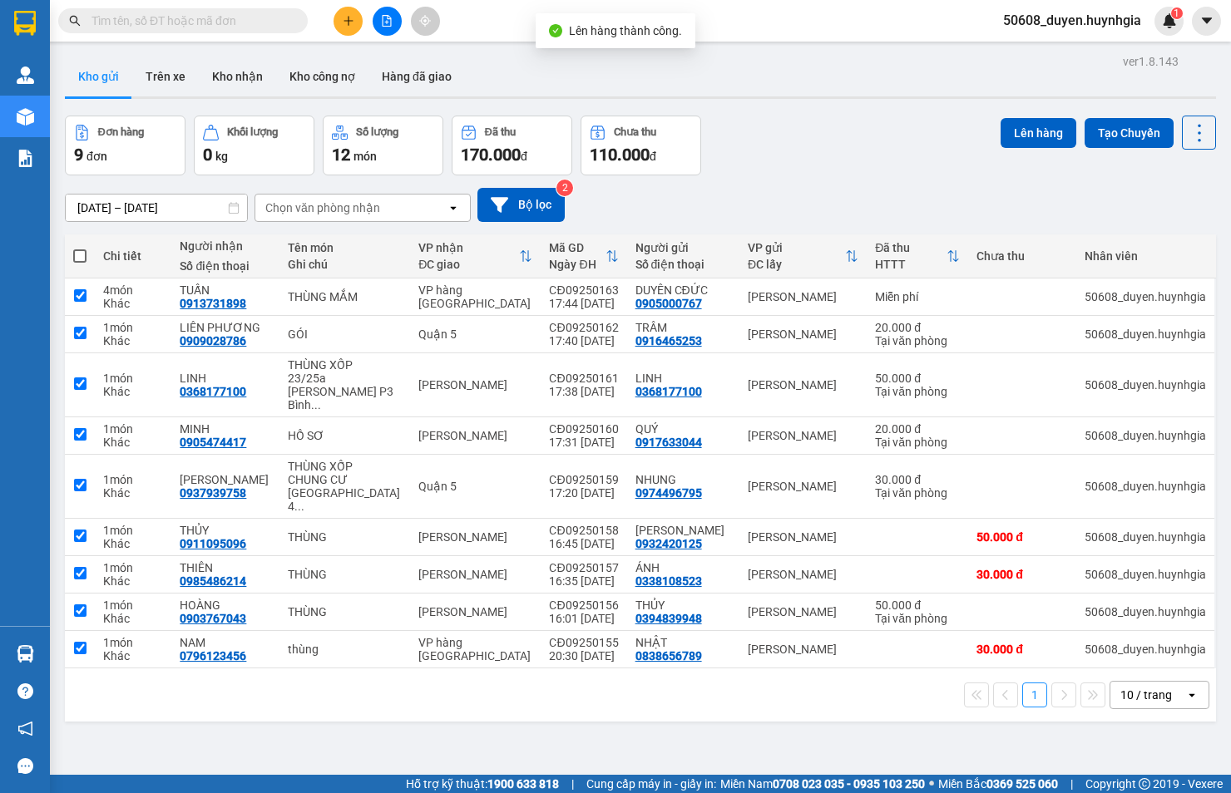
checkbox input "true"
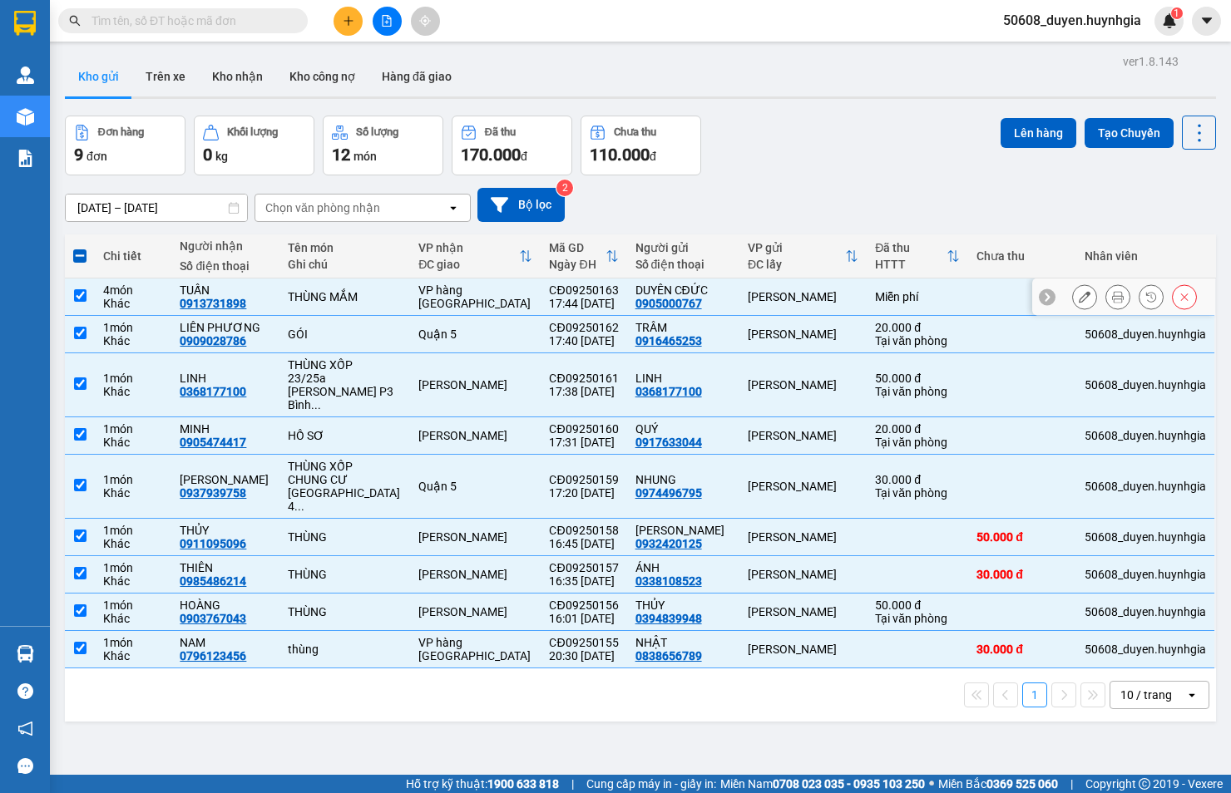
click at [81, 294] on input "checkbox" at bounding box center [80, 295] width 12 height 12
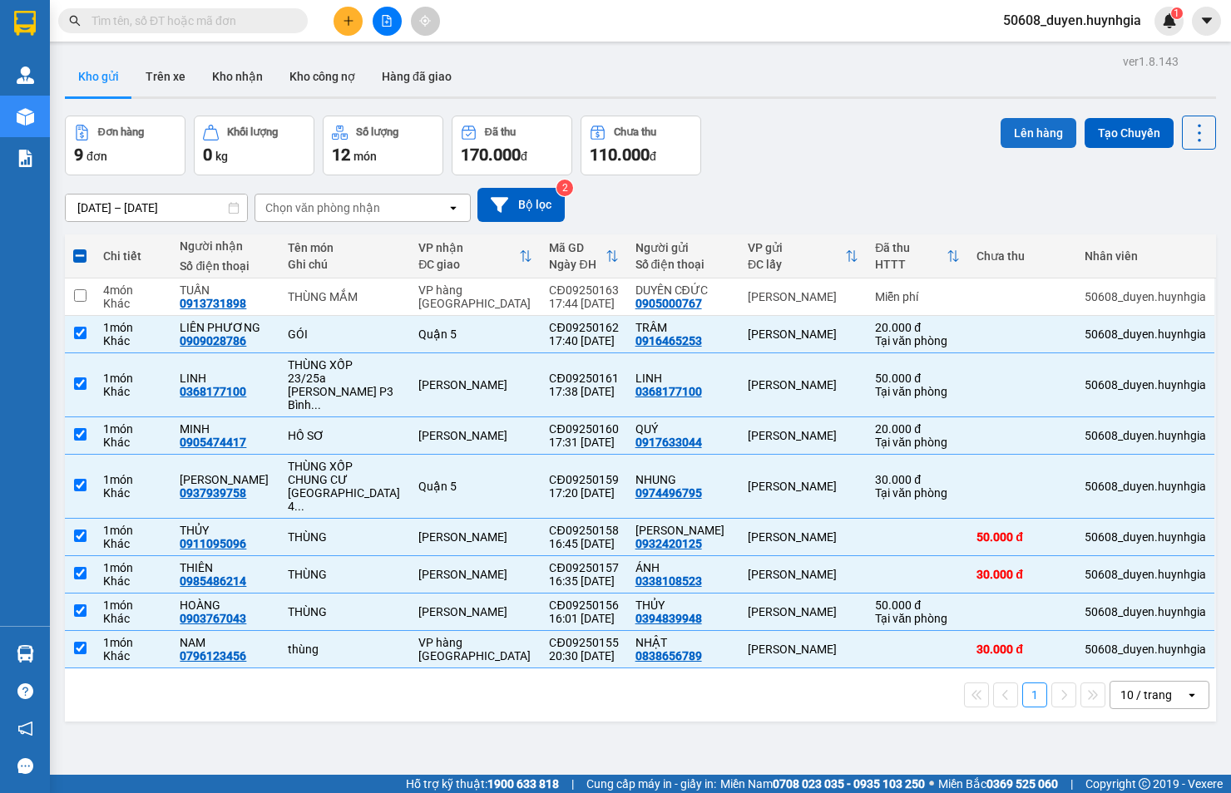
click at [1014, 128] on button "Lên hàng" at bounding box center [1038, 133] width 76 height 30
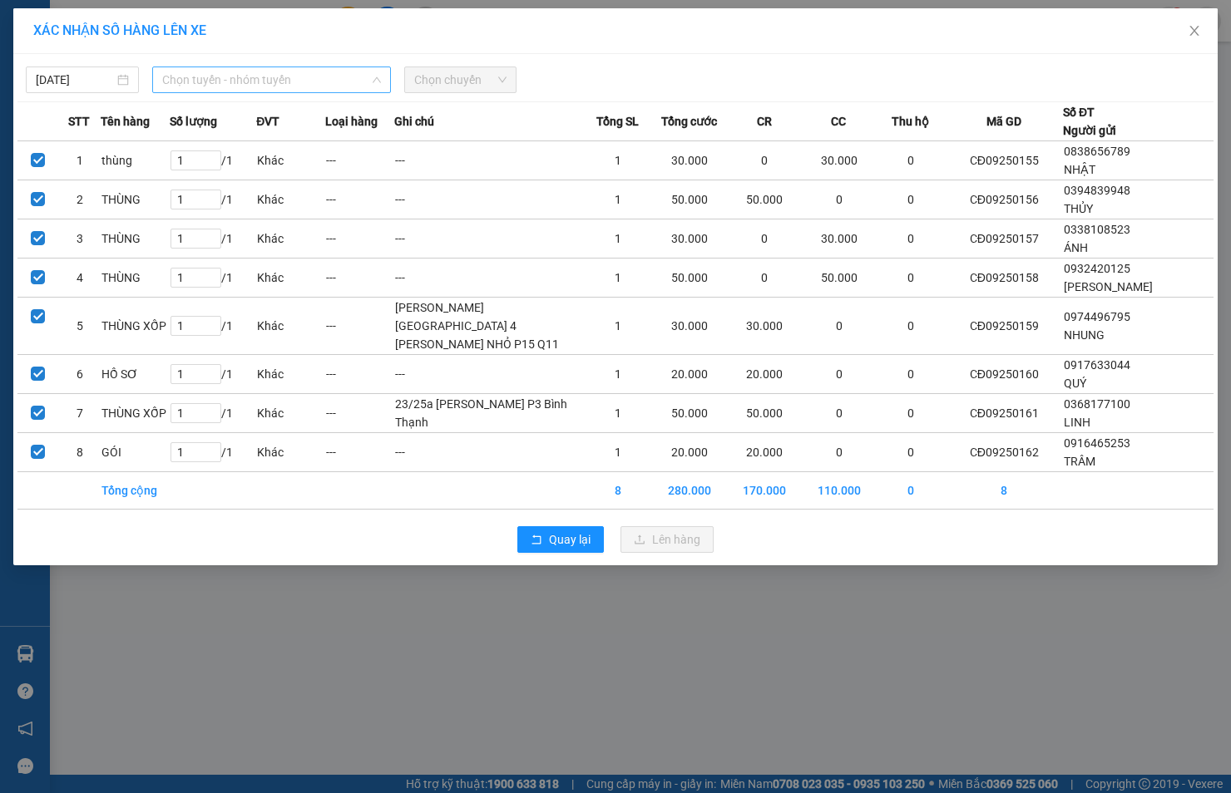
click at [238, 79] on span "Chọn tuyến - nhóm tuyến" at bounding box center [271, 79] width 219 height 25
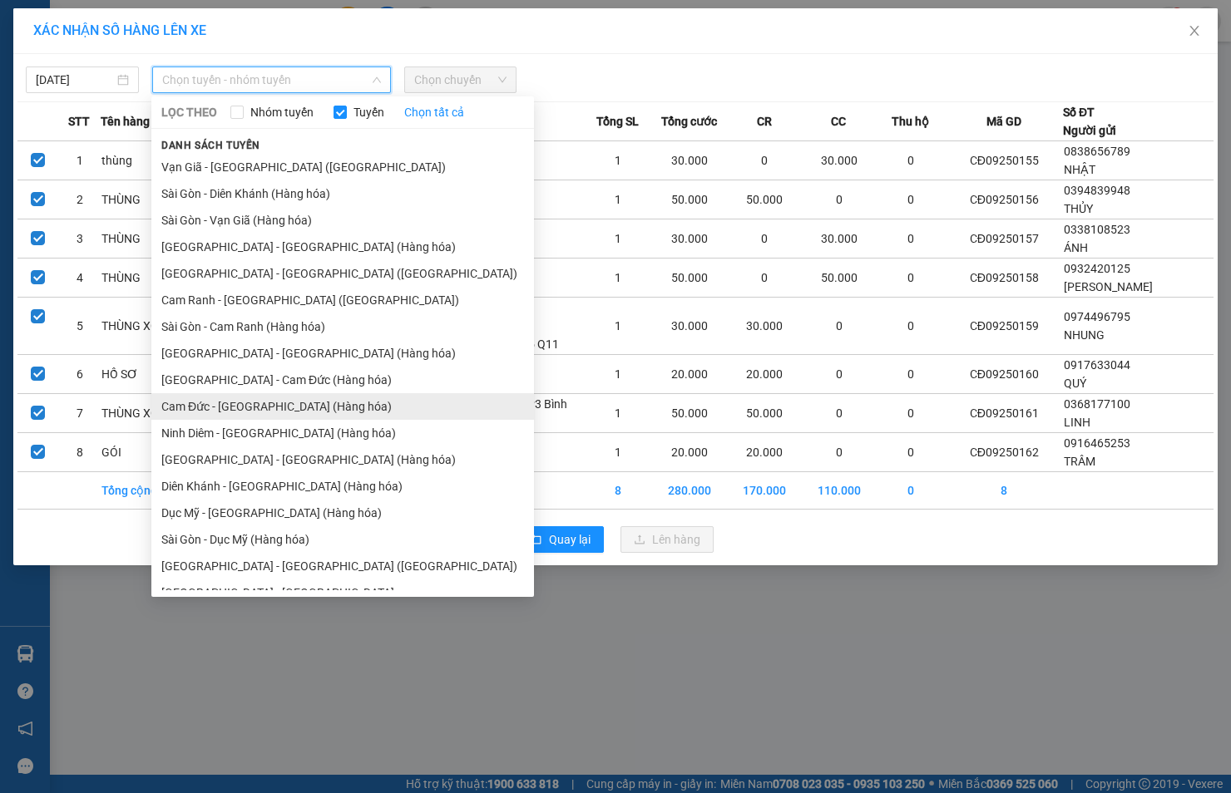
click at [234, 400] on li "Cam Đức - [GEOGRAPHIC_DATA] (Hàng hóa)" at bounding box center [342, 406] width 383 height 27
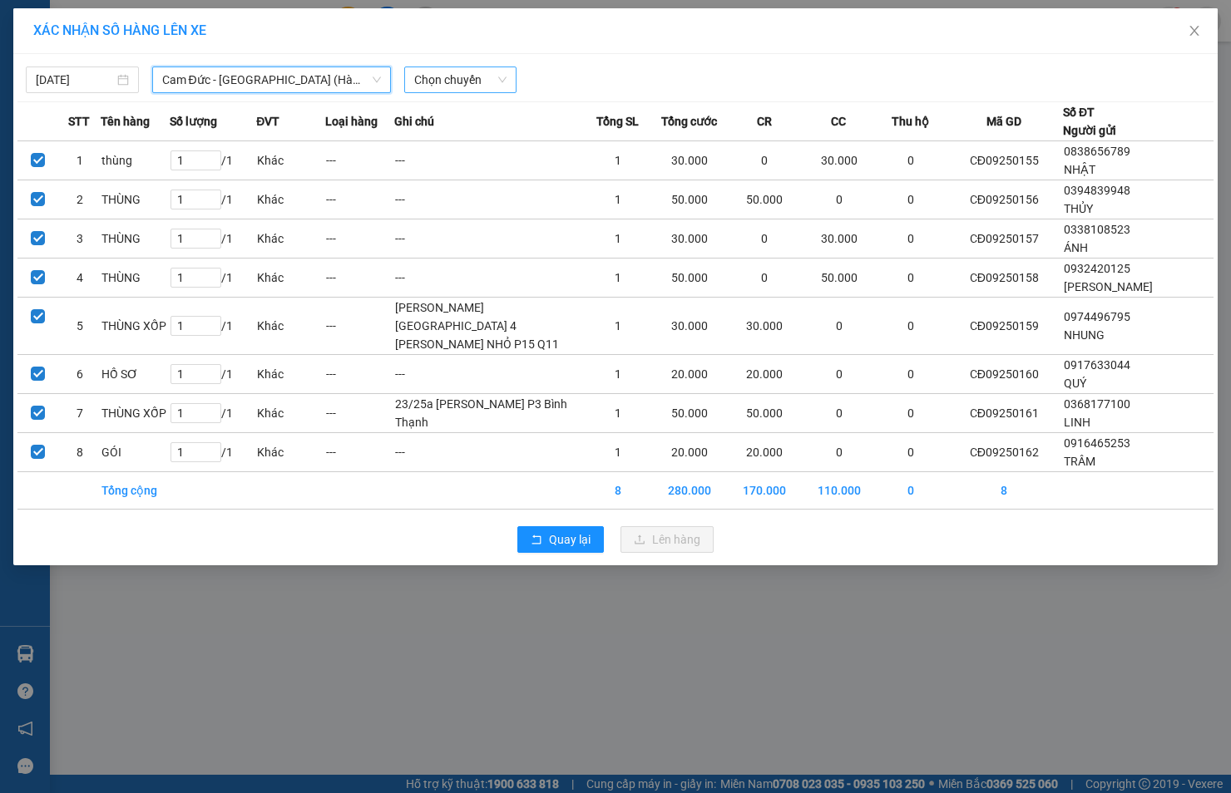
click at [487, 73] on span "Chọn chuyến" at bounding box center [460, 79] width 93 height 25
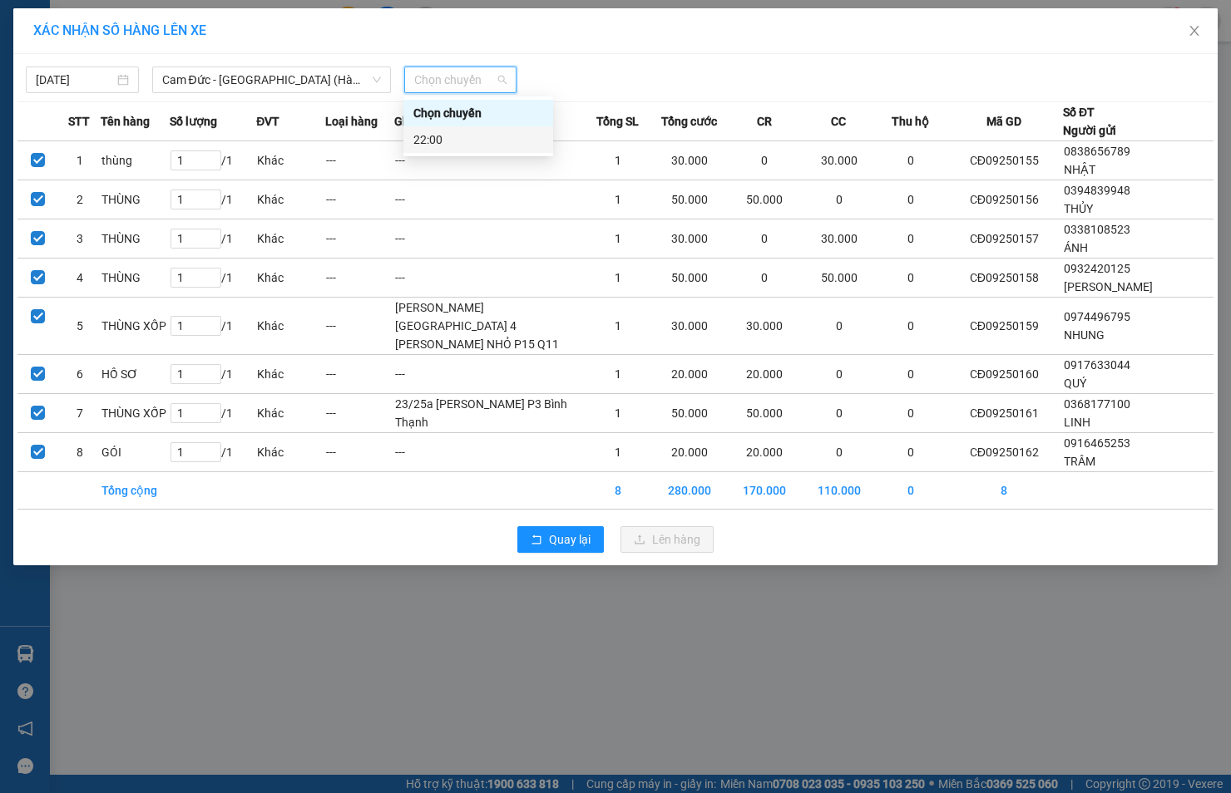
click at [466, 134] on div "22:00" at bounding box center [478, 140] width 130 height 18
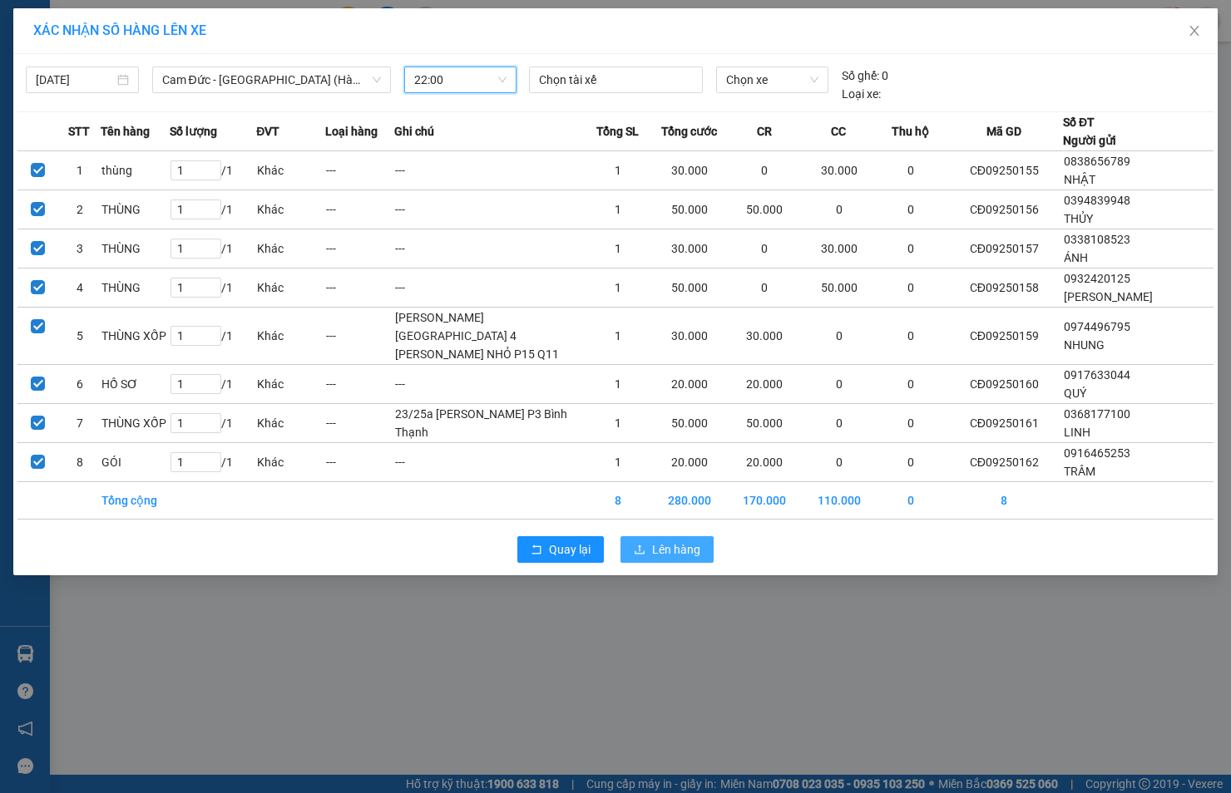
click at [643, 563] on button "Lên hàng" at bounding box center [666, 549] width 93 height 27
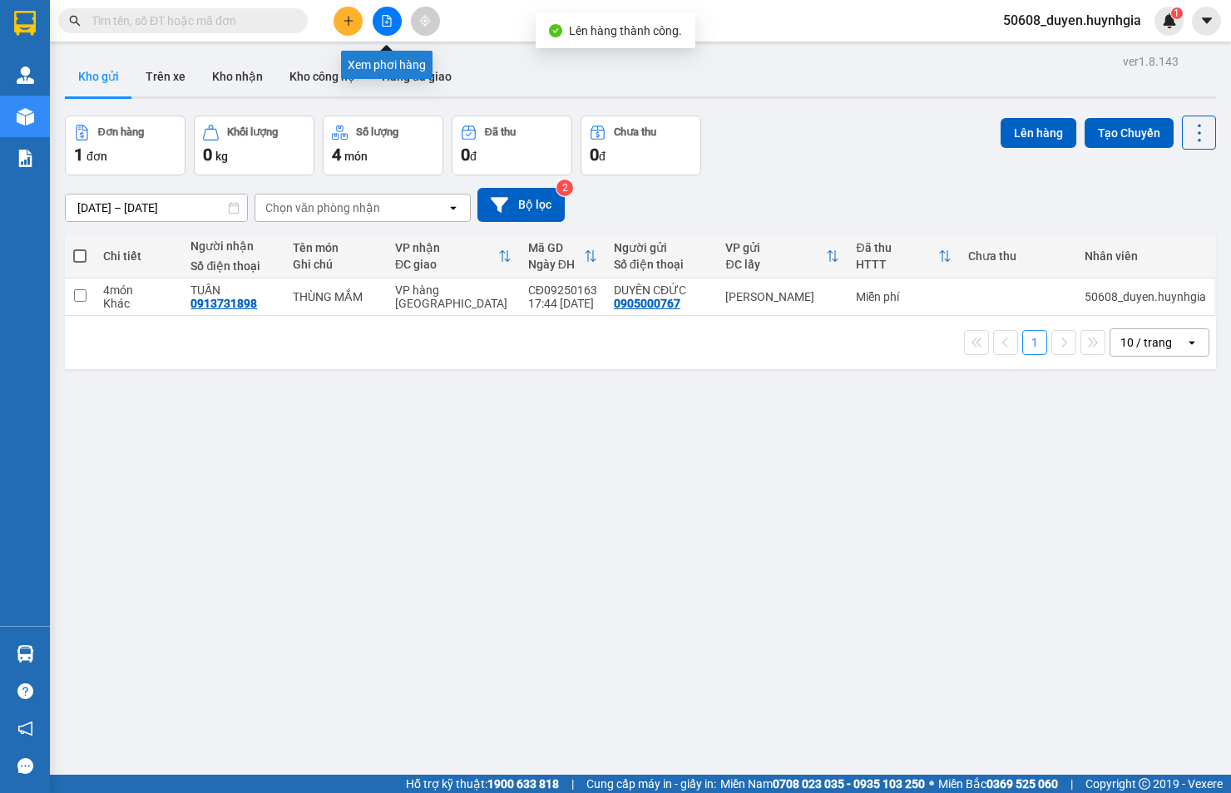
click at [381, 19] on icon "file-add" at bounding box center [387, 21] width 12 height 12
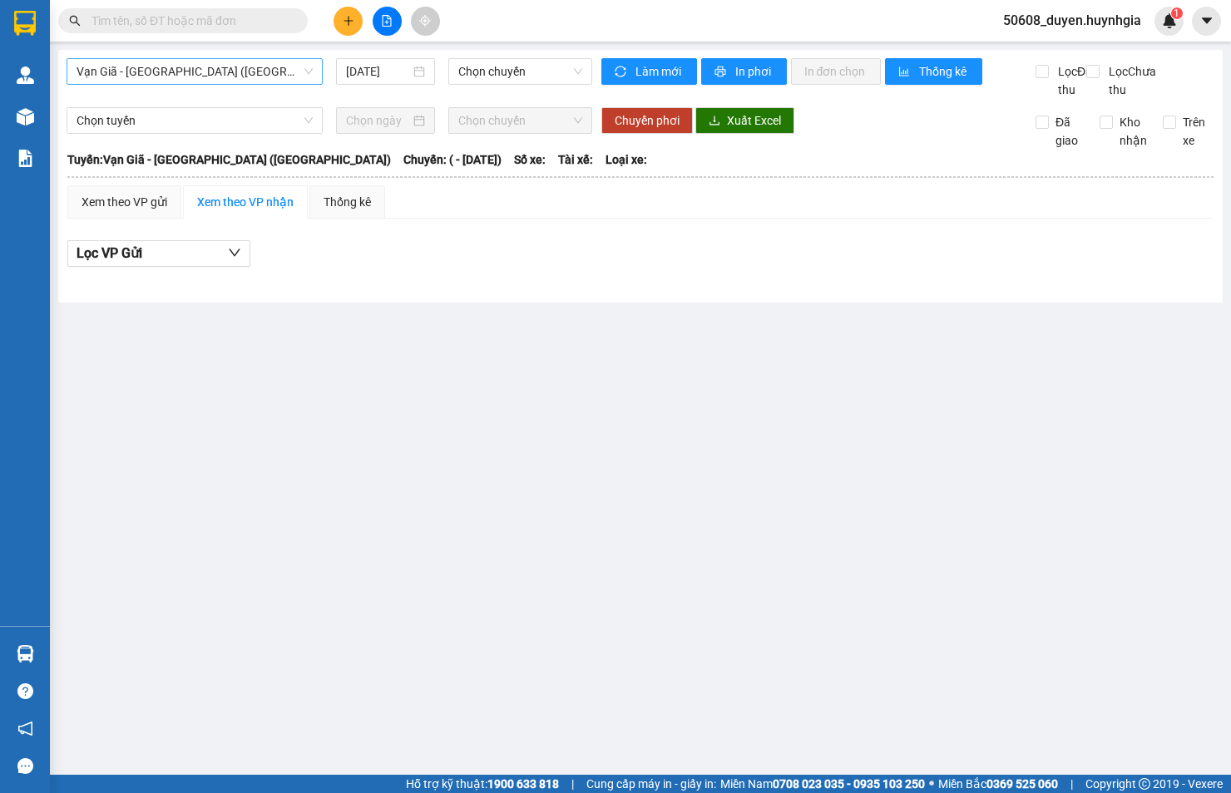
click at [276, 67] on span "Vạn Giã - [GEOGRAPHIC_DATA] ([GEOGRAPHIC_DATA])" at bounding box center [195, 71] width 236 height 25
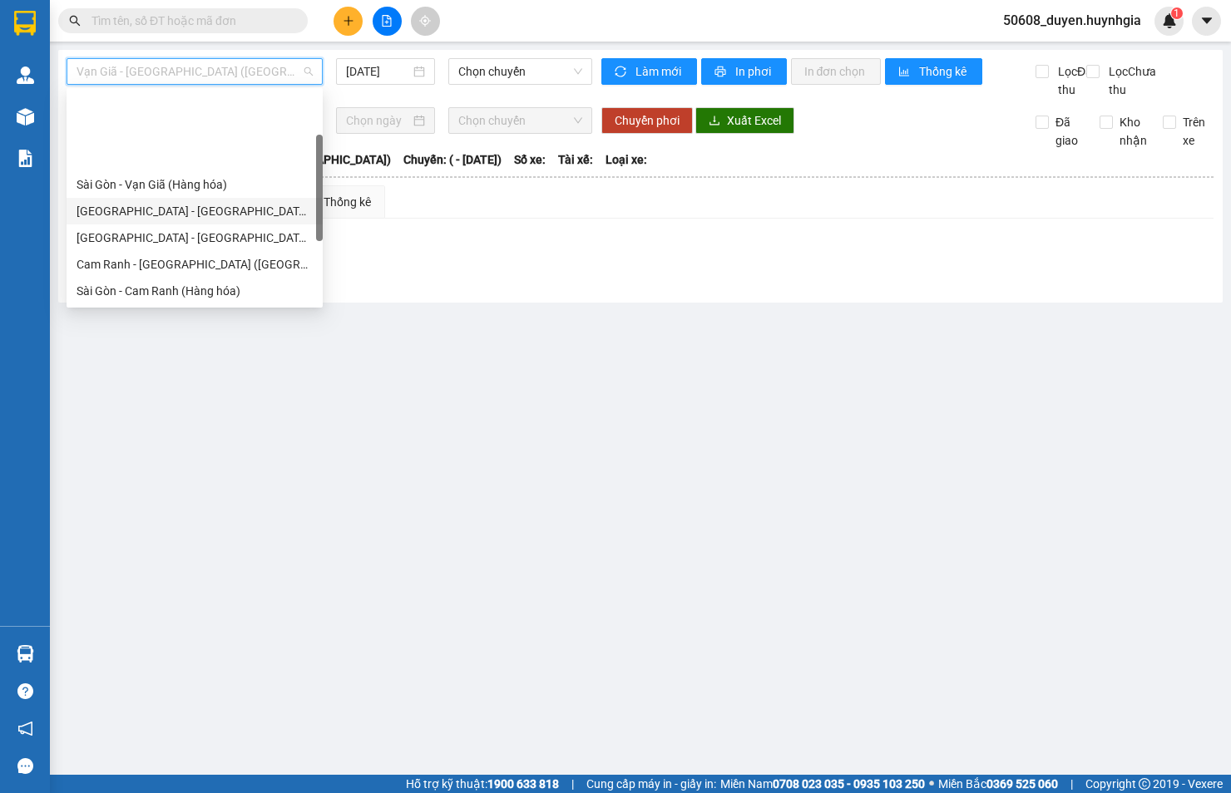
scroll to position [185, 0]
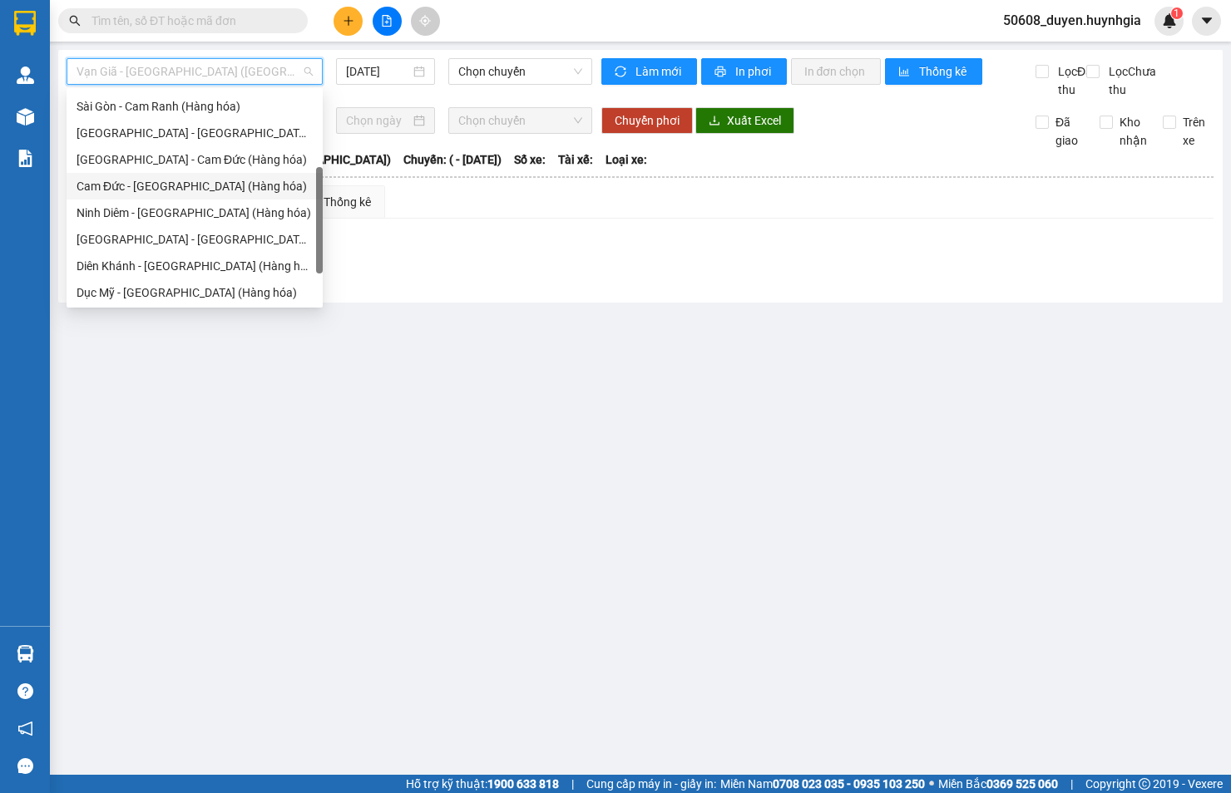
click at [163, 190] on div "Cam Đức - [GEOGRAPHIC_DATA] (Hàng hóa)" at bounding box center [195, 186] width 236 height 18
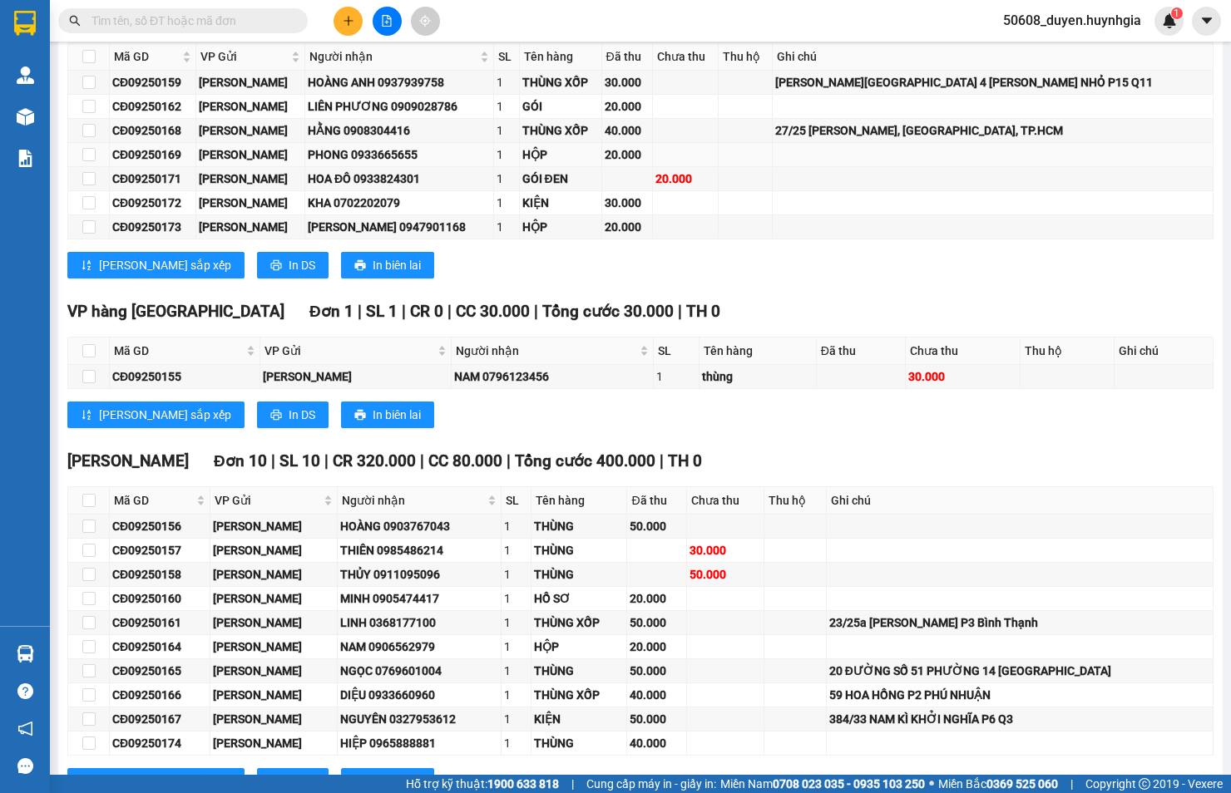
scroll to position [369, 0]
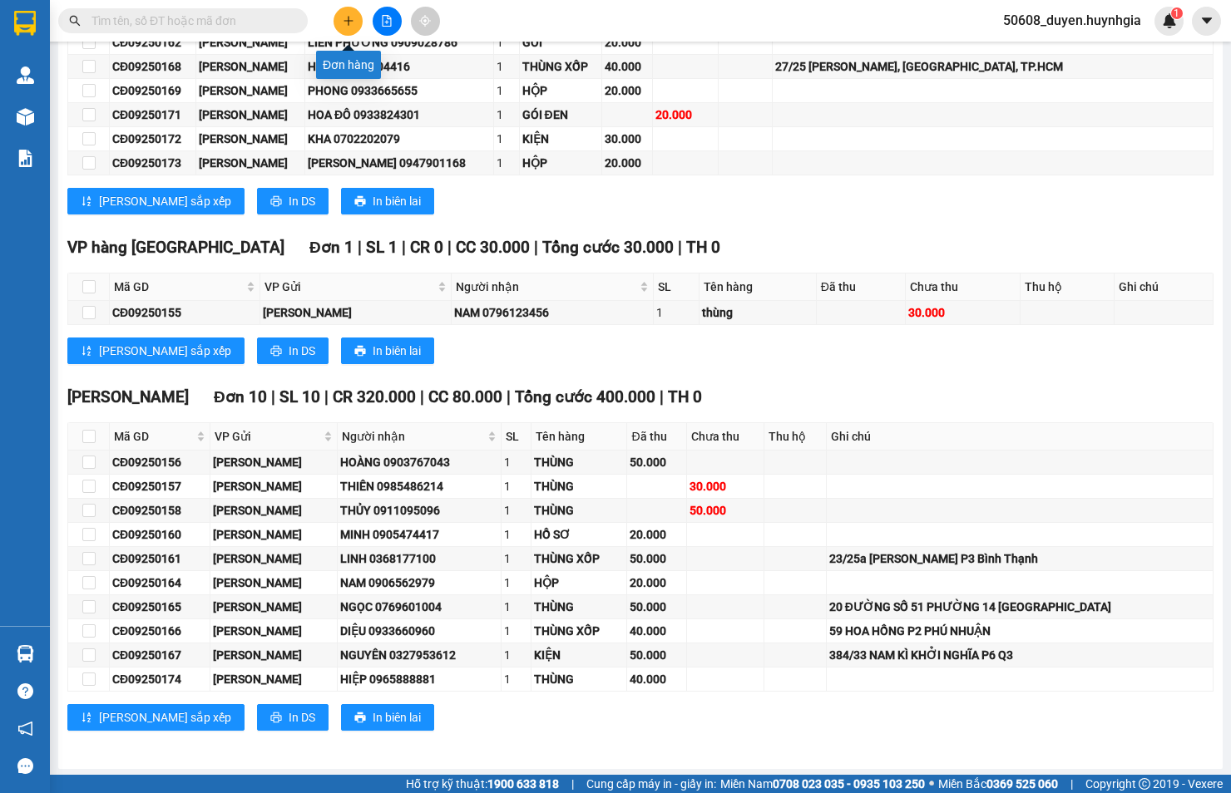
click at [350, 19] on icon "plus" at bounding box center [349, 21] width 12 height 12
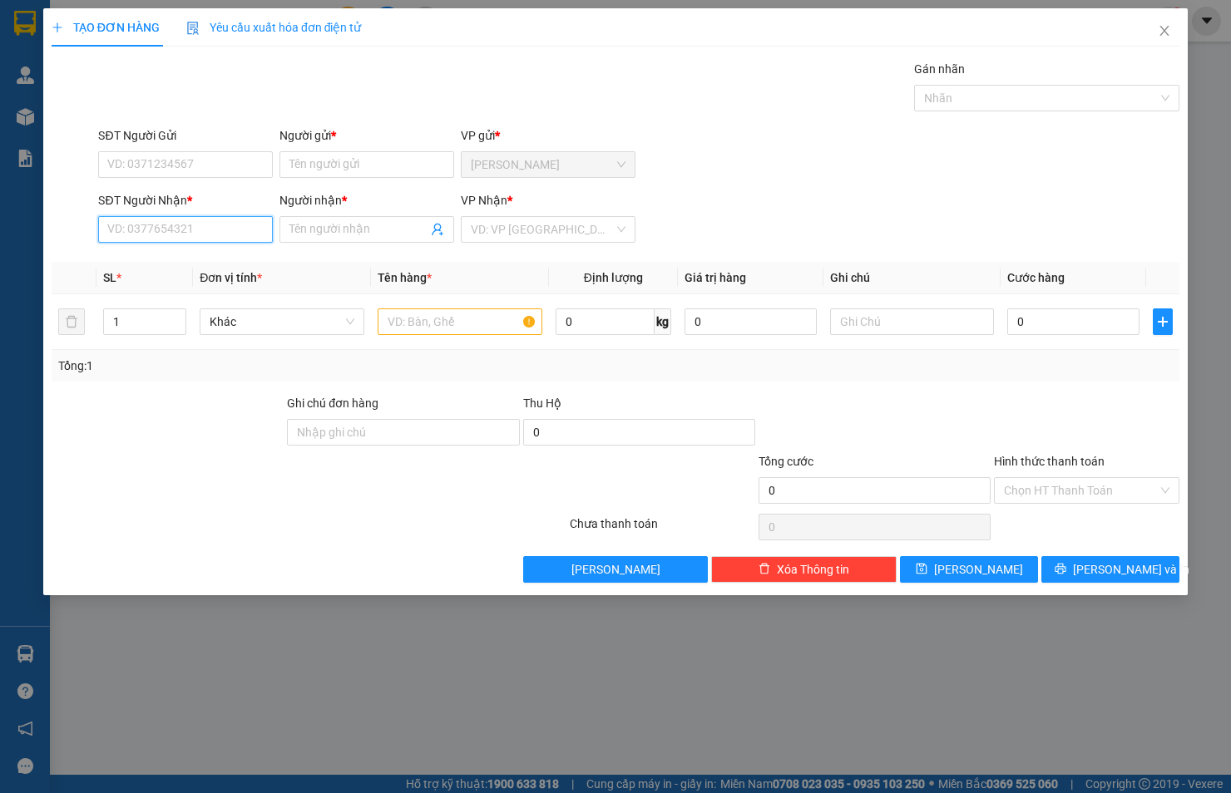
click at [236, 233] on input "SĐT Người Nhận *" at bounding box center [185, 229] width 175 height 27
click at [183, 254] on div "0862781838 - VƯƠNG" at bounding box center [185, 263] width 155 height 18
click at [205, 169] on input "SĐT Người Gửi" at bounding box center [185, 164] width 175 height 27
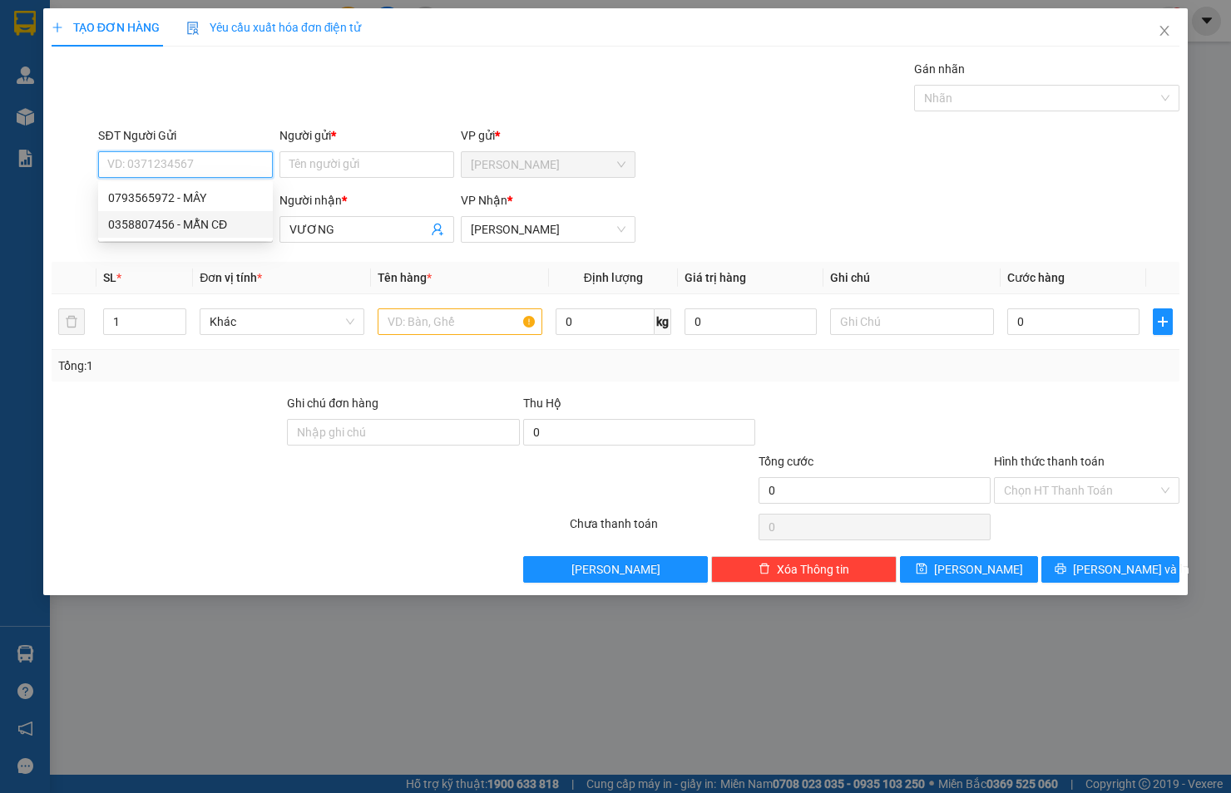
click at [208, 226] on div "0358807456 - MẪN CĐ" at bounding box center [185, 224] width 155 height 18
click at [412, 318] on input "text" at bounding box center [460, 322] width 165 height 27
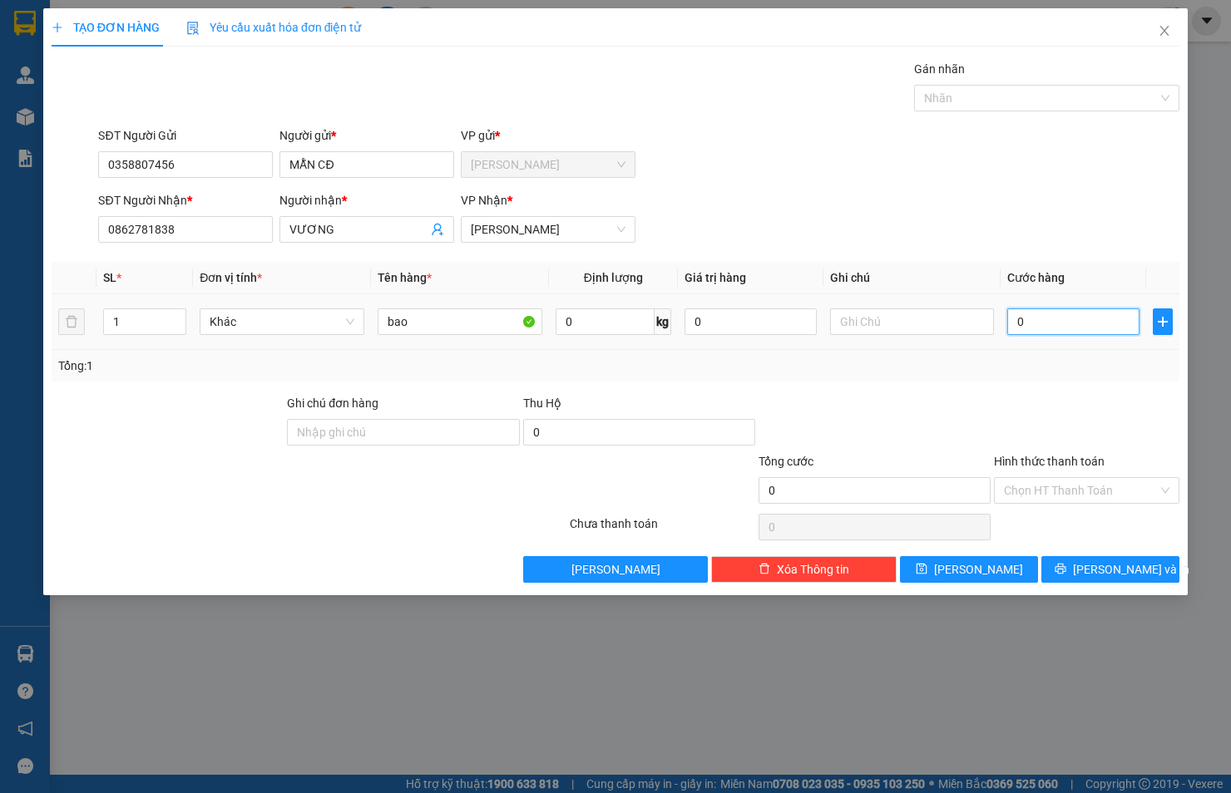
click at [1040, 325] on input "0" at bounding box center [1073, 322] width 132 height 27
click at [1073, 494] on input "Hình thức thanh toán" at bounding box center [1081, 490] width 154 height 25
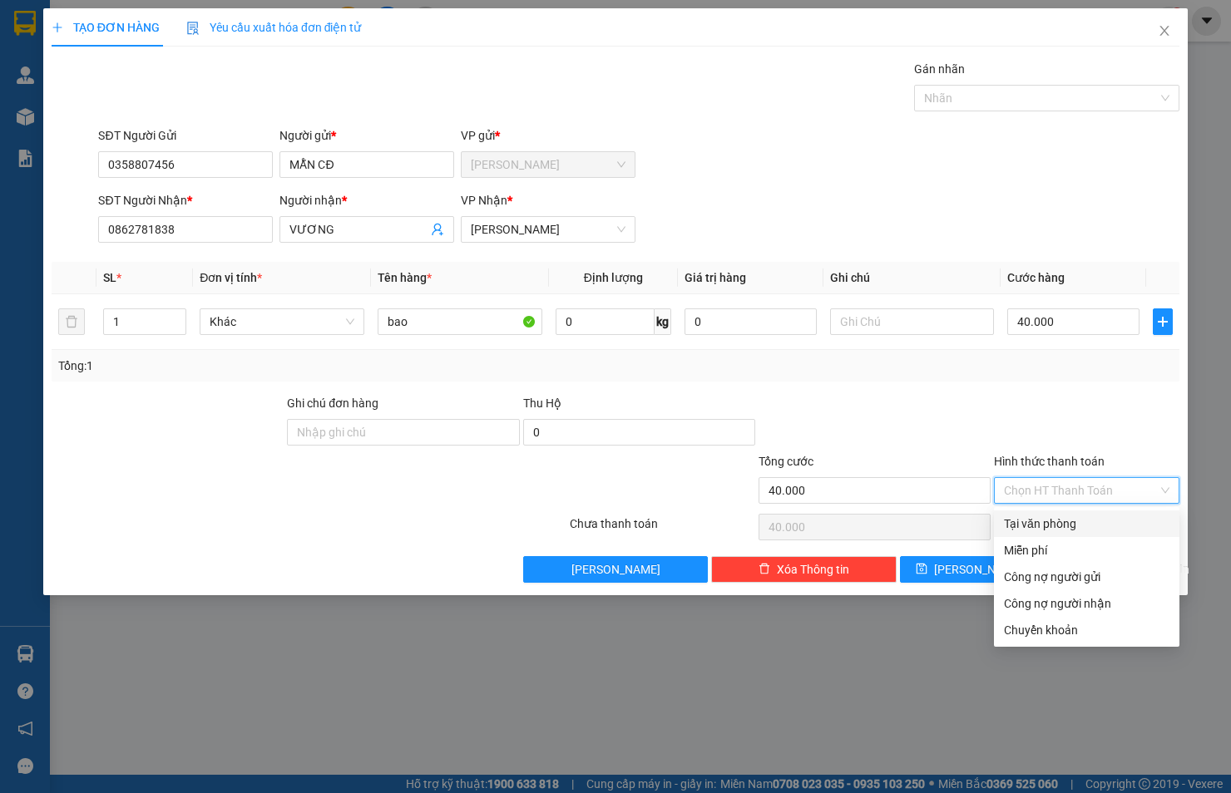
click at [1068, 521] on div "Tại văn phòng" at bounding box center [1086, 524] width 165 height 18
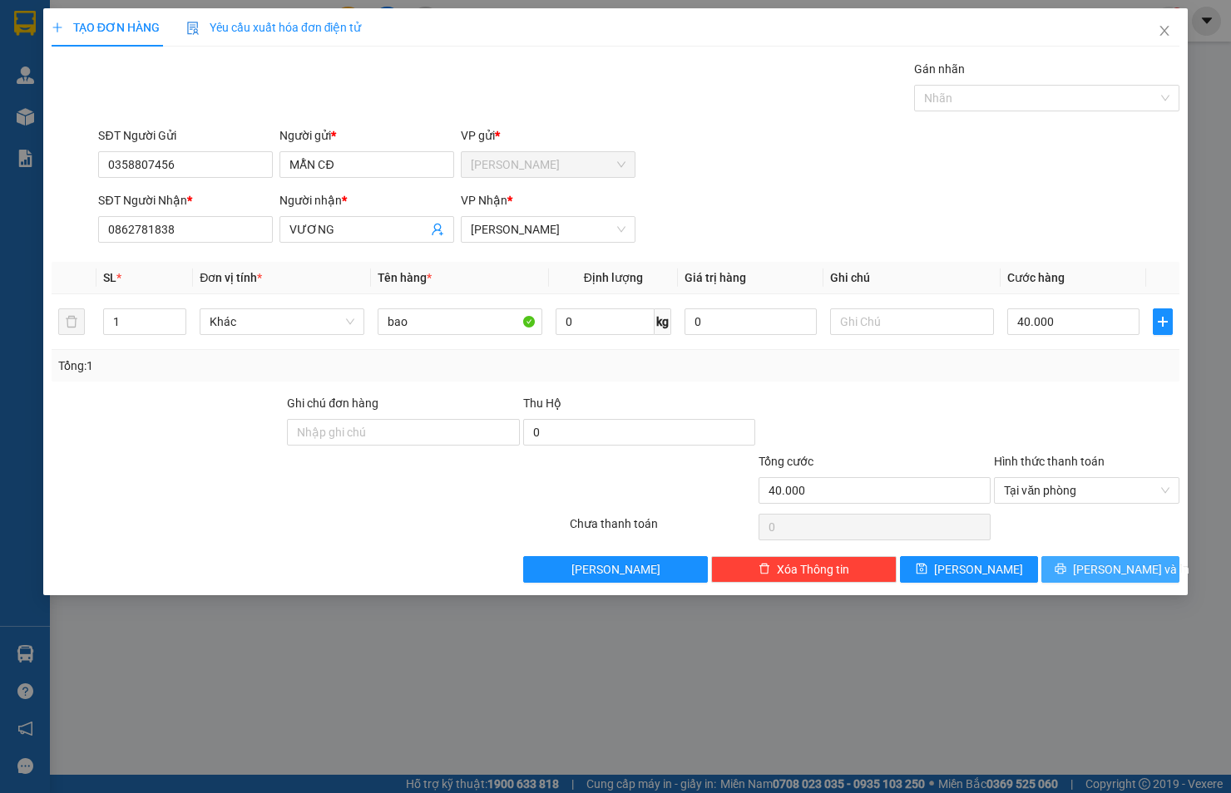
click at [1113, 565] on span "[PERSON_NAME] và In" at bounding box center [1131, 569] width 116 height 18
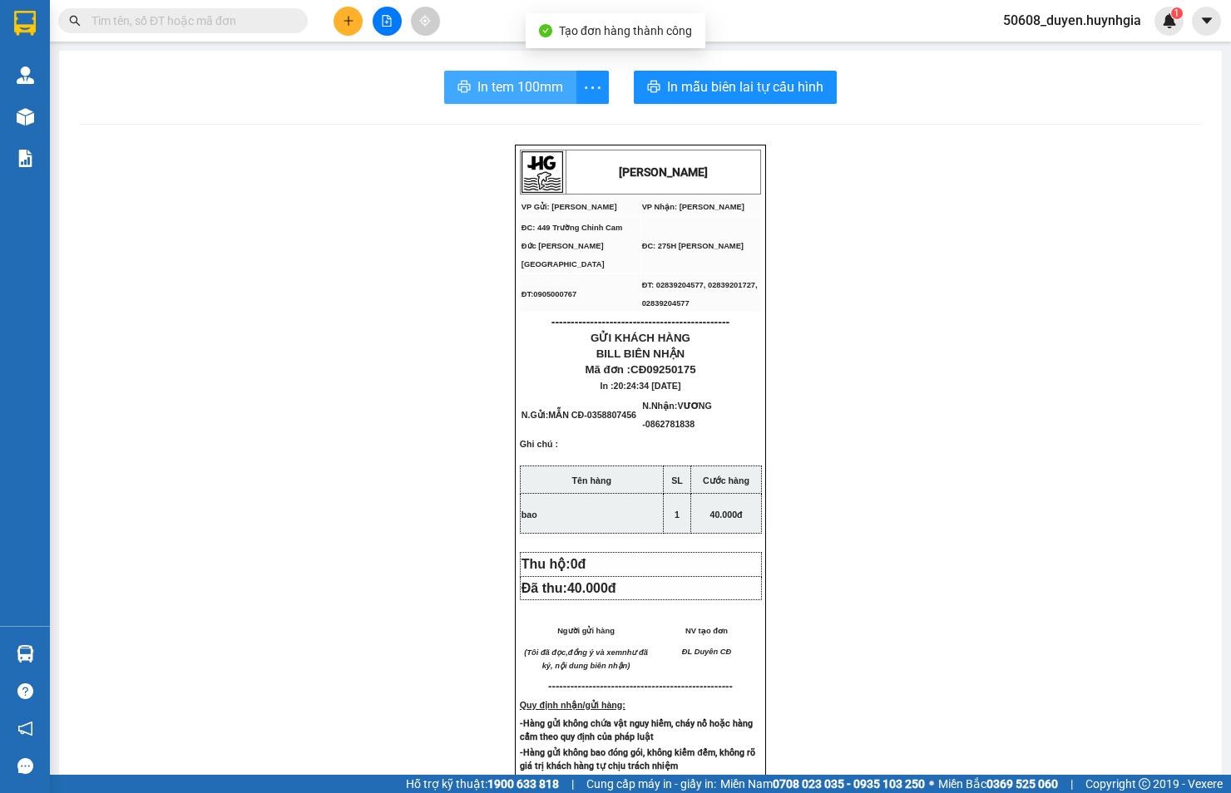
click at [516, 81] on span "In tem 100mm" at bounding box center [520, 87] width 86 height 21
